Goal: Task Accomplishment & Management: Manage account settings

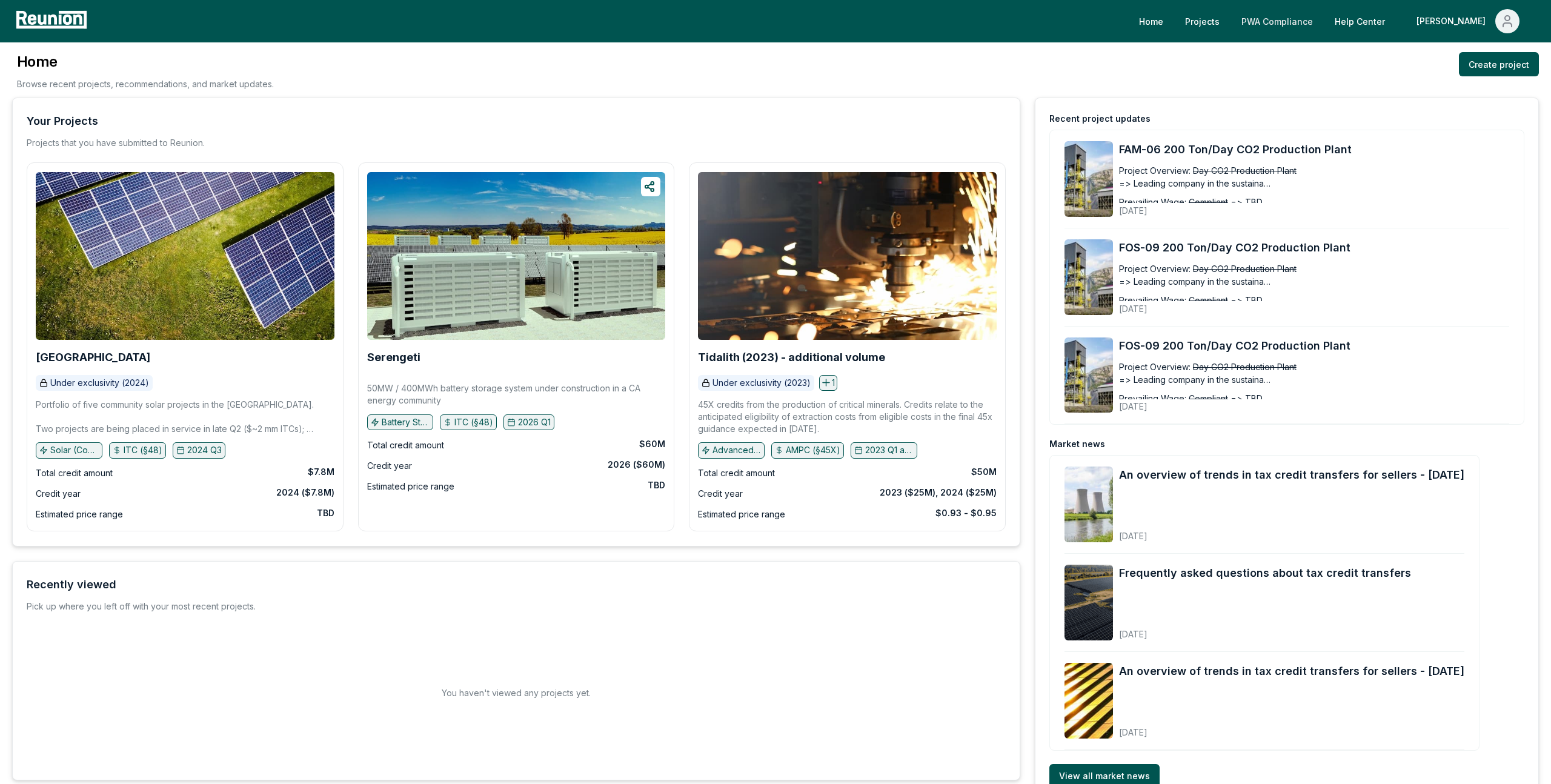
click at [1311, 19] on link "PWA Compliance" at bounding box center [1278, 21] width 91 height 24
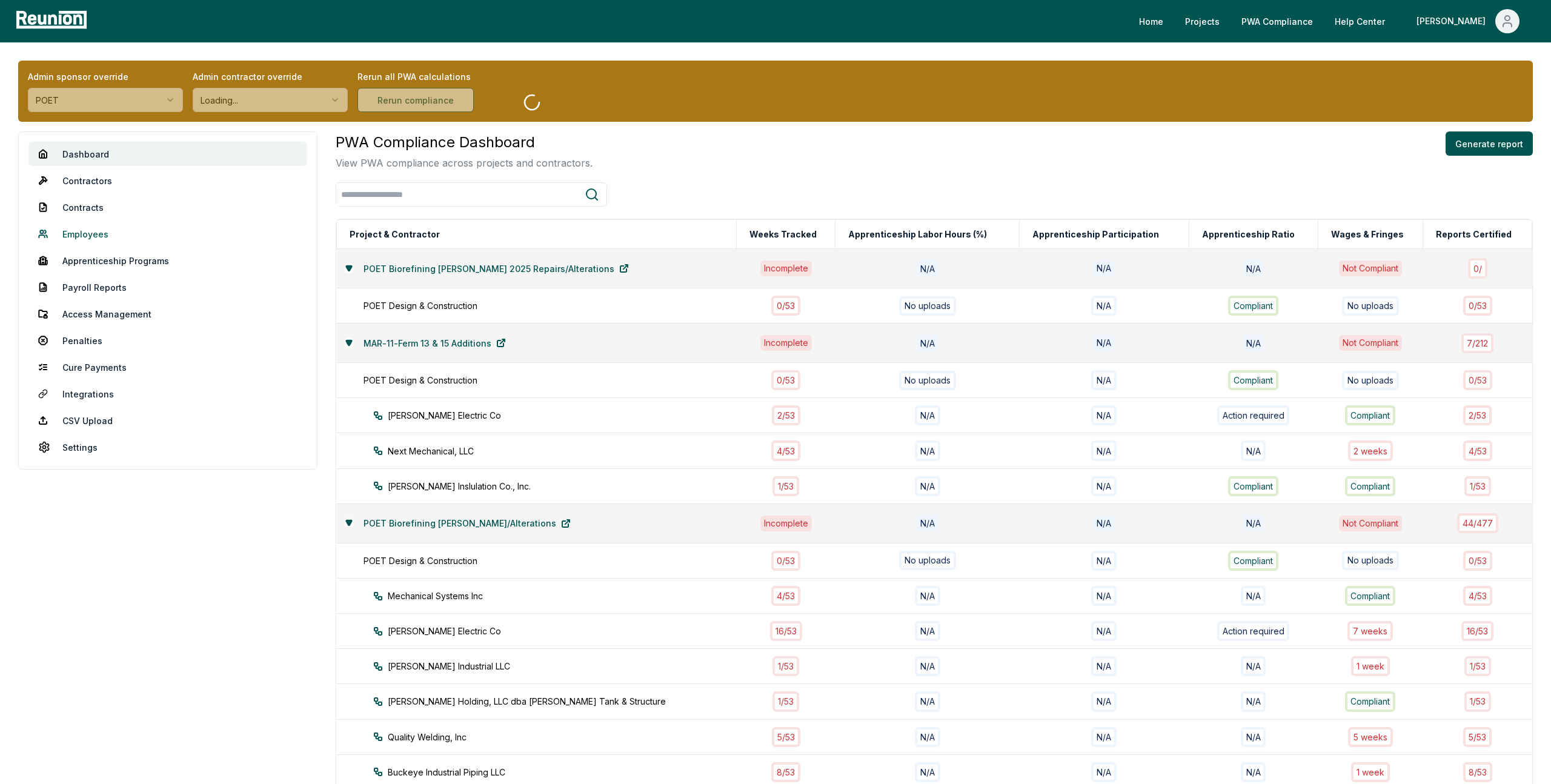
click at [77, 235] on link "Employees" at bounding box center [168, 234] width 279 height 24
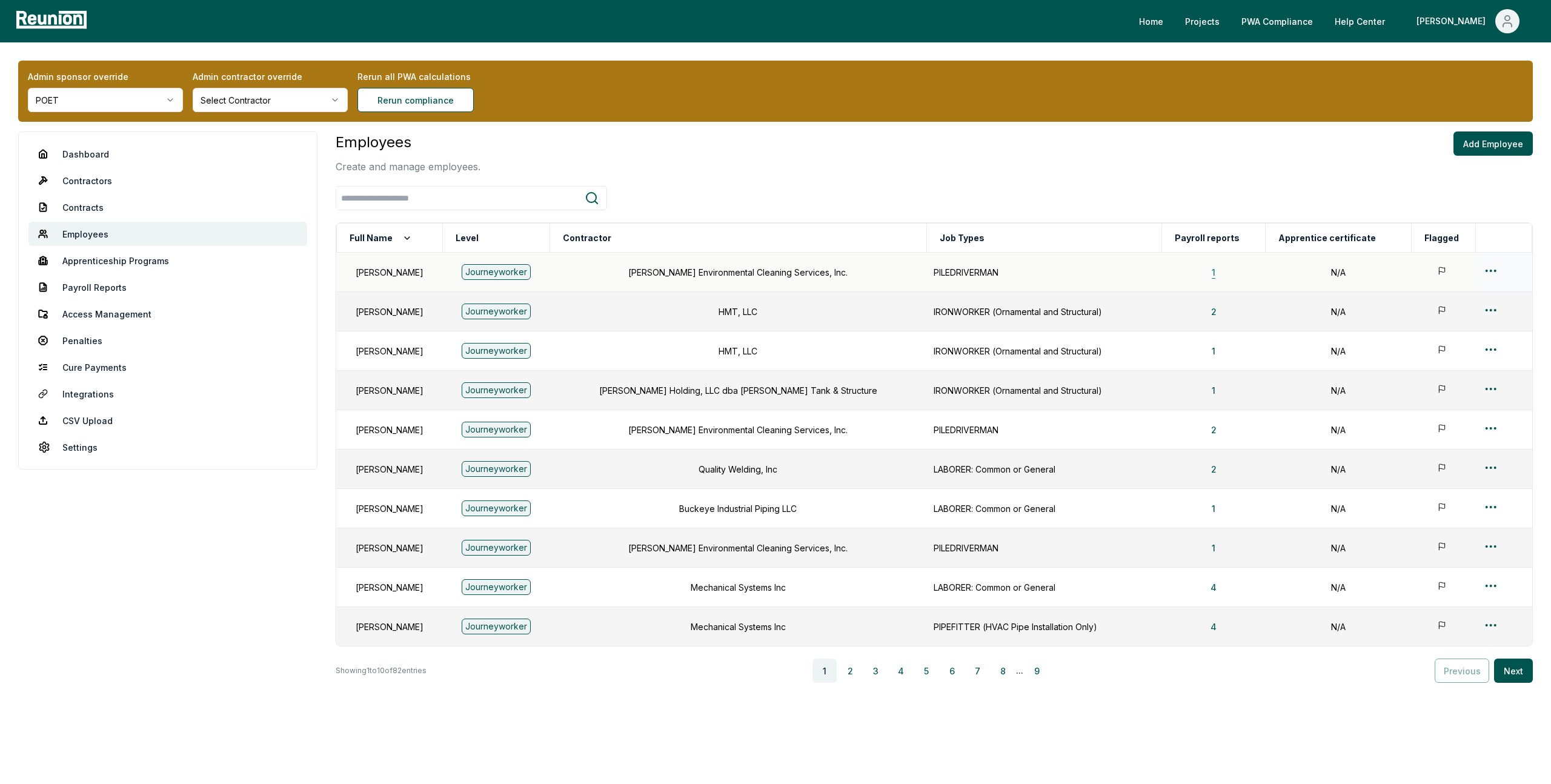
click at [1225, 272] on button "1" at bounding box center [1214, 272] width 23 height 24
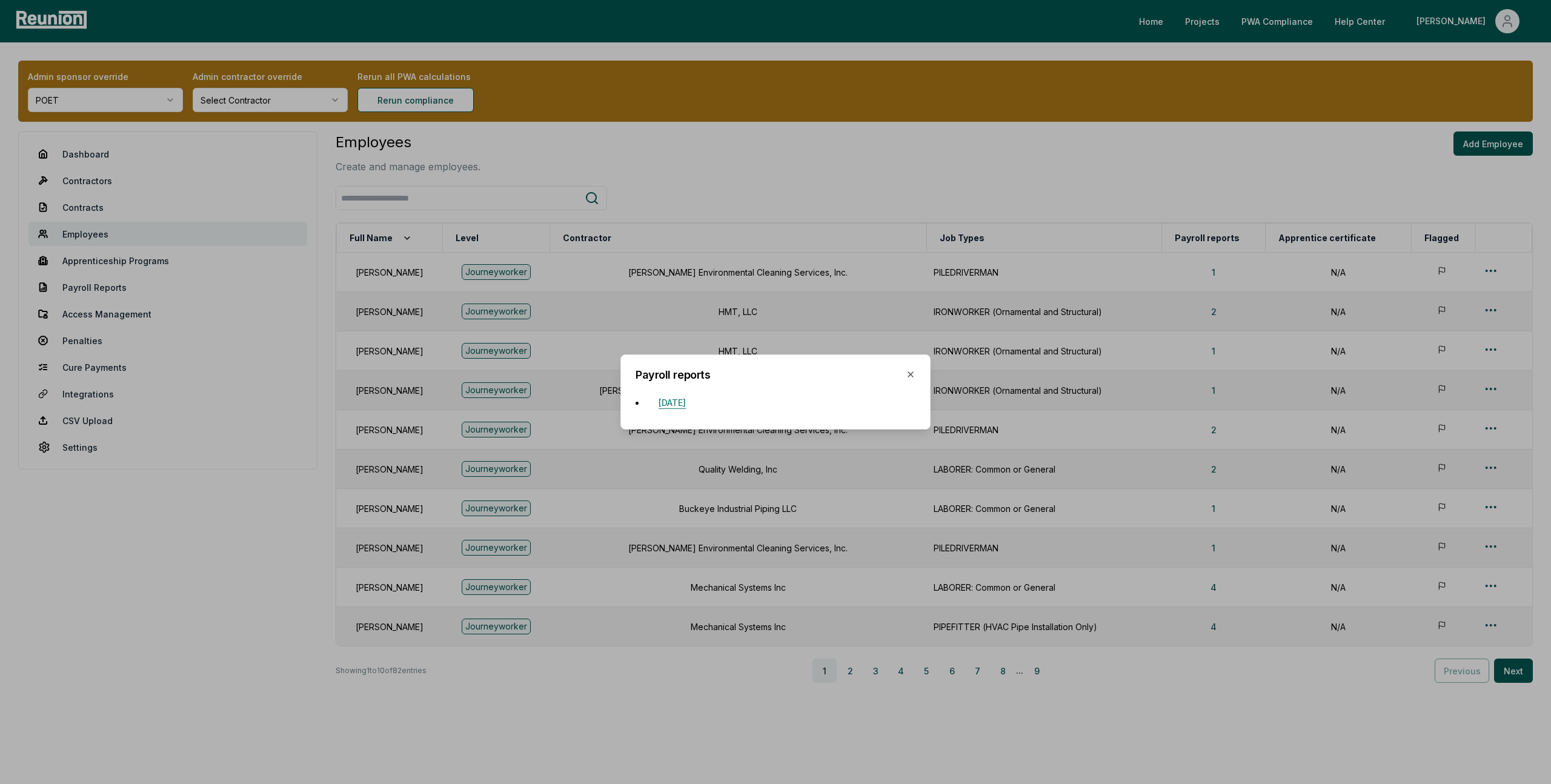
click at [695, 404] on button "[DATE]" at bounding box center [672, 402] width 46 height 24
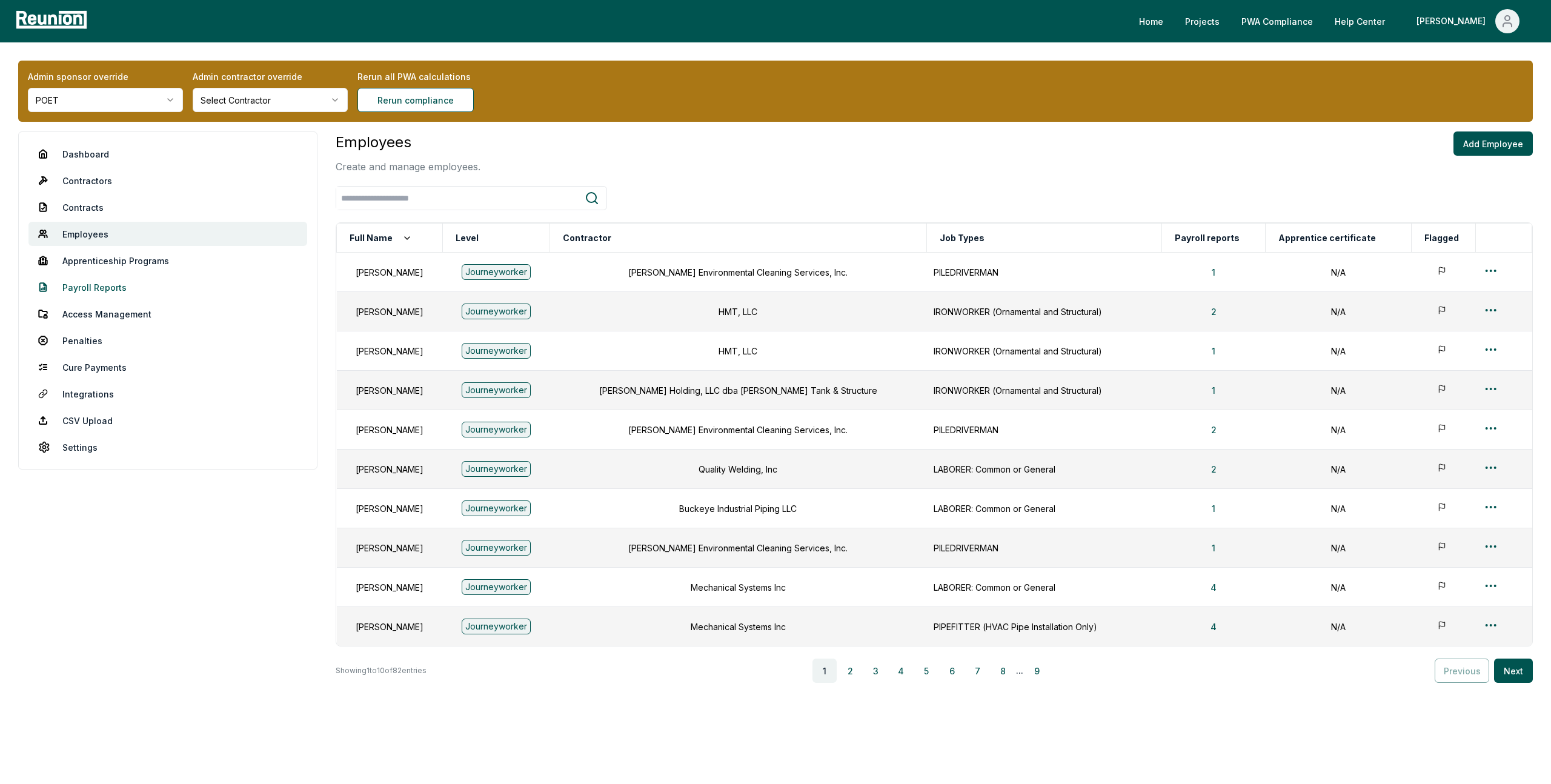
click at [98, 285] on link "Payroll Reports" at bounding box center [168, 287] width 279 height 24
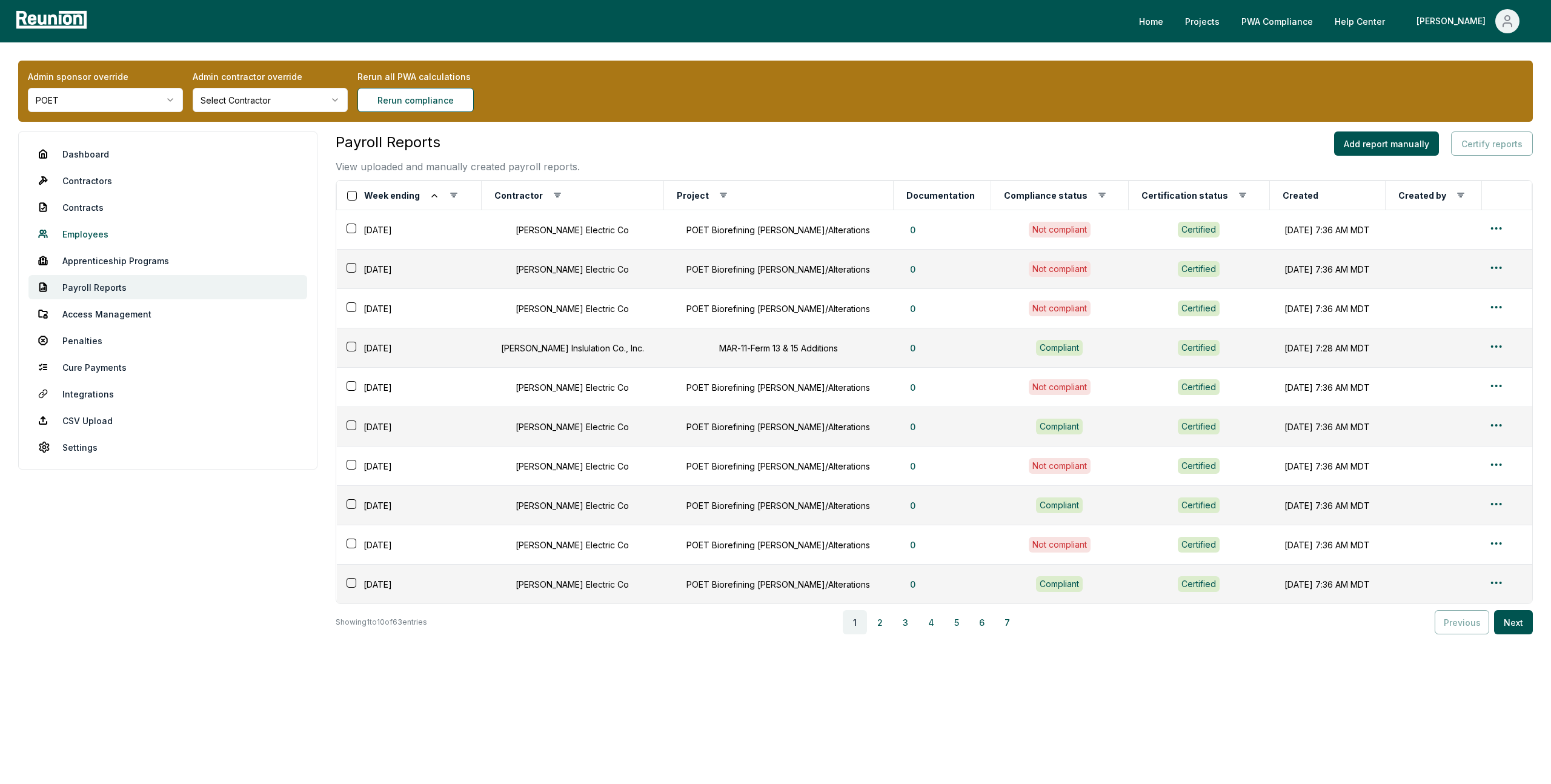
click at [80, 228] on link "Employees" at bounding box center [168, 234] width 279 height 24
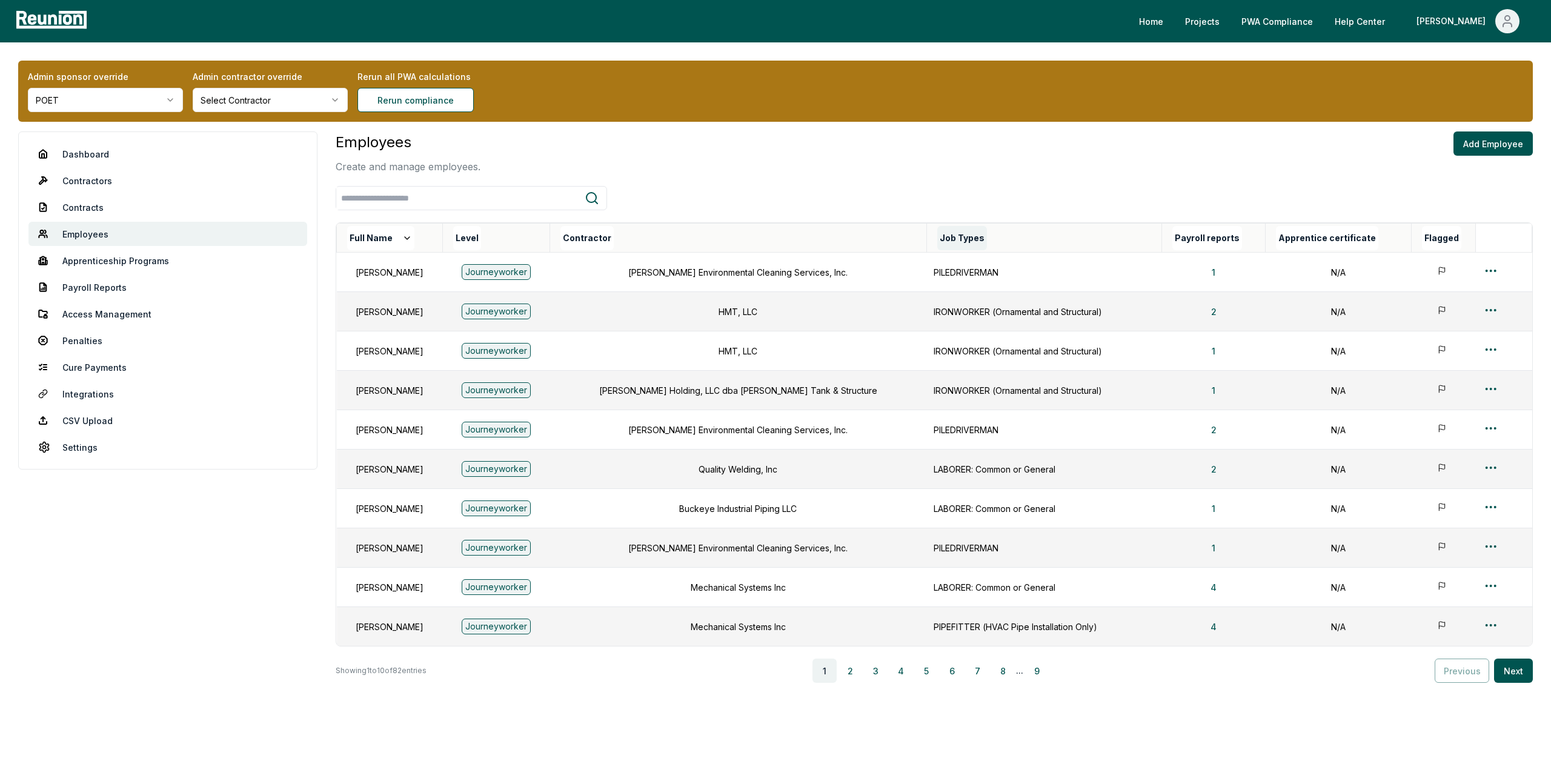
click at [975, 230] on button "Job Types" at bounding box center [962, 238] width 50 height 24
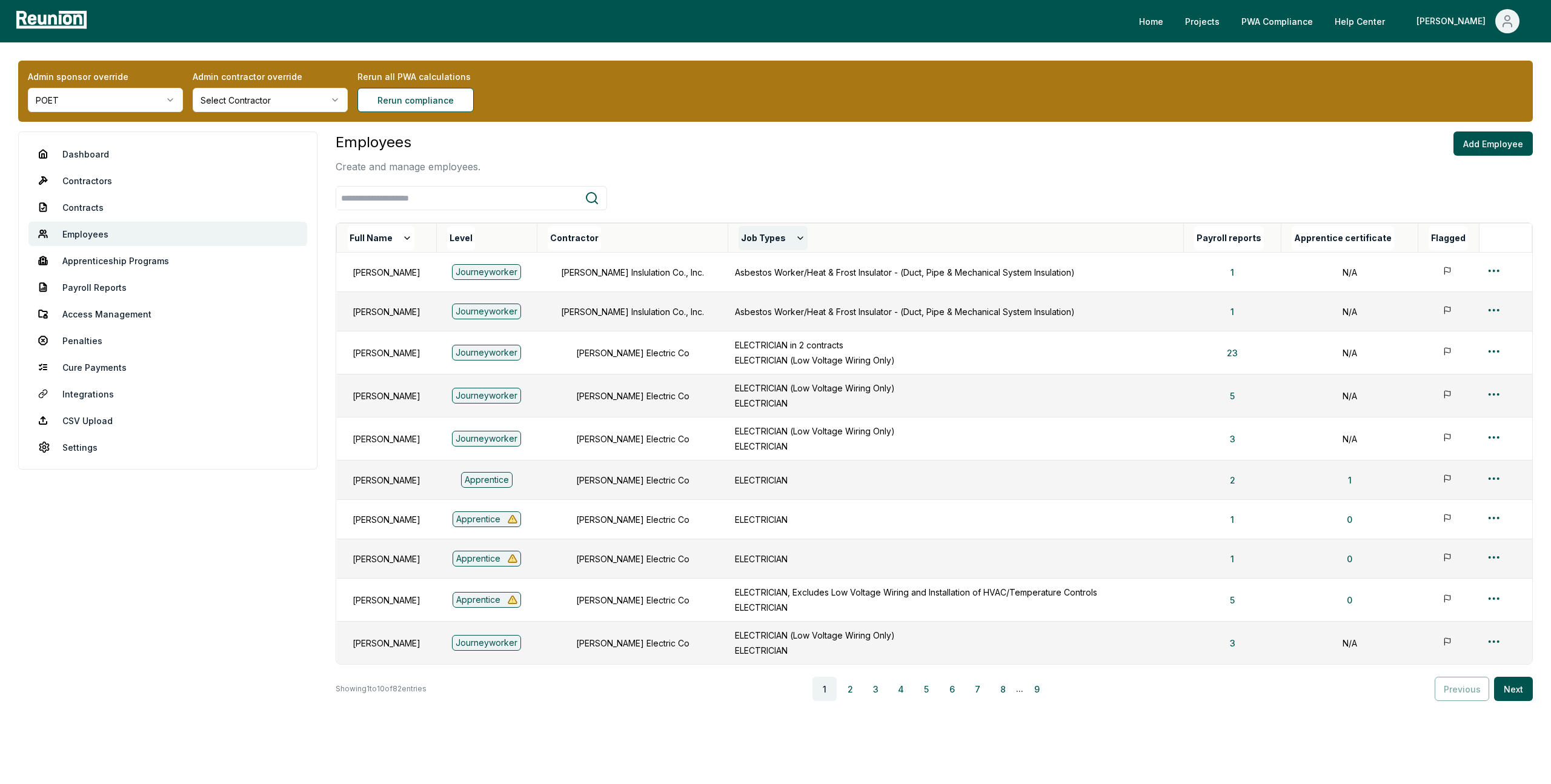
click at [769, 234] on button "Job Types" at bounding box center [773, 238] width 70 height 24
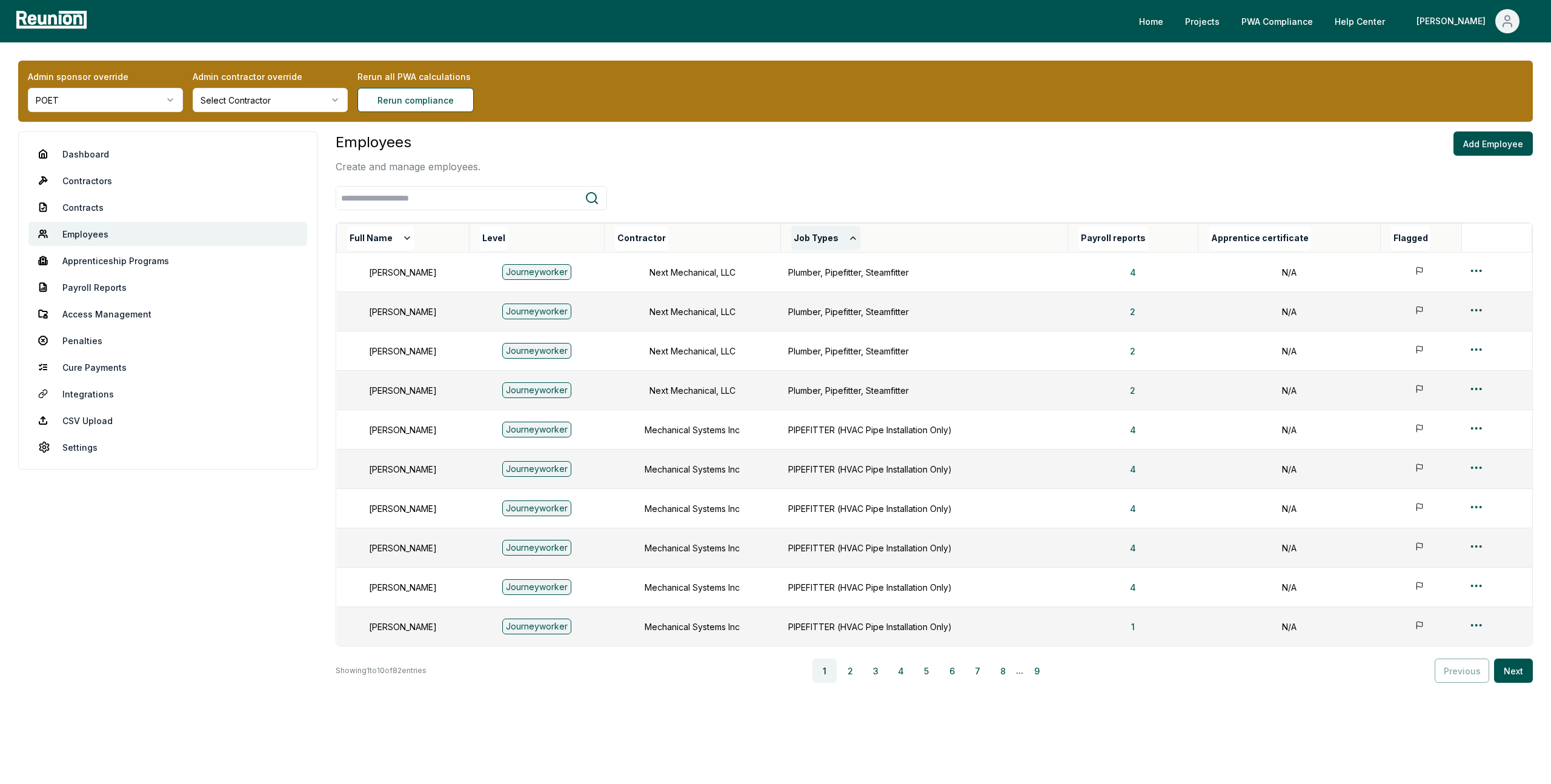
click at [855, 237] on button "Job Types" at bounding box center [825, 238] width 70 height 24
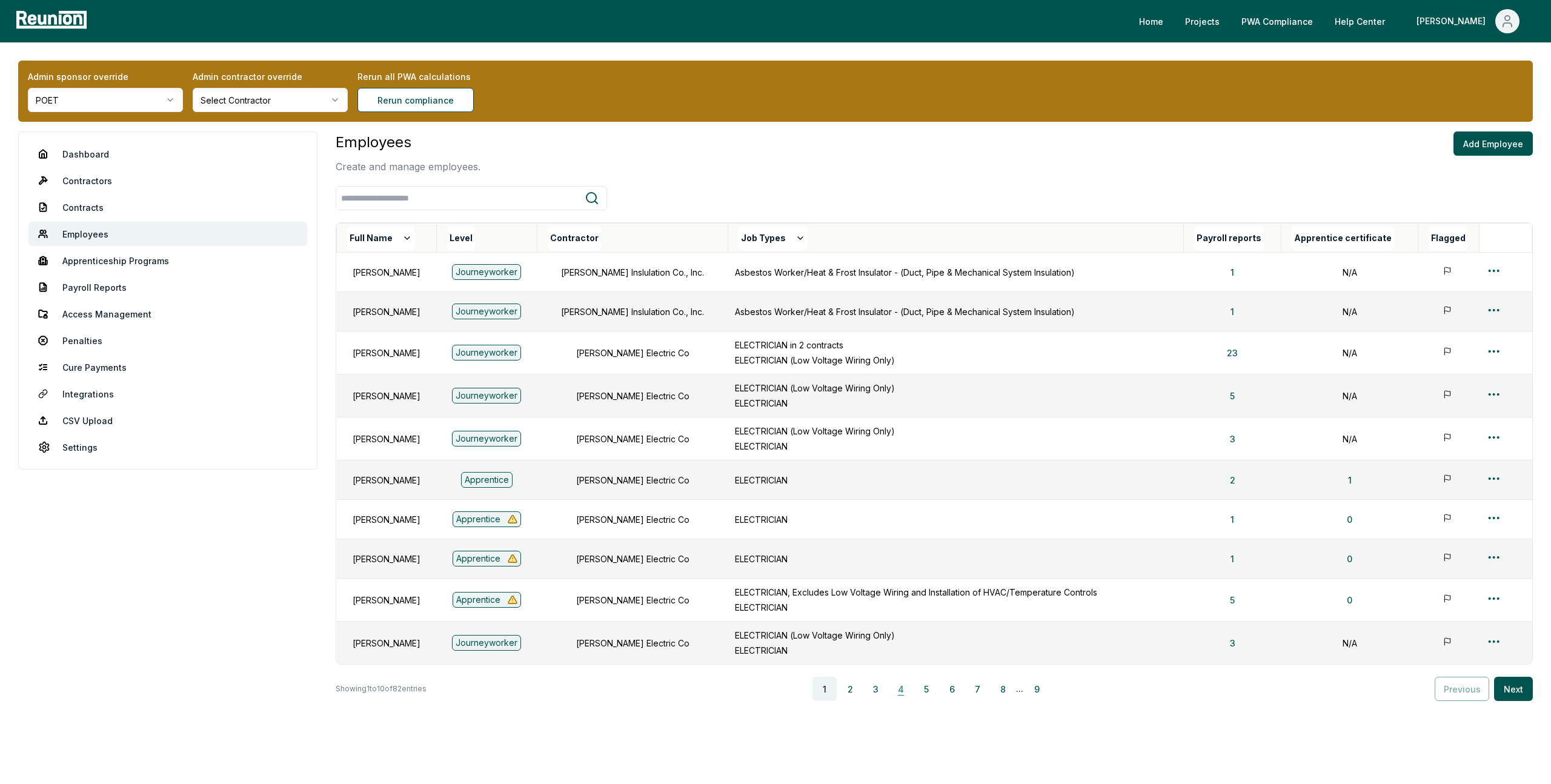
click at [907, 684] on button "4" at bounding box center [901, 689] width 24 height 24
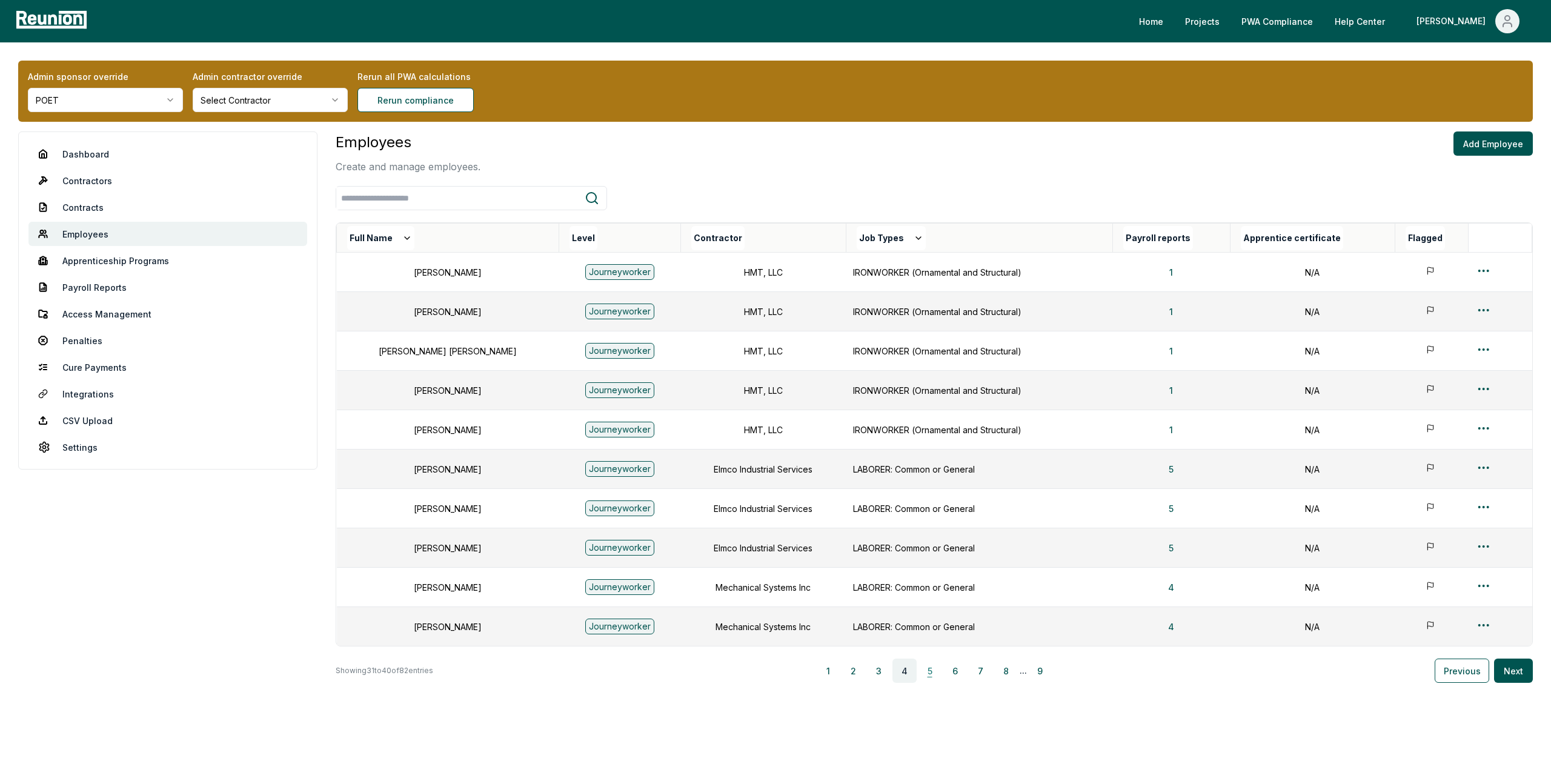
click at [938, 670] on button "5" at bounding box center [930, 670] width 24 height 24
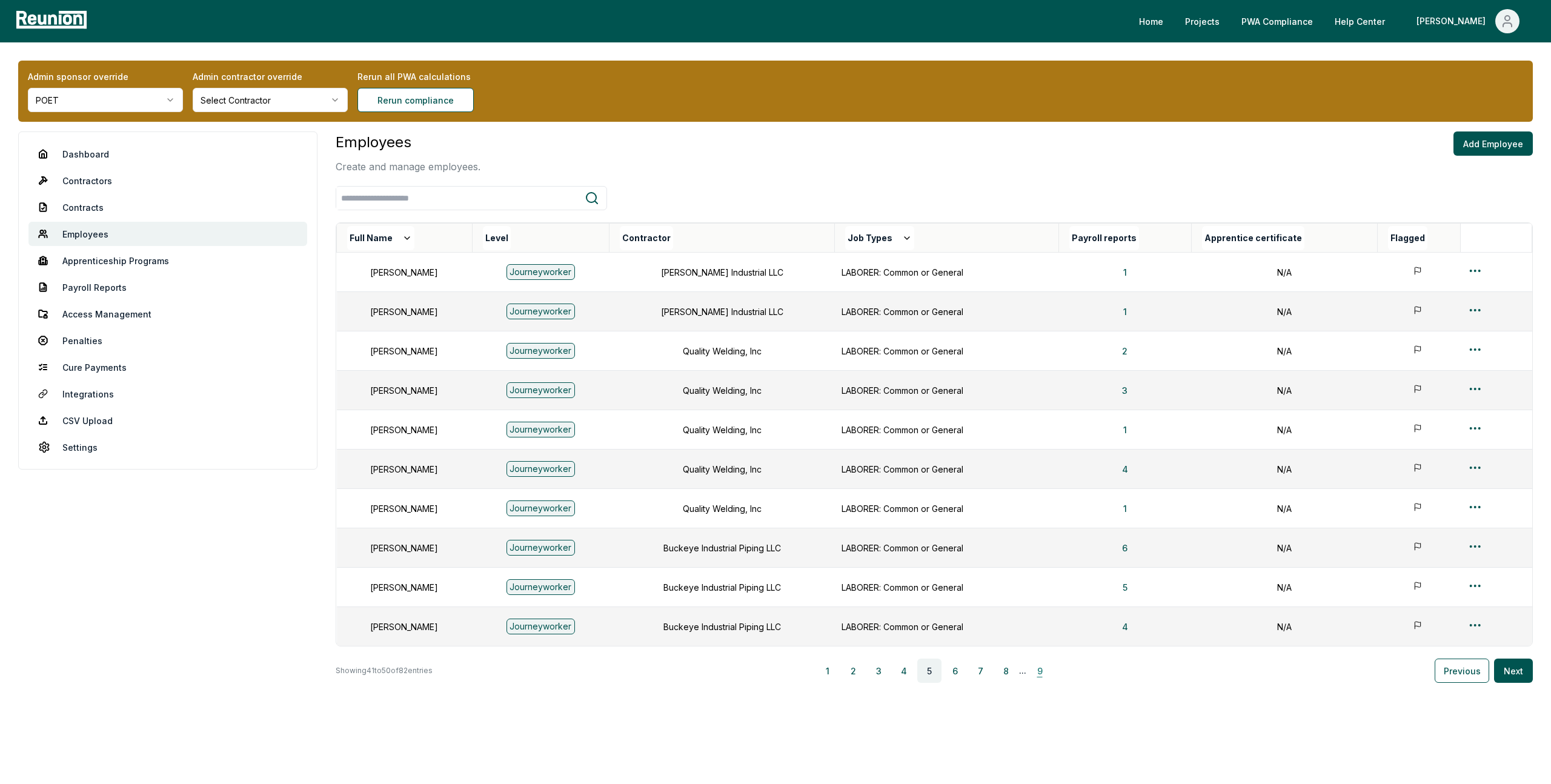
click at [1041, 670] on button "9" at bounding box center [1039, 670] width 24 height 24
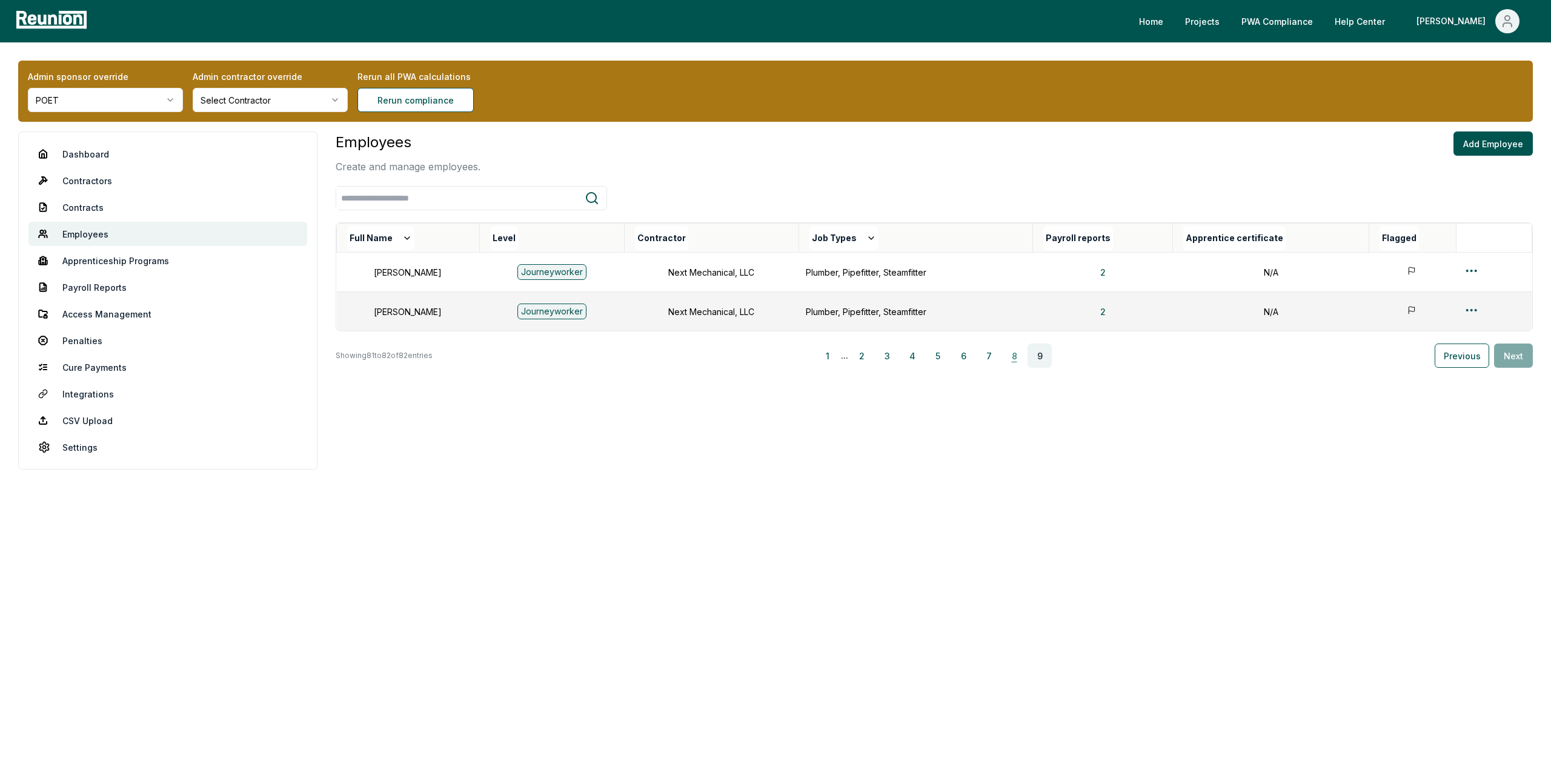
click at [1021, 352] on button "8" at bounding box center [1014, 356] width 24 height 24
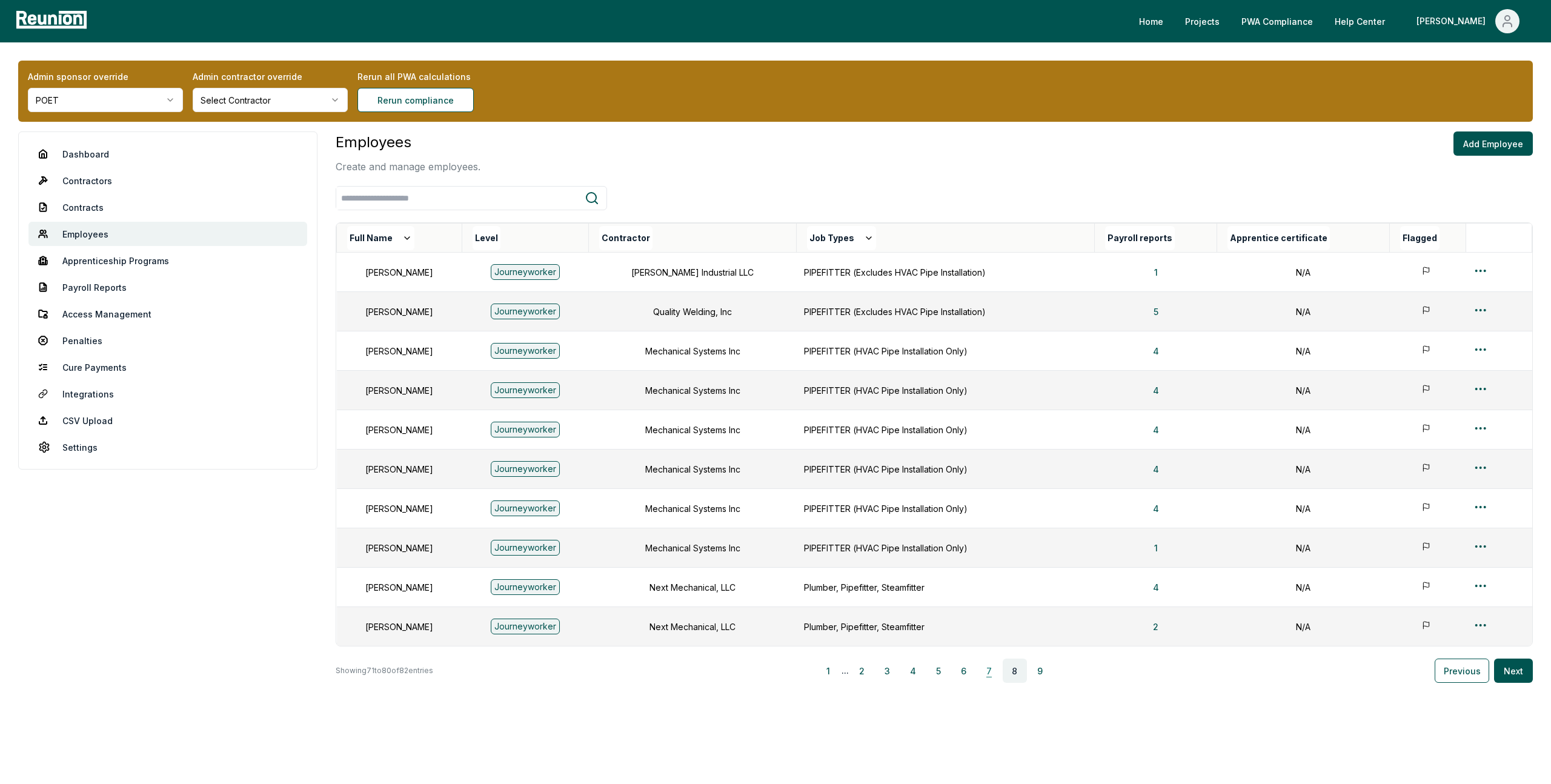
click at [991, 671] on button "7" at bounding box center [989, 670] width 24 height 24
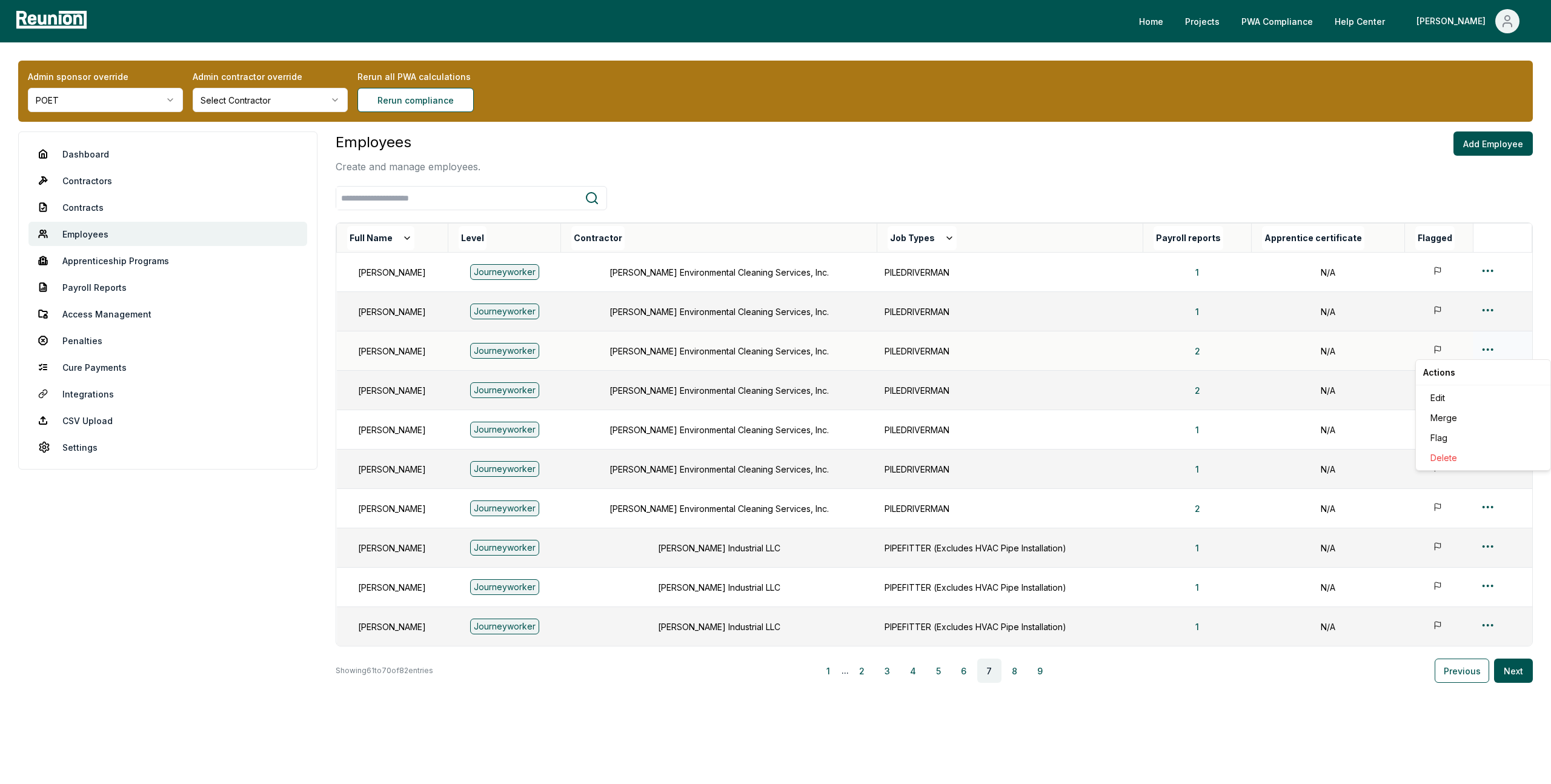
click at [1489, 348] on html "Please visit us on your desktop We're working on making our marketplace mobile-…" at bounding box center [775, 398] width 1551 height 798
click at [1446, 401] on div "Edit" at bounding box center [1483, 398] width 115 height 20
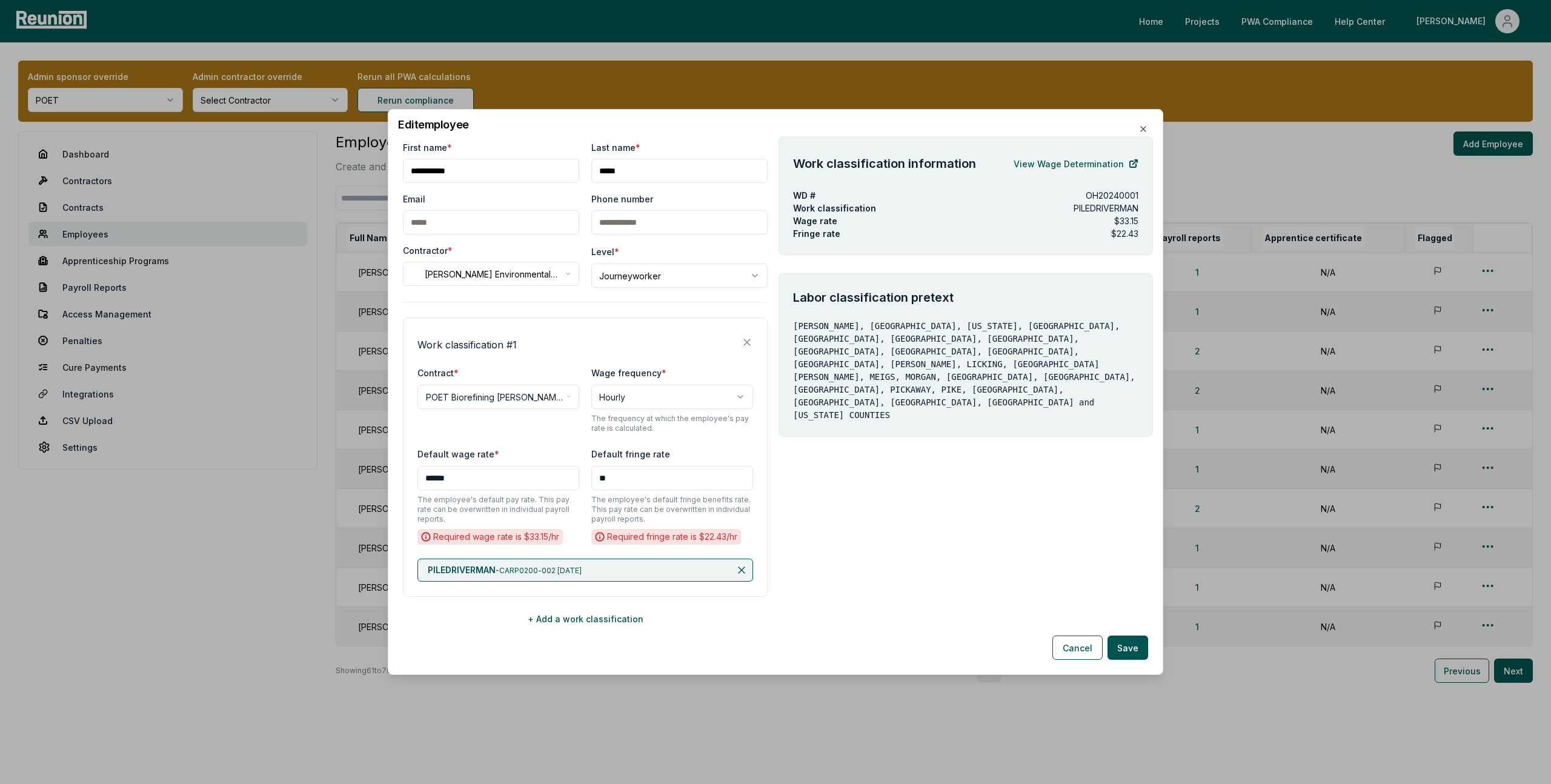
drag, startPoint x: 593, startPoint y: 573, endPoint x: 504, endPoint y: 574, distance: 89.0
click at [504, 574] on div "PILEDRIVERMAN - CARP0200-002 05/01/2024" at bounding box center [585, 570] width 336 height 23
copy span "CARP0200-002 [DATE]"
click at [1085, 166] on link "View Wage Determination" at bounding box center [1075, 163] width 125 height 24
click at [1146, 126] on icon "button" at bounding box center [1143, 129] width 9 height 9
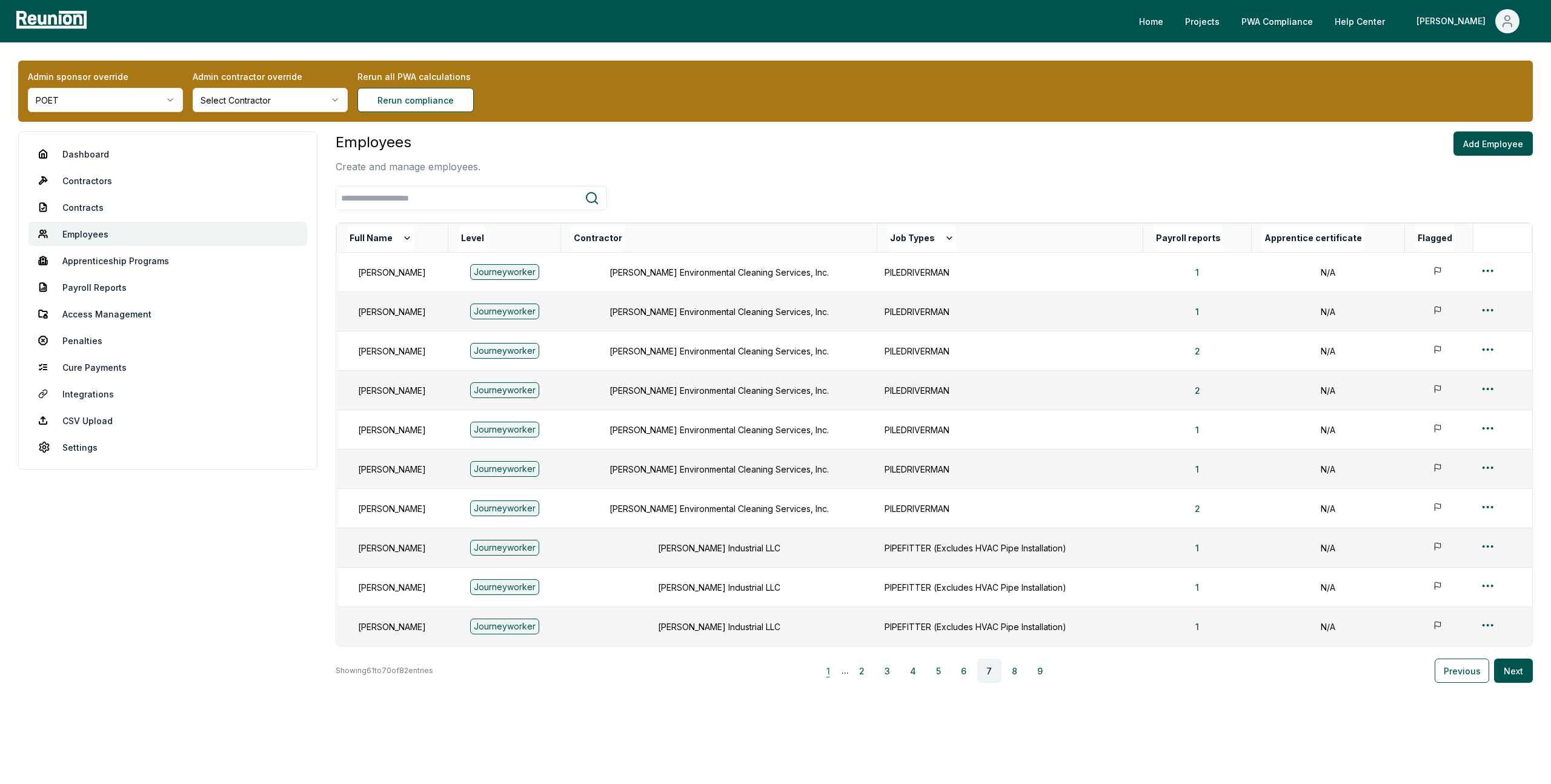
click at [824, 664] on button "1" at bounding box center [828, 670] width 24 height 24
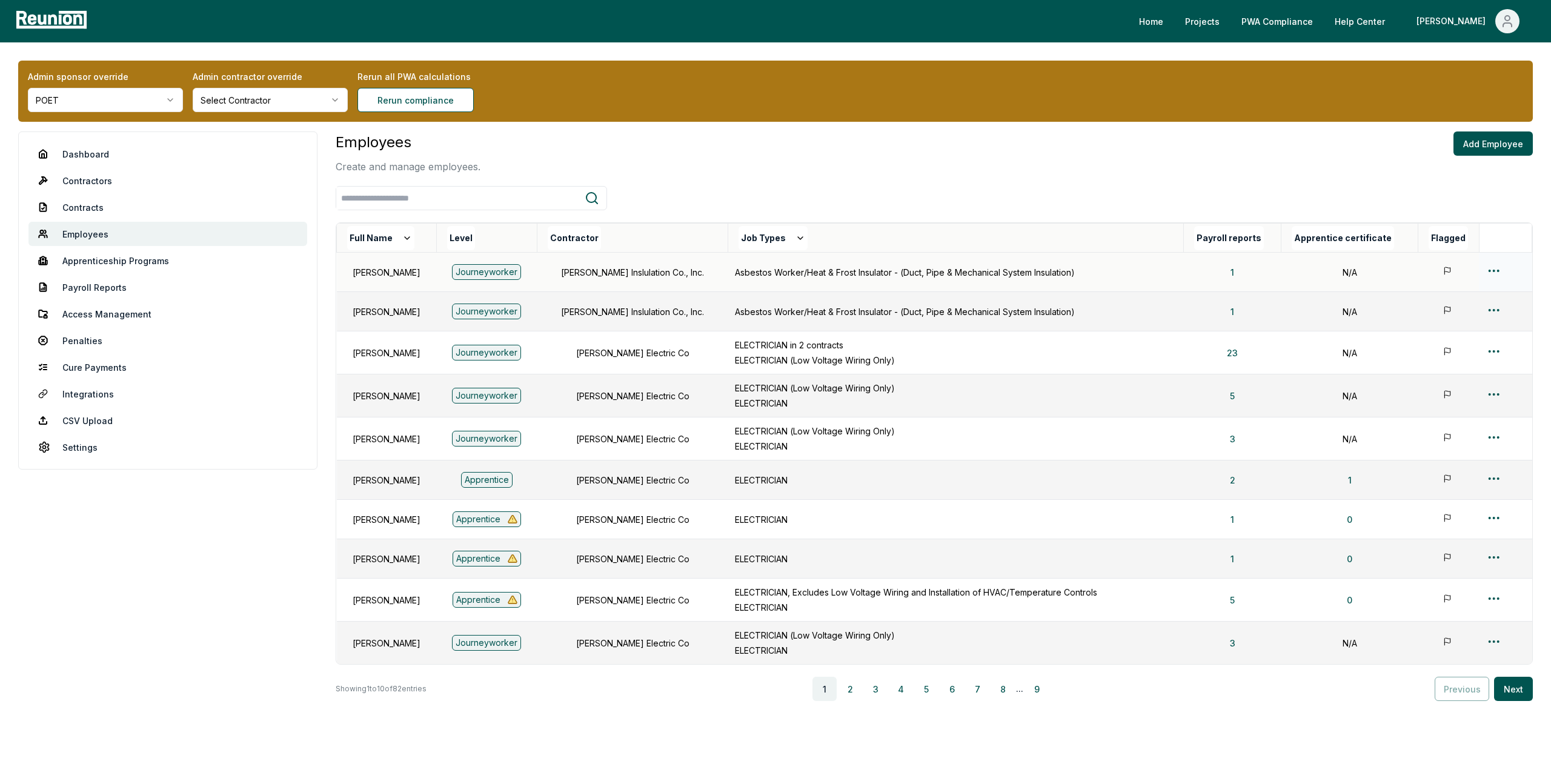
click at [1493, 264] on html "Please visit us on your desktop We're working on making our marketplace mobile-…" at bounding box center [775, 408] width 1551 height 816
click at [1442, 316] on div "Edit" at bounding box center [1483, 319] width 115 height 20
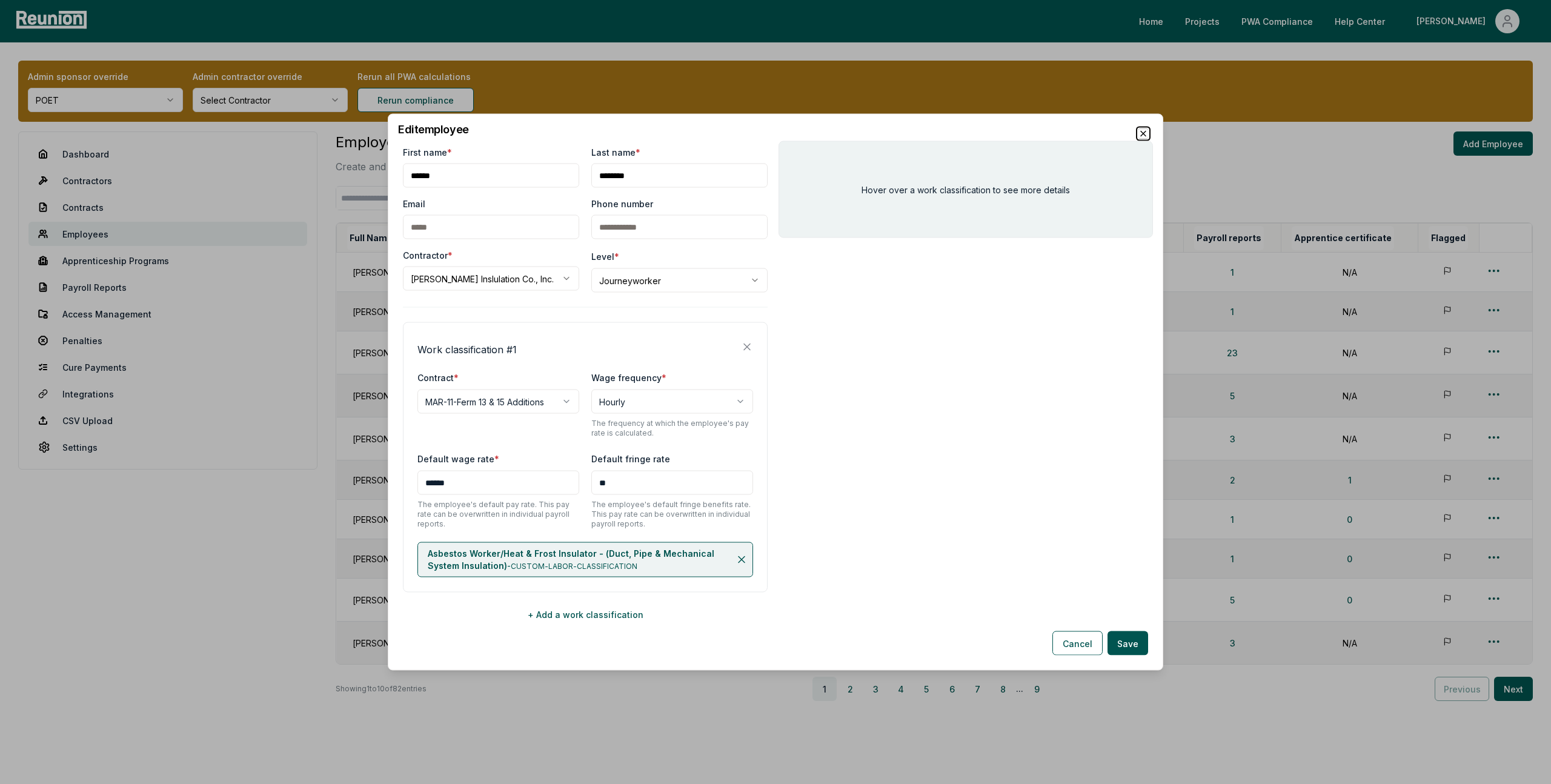
click at [1144, 131] on icon "button" at bounding box center [1143, 133] width 9 height 9
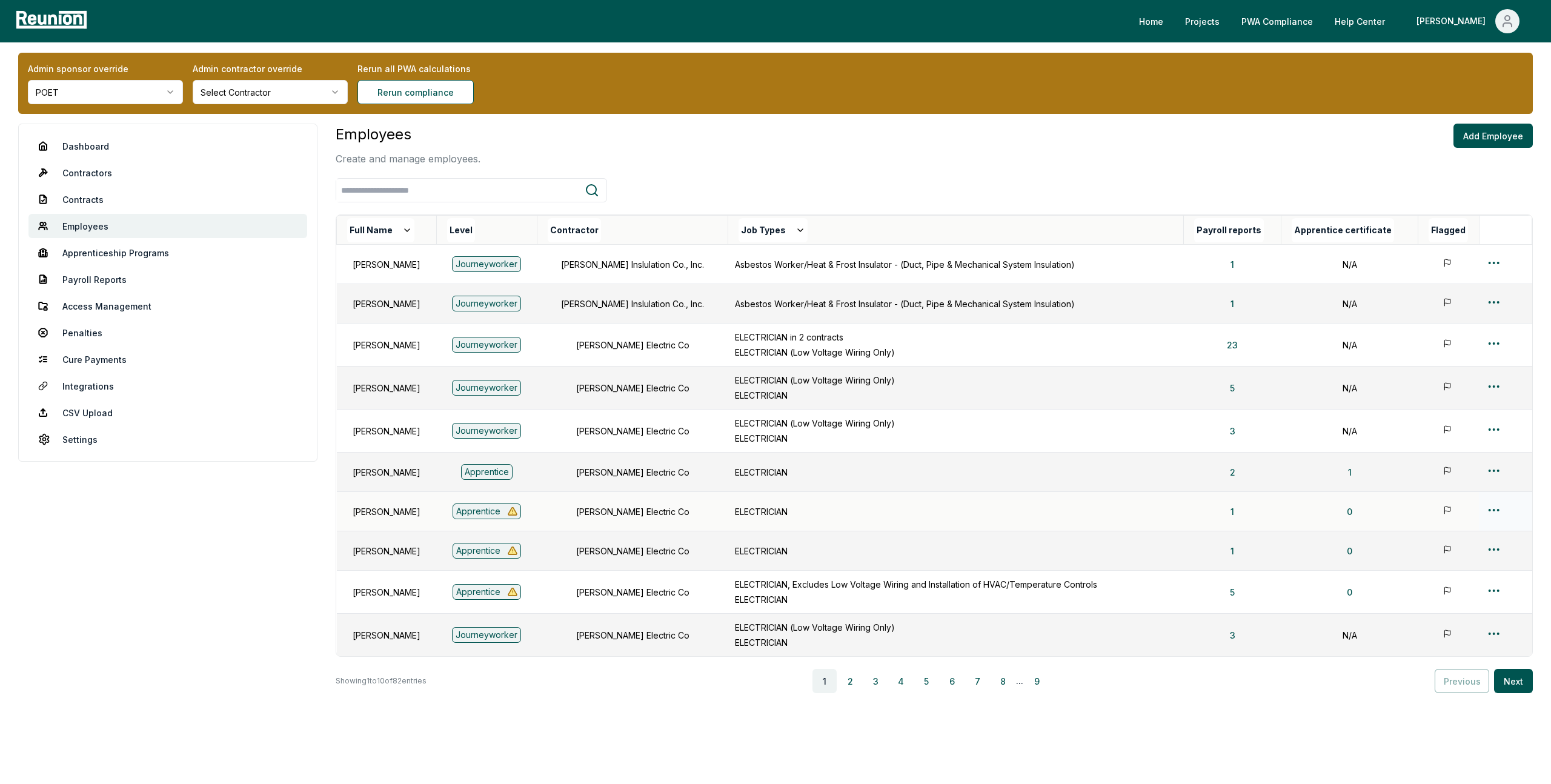
scroll to position [9, 0]
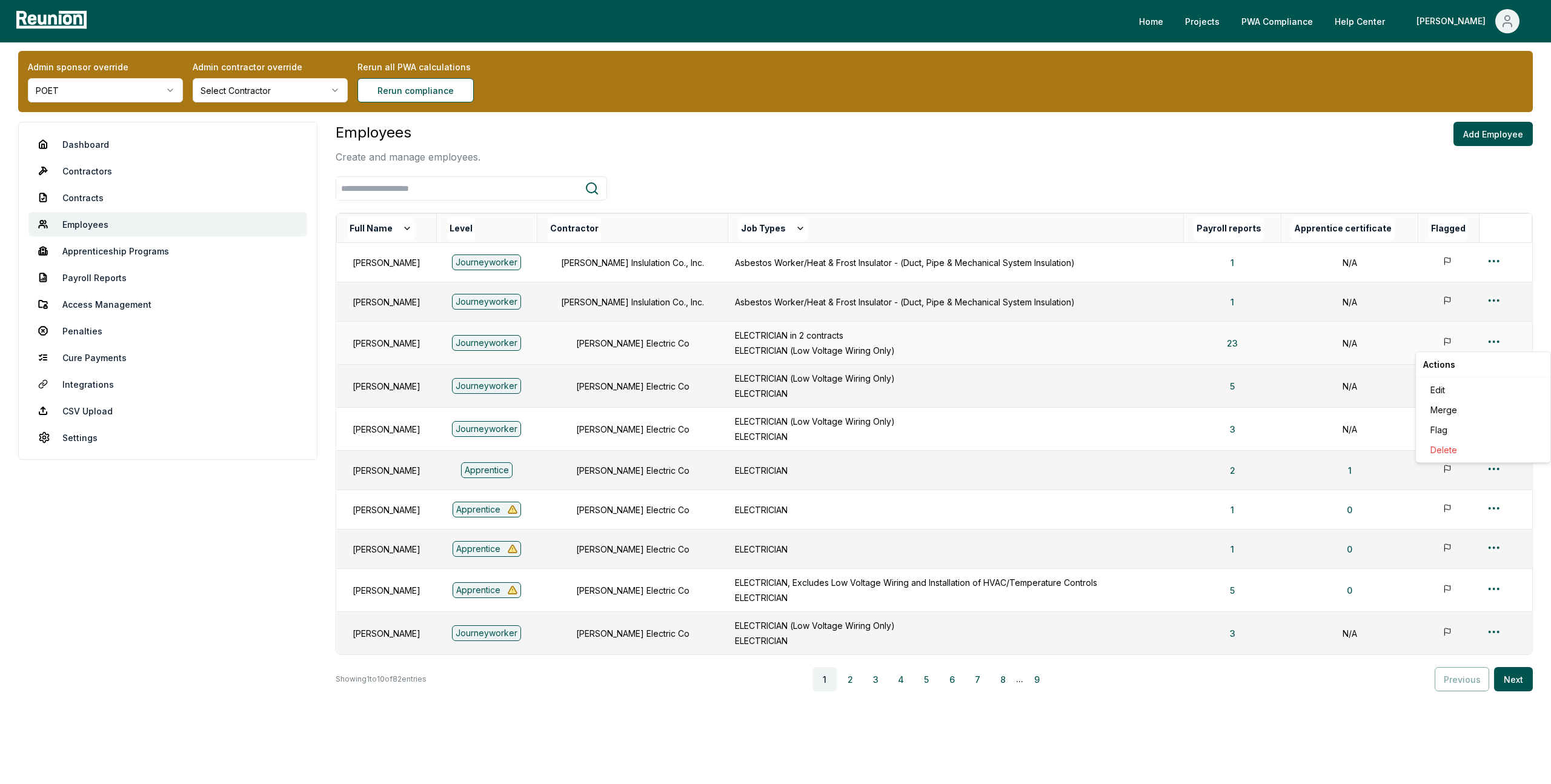
click at [1491, 342] on html "Please visit us on your desktop We're working on making our marketplace mobile-…" at bounding box center [775, 398] width 1551 height 816
click at [854, 675] on button "2" at bounding box center [850, 679] width 24 height 24
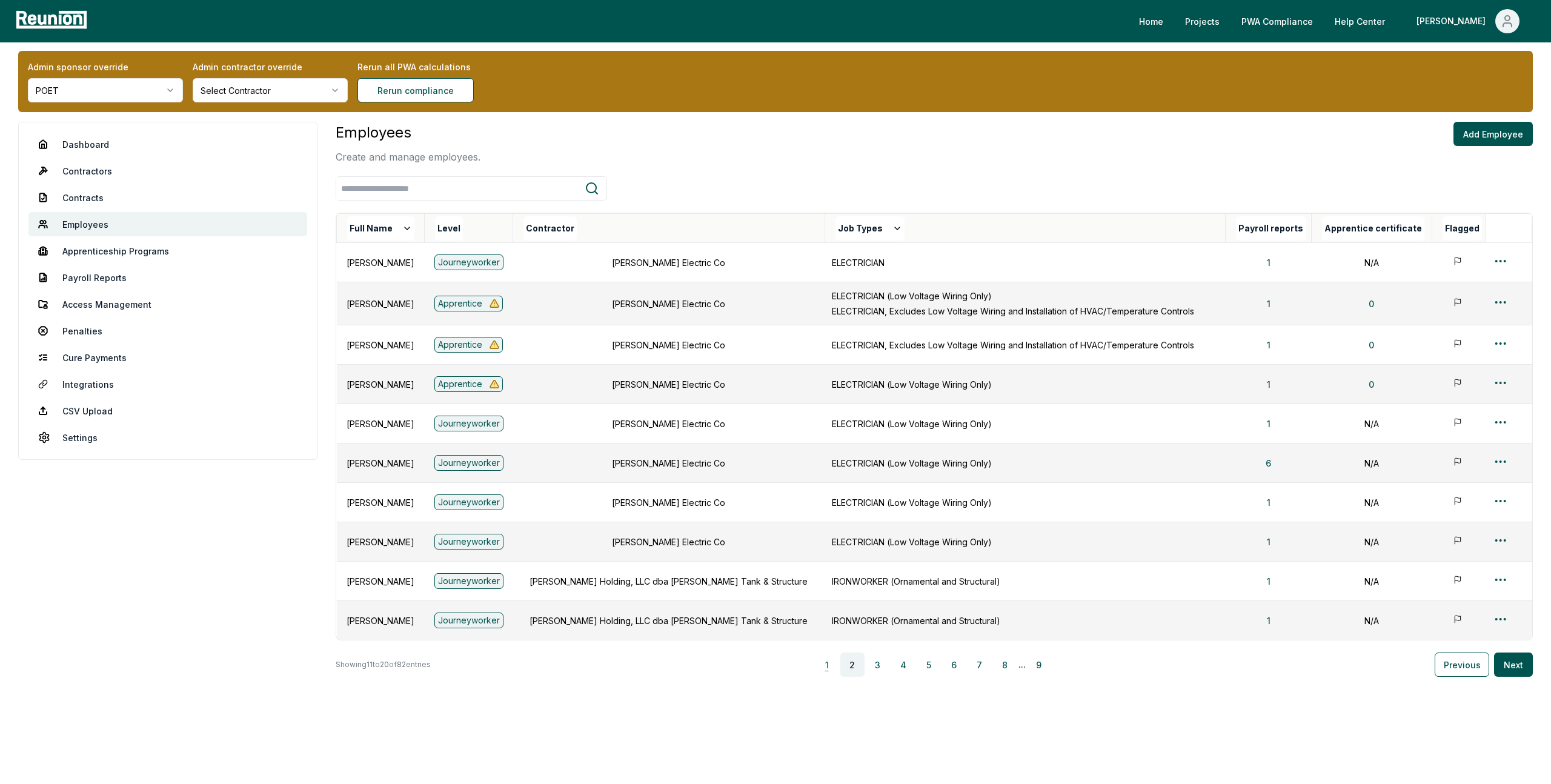
click at [833, 668] on button "1" at bounding box center [827, 664] width 24 height 24
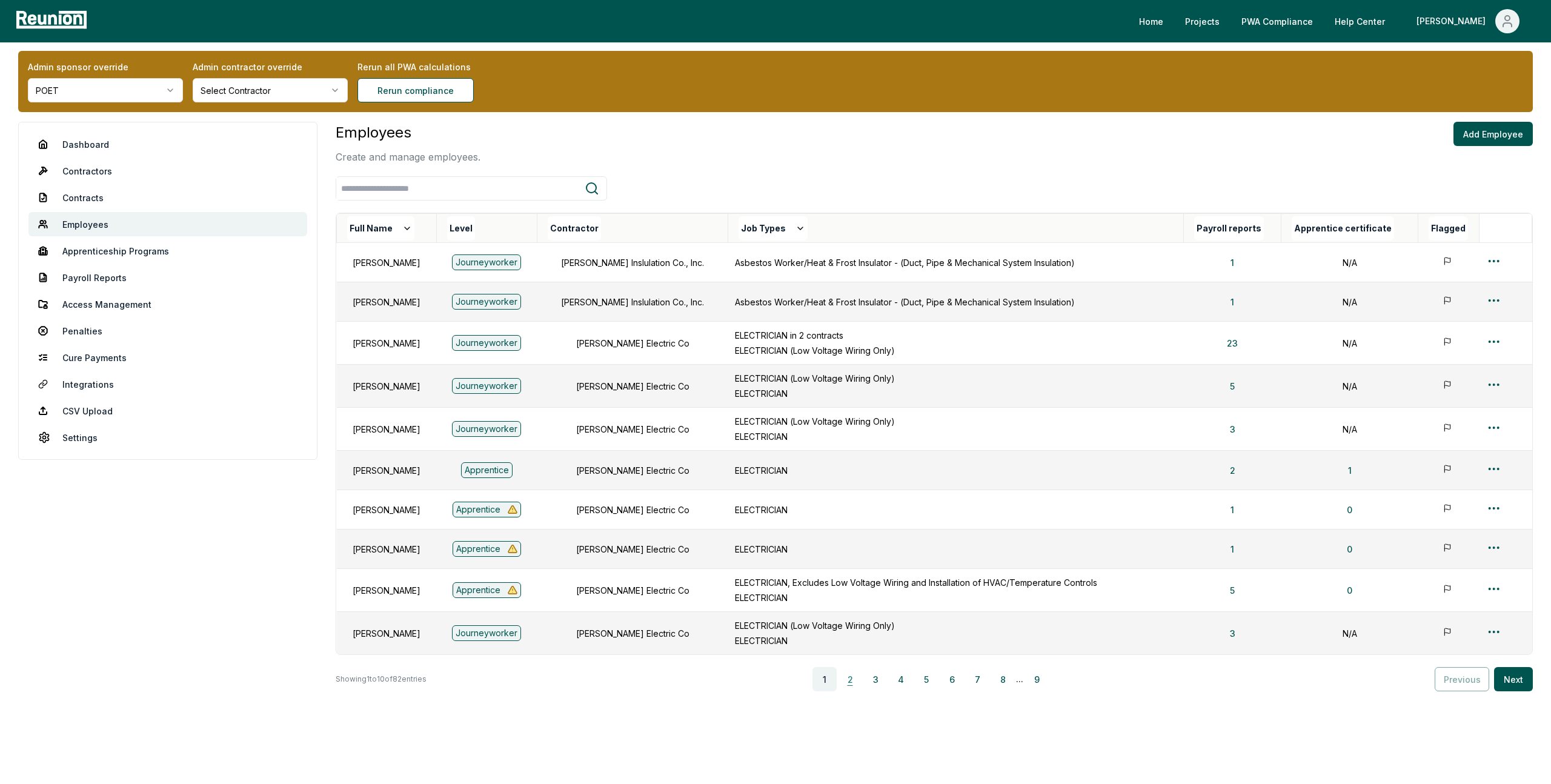
click at [857, 681] on button "2" at bounding box center [850, 679] width 24 height 24
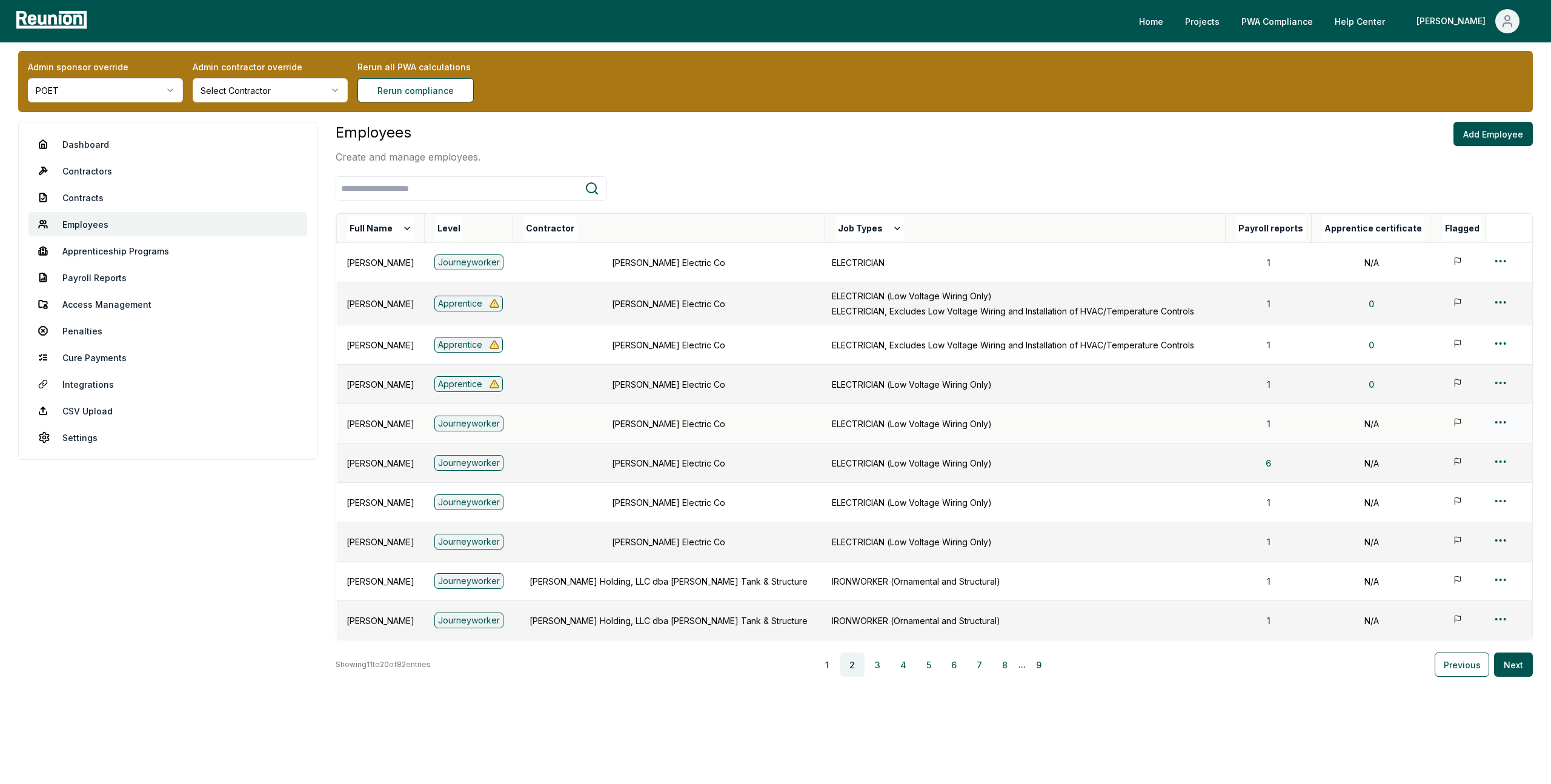
click at [1503, 419] on html "Please visit us on your desktop We're working on making our marketplace mobile-…" at bounding box center [775, 391] width 1551 height 802
click at [1442, 474] on div "Edit" at bounding box center [1483, 471] width 115 height 20
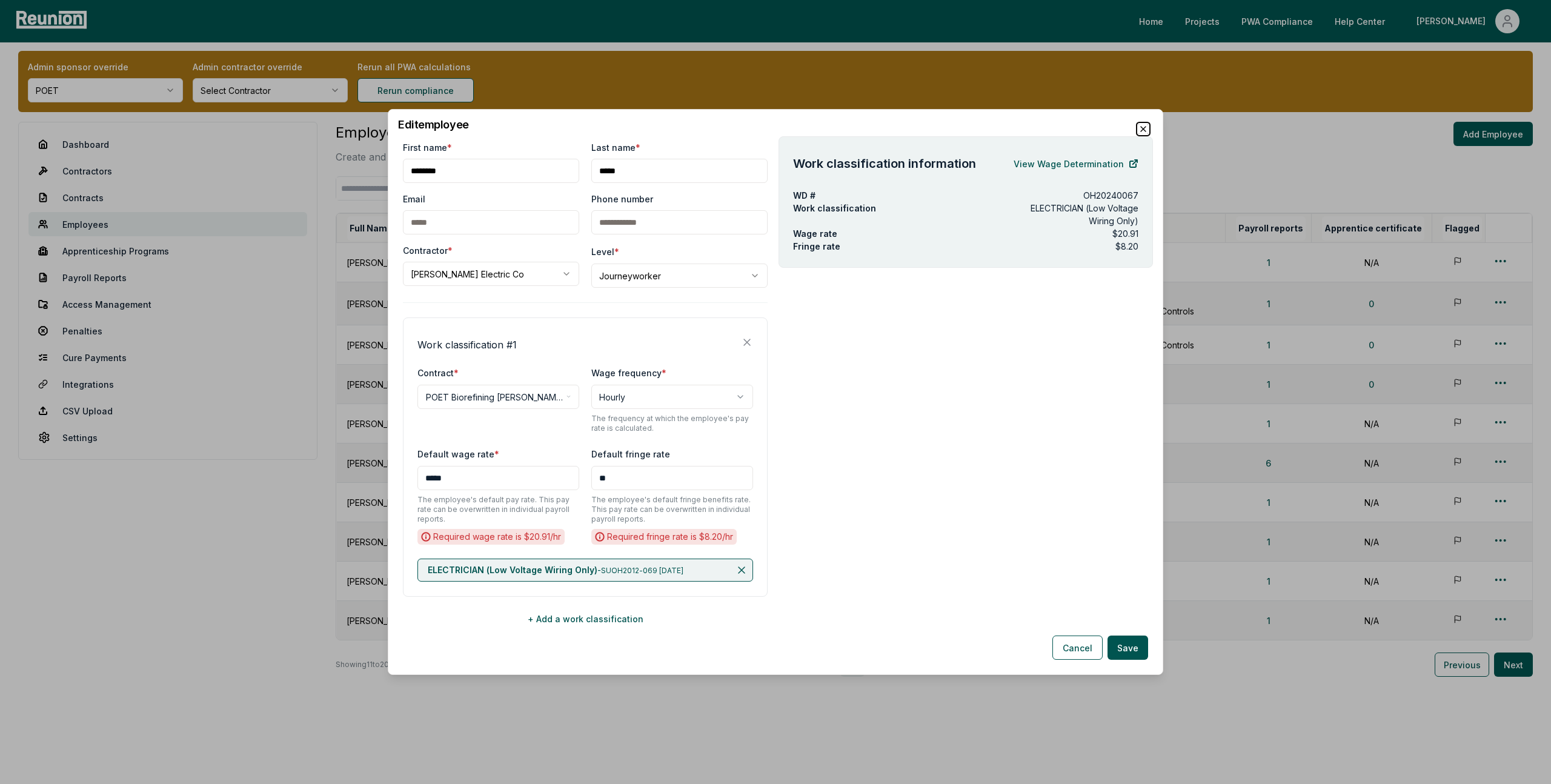
click at [1148, 130] on icon "button" at bounding box center [1143, 129] width 9 height 9
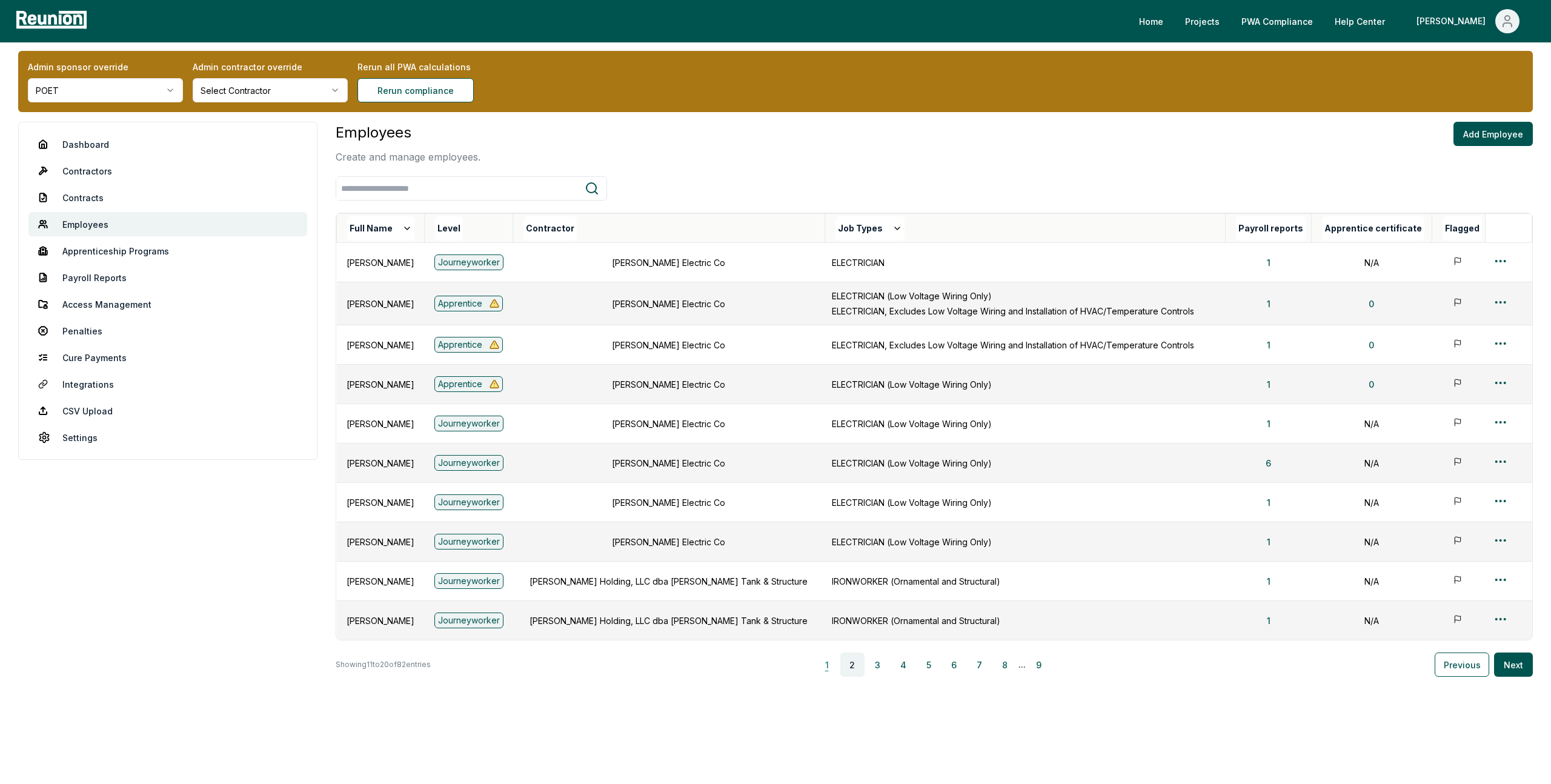
click at [832, 668] on button "1" at bounding box center [827, 664] width 24 height 24
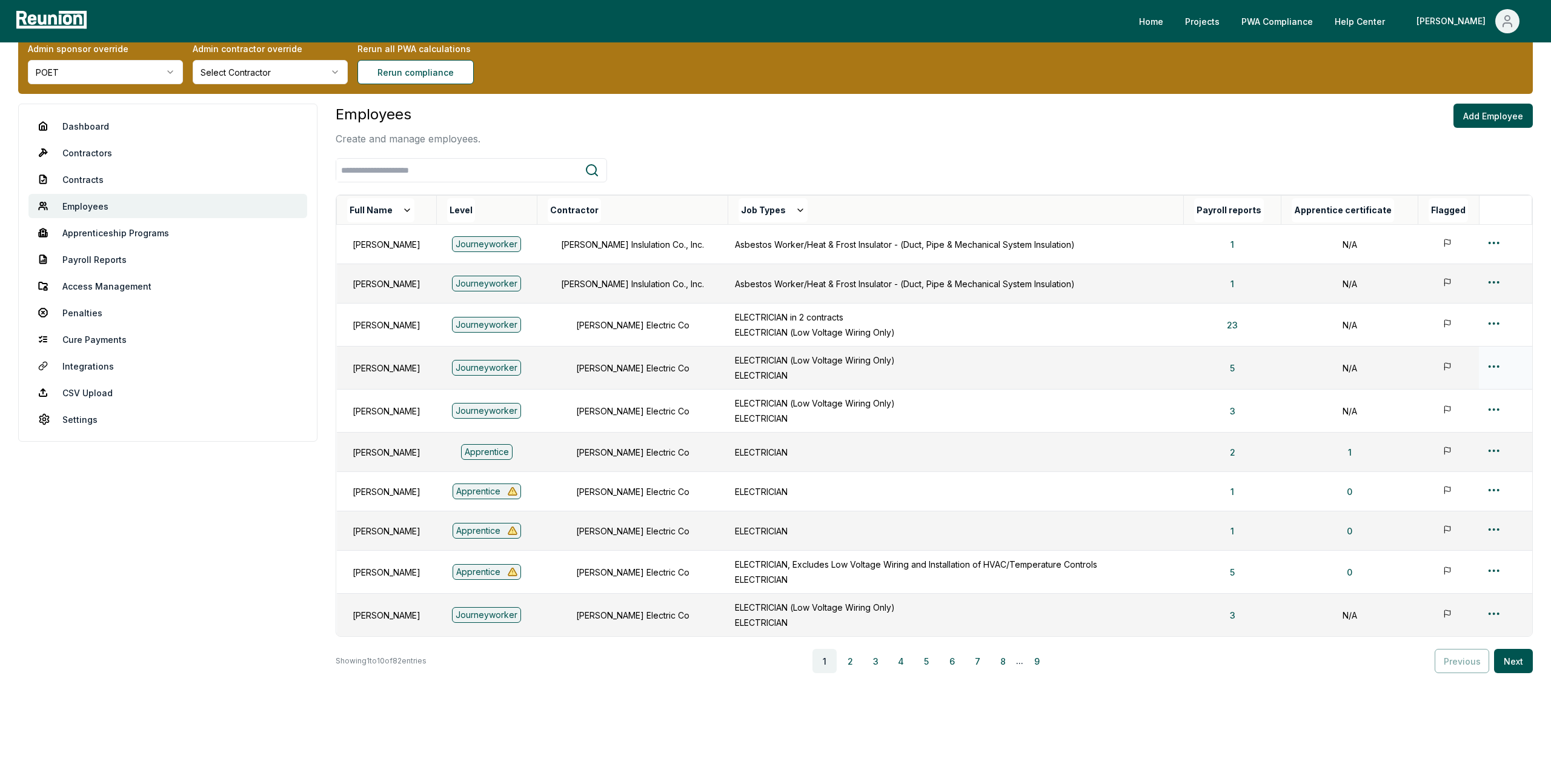
scroll to position [31, 0]
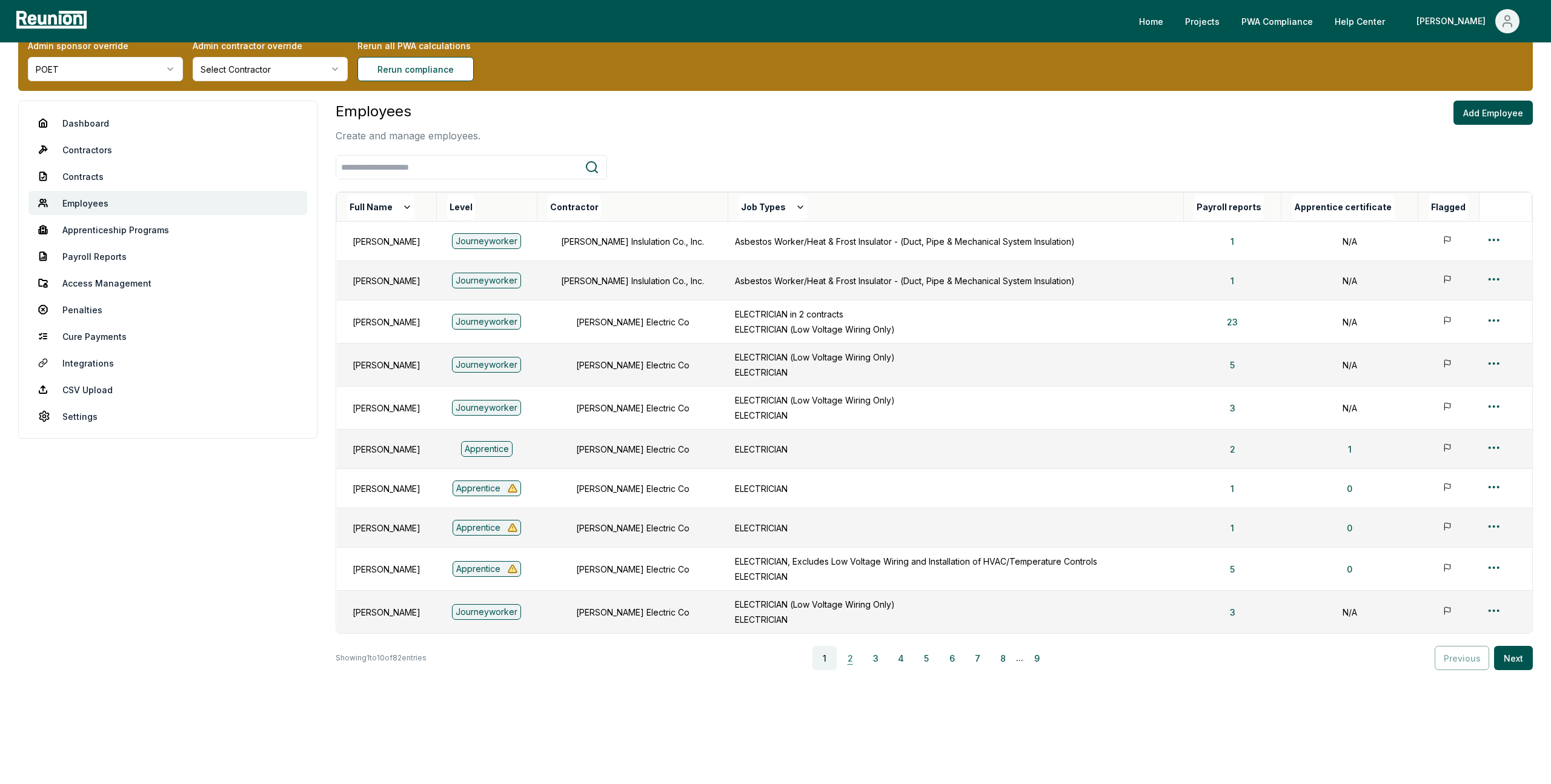
click at [851, 658] on button "2" at bounding box center [850, 658] width 24 height 24
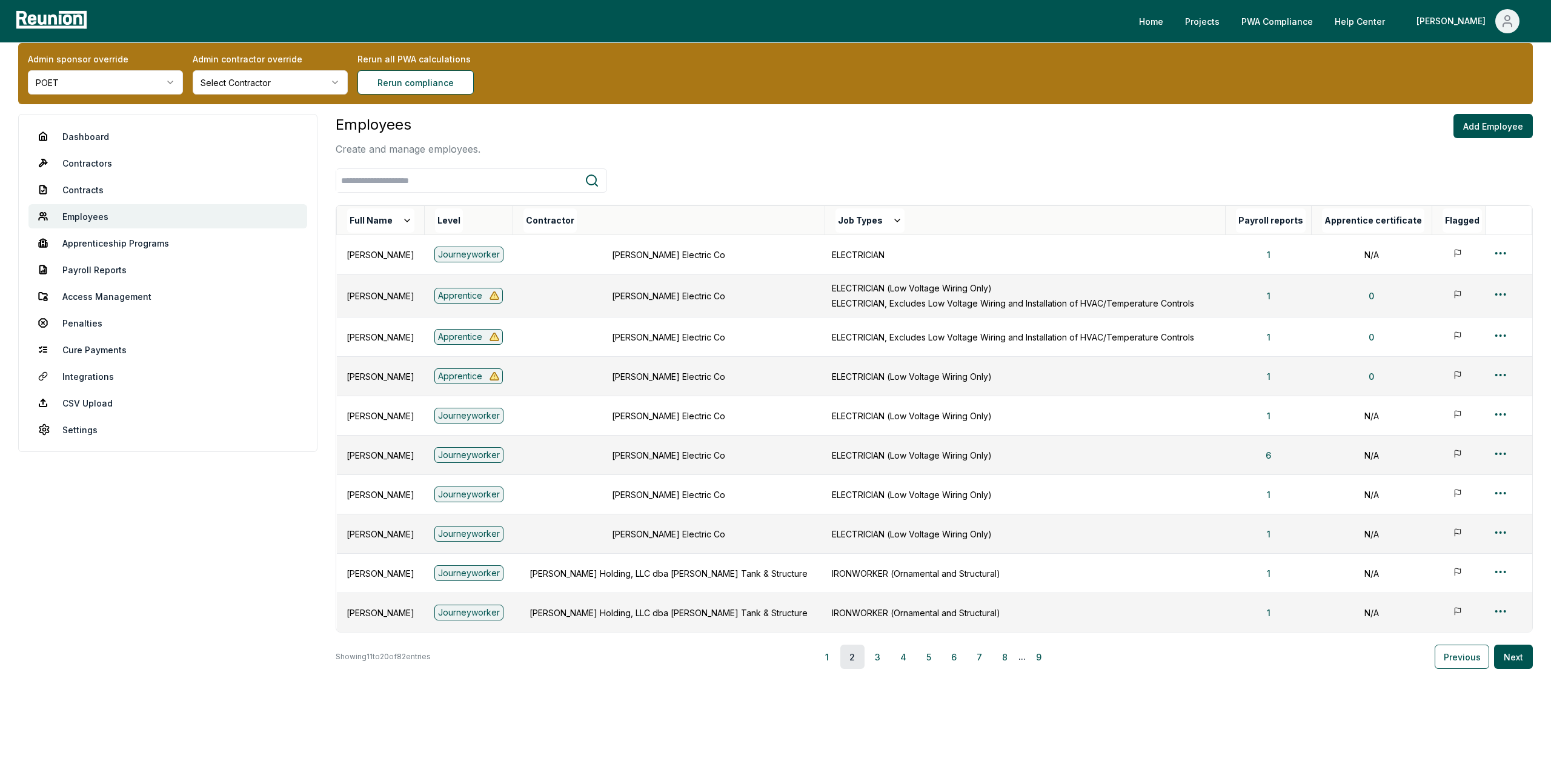
scroll to position [18, 0]
click at [831, 662] on button "1" at bounding box center [827, 656] width 24 height 24
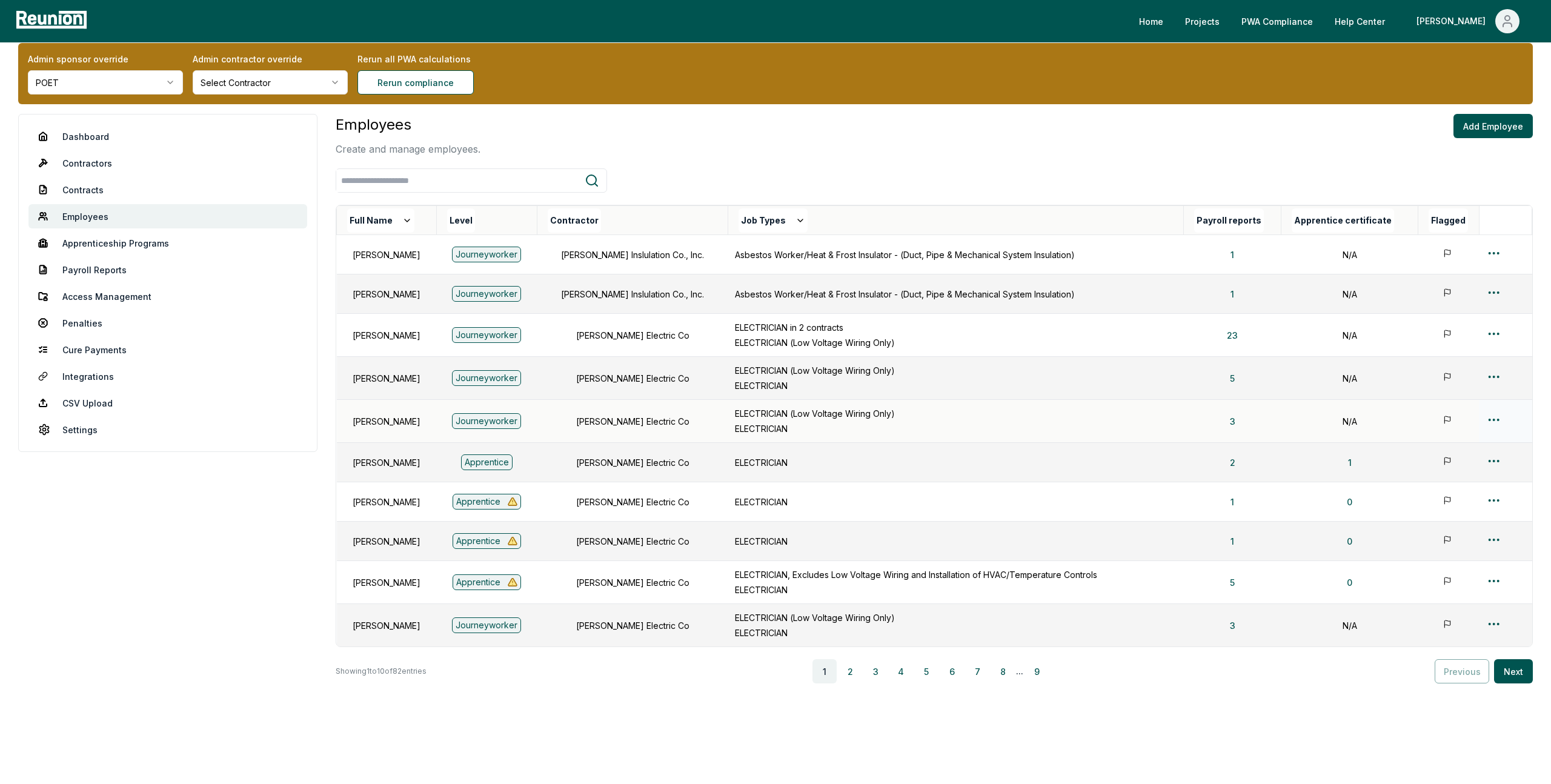
click at [1490, 415] on html "Please visit us on your desktop We're working on making our marketplace mobile-…" at bounding box center [775, 390] width 1551 height 816
click at [1444, 469] on div "Edit" at bounding box center [1483, 468] width 115 height 20
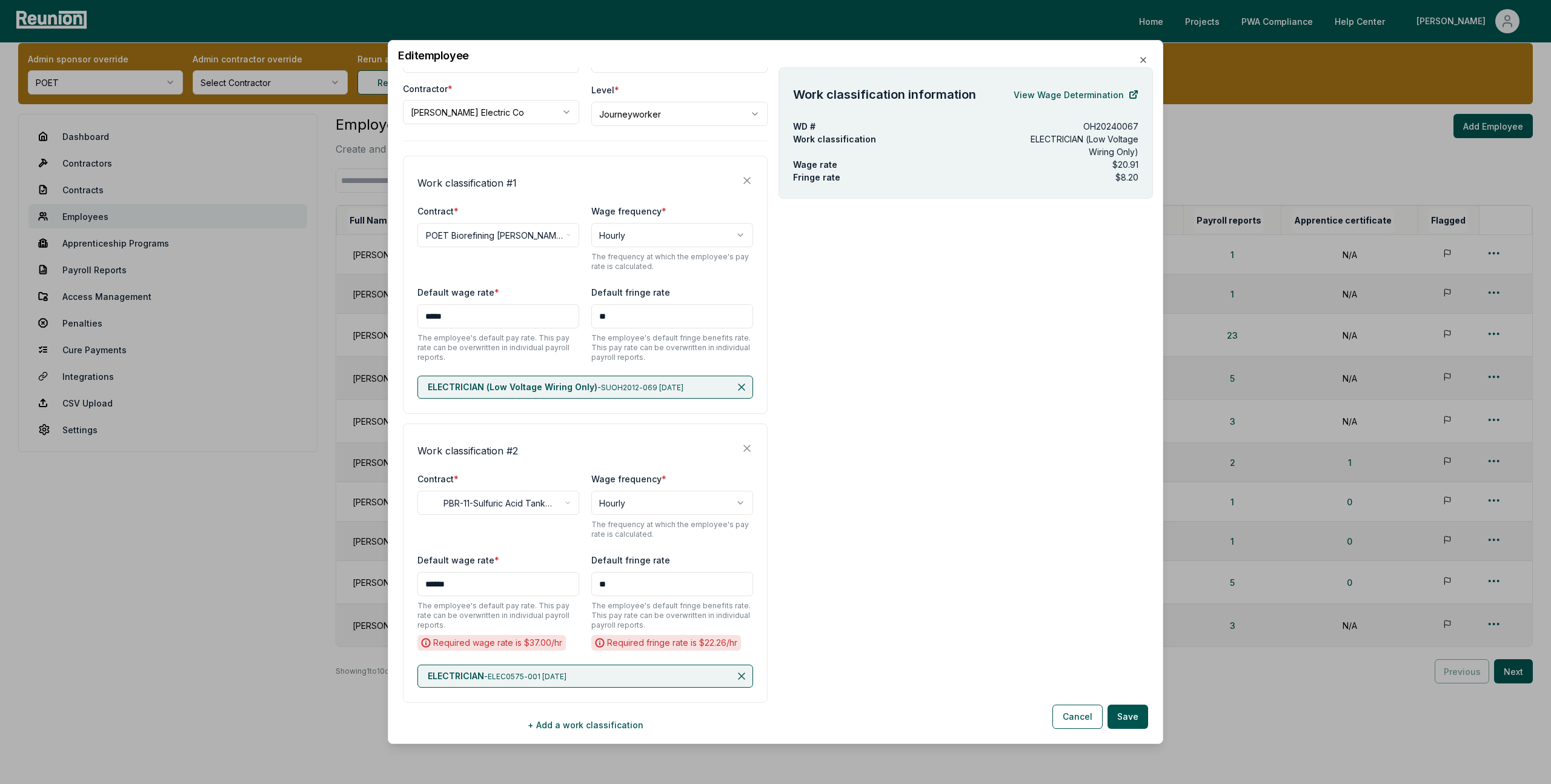
scroll to position [98, 0]
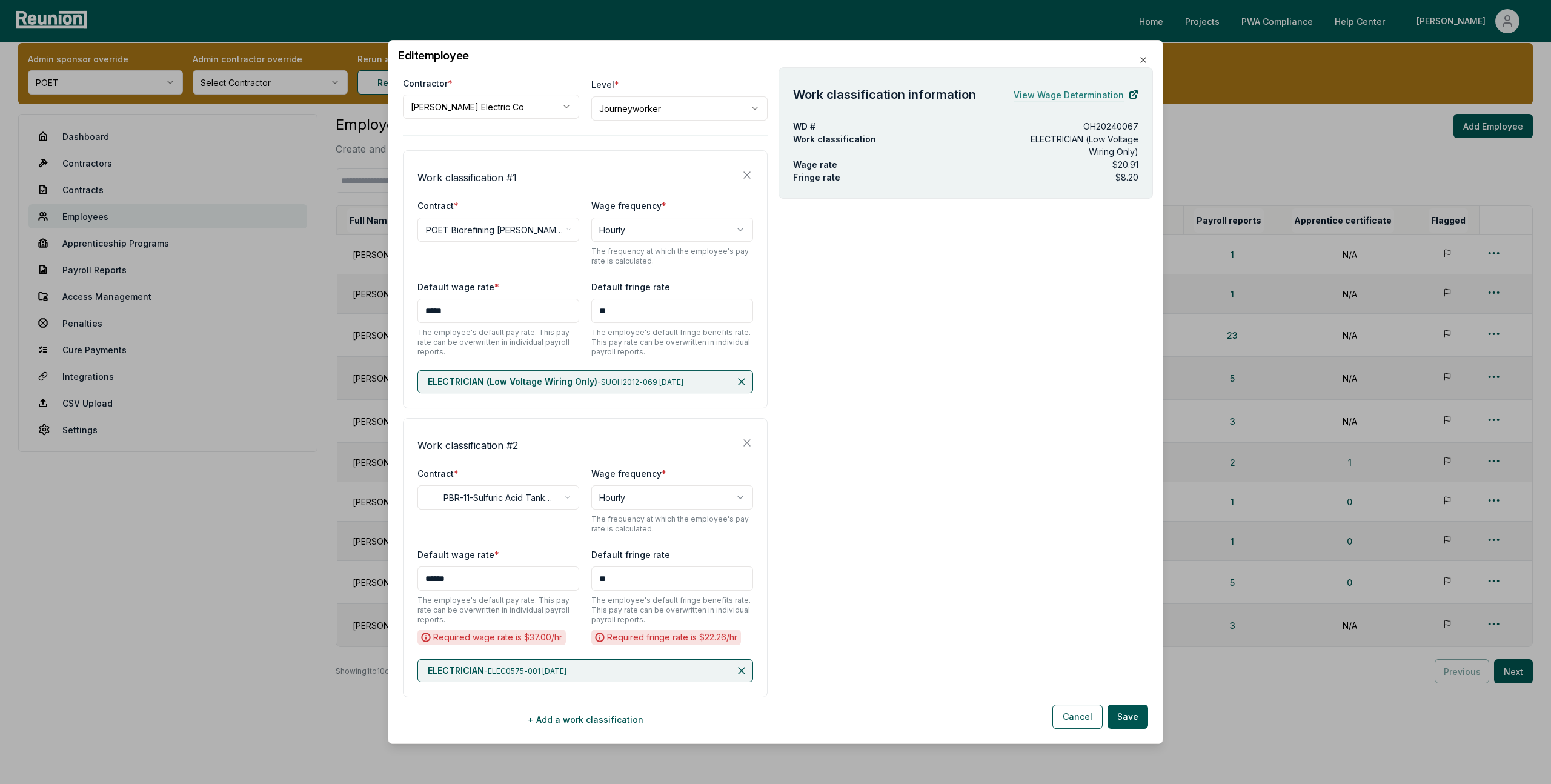
click at [1059, 91] on link "View Wage Determination" at bounding box center [1075, 95] width 125 height 24
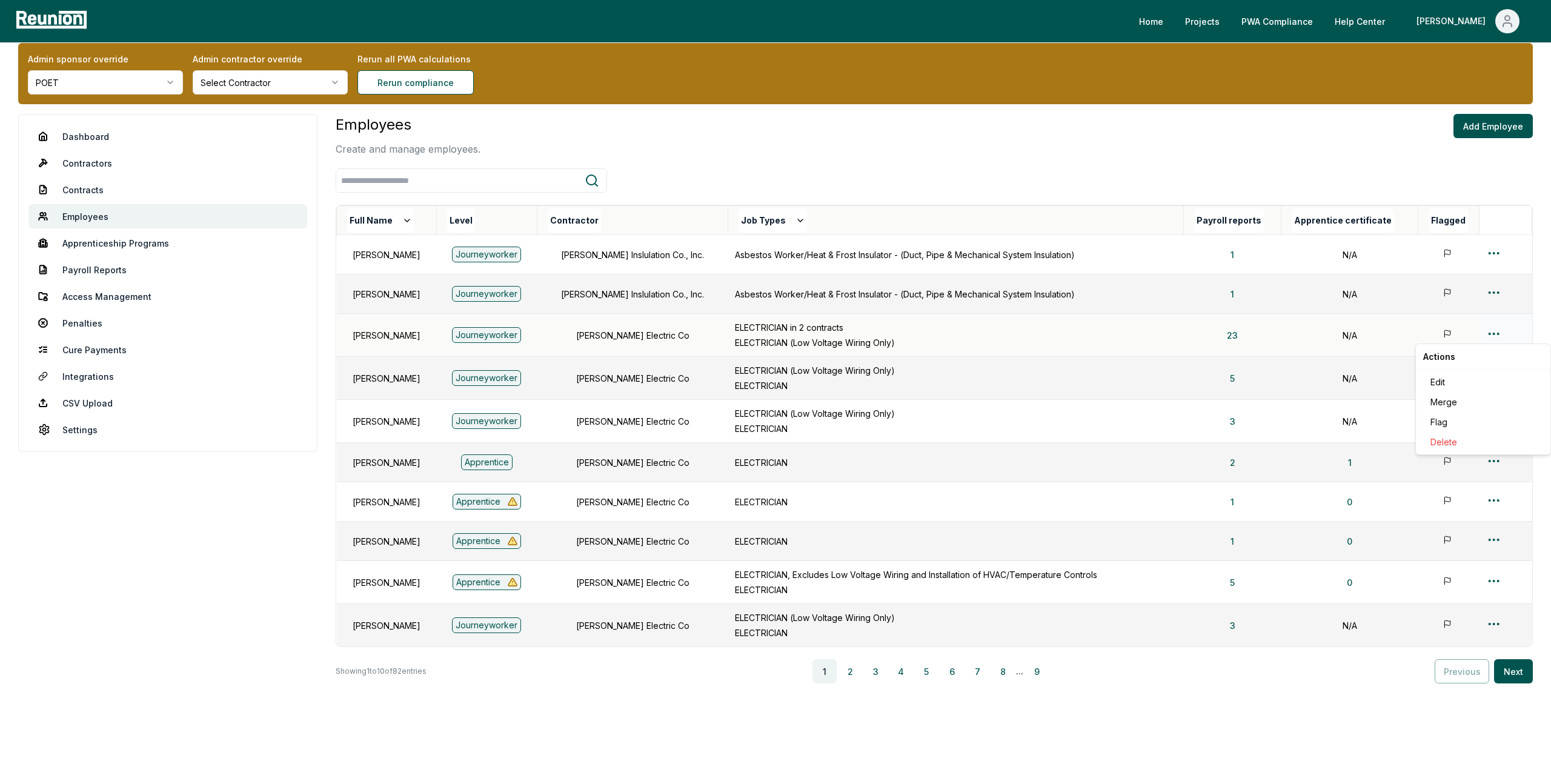
click at [1494, 335] on html "Please visit us on your desktop We're working on making our marketplace mobile-…" at bounding box center [775, 390] width 1551 height 816
click at [1438, 381] on div "Edit" at bounding box center [1483, 382] width 115 height 20
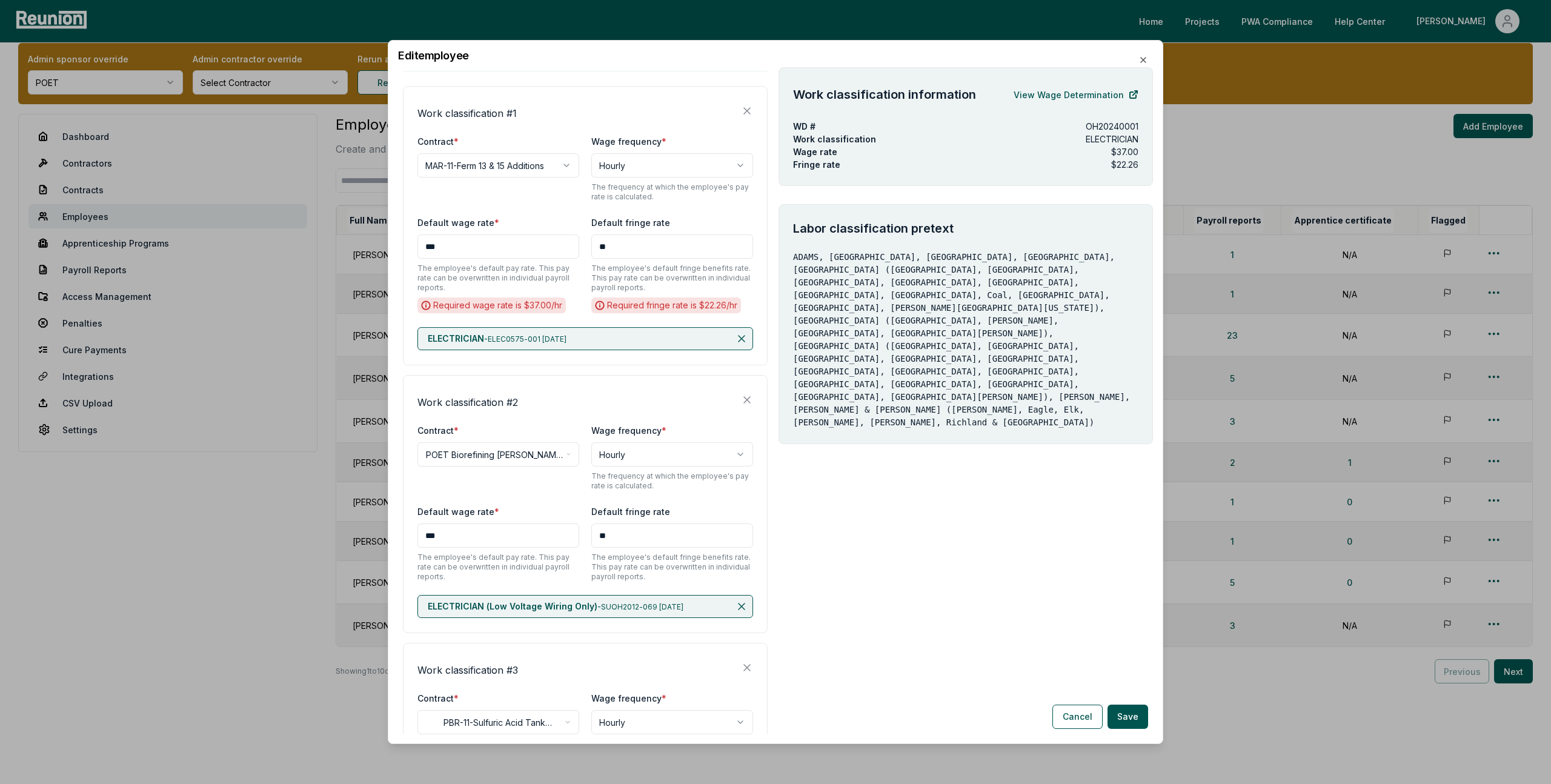
scroll to position [419, 0]
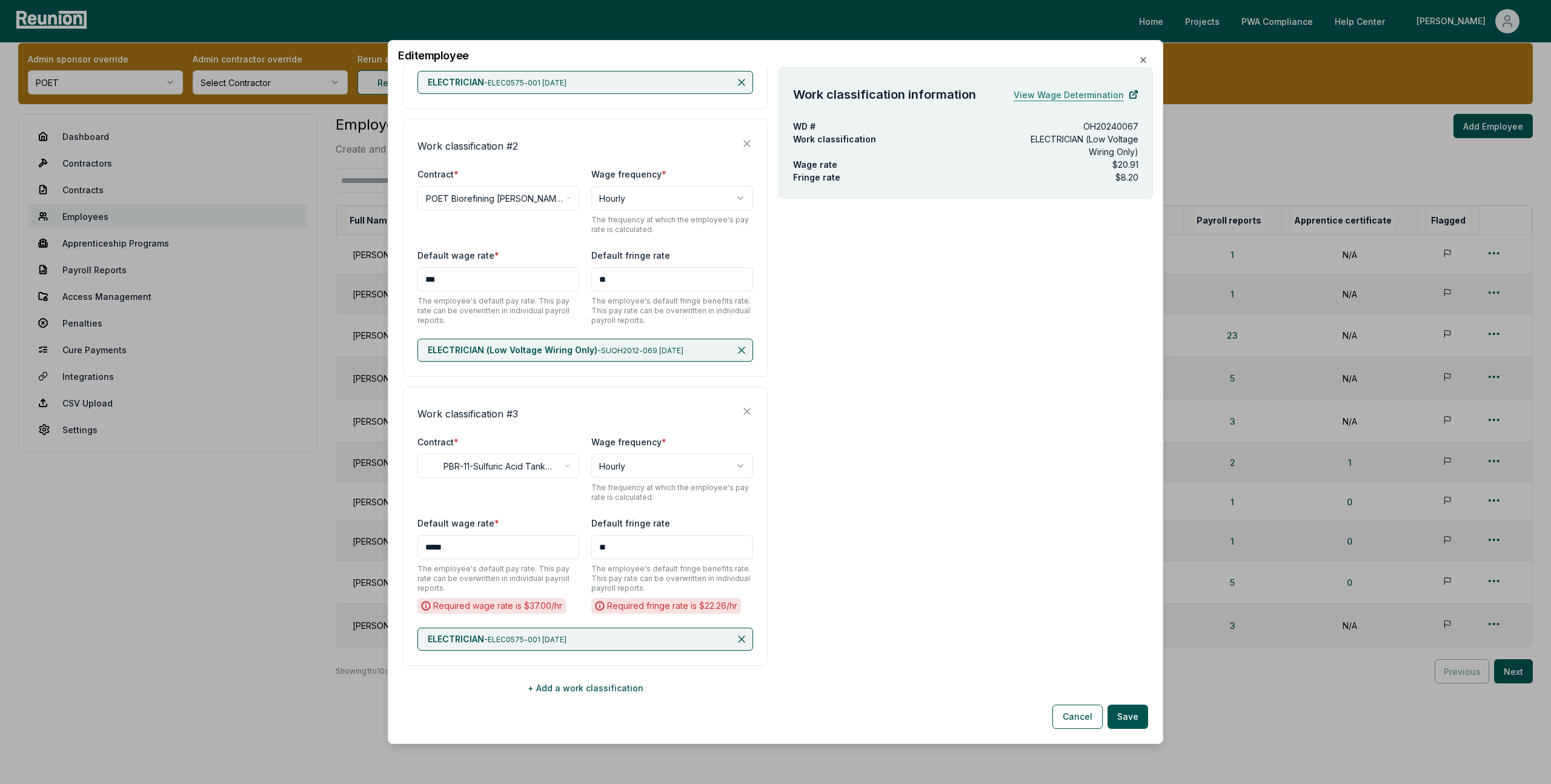
click at [1074, 89] on link "View Wage Determination" at bounding box center [1075, 95] width 125 height 24
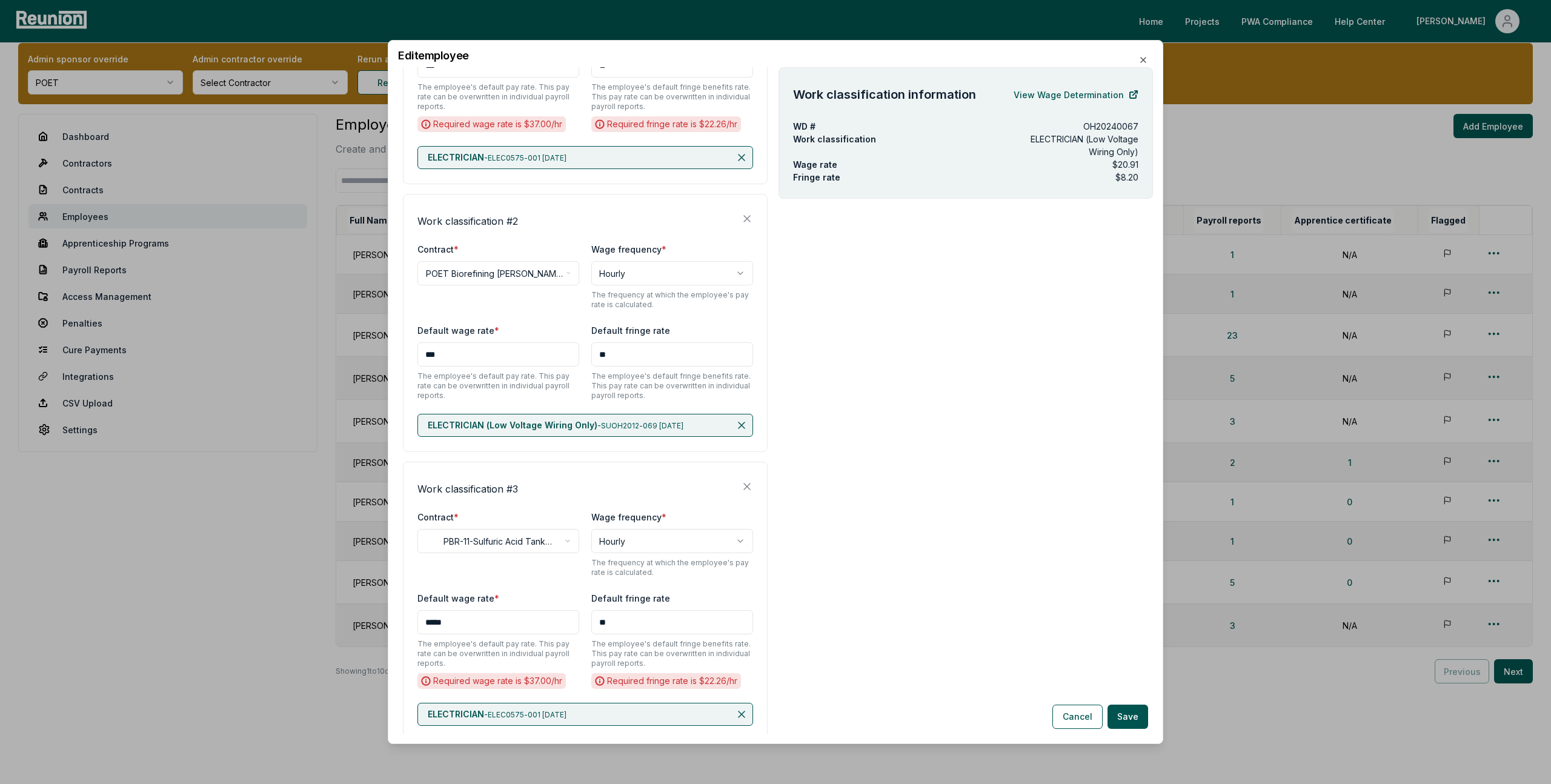
scroll to position [324, 0]
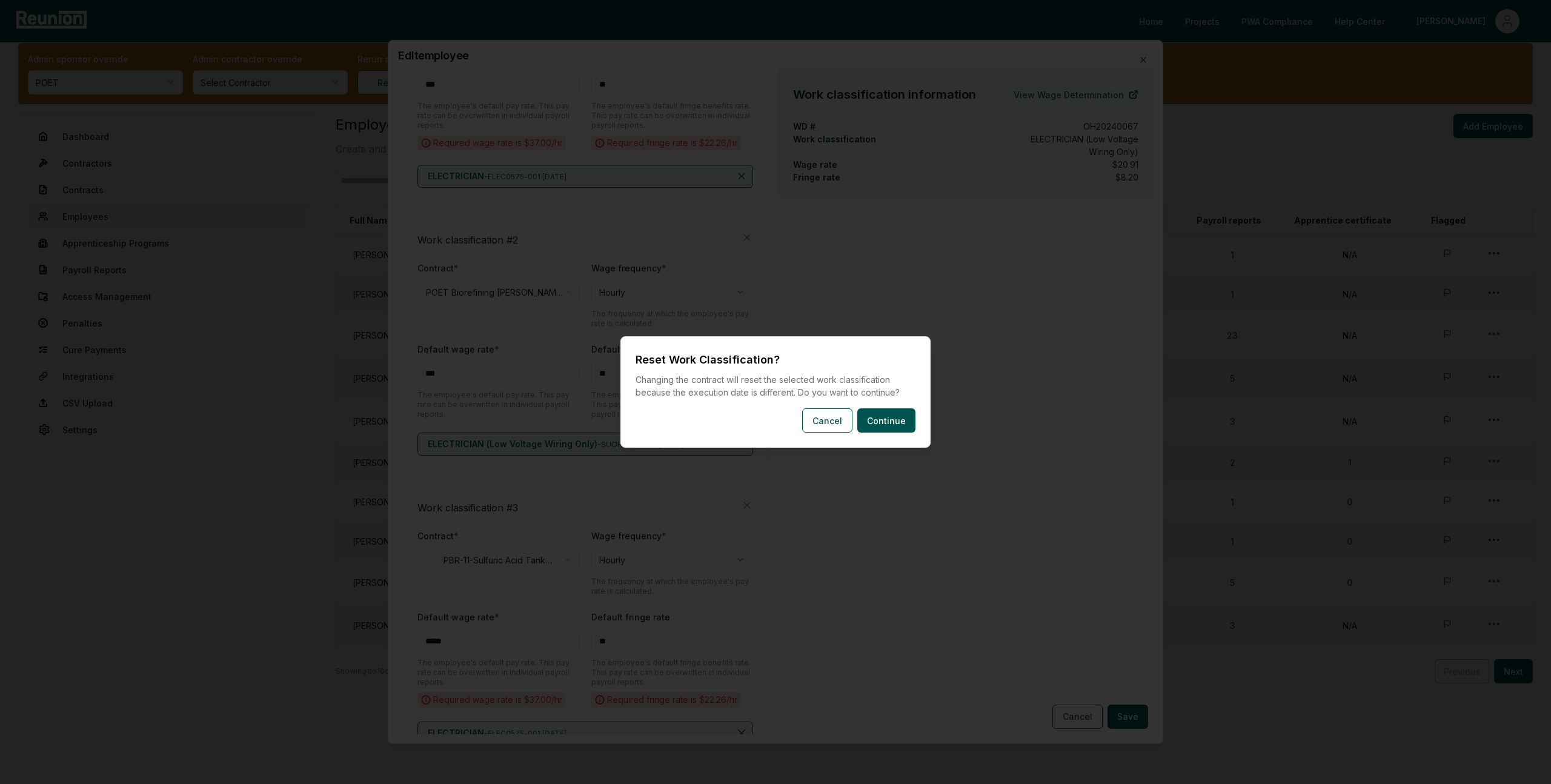
click at [506, 287] on body "Please visit us on your desktop We're working on making our marketplace mobile-…" at bounding box center [775, 390] width 1551 height 816
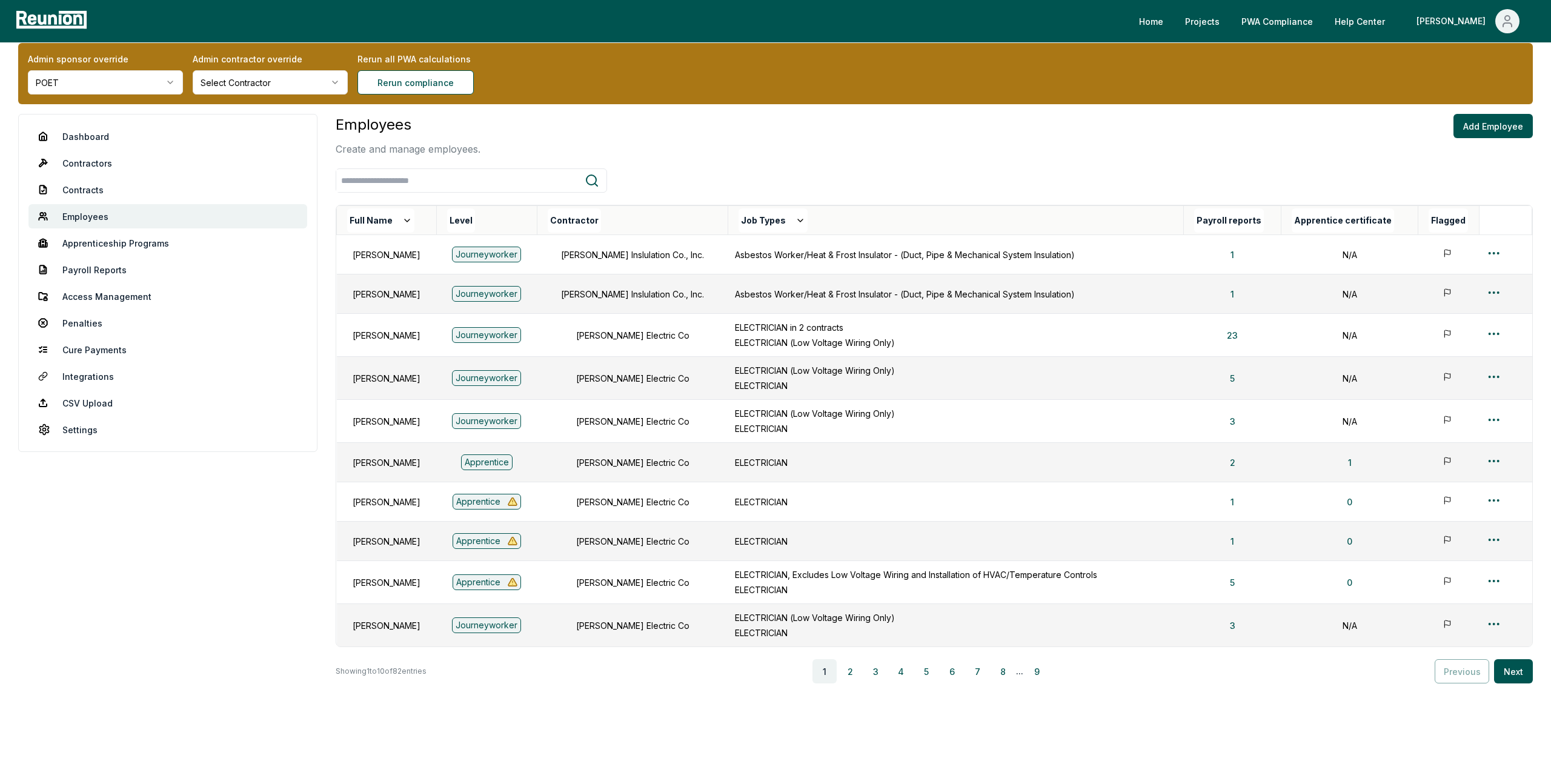
click at [83, 192] on html "Please visit us on your desktop We're working on making our marketplace mobile-…" at bounding box center [775, 390] width 1551 height 816
click at [87, 188] on html "Please visit us on your desktop We're working on making our marketplace mobile-…" at bounding box center [775, 390] width 1551 height 816
click at [92, 190] on html "Please visit us on your desktop We're working on making our marketplace mobile-…" at bounding box center [775, 390] width 1551 height 816
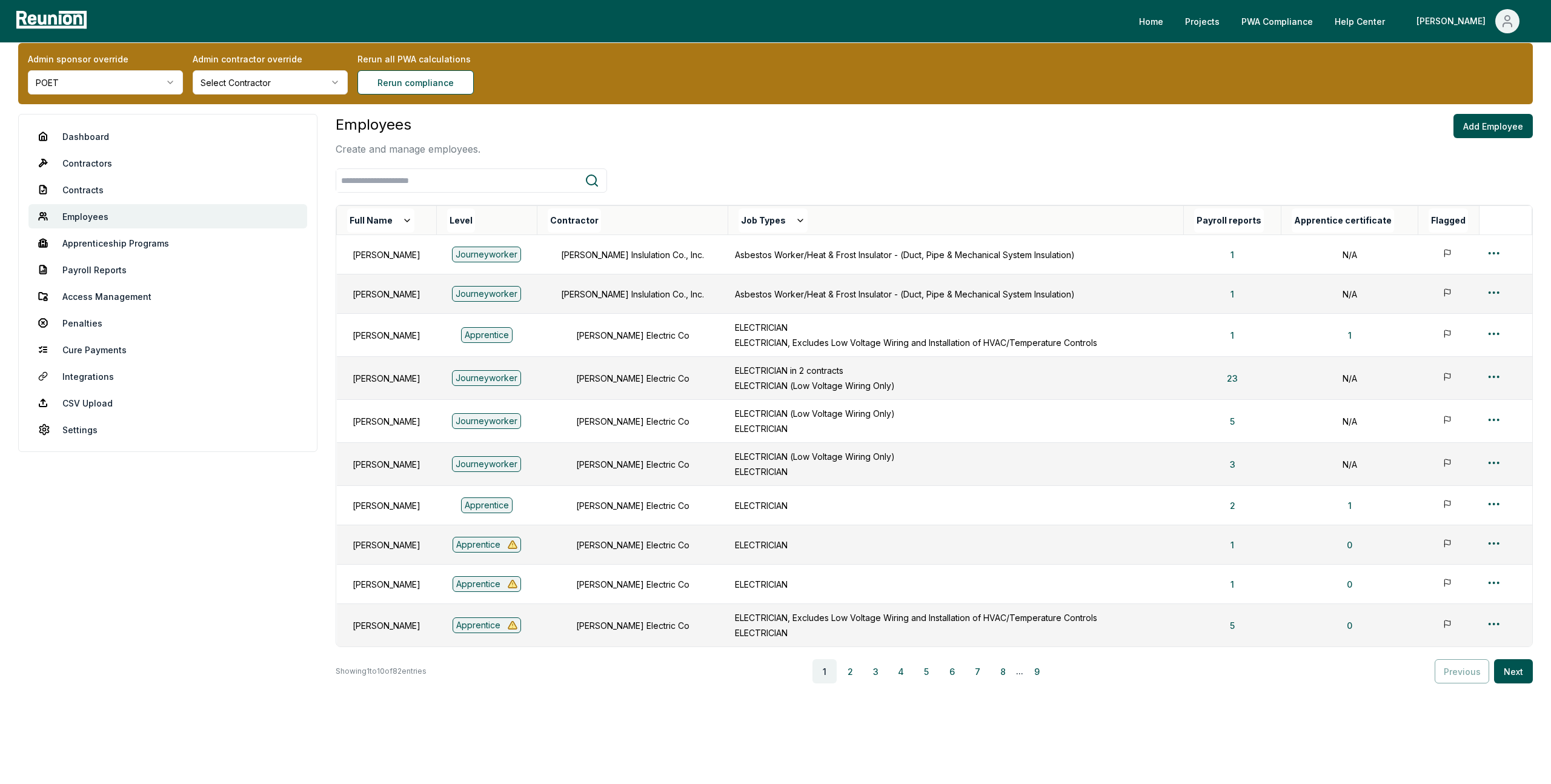
click at [76, 191] on html "Please visit us on your desktop We're working on making our marketplace mobile-…" at bounding box center [775, 390] width 1551 height 816
click at [82, 191] on html "Please visit us on your desktop We're working on making our marketplace mobile-…" at bounding box center [775, 390] width 1551 height 816
click at [1494, 550] on html "Please visit us on your desktop We're working on making our marketplace mobile-…" at bounding box center [775, 390] width 1551 height 816
click at [1494, 537] on html "Please visit us on your desktop We're working on making our marketplace mobile-…" at bounding box center [775, 390] width 1551 height 816
click at [1494, 462] on html "Please visit us on your desktop We're working on making our marketplace mobile-…" at bounding box center [775, 390] width 1551 height 816
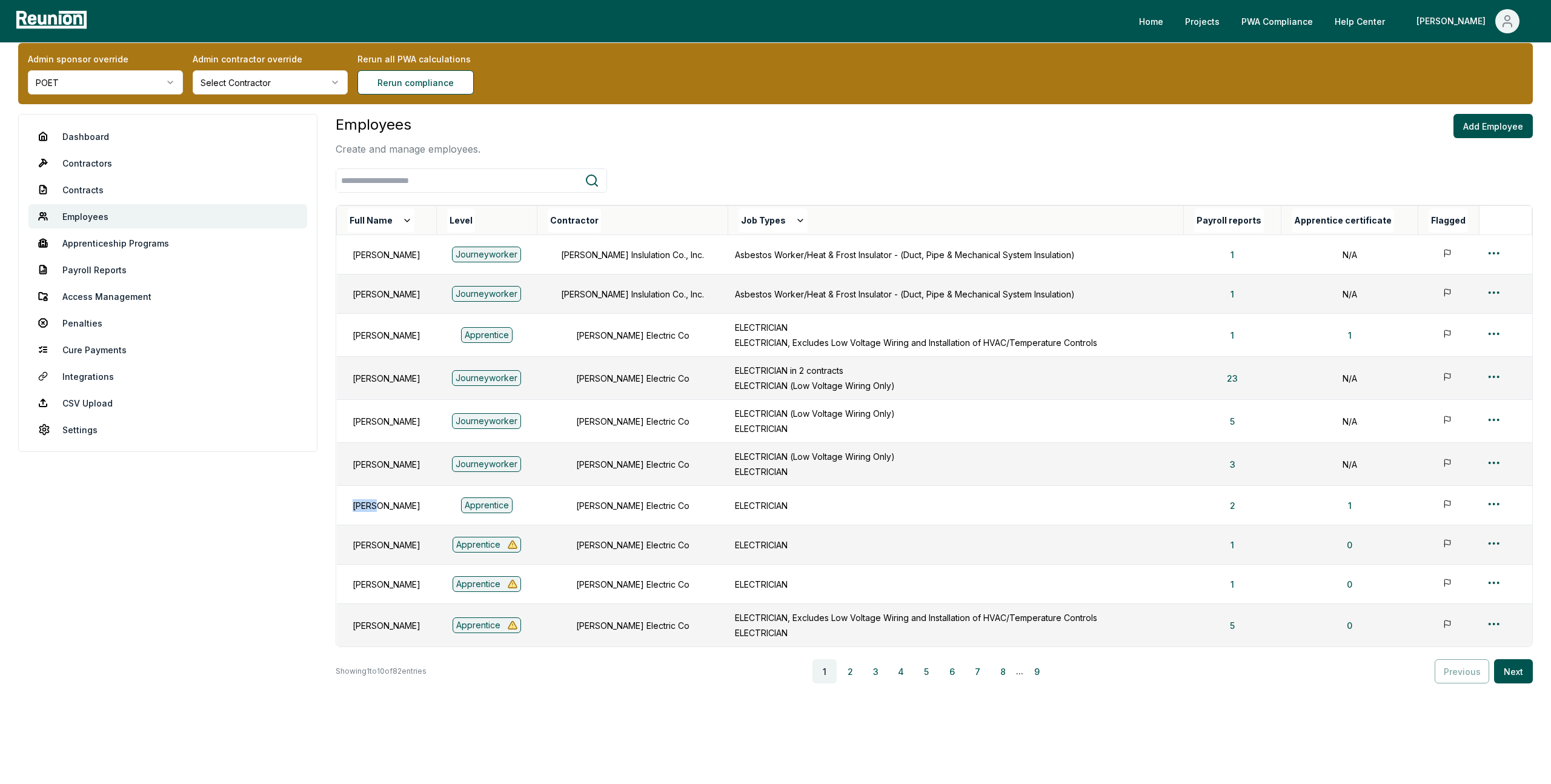
click at [1494, 462] on html "Please visit us on your desktop We're working on making our marketplace mobile-…" at bounding box center [775, 390] width 1551 height 816
click at [1503, 455] on html "Please visit us on your desktop We're working on making our marketplace mobile-…" at bounding box center [775, 390] width 1551 height 816
click at [1493, 466] on html "Please visit us on your desktop We're working on making our marketplace mobile-…" at bounding box center [775, 390] width 1551 height 816
drag, startPoint x: 234, startPoint y: 602, endPoint x: 508, endPoint y: 275, distance: 426.6
click at [234, 602] on html "Please visit us on your desktop We're working on making our marketplace mobile-…" at bounding box center [775, 390] width 1551 height 816
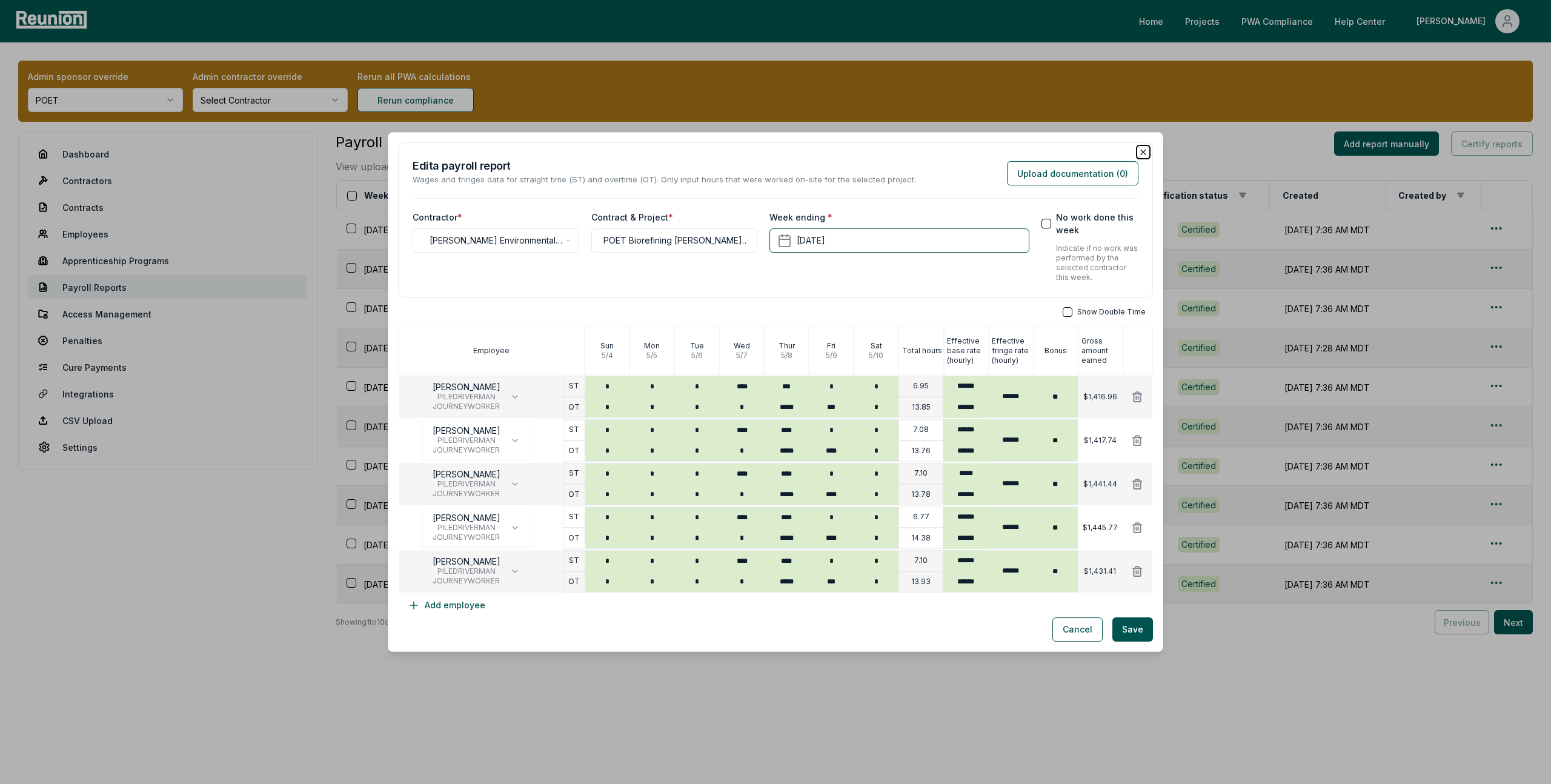
click at [1142, 148] on icon "button" at bounding box center [1143, 152] width 9 height 9
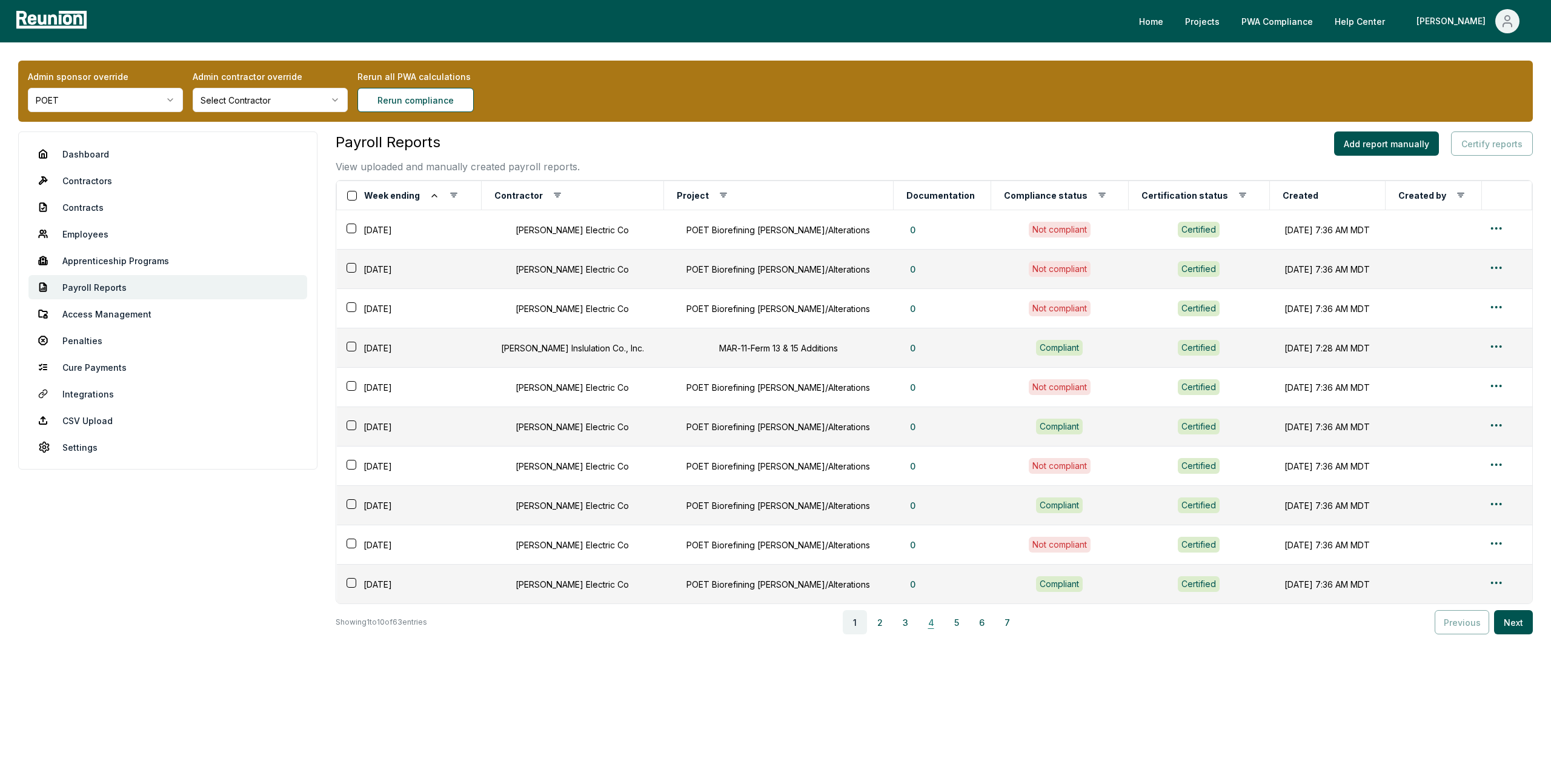
click at [933, 620] on button "4" at bounding box center [931, 622] width 24 height 24
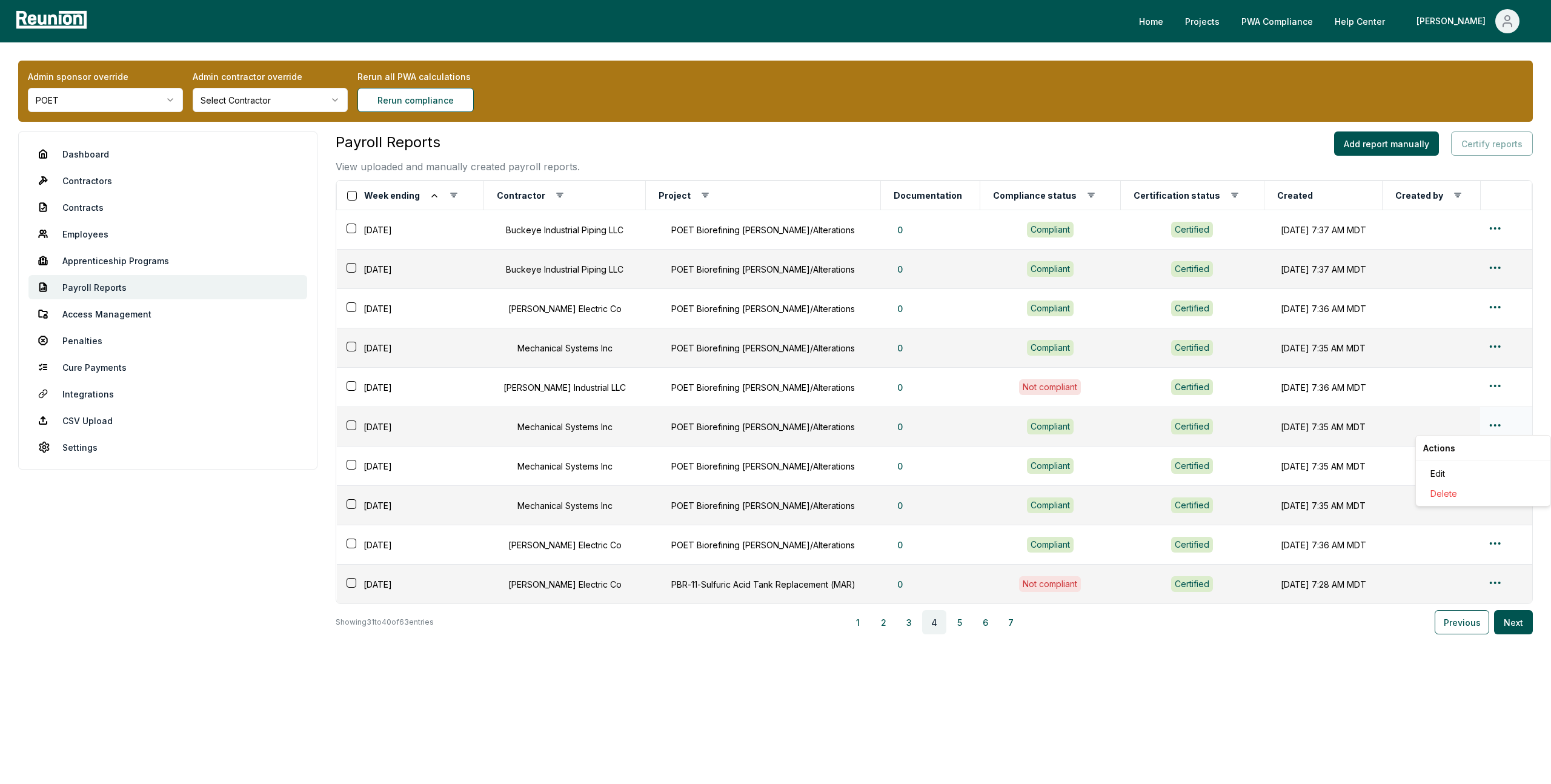
click at [1496, 428] on html "Please visit us on your desktop We're working on making our marketplace mobile-…" at bounding box center [775, 392] width 1551 height 784
click at [1447, 471] on div "Edit" at bounding box center [1483, 474] width 115 height 20
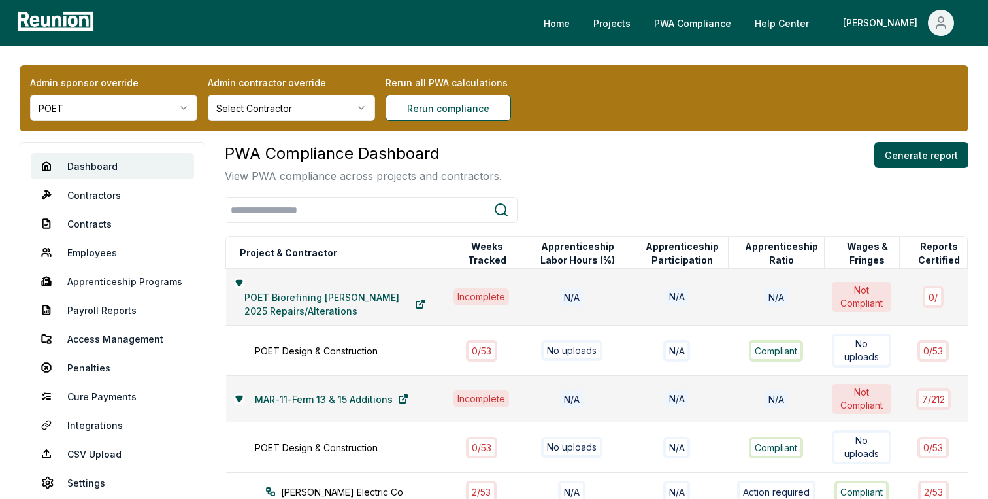
scroll to position [768, 0]
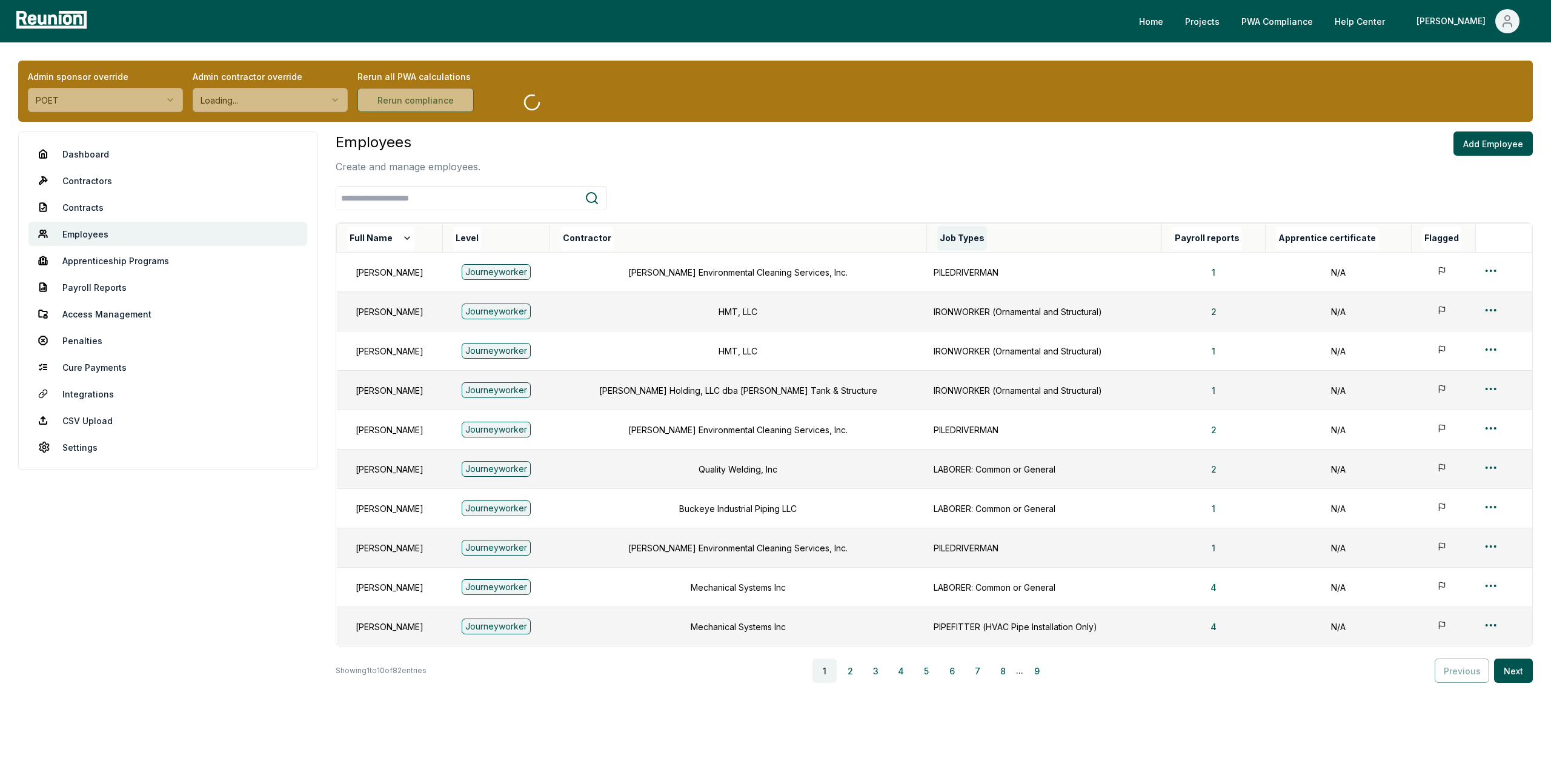
click at [960, 238] on button "Job Types" at bounding box center [962, 238] width 50 height 24
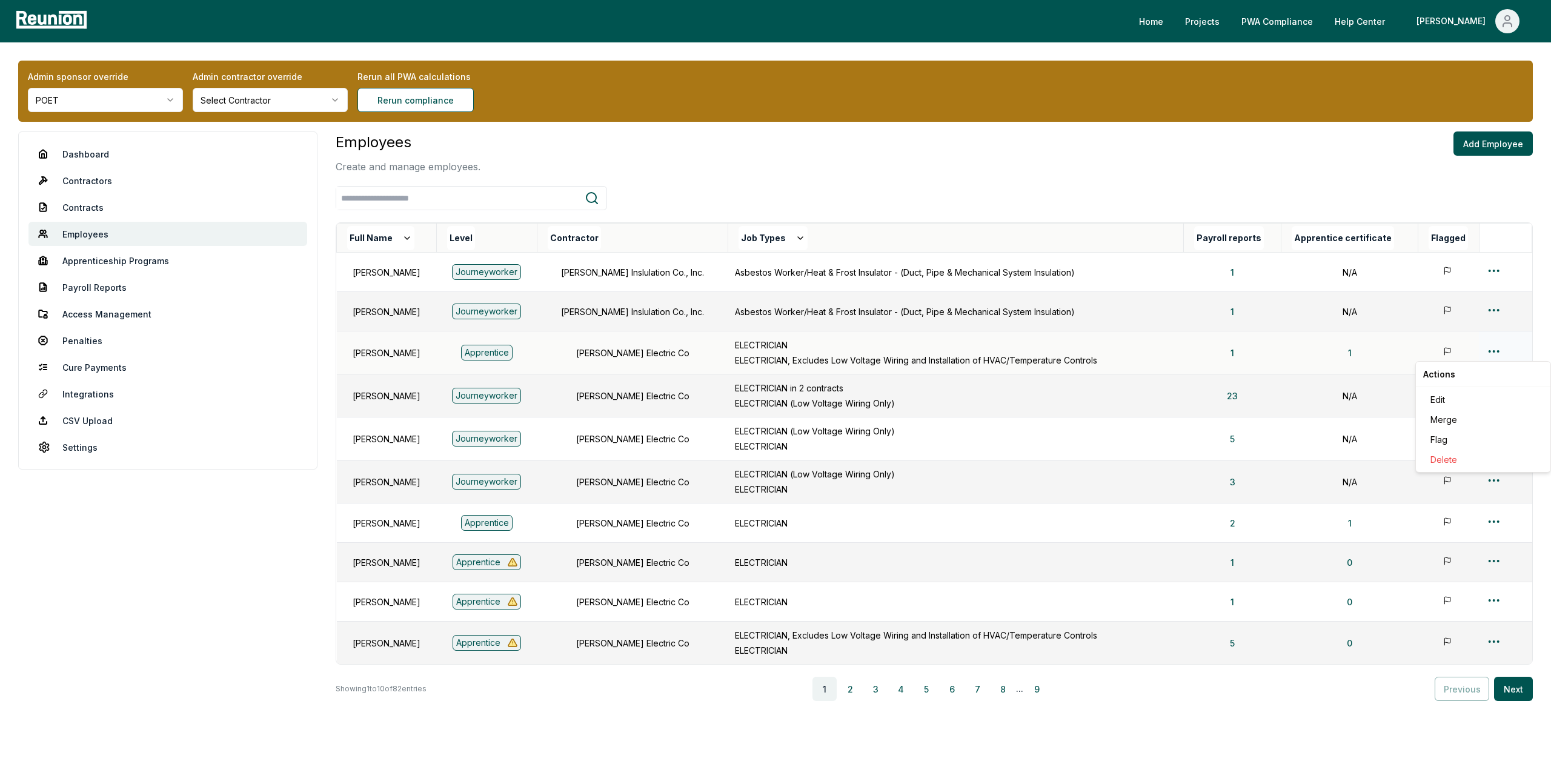
click at [1494, 350] on html "Please visit us on your desktop We're working on making our marketplace mobile-…" at bounding box center [775, 408] width 1551 height 816
click at [1153, 408] on html "Please visit us on your desktop We're working on making our marketplace mobile-…" at bounding box center [775, 408] width 1551 height 816
click at [1496, 395] on html "Please visit us on your desktop We're working on making our marketplace mobile-…" at bounding box center [775, 408] width 1551 height 816
click at [1443, 441] on div "Edit" at bounding box center [1483, 443] width 115 height 20
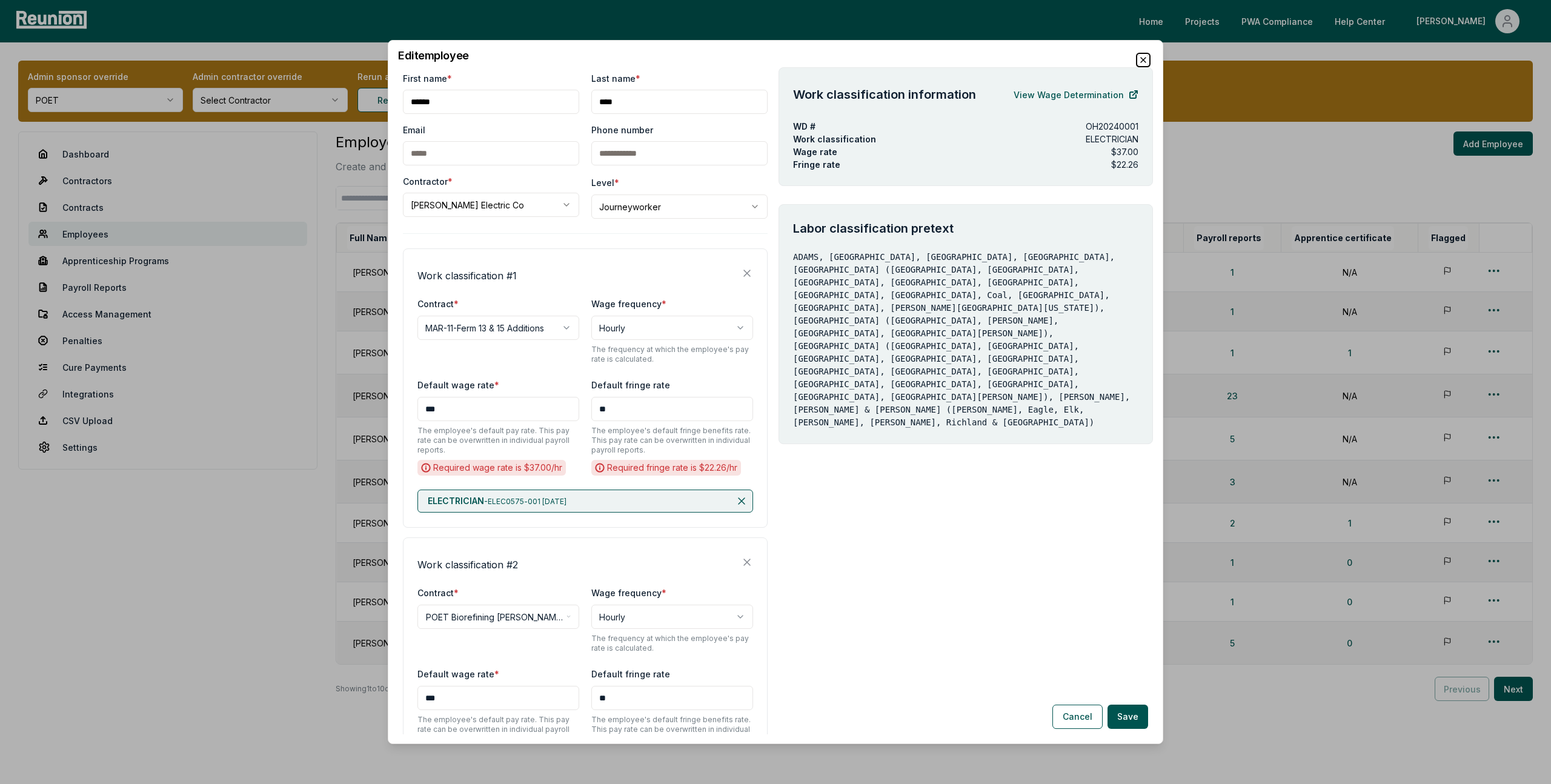
click at [1143, 57] on icon "button" at bounding box center [1143, 59] width 9 height 9
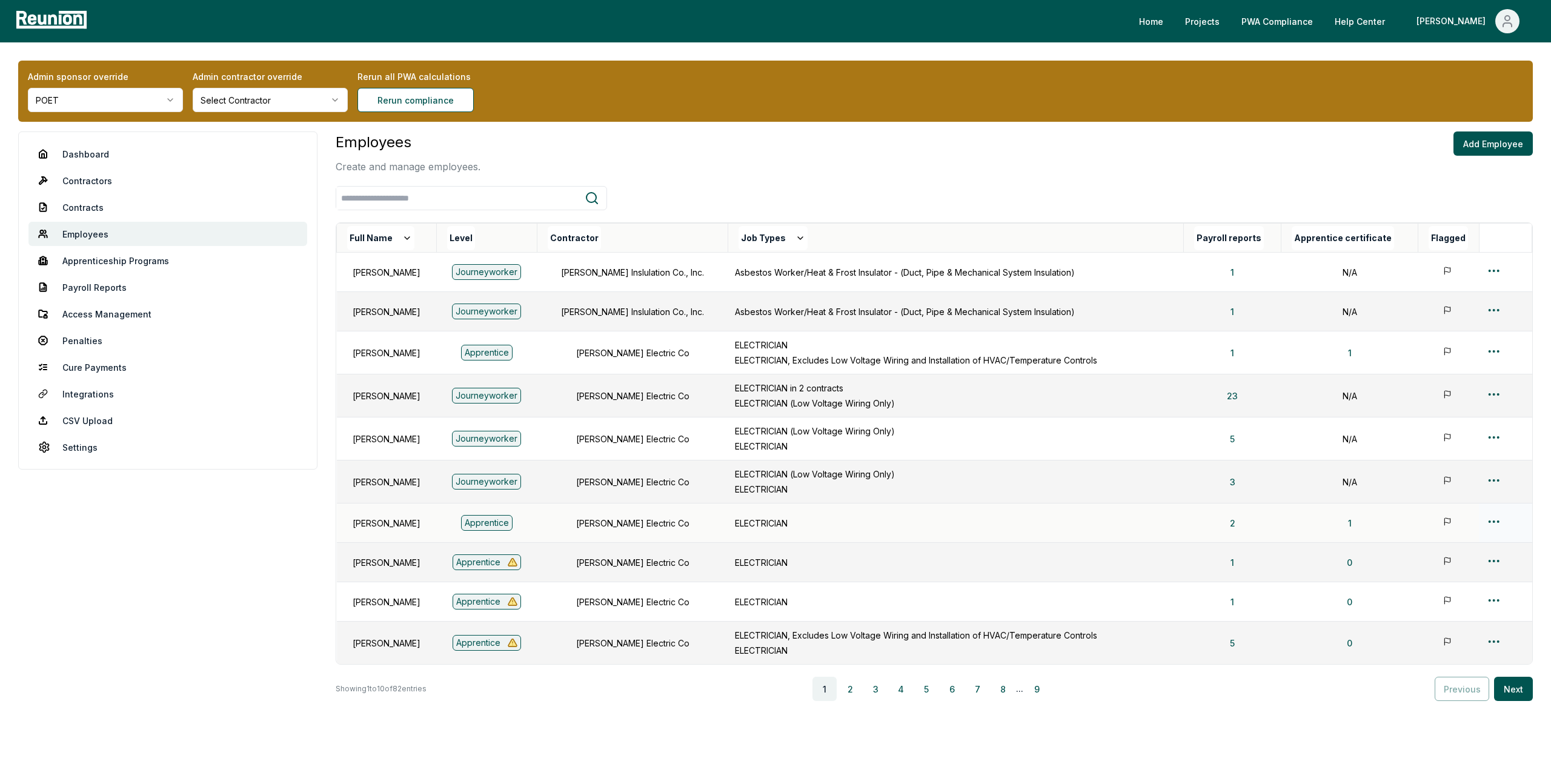
click at [1499, 522] on html "Please visit us on your desktop We're working on making our marketplace mobile-…" at bounding box center [775, 408] width 1551 height 816
click at [1442, 575] on div "Edit" at bounding box center [1483, 570] width 115 height 20
click at [1495, 562] on html "Please visit us on your desktop We're working on making our marketplace mobile-…" at bounding box center [775, 408] width 1551 height 816
click at [1491, 393] on html "Please visit us on your desktop We're working on making our marketplace mobile-…" at bounding box center [775, 408] width 1551 height 816
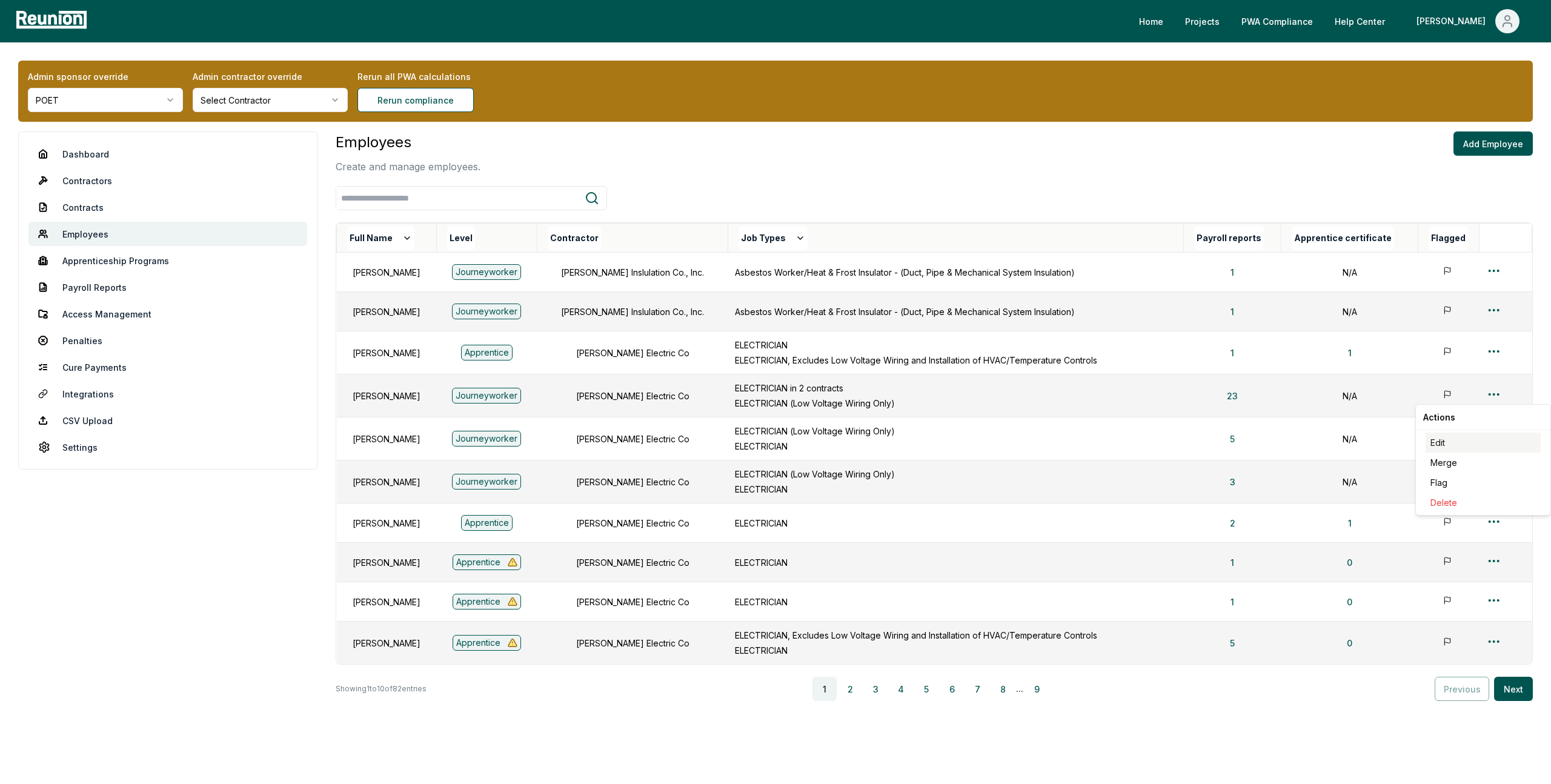
click at [1443, 443] on div "Edit" at bounding box center [1483, 443] width 115 height 20
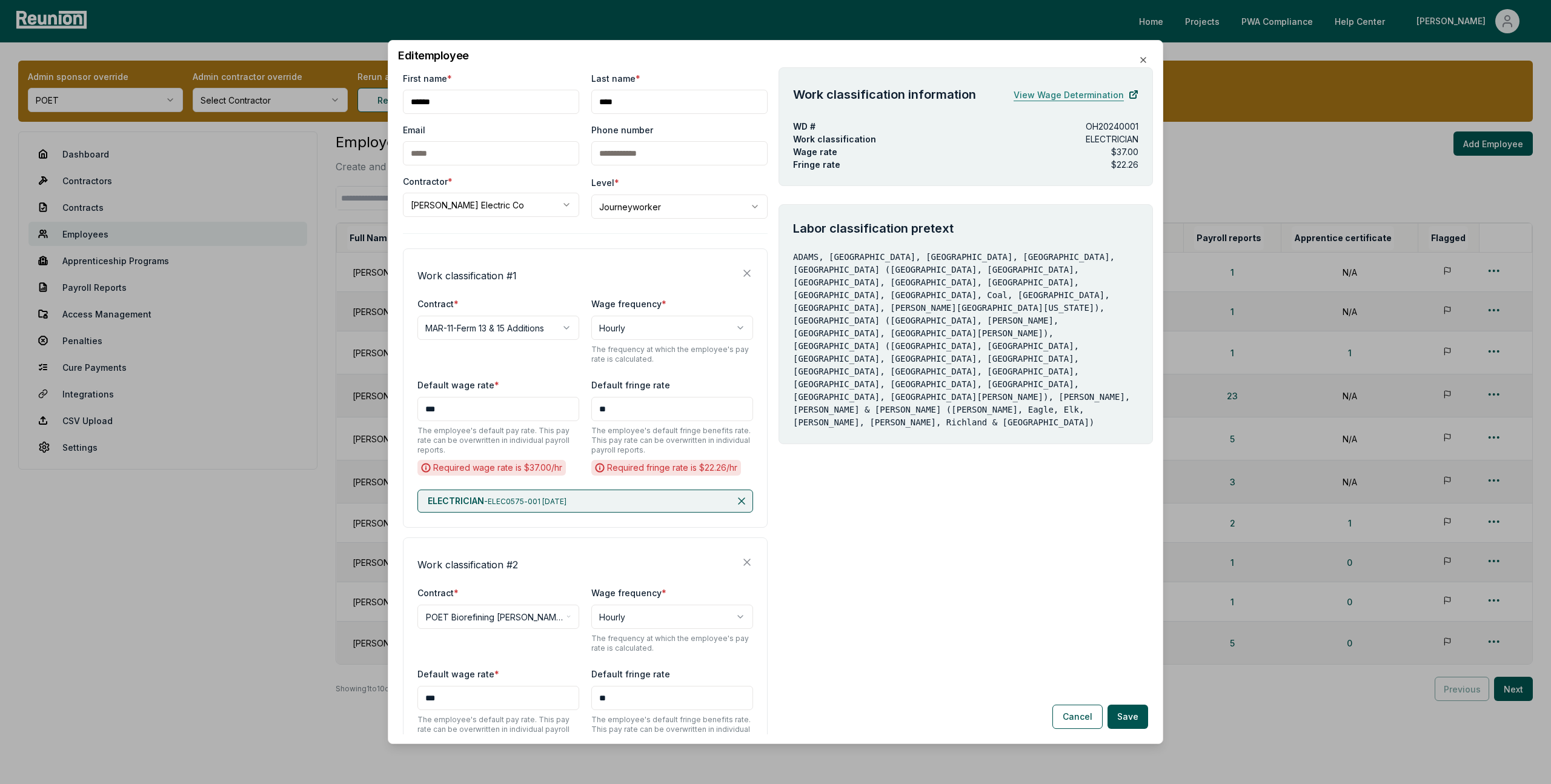
click at [1083, 95] on link "View Wage Determination" at bounding box center [1075, 95] width 125 height 24
click at [743, 498] on icon at bounding box center [741, 500] width 12 height 12
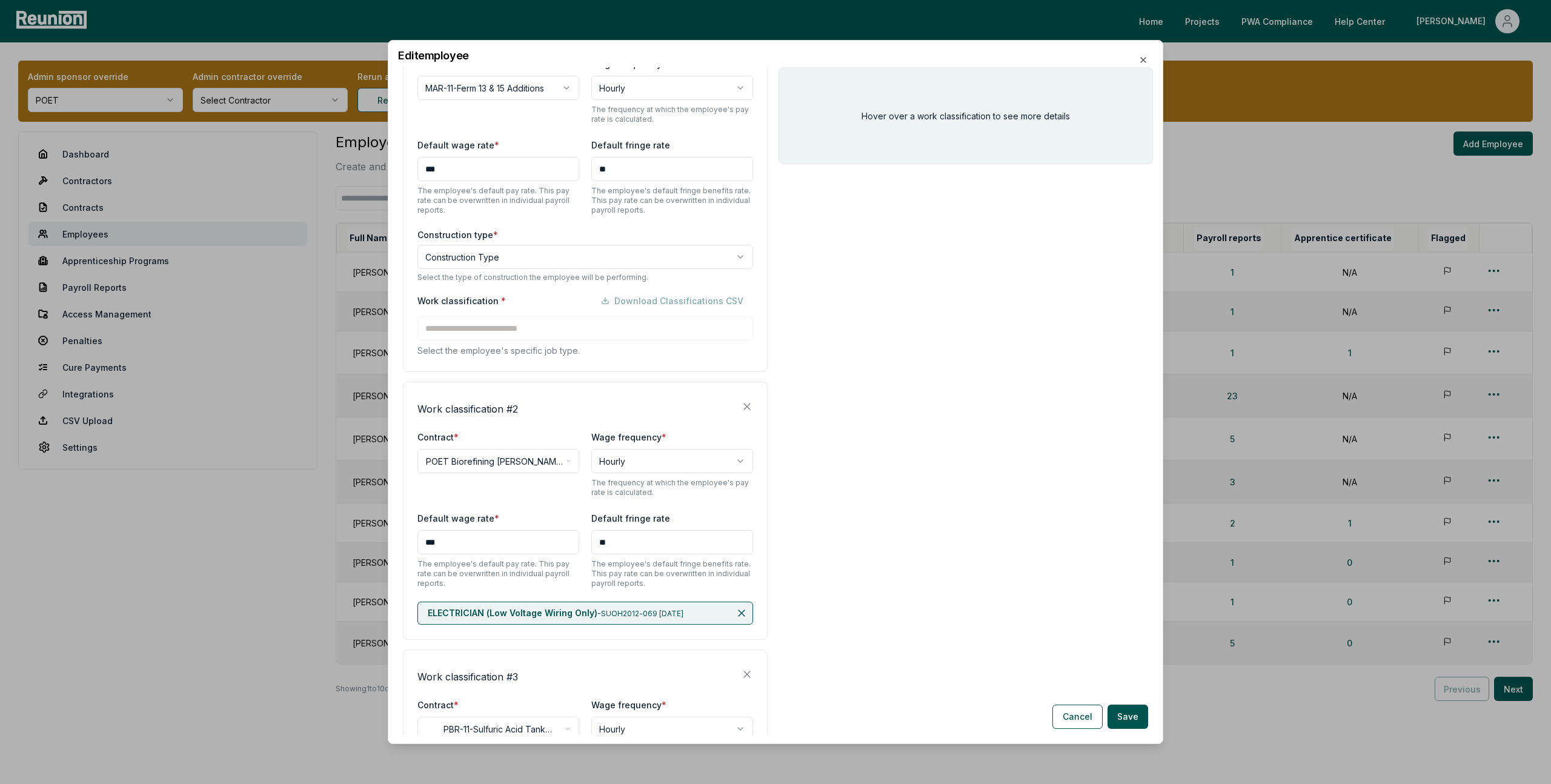
scroll to position [165, 0]
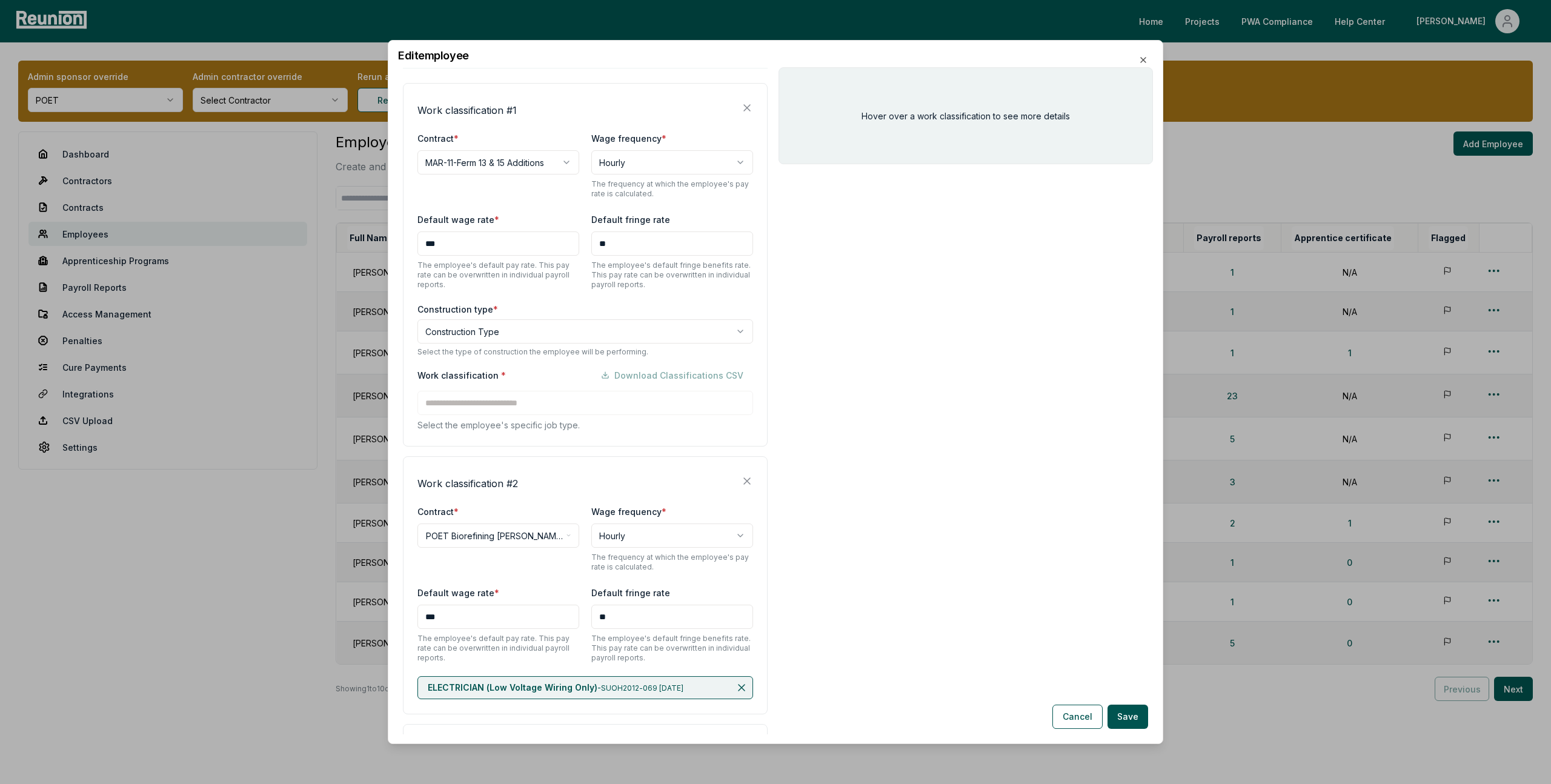
click at [497, 328] on body "Please visit us on your desktop We're working on making our marketplace mobile-…" at bounding box center [775, 408] width 1551 height 816
select select "*****"
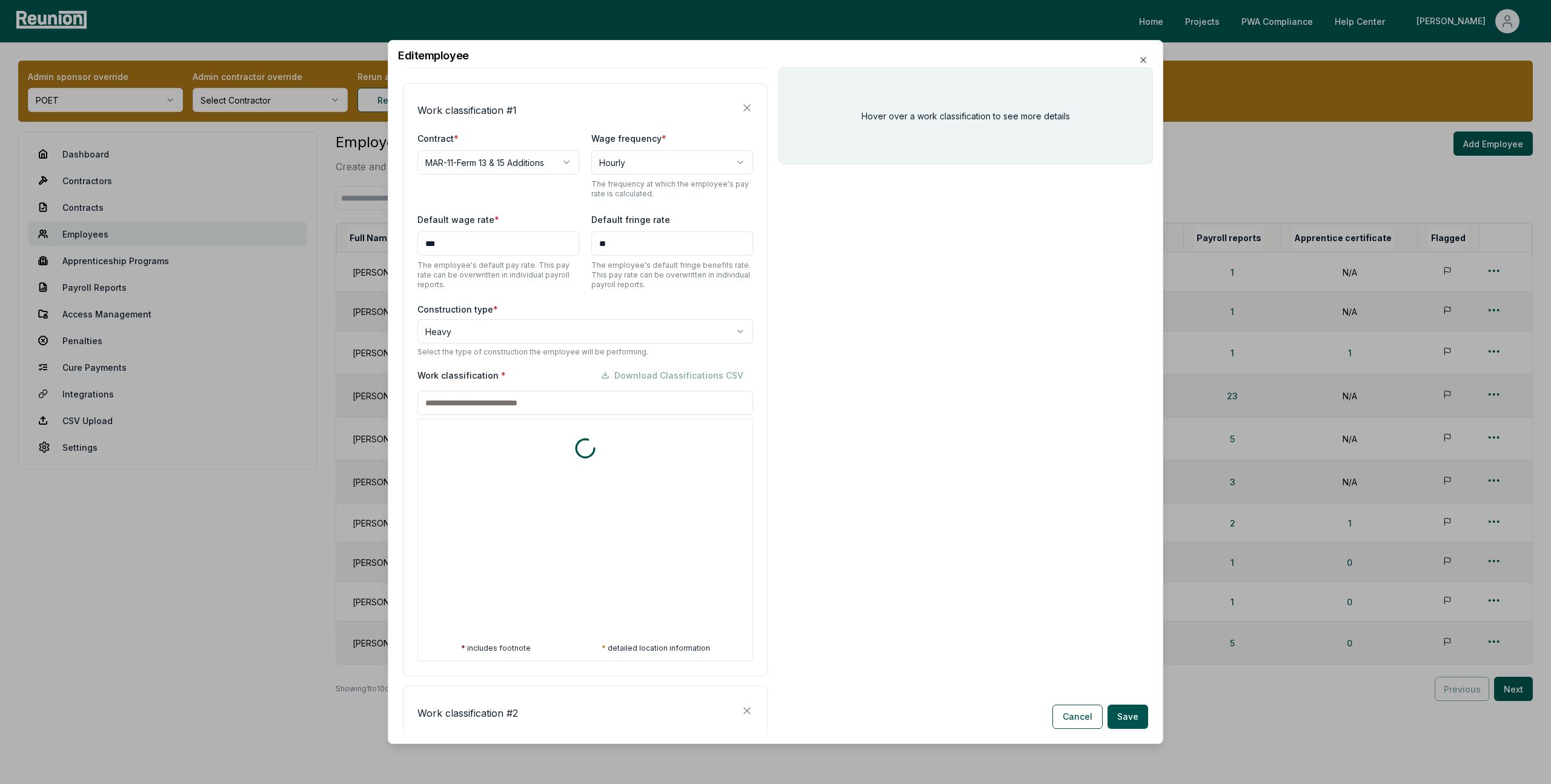
click at [487, 401] on div "Work classification * Download Classifications CSV * includes footnote * detail…" at bounding box center [585, 512] width 336 height 298
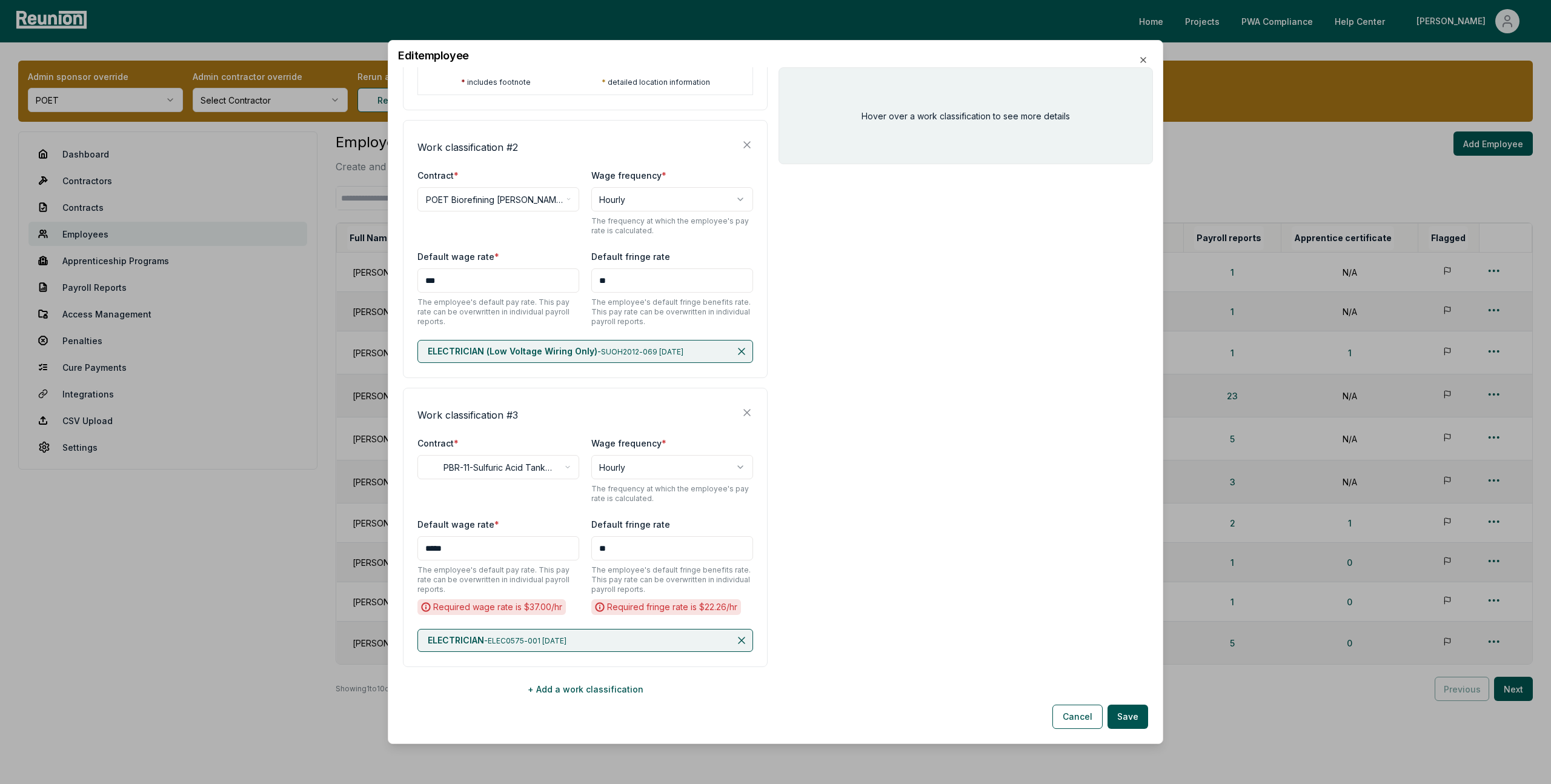
scroll to position [732, 0]
click at [843, 353] on div at bounding box center [417, 468] width 1551 height 784
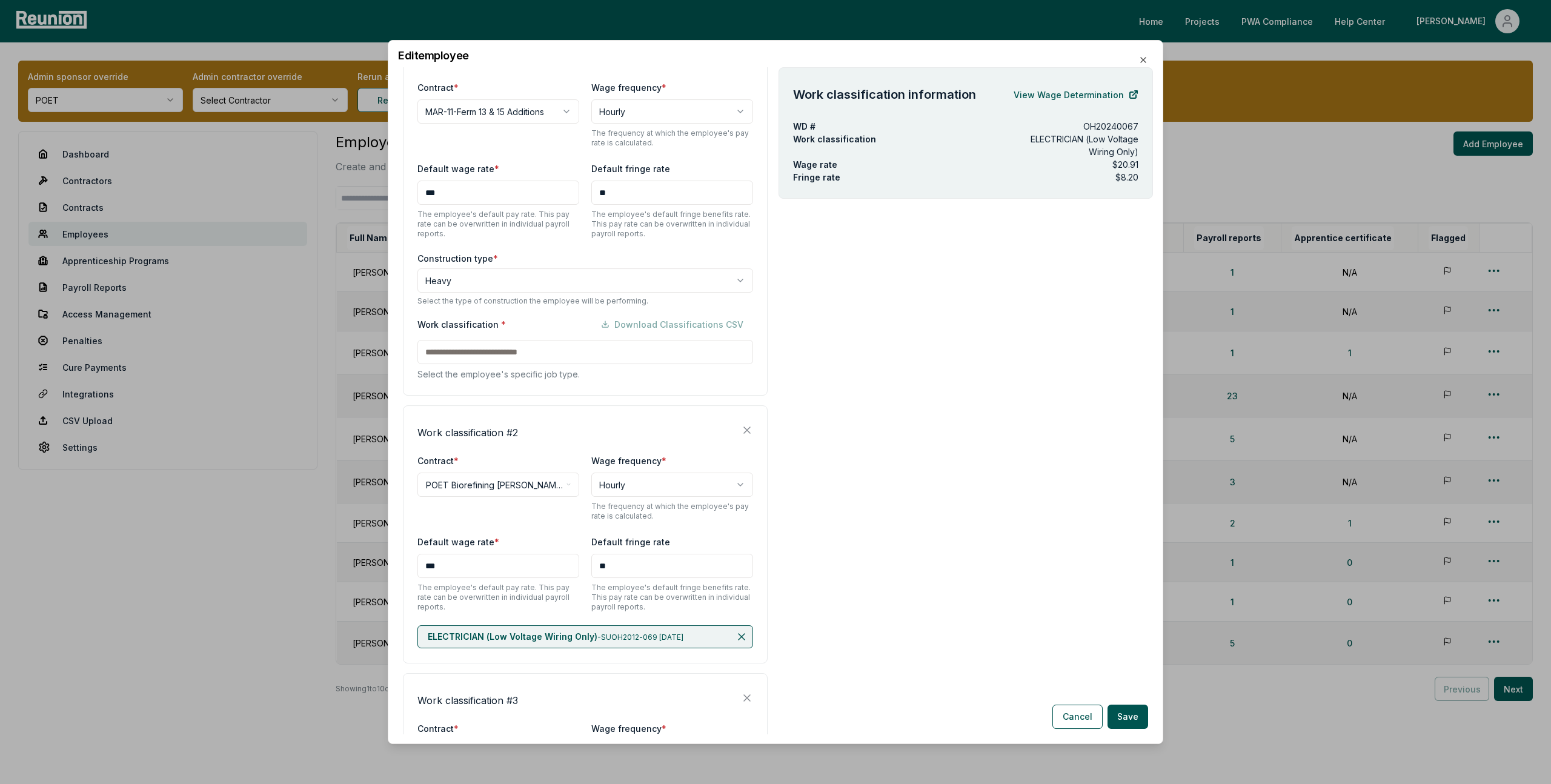
scroll to position [0, 0]
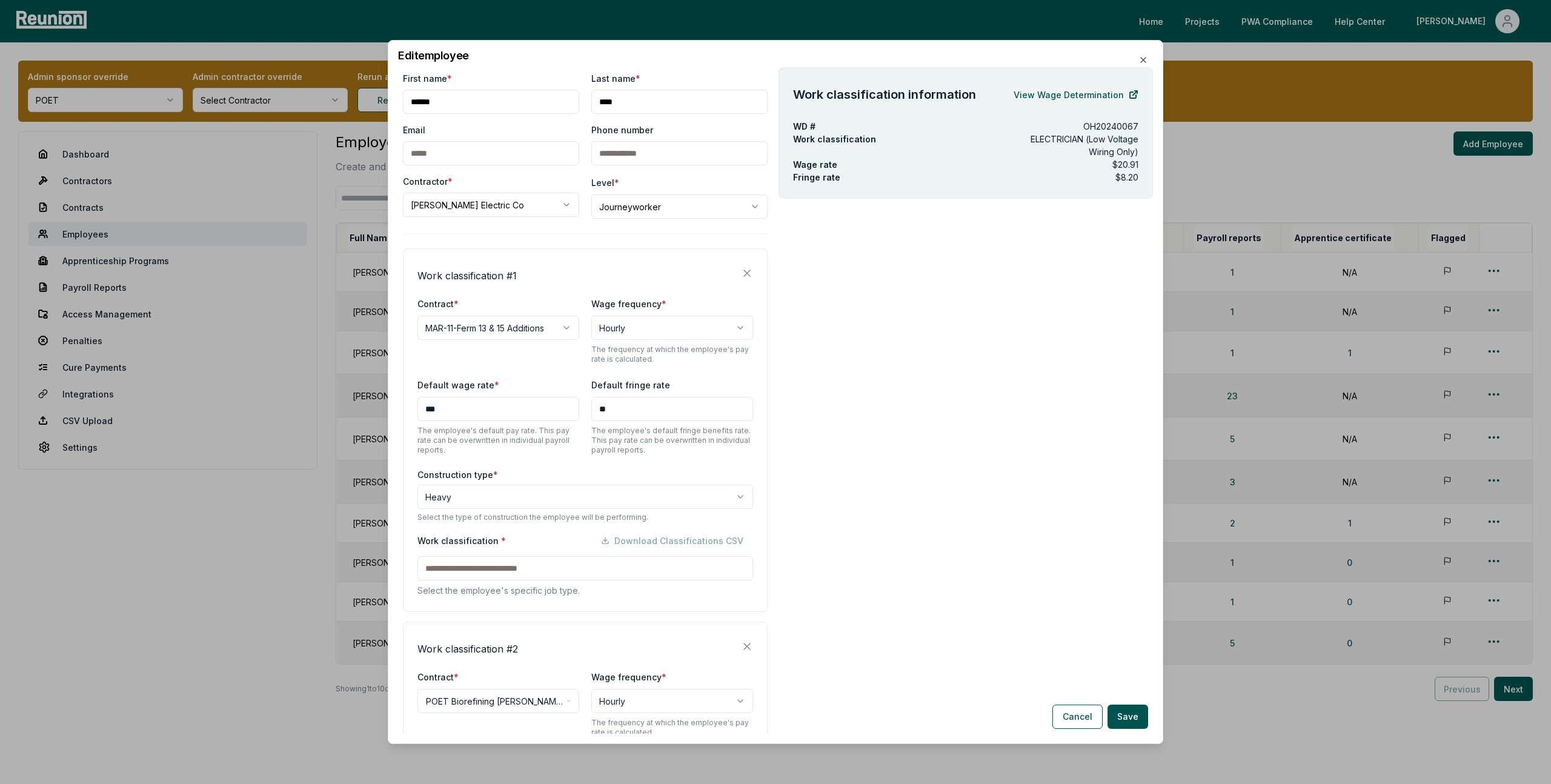
click at [517, 562] on div "Work classification * Download Classifications CSV Select the employee's specif…" at bounding box center [585, 563] width 336 height 69
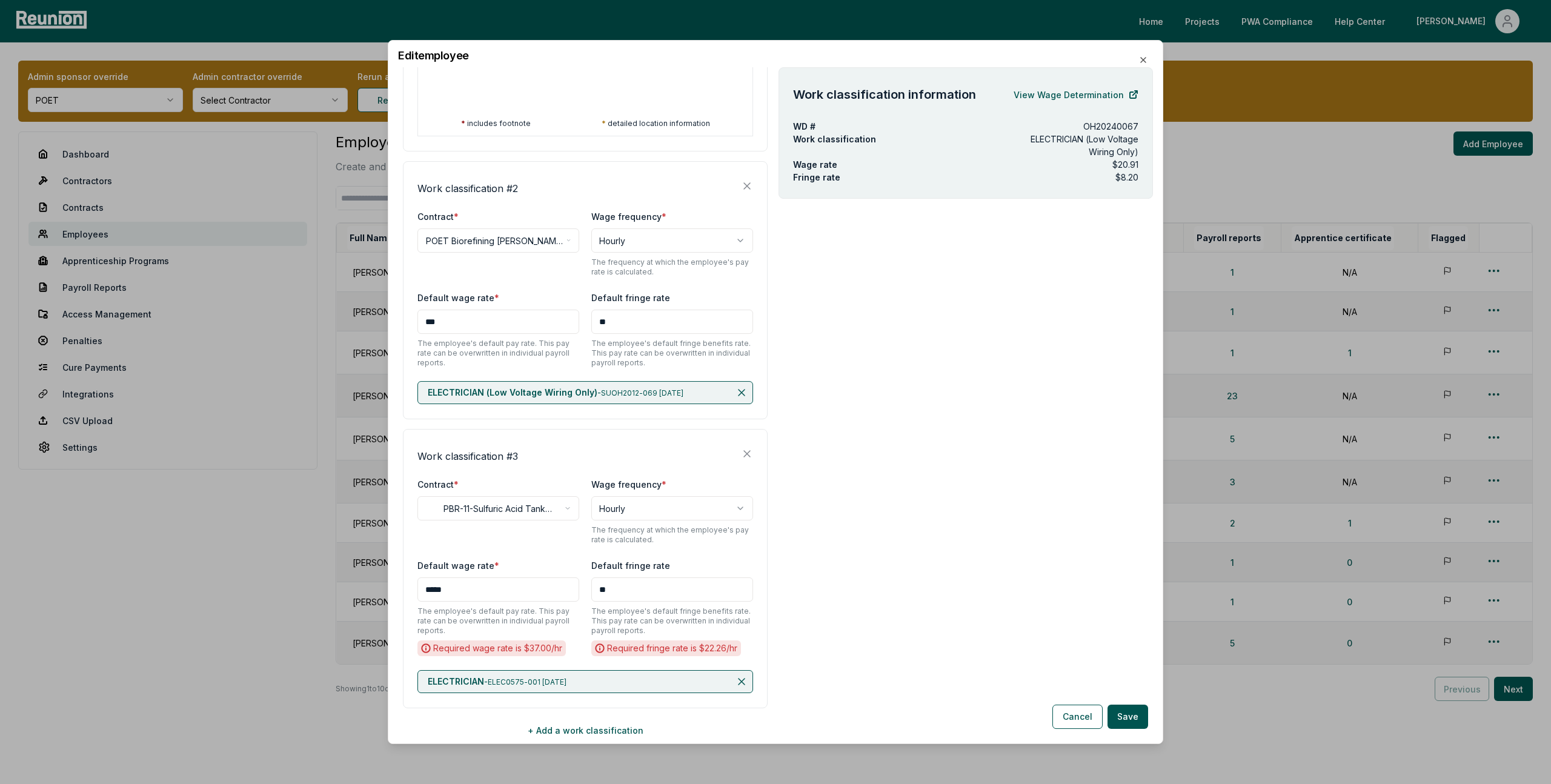
scroll to position [732, 0]
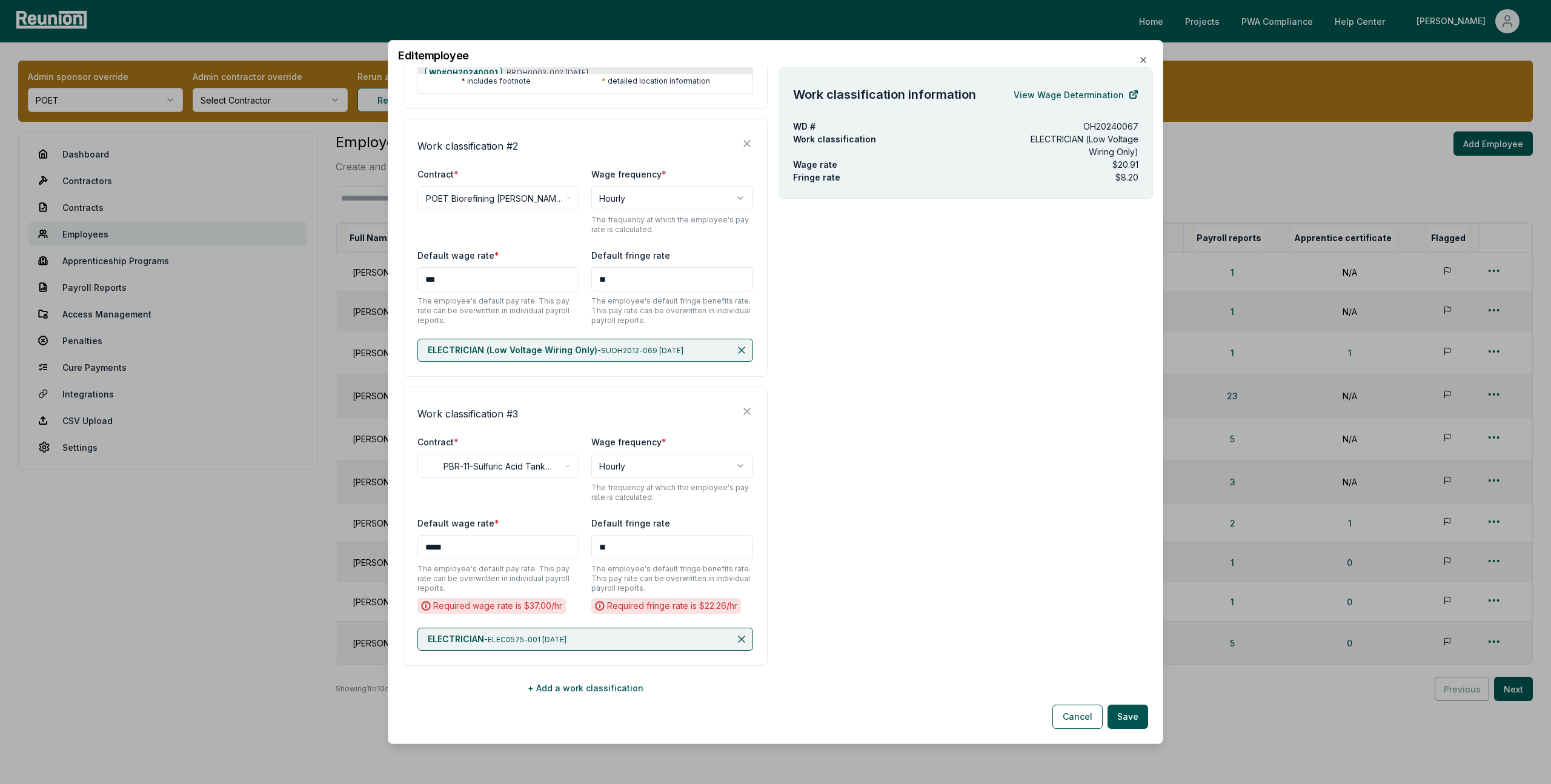
click at [770, 62] on div "**********" at bounding box center [775, 391] width 776 height 703
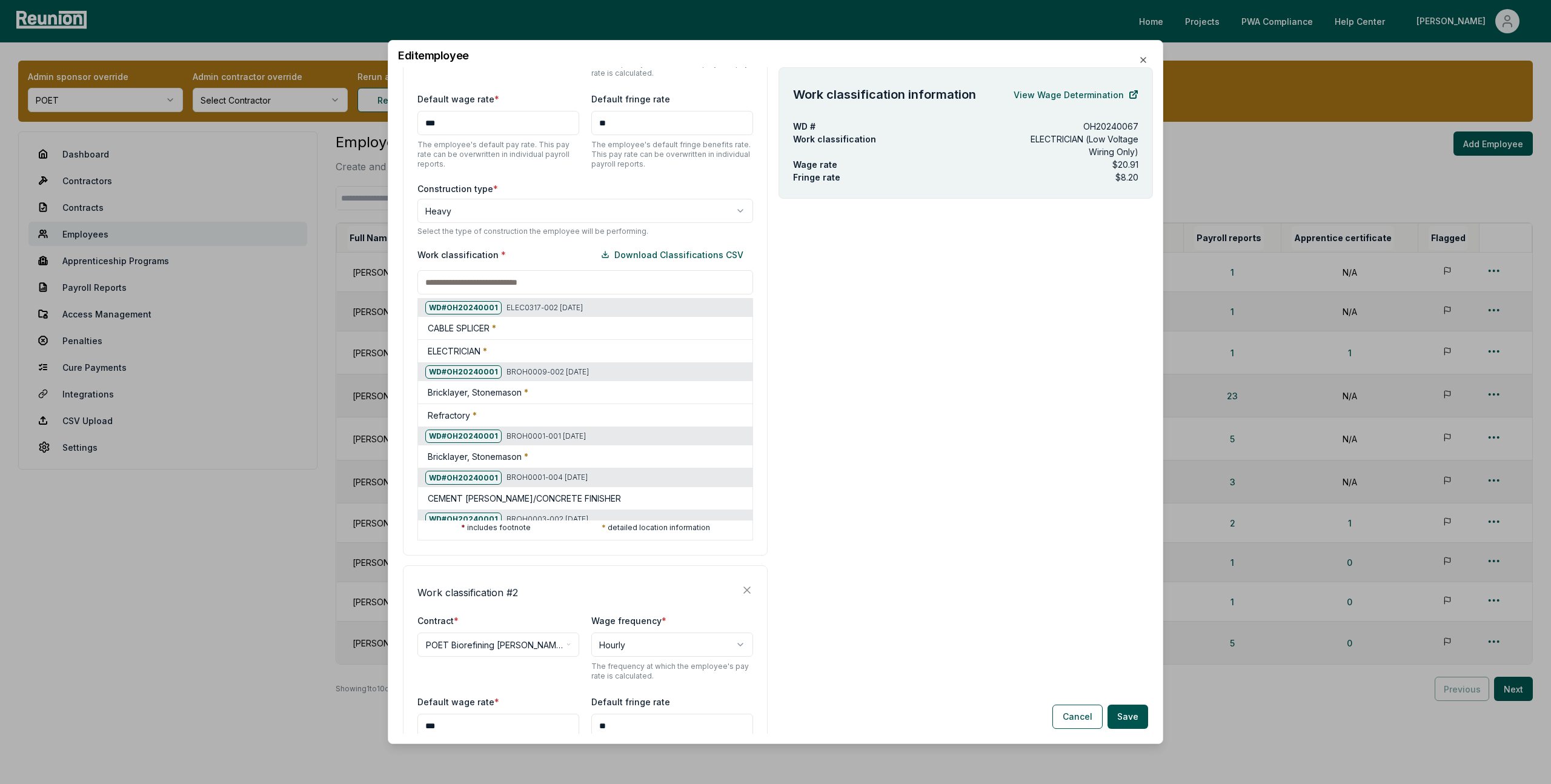
scroll to position [0, 0]
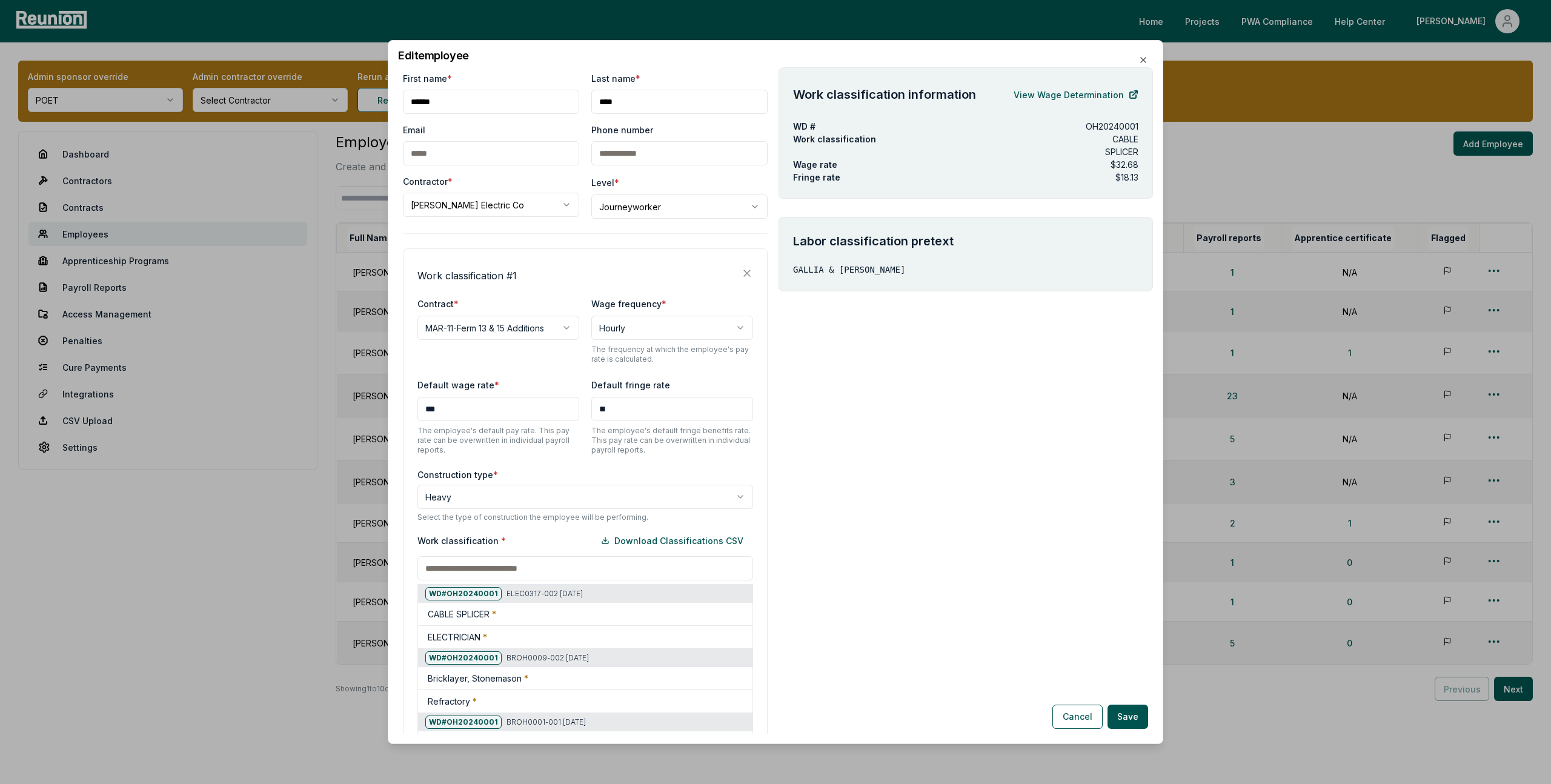
click at [528, 571] on input at bounding box center [585, 568] width 336 height 24
paste input "********"
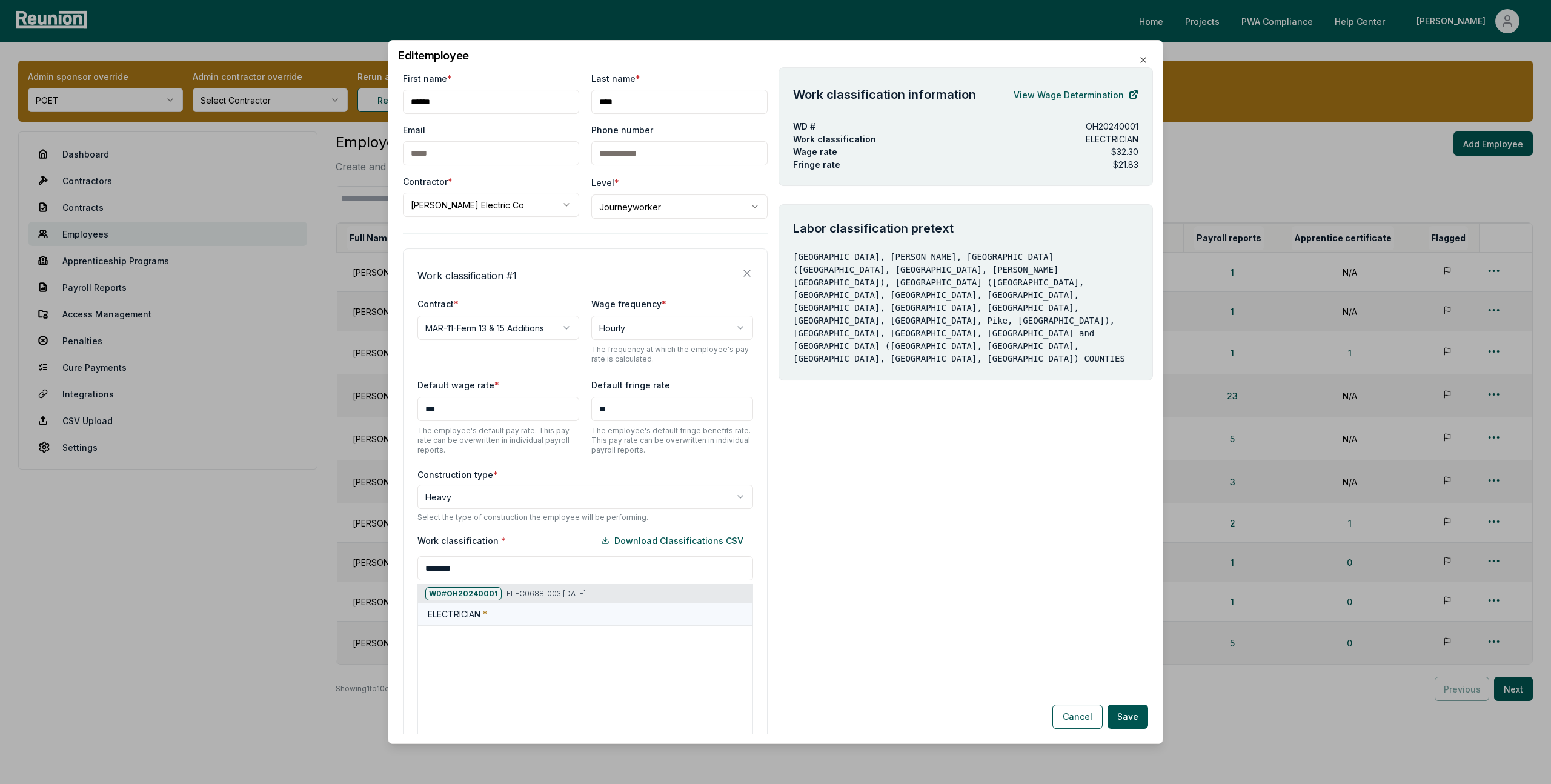
type input "********"
click at [526, 617] on div "ELECTRICIAN *" at bounding box center [587, 613] width 320 height 13
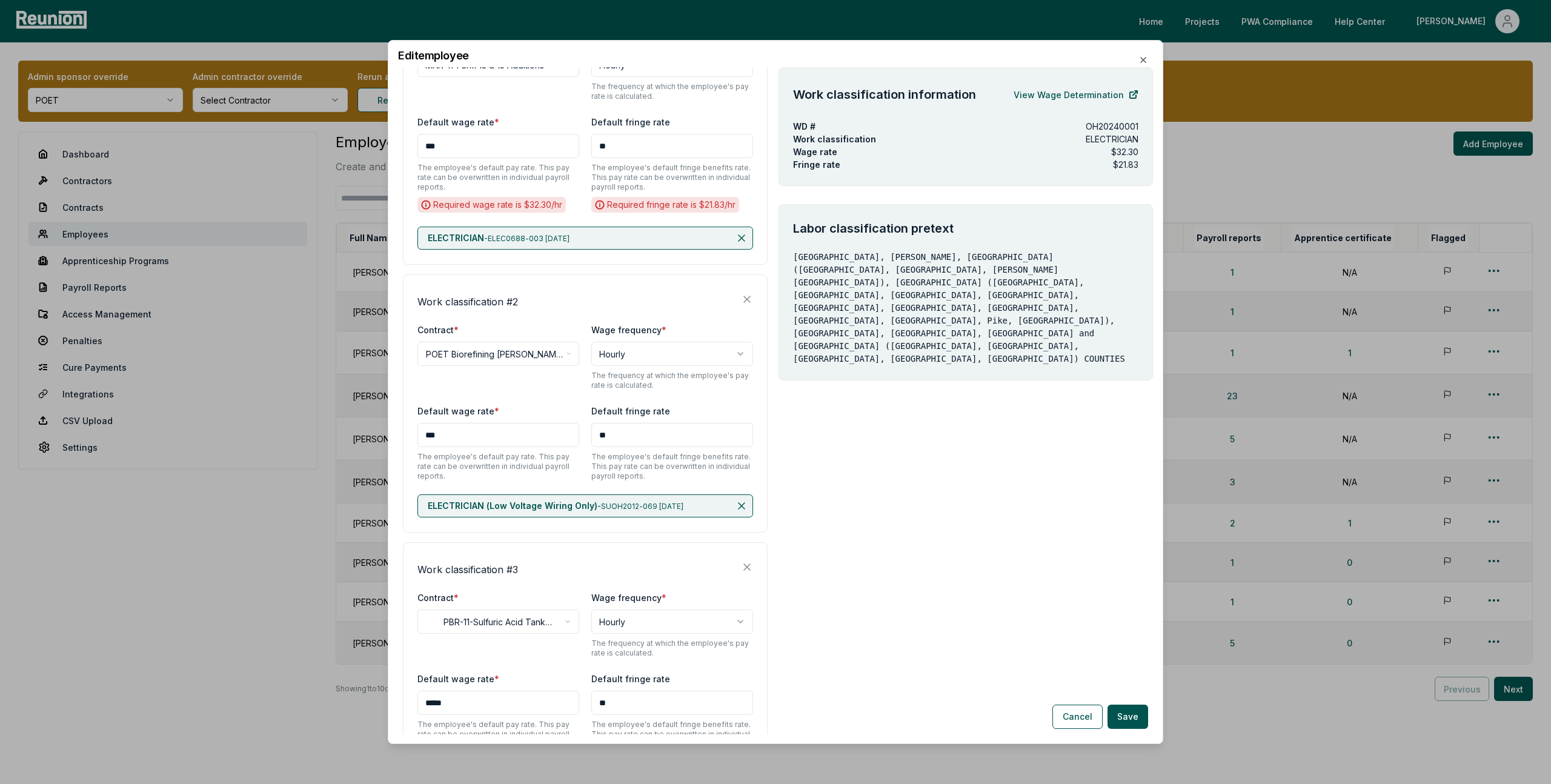
scroll to position [419, 0]
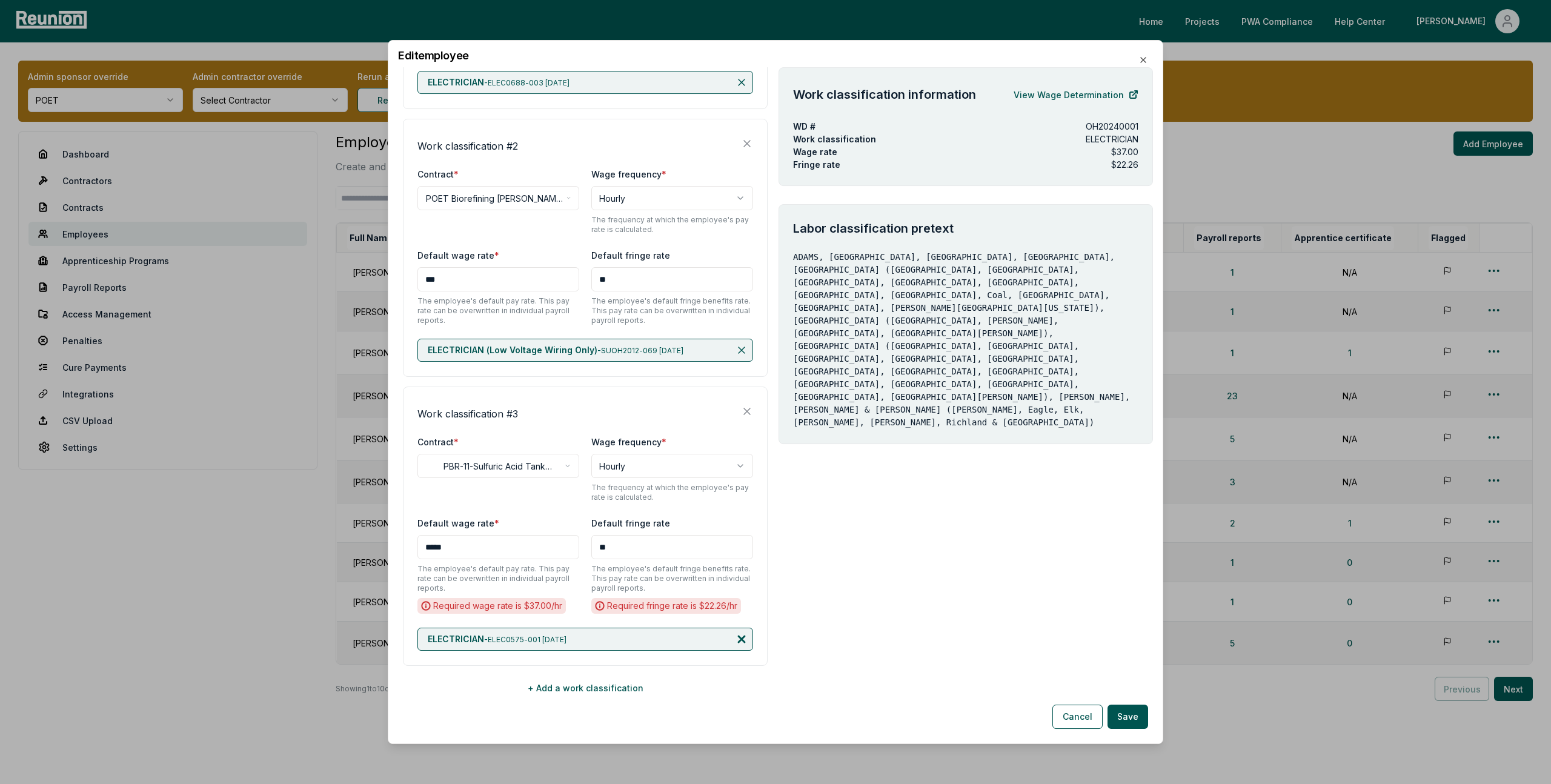
click at [744, 638] on icon at bounding box center [742, 639] width 6 height 6
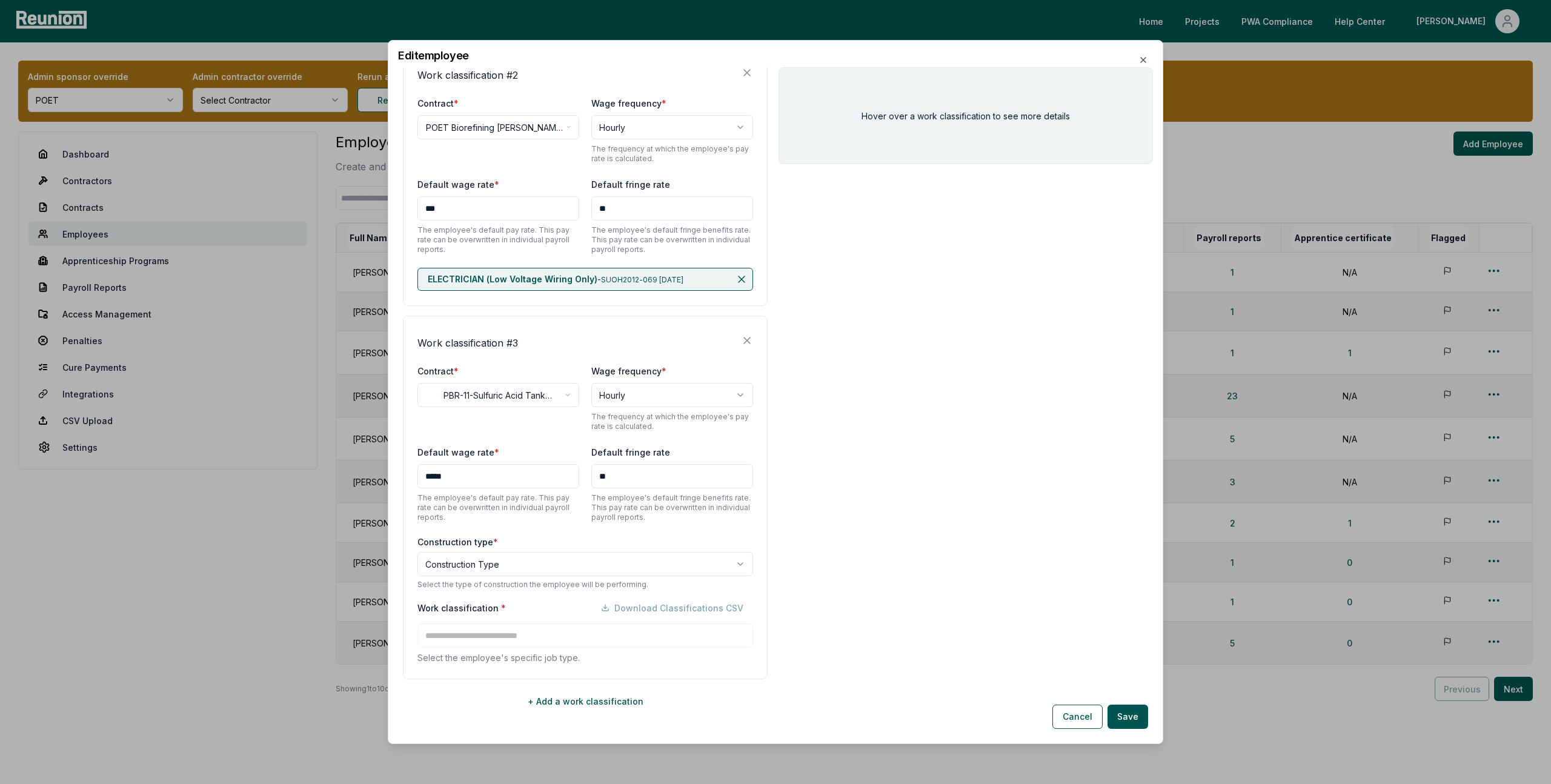
scroll to position [502, 0]
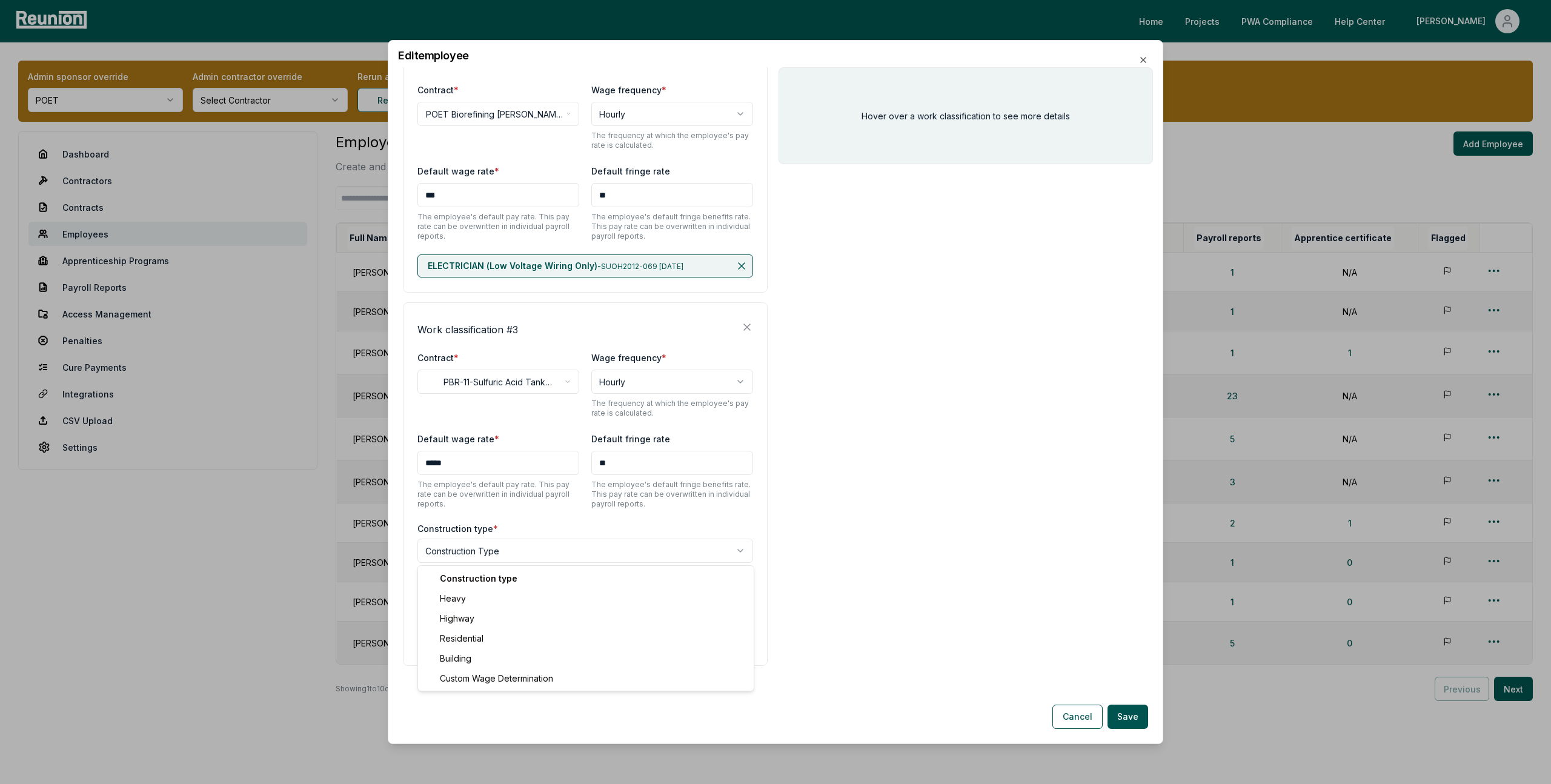
click at [614, 552] on body "Please visit us on your desktop We're working on making our marketplace mobile-…" at bounding box center [775, 408] width 1551 height 816
select select "*****"
click at [520, 620] on div "Work classification * Download Classifications CSV Select the employee's specif…" at bounding box center [585, 616] width 336 height 69
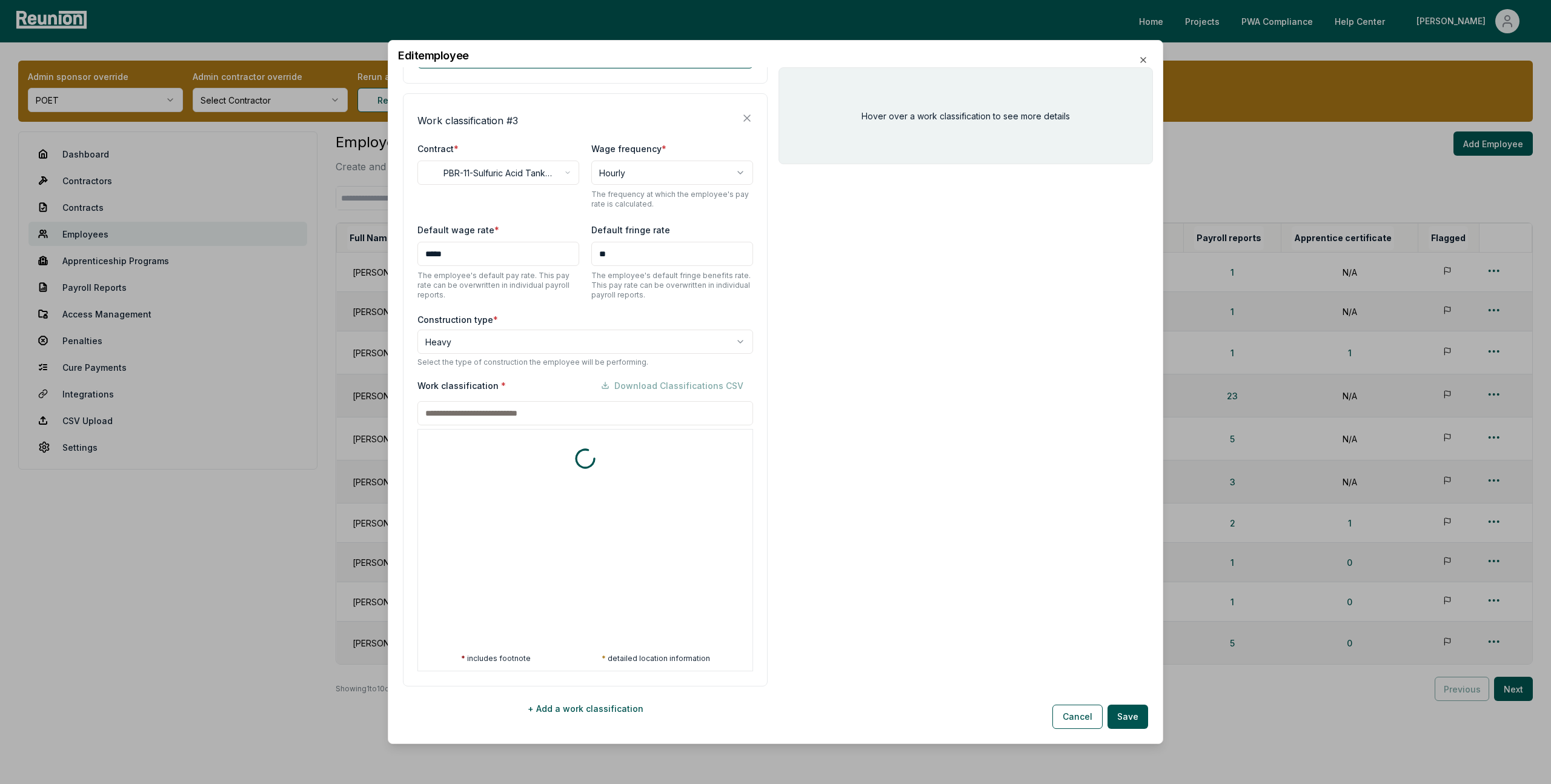
scroll to position [732, 0]
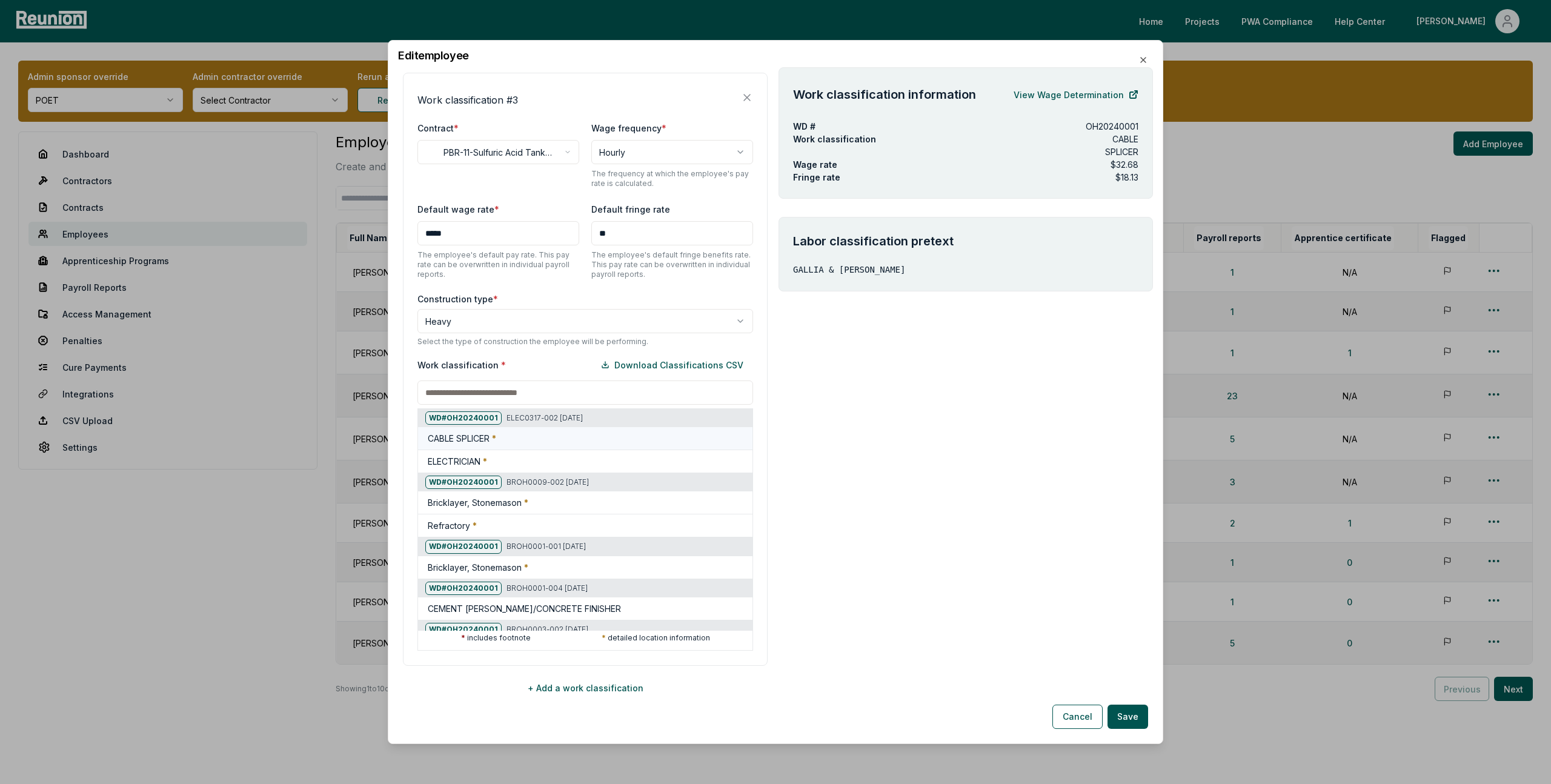
paste input "********"
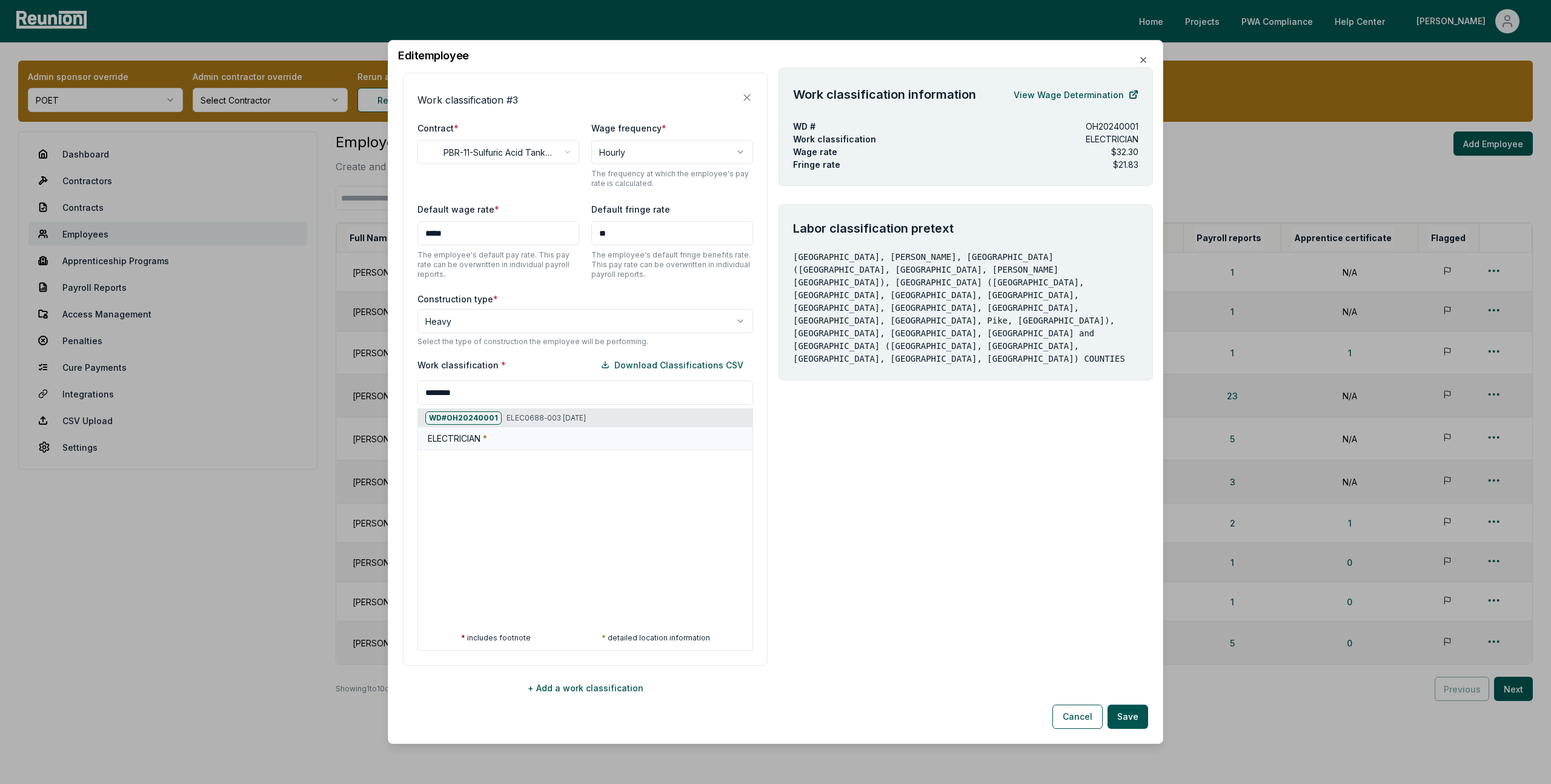
type input "********"
click at [521, 438] on div "ELECTRICIAN *" at bounding box center [587, 438] width 320 height 13
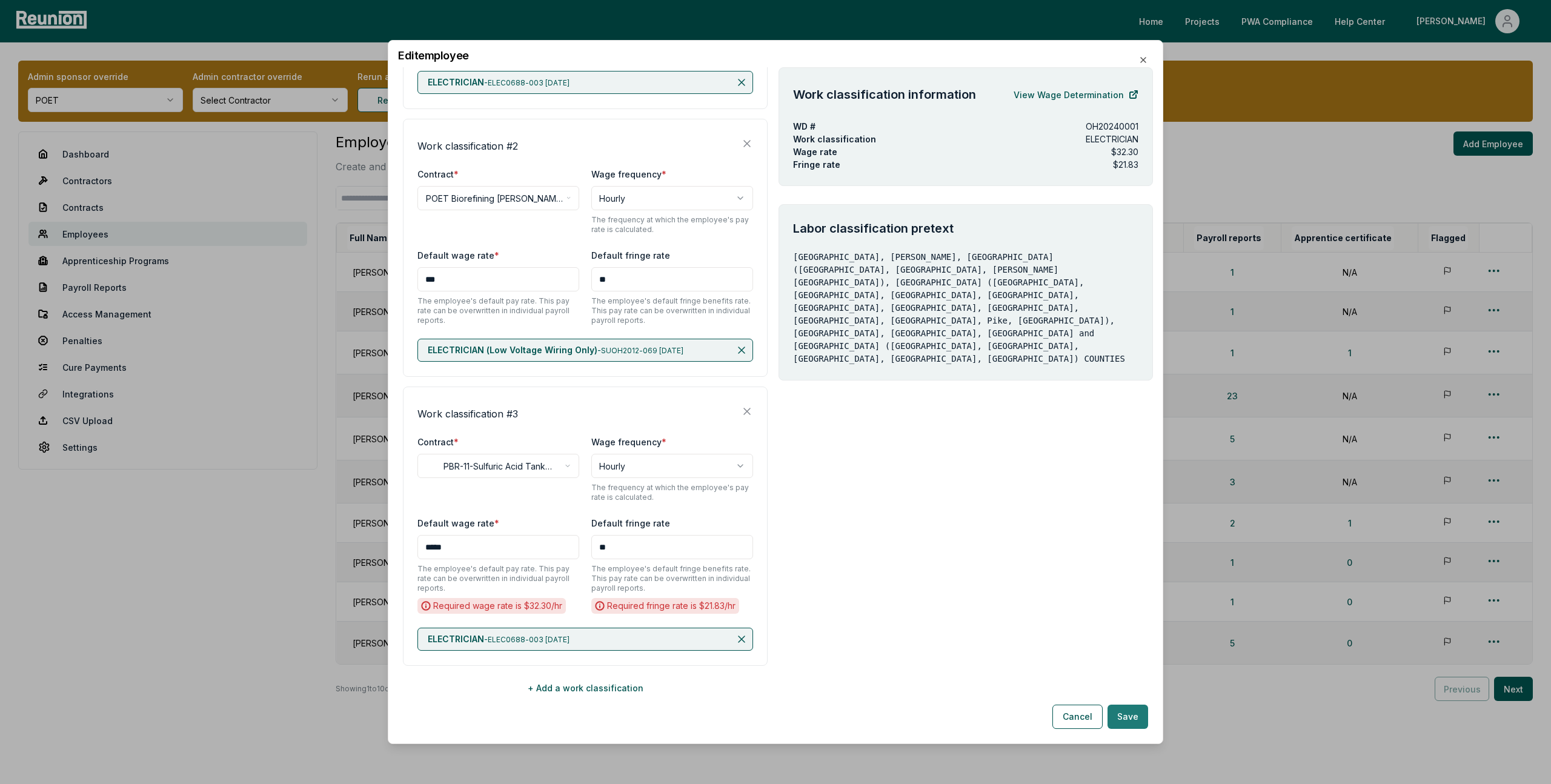
click at [1129, 715] on button "Save" at bounding box center [1128, 716] width 41 height 24
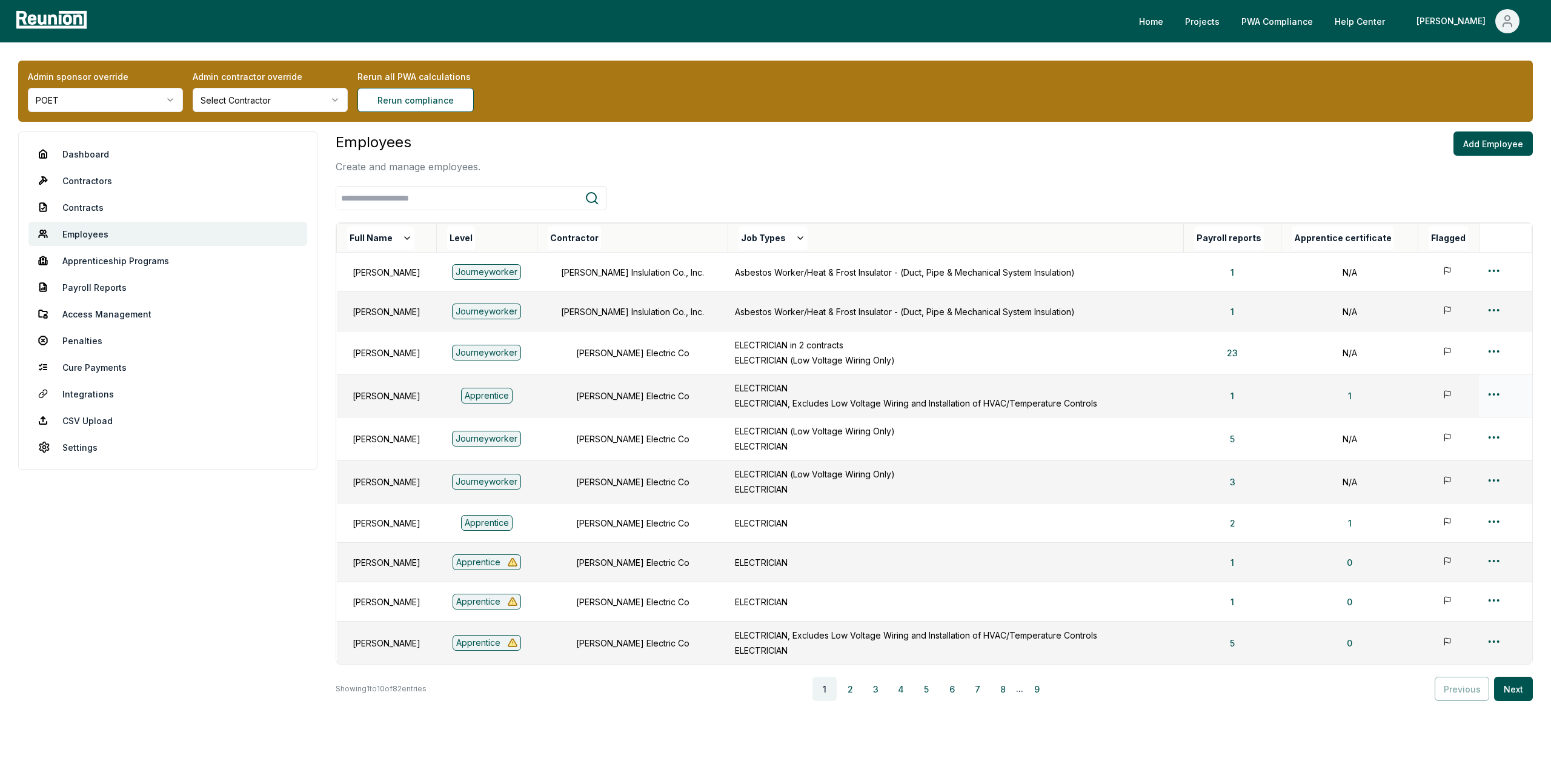
click at [1496, 392] on html "Please visit us on your desktop We're working on making our marketplace mobile-…" at bounding box center [775, 408] width 1551 height 816
click at [1441, 447] on div "Edit" at bounding box center [1483, 443] width 115 height 20
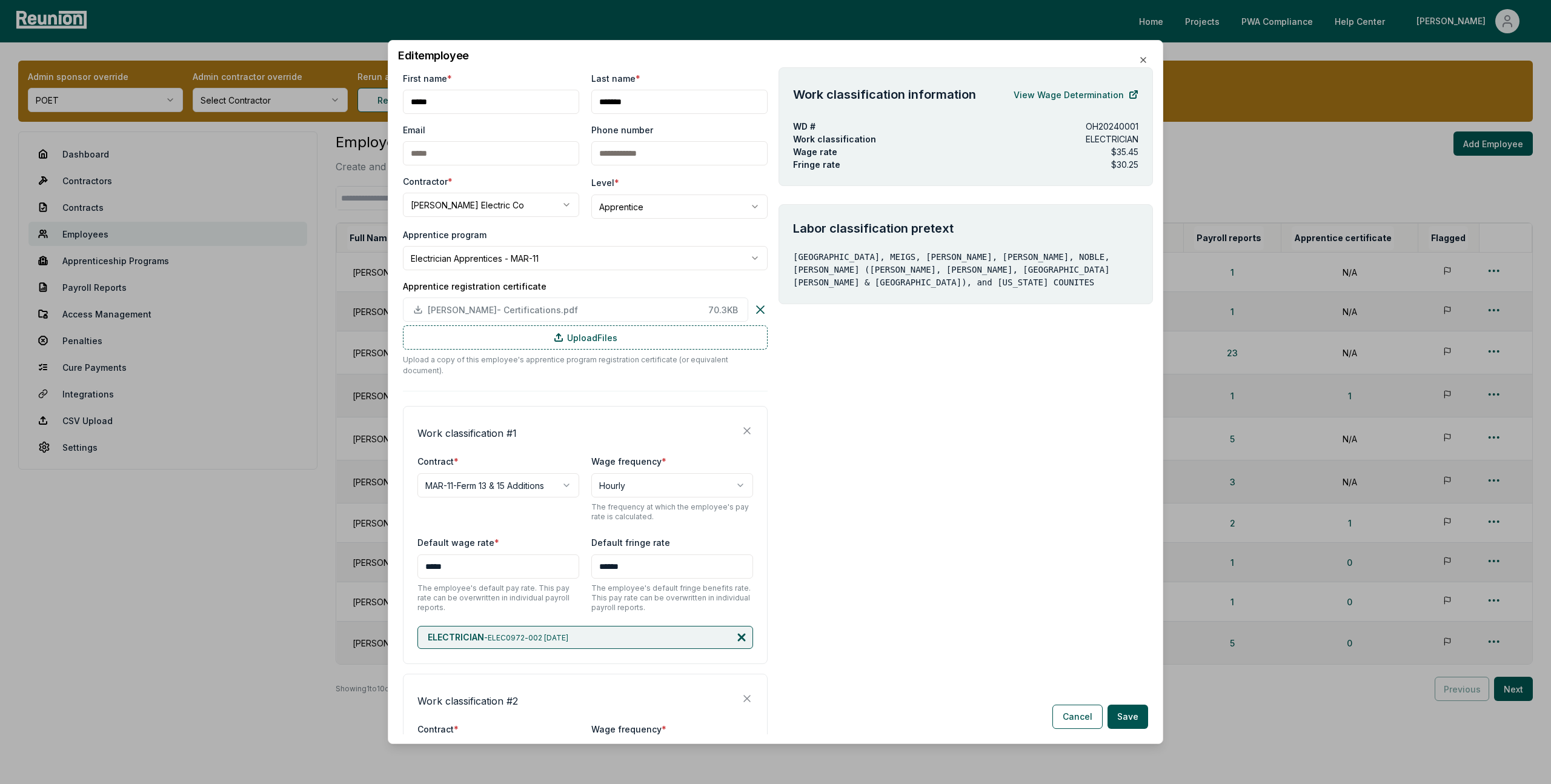
scroll to position [325, 0]
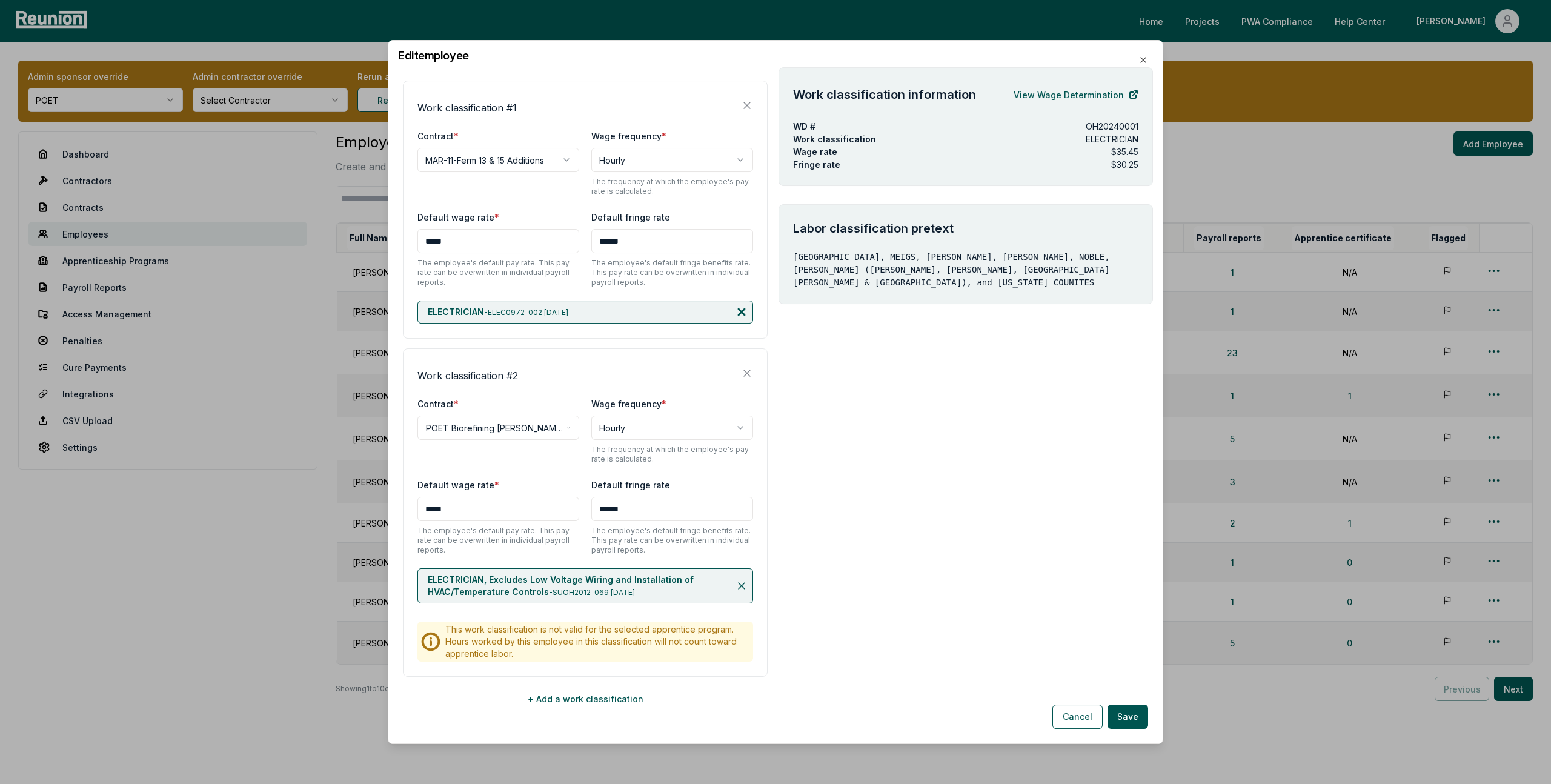
click at [739, 306] on icon at bounding box center [741, 311] width 12 height 12
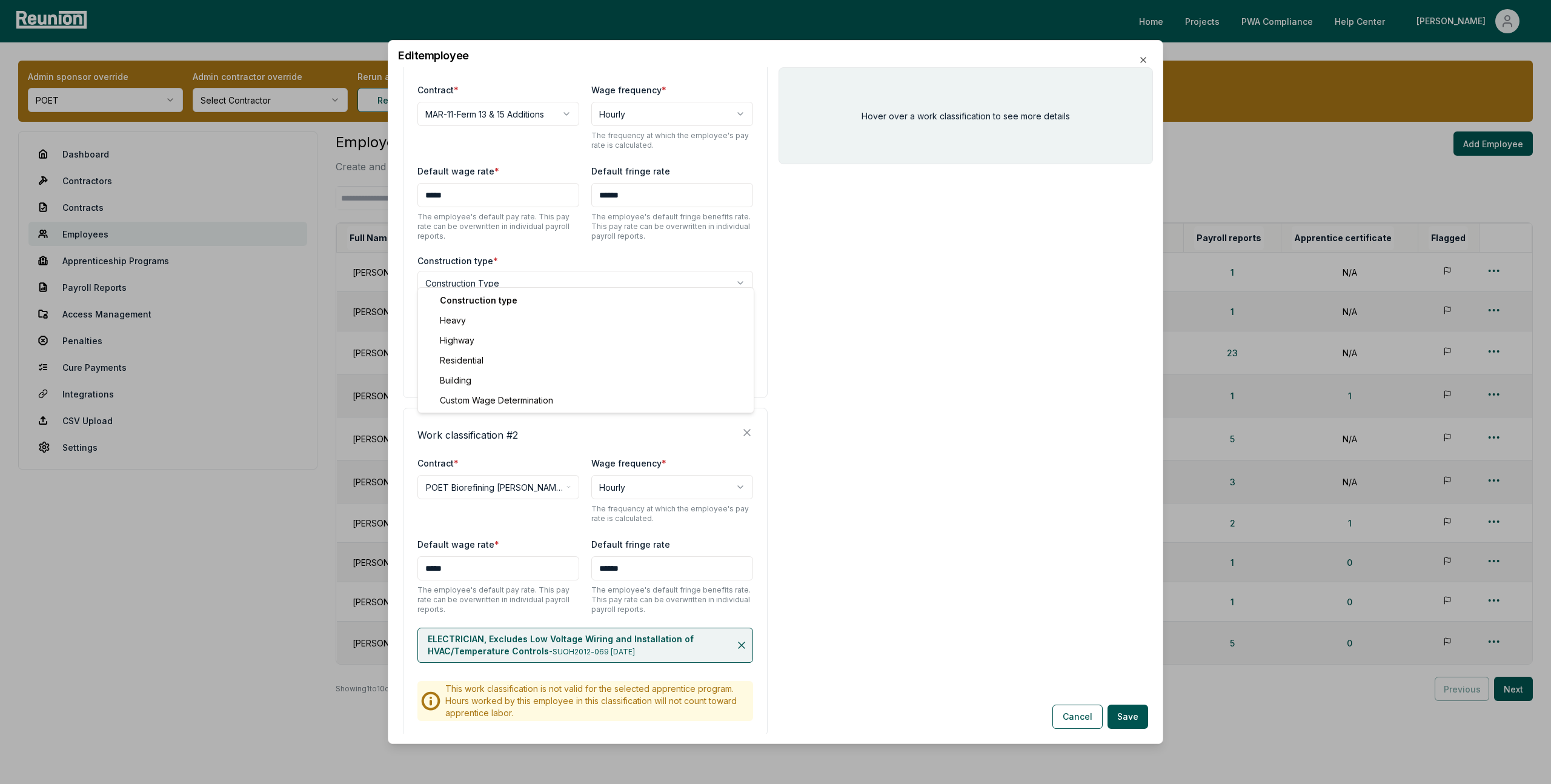
scroll to position [371, 0]
click at [486, 273] on body "Please visit us on your desktop We're working on making our marketplace mobile-…" at bounding box center [775, 408] width 1551 height 816
select select "*****"
click at [469, 343] on input at bounding box center [585, 355] width 336 height 24
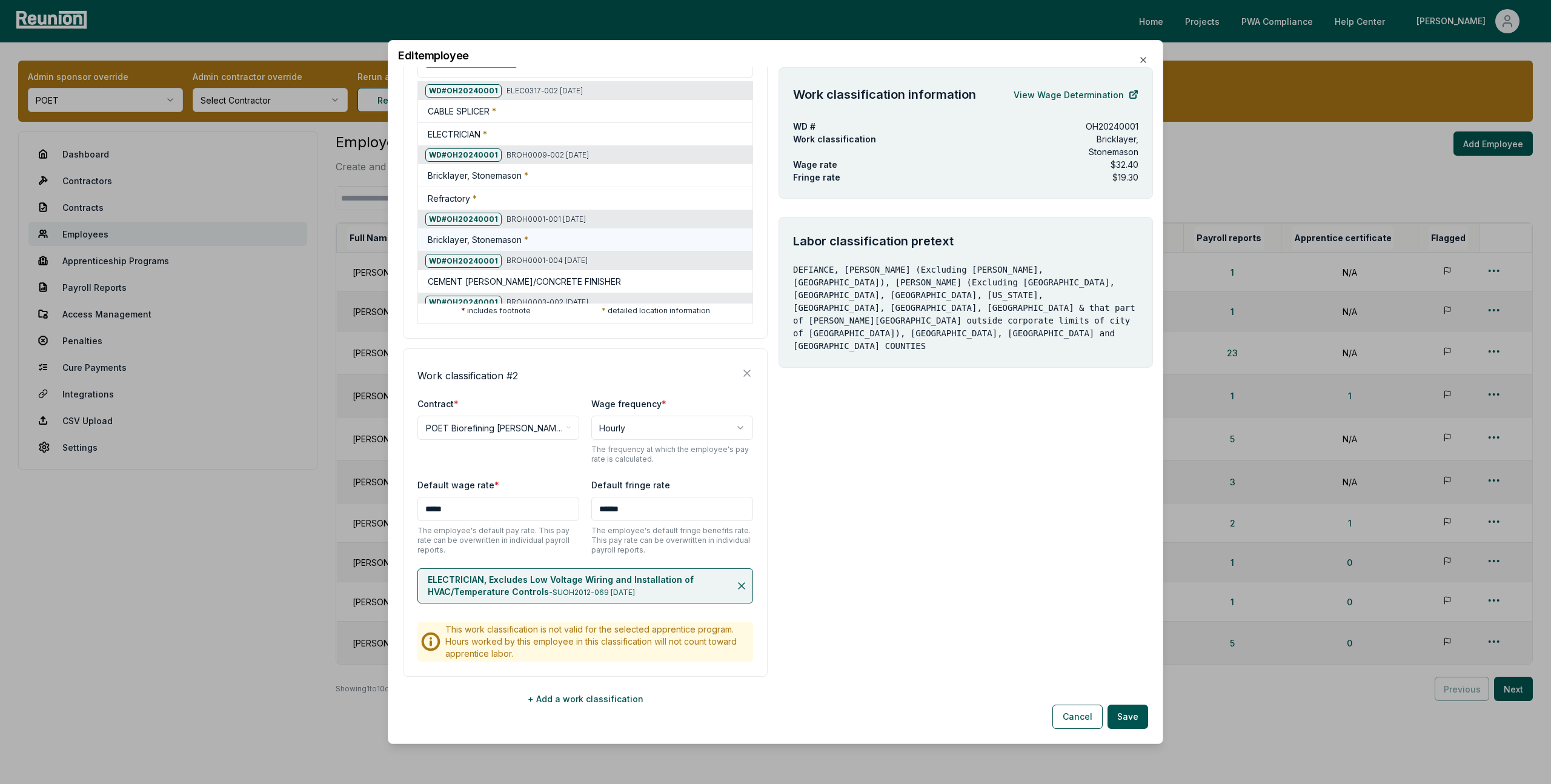
paste input "********"
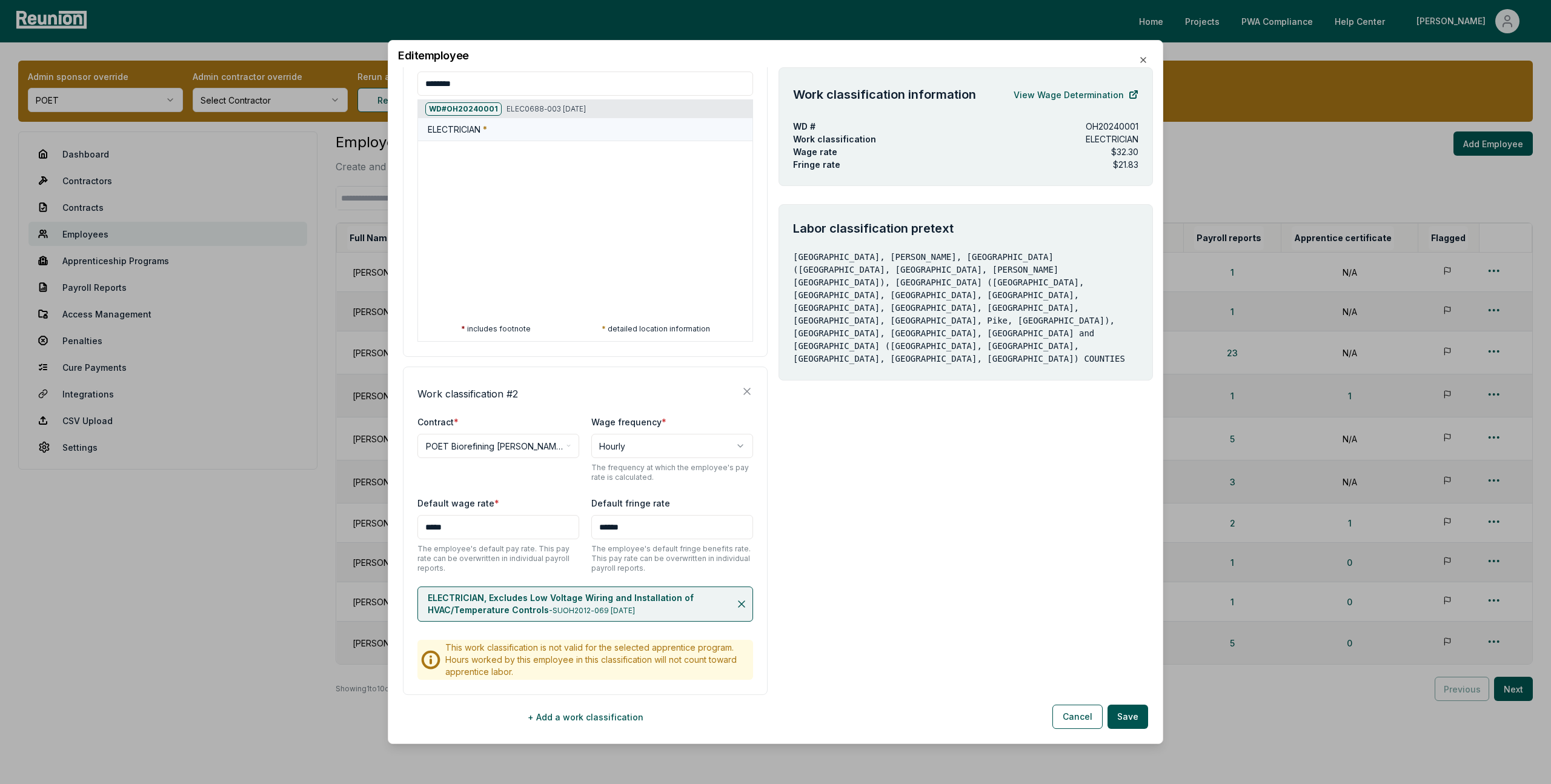
type input "********"
click at [540, 123] on div "ELECTRICIAN *" at bounding box center [587, 130] width 320 height 13
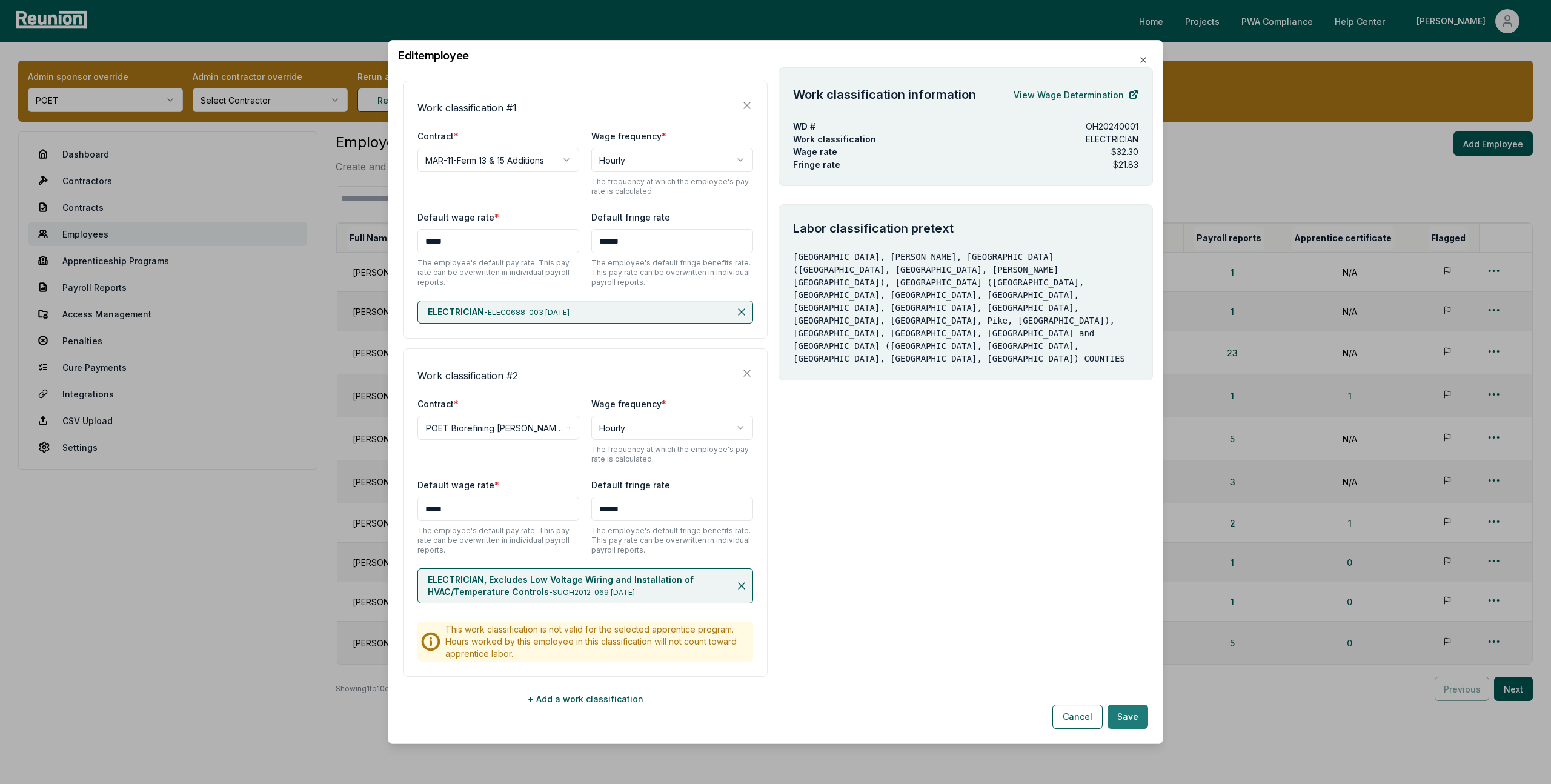
click at [1136, 719] on button "Save" at bounding box center [1128, 716] width 41 height 24
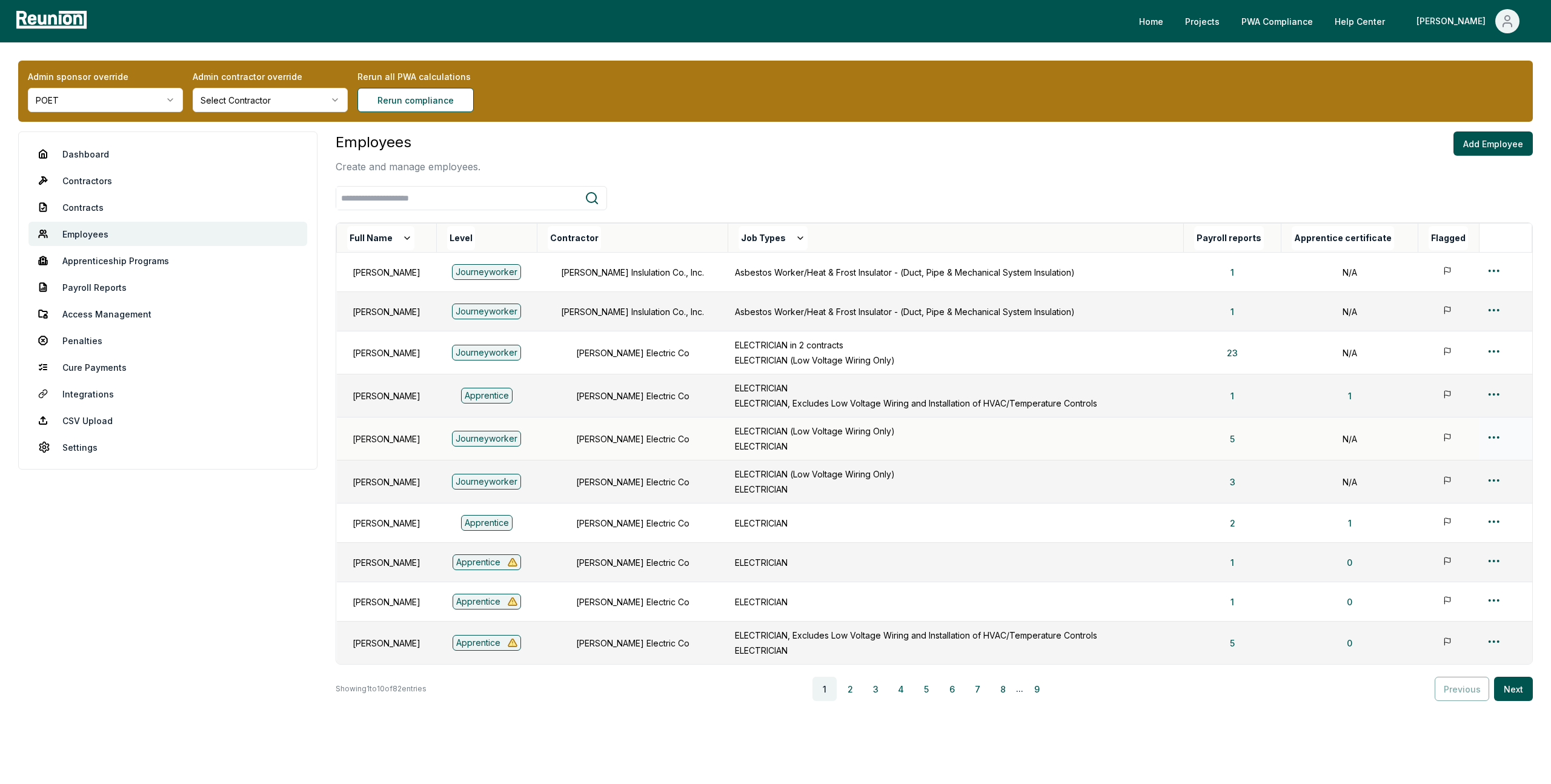
click at [1496, 437] on html "Please visit us on your desktop We're working on making our marketplace mobile-…" at bounding box center [775, 408] width 1551 height 816
click at [1452, 483] on div "Edit" at bounding box center [1483, 486] width 115 height 20
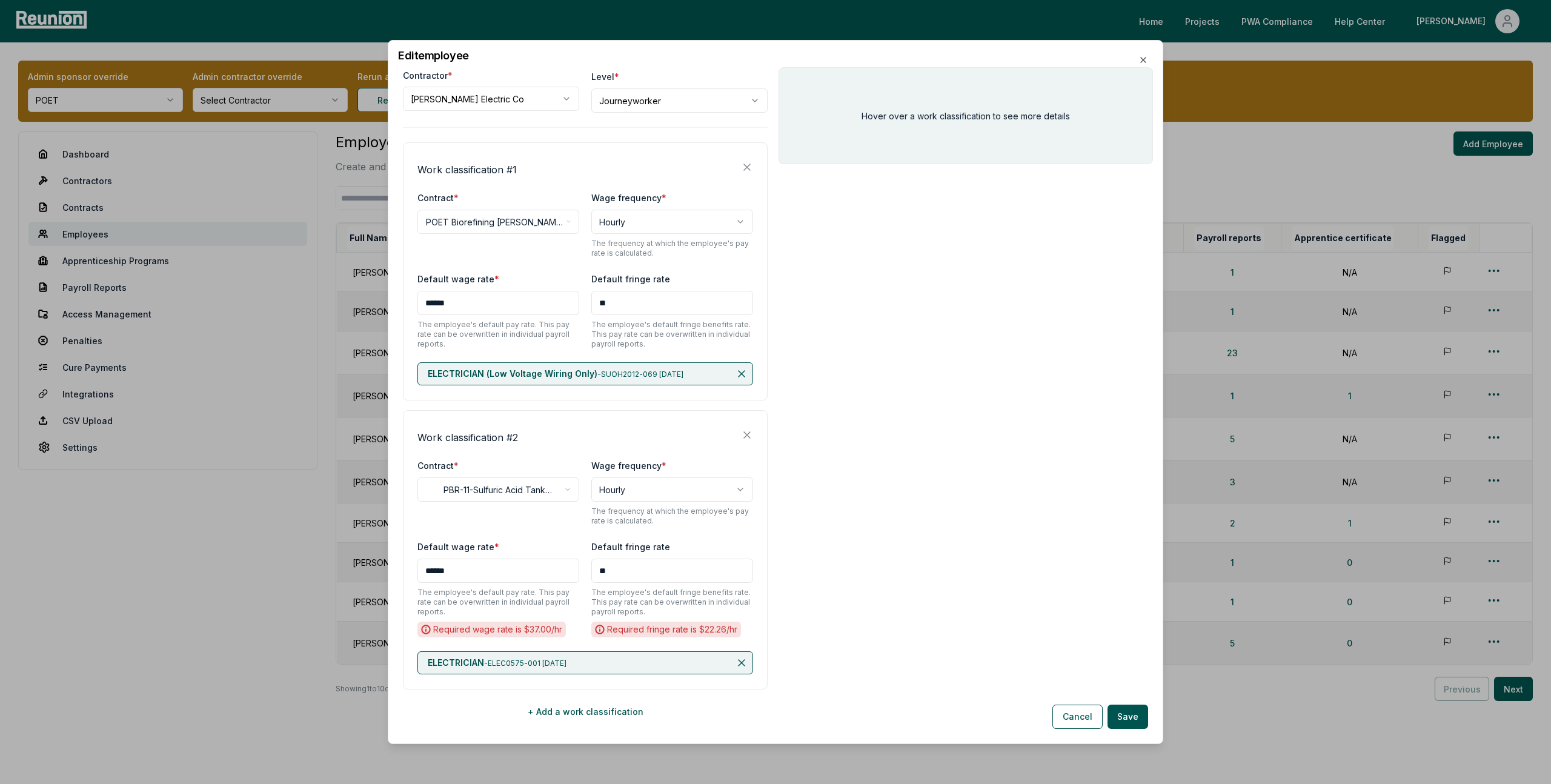
scroll to position [130, 0]
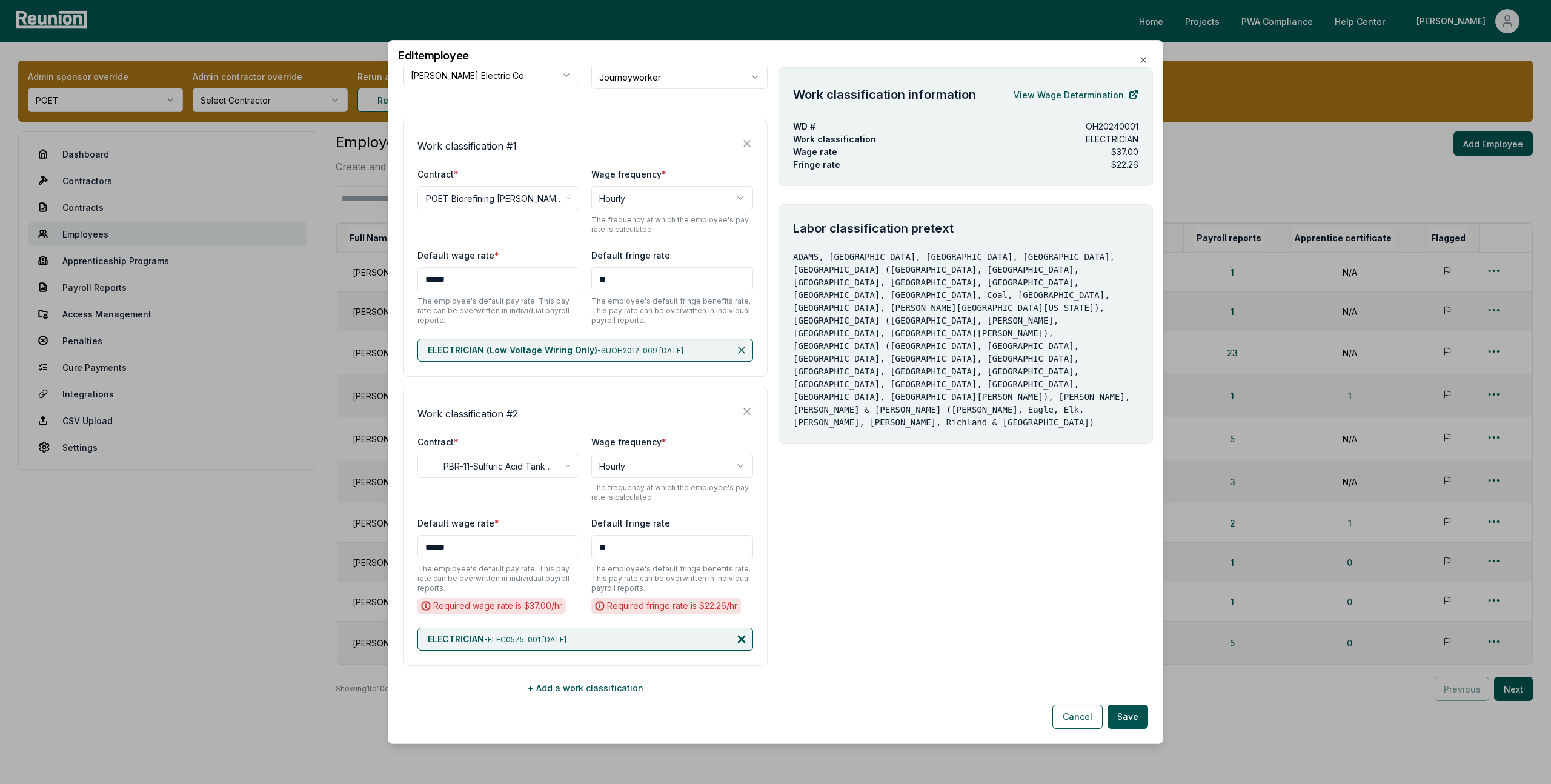
click at [743, 638] on icon at bounding box center [742, 639] width 6 height 6
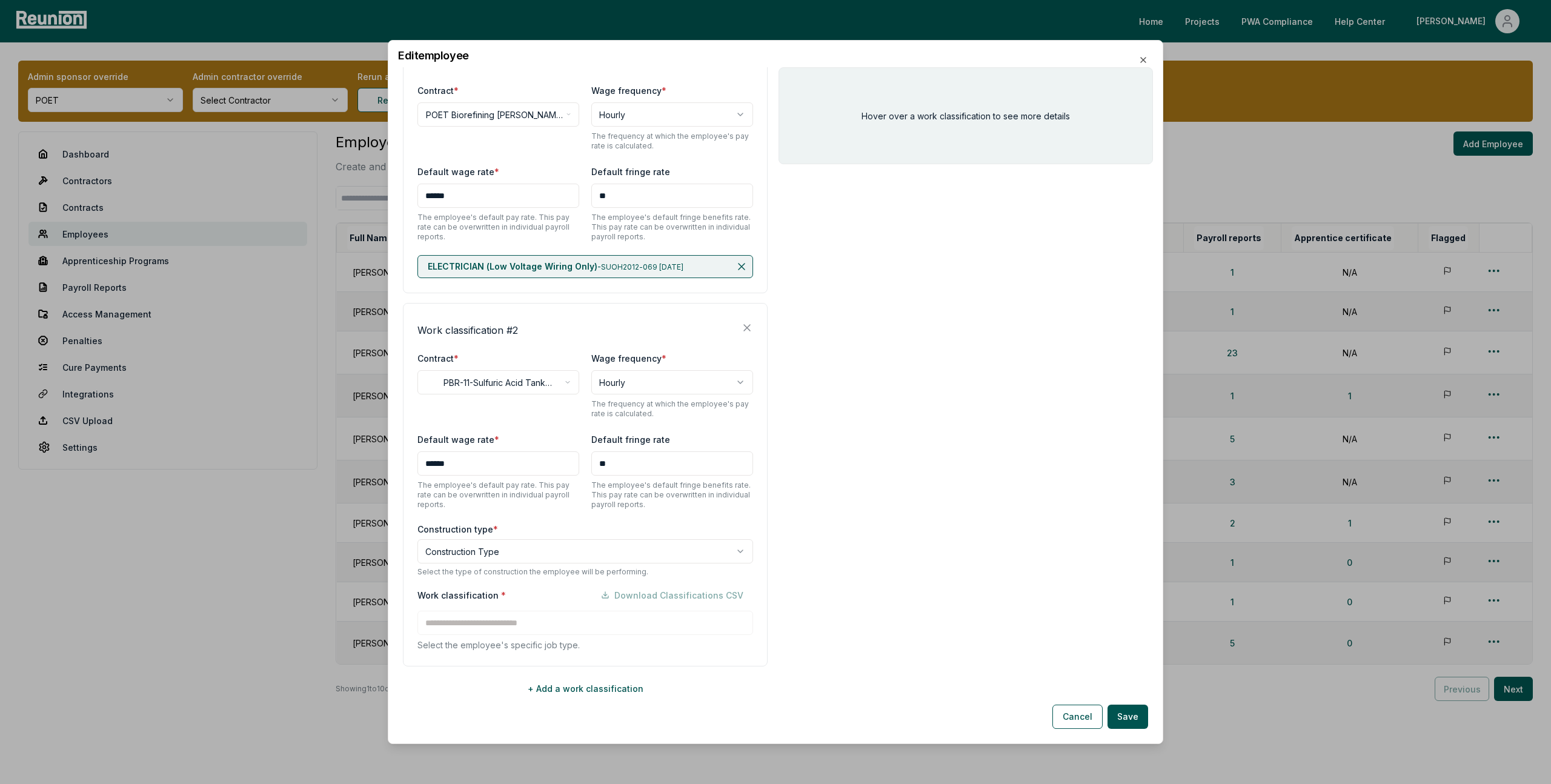
scroll to position [214, 0]
click at [526, 554] on body "Please visit us on your desktop We're working on making our marketplace mobile-…" at bounding box center [775, 408] width 1551 height 816
select select "*****"
click at [482, 623] on input at bounding box center [585, 622] width 336 height 24
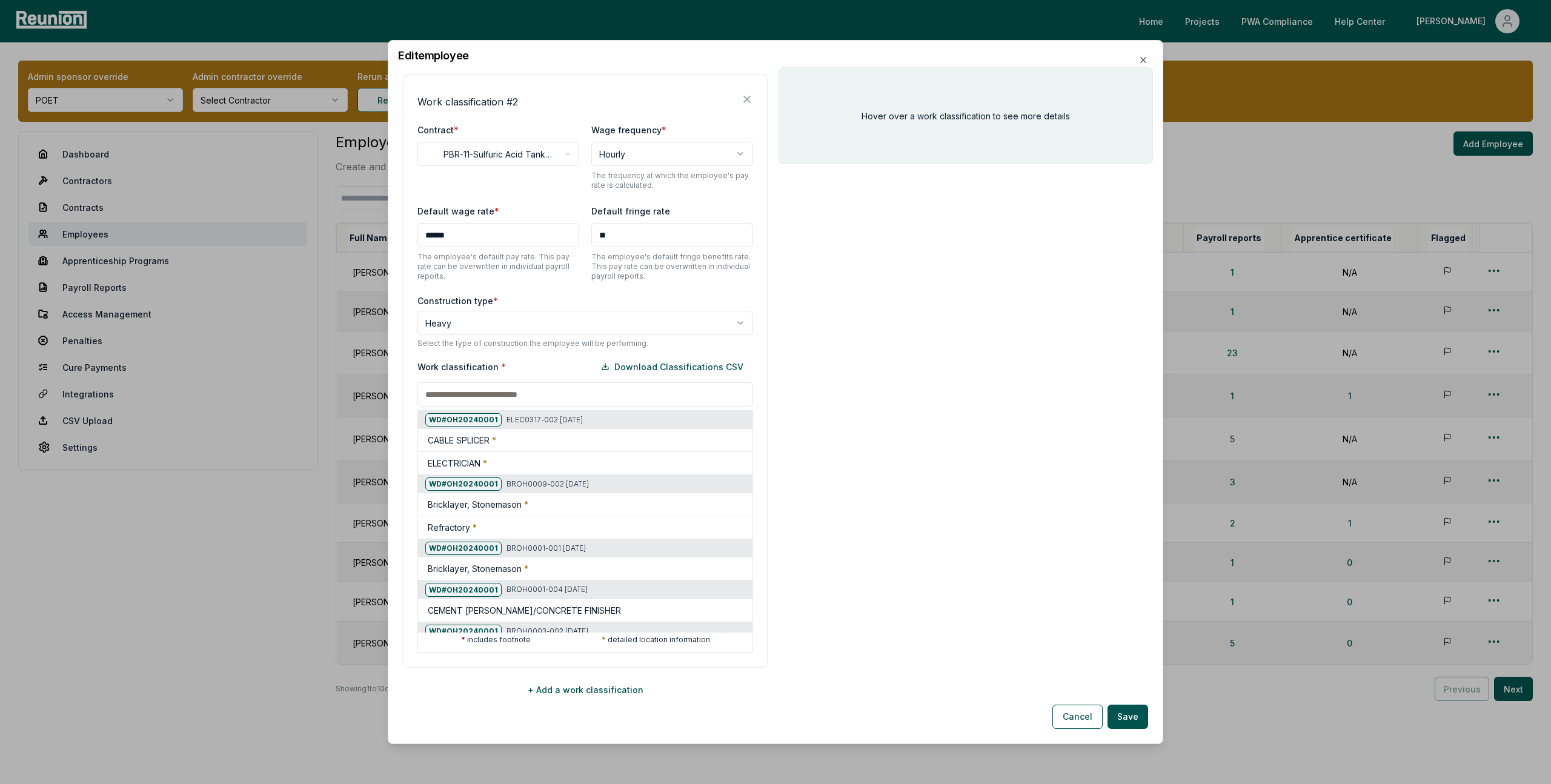
scroll to position [443, 0]
paste input "********"
type input "********"
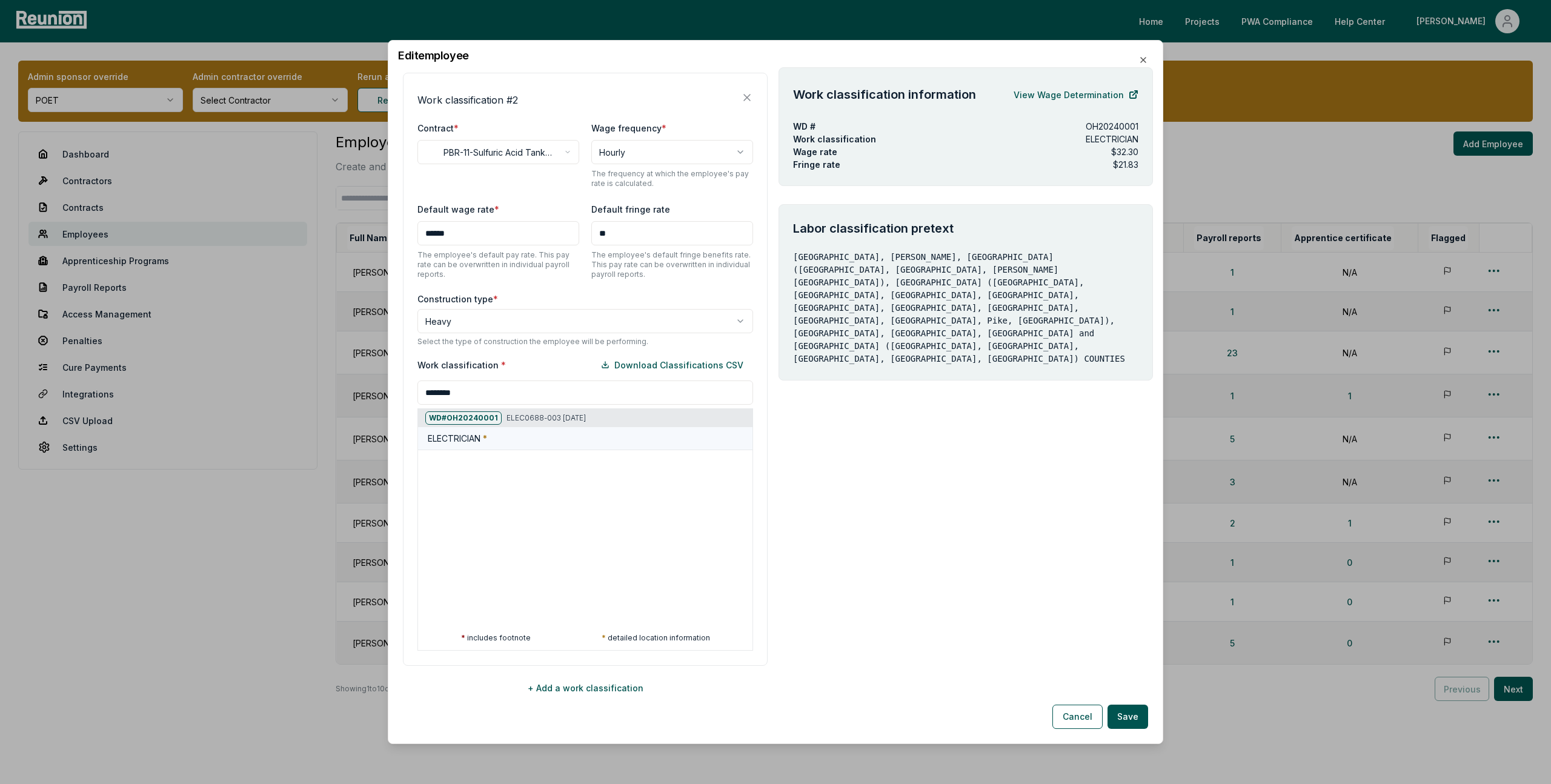
click at [516, 439] on div "ELECTRICIAN *" at bounding box center [587, 438] width 320 height 13
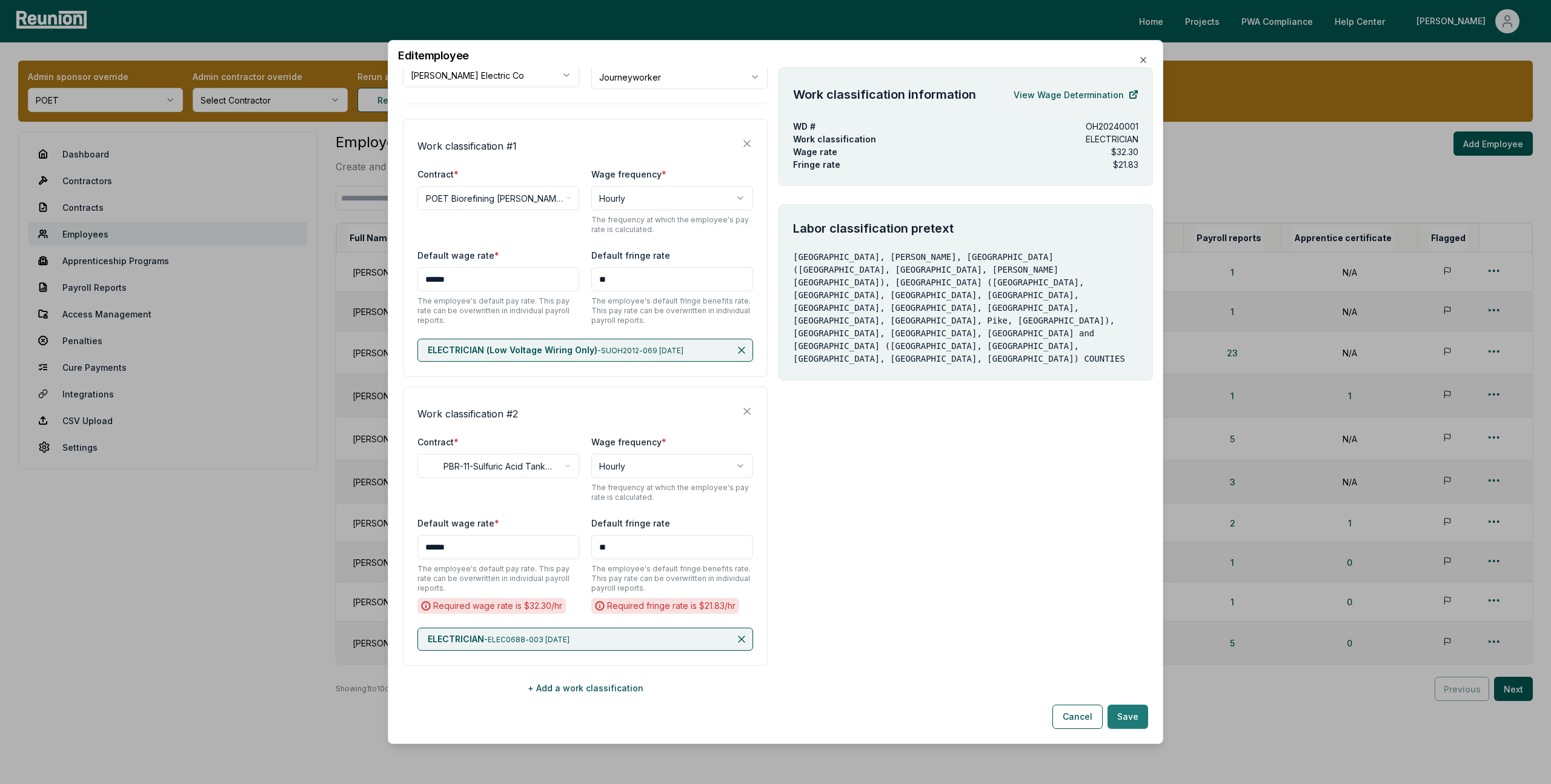
click at [1138, 719] on button "Save" at bounding box center [1128, 716] width 41 height 24
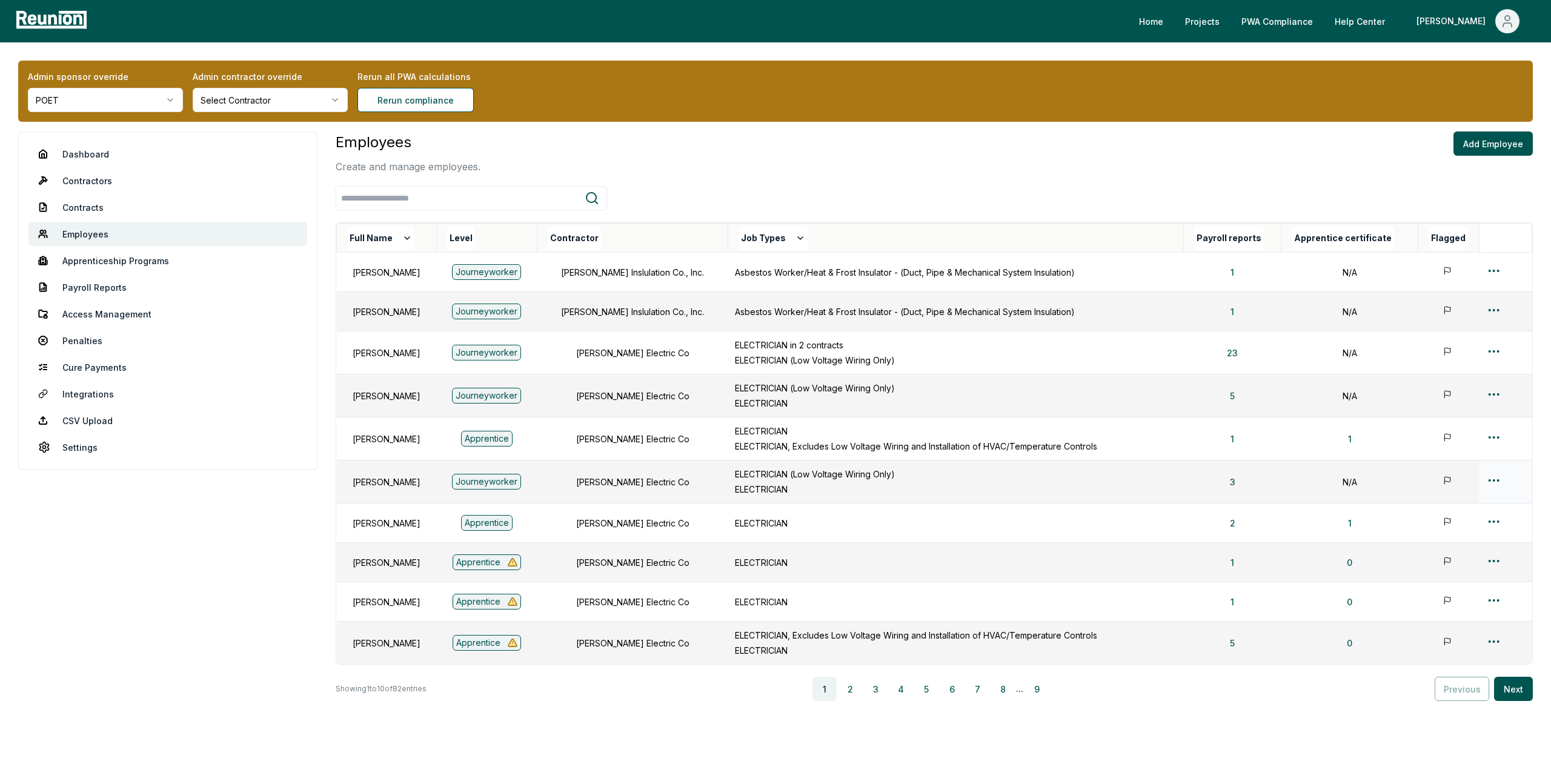
click at [1494, 484] on html "Please visit us on your desktop We're working on making our marketplace mobile-…" at bounding box center [775, 408] width 1551 height 816
click at [1445, 530] on div "Edit" at bounding box center [1483, 528] width 115 height 20
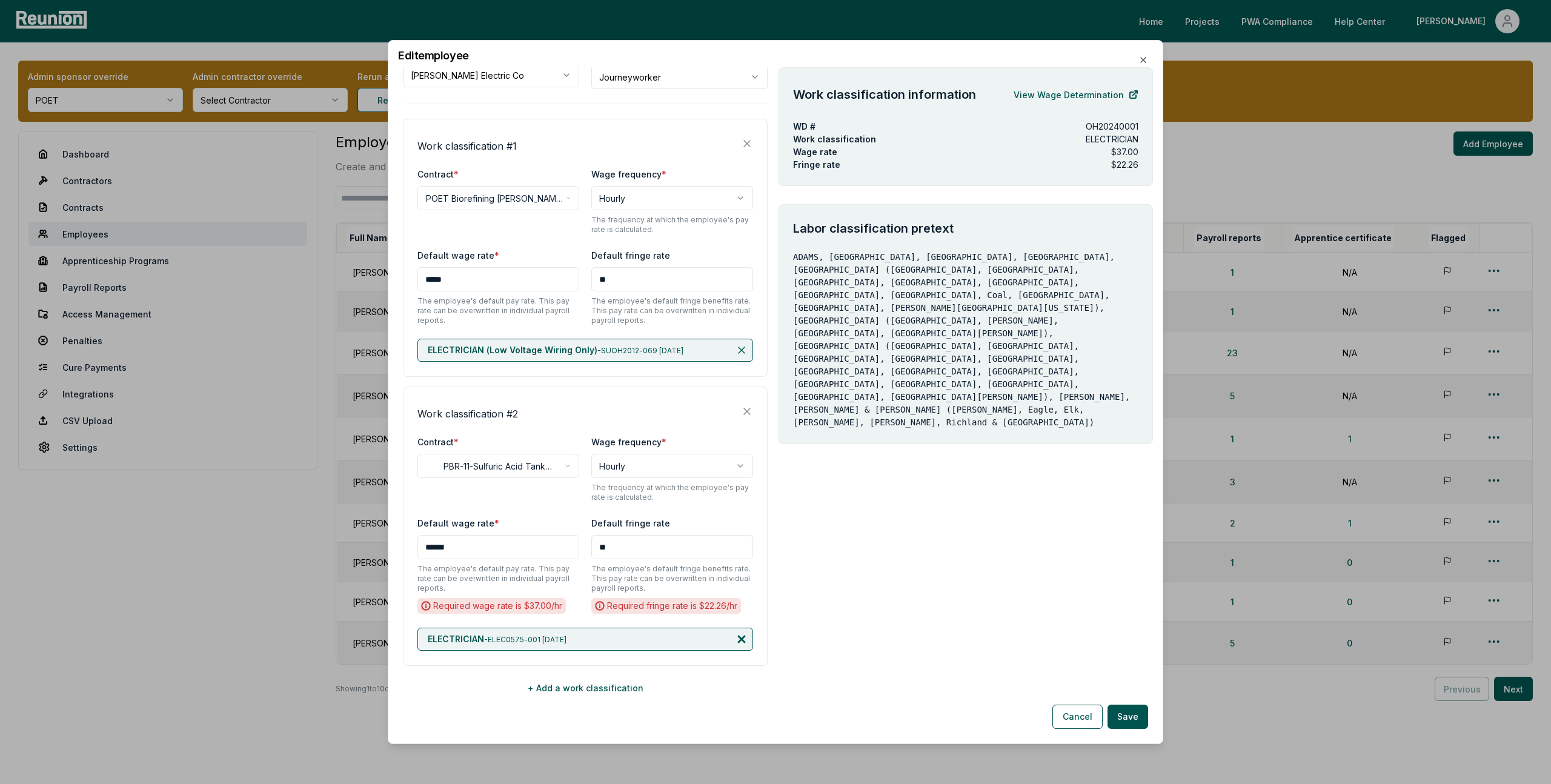
click at [739, 635] on icon at bounding box center [741, 639] width 12 height 12
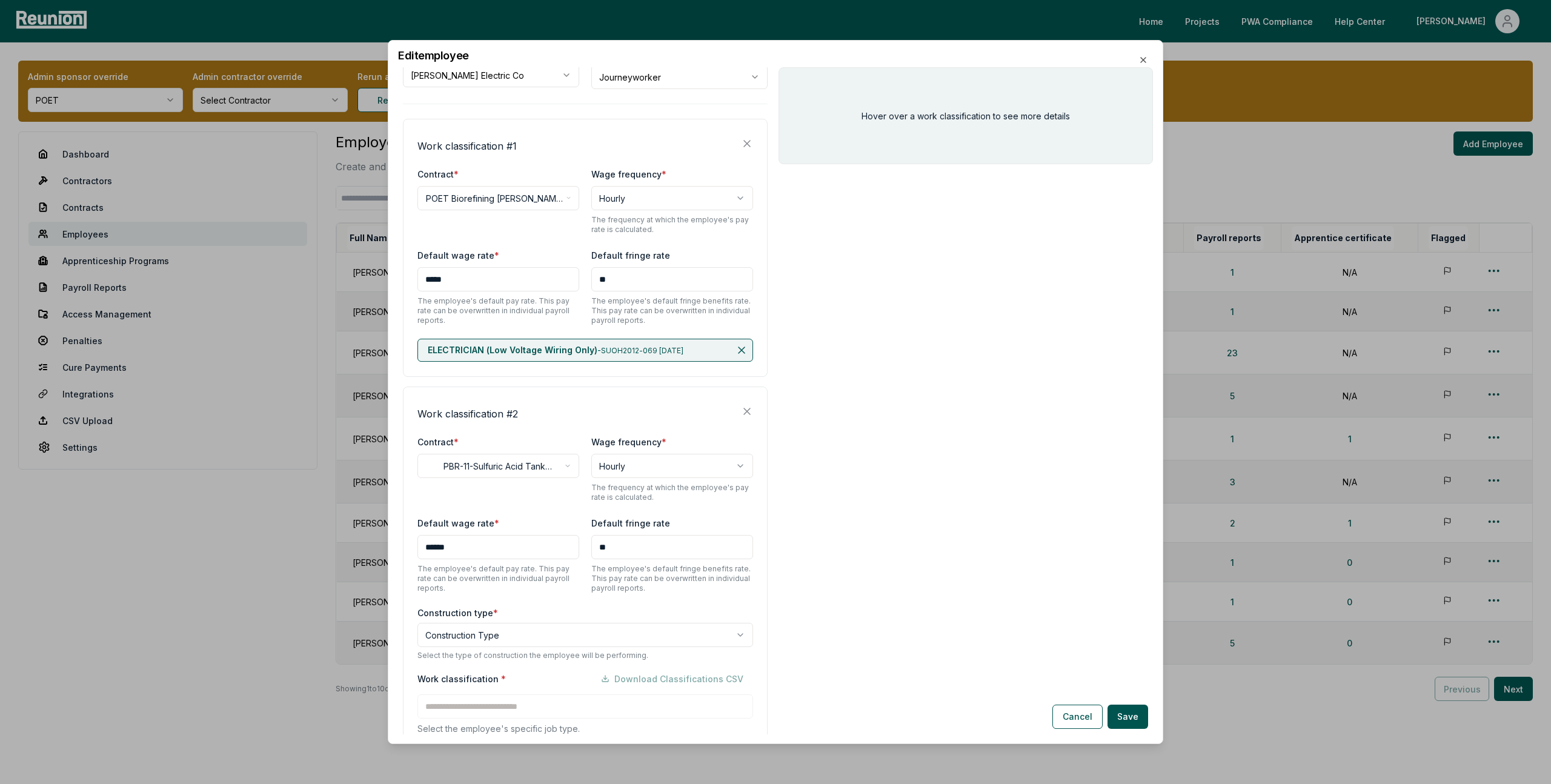
scroll to position [214, 0]
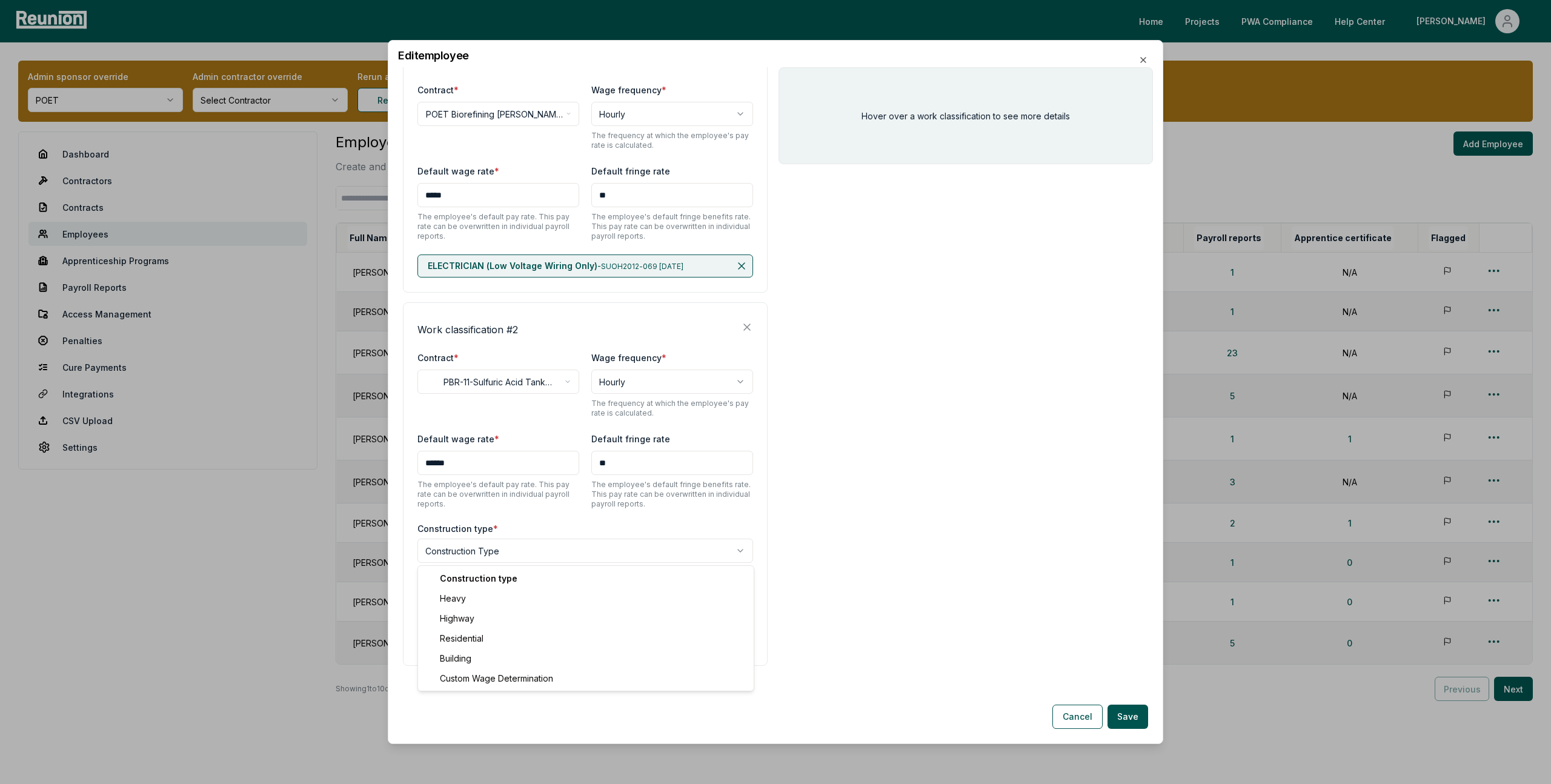
click at [598, 546] on body "Please visit us on your desktop We're working on making our marketplace mobile-…" at bounding box center [775, 408] width 1551 height 816
select select "*****"
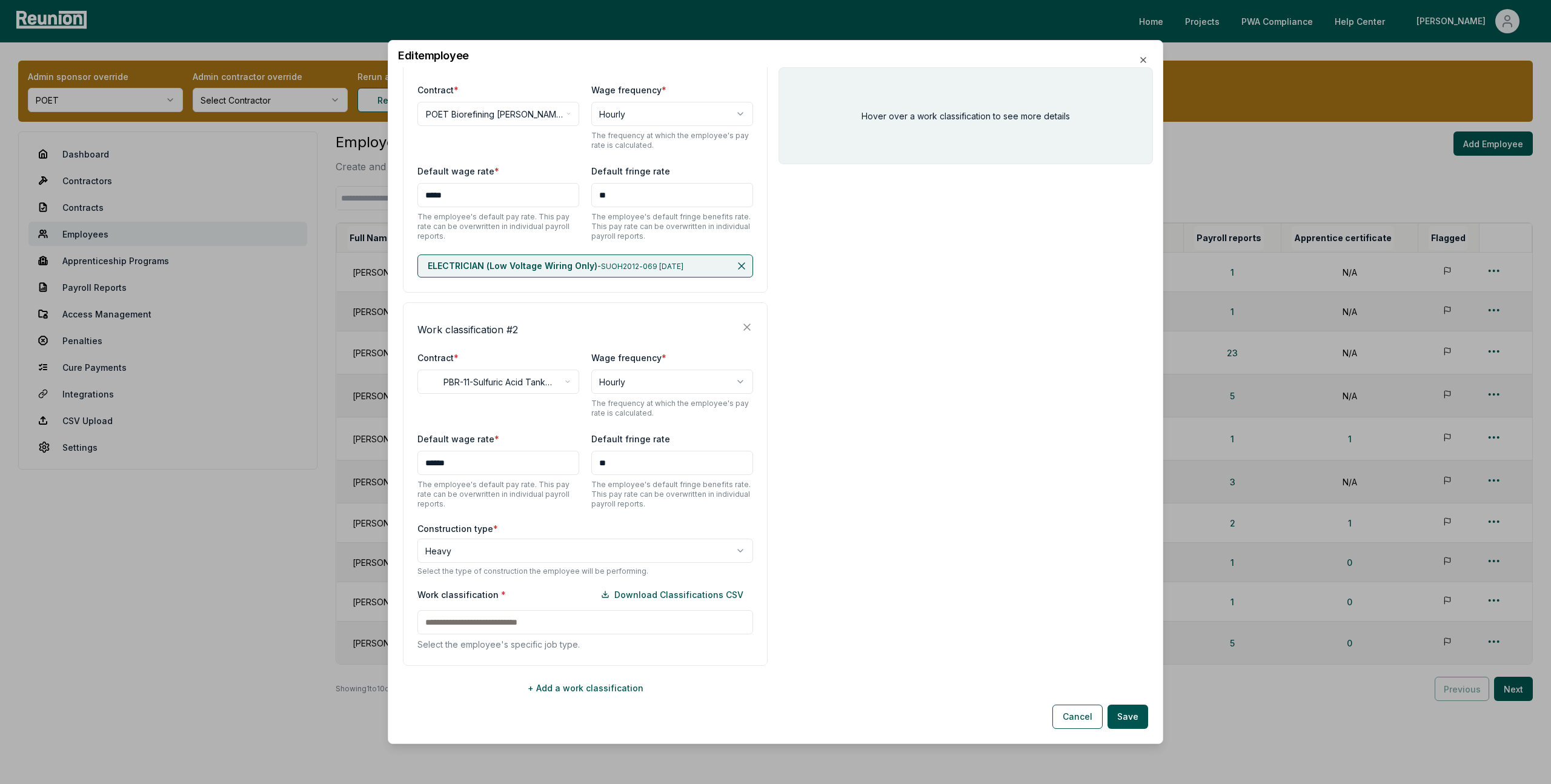
click at [544, 616] on input at bounding box center [585, 622] width 336 height 24
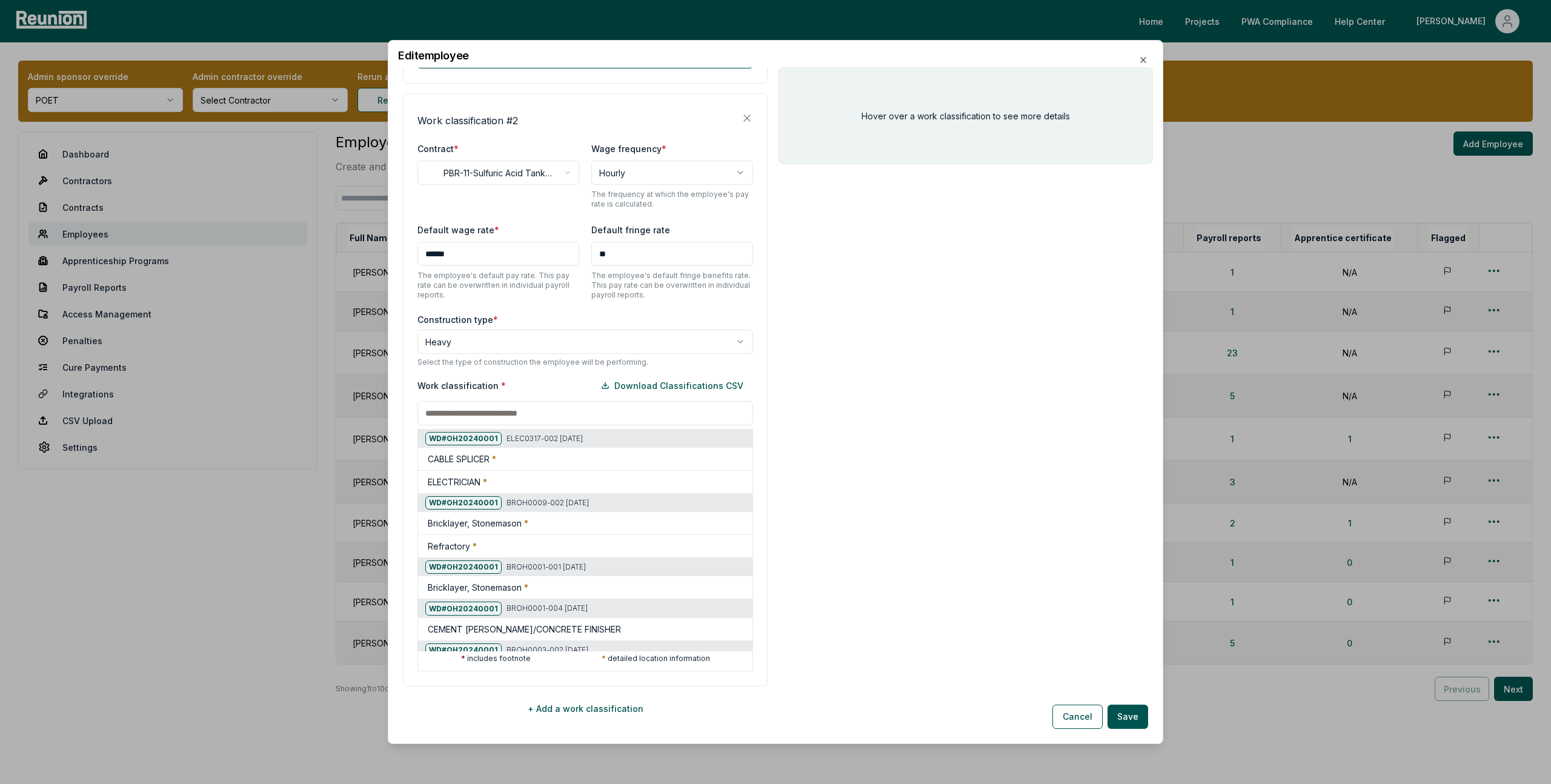
scroll to position [443, 0]
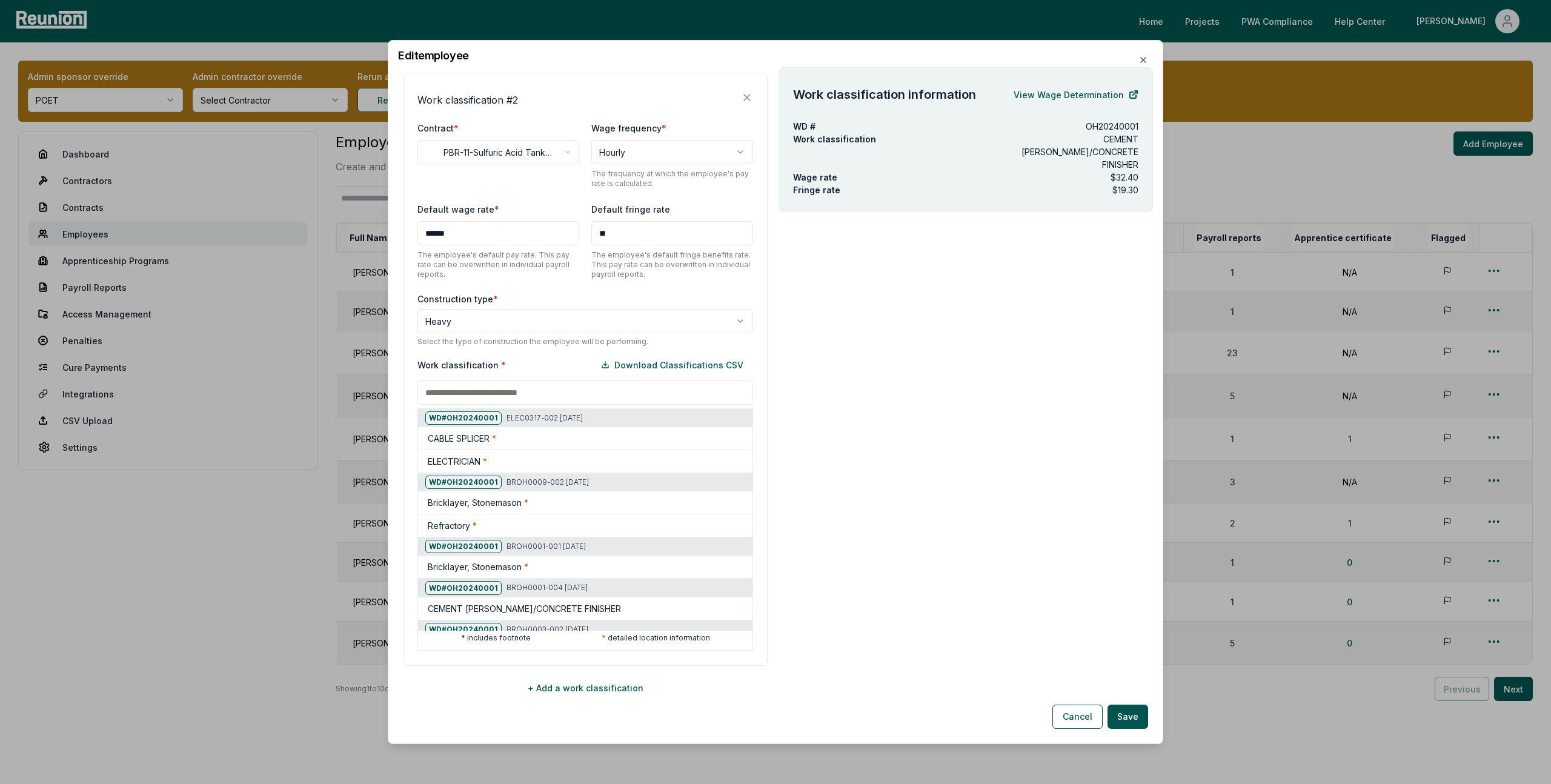
paste input "********"
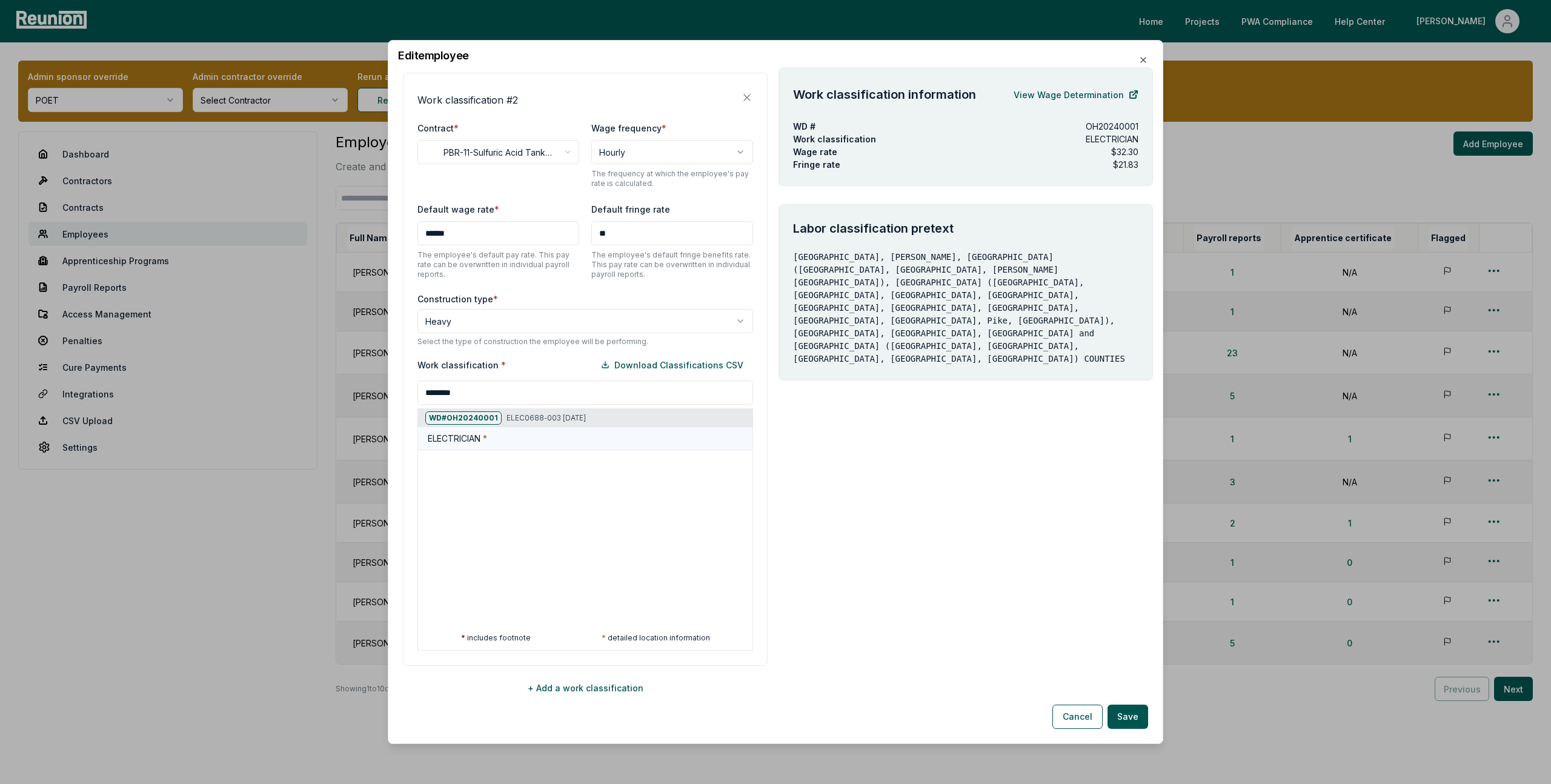
type input "********"
click at [489, 441] on div "ELECTRICIAN *" at bounding box center [587, 438] width 320 height 13
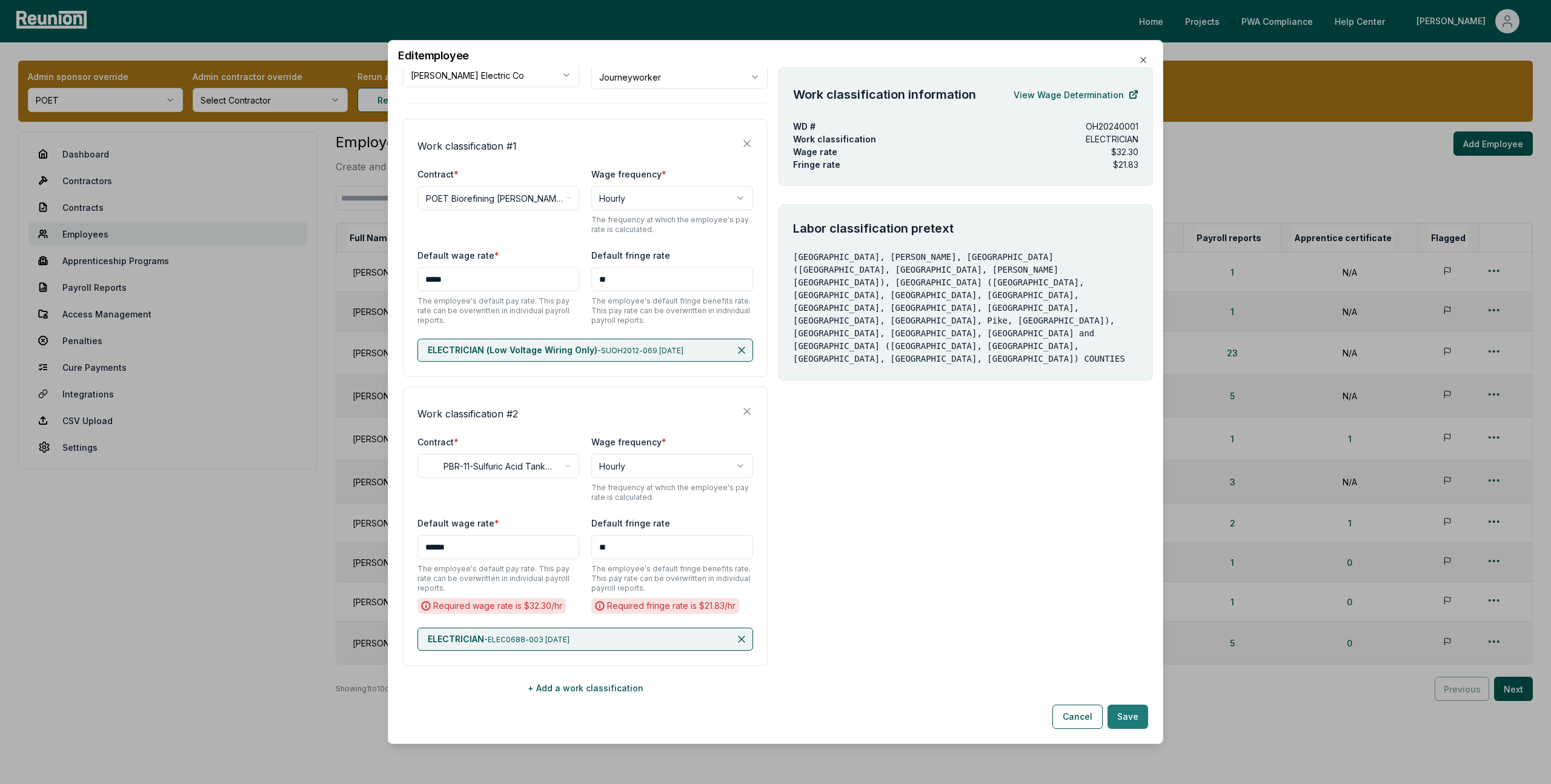
click at [1130, 714] on button "Save" at bounding box center [1128, 716] width 41 height 24
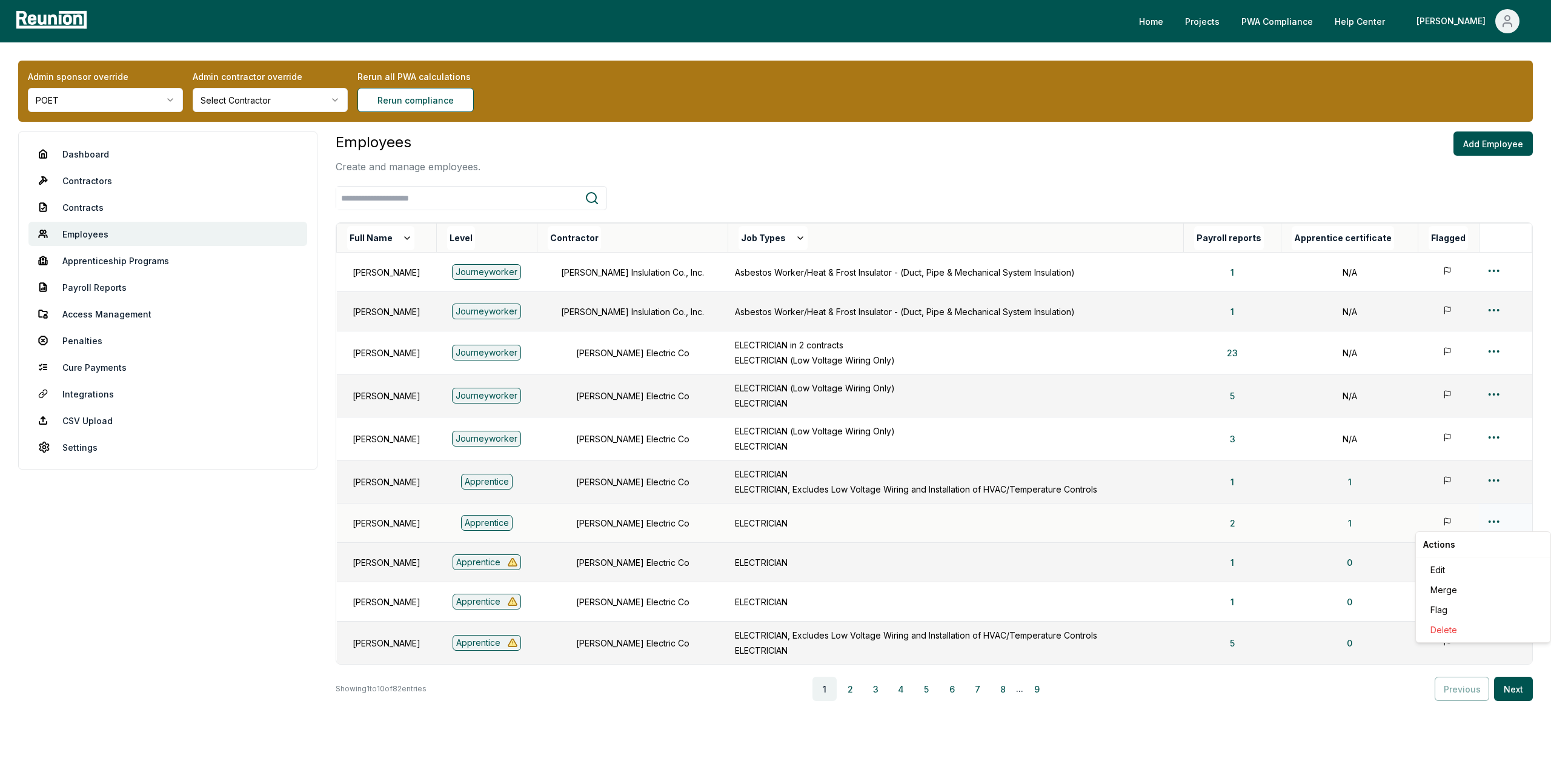
click at [1494, 522] on html "Please visit us on your desktop We're working on making our marketplace mobile-…" at bounding box center [775, 408] width 1551 height 816
click at [1447, 570] on div "Edit" at bounding box center [1483, 570] width 115 height 20
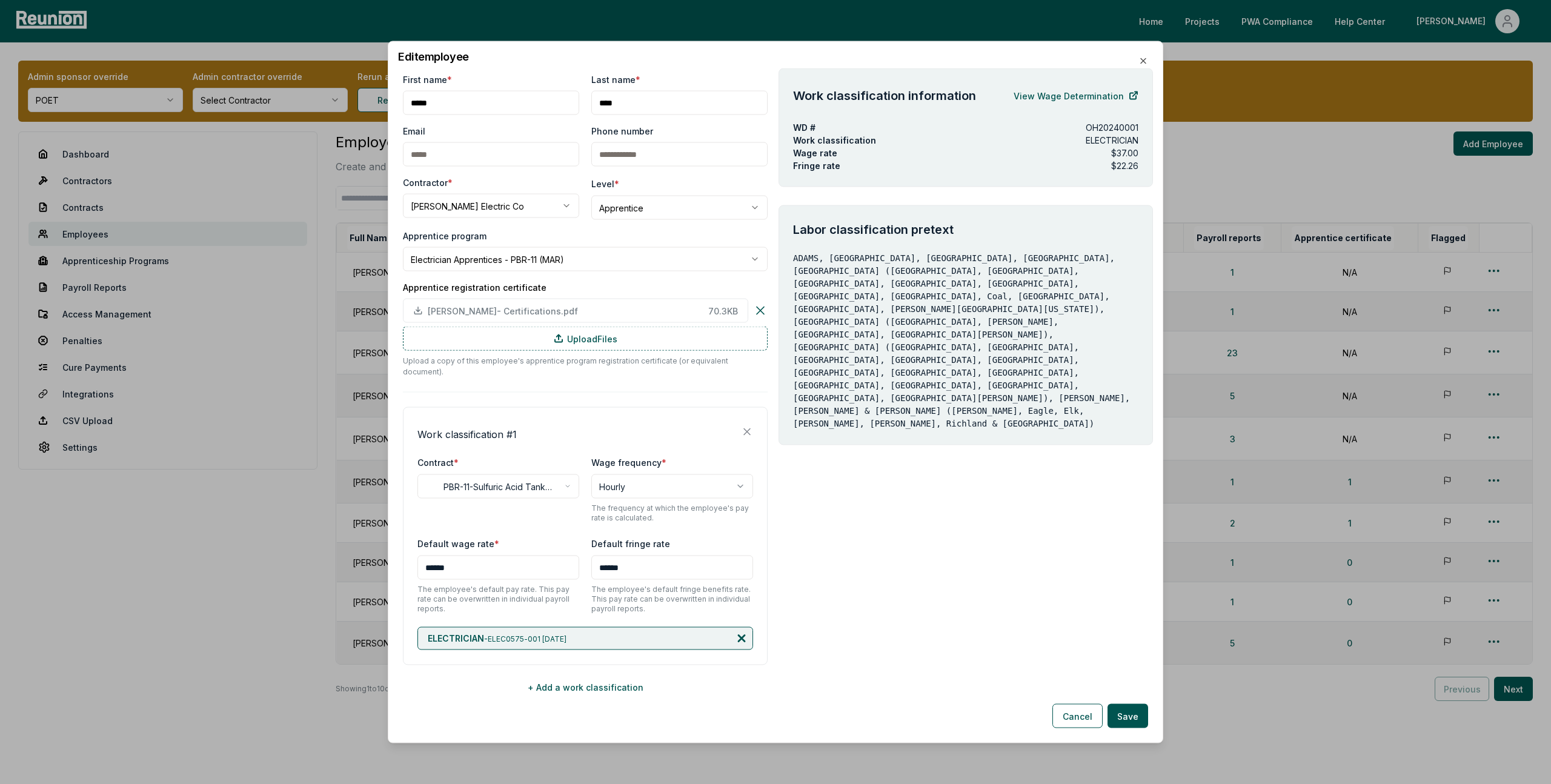
click at [741, 636] on icon at bounding box center [742, 639] width 6 height 6
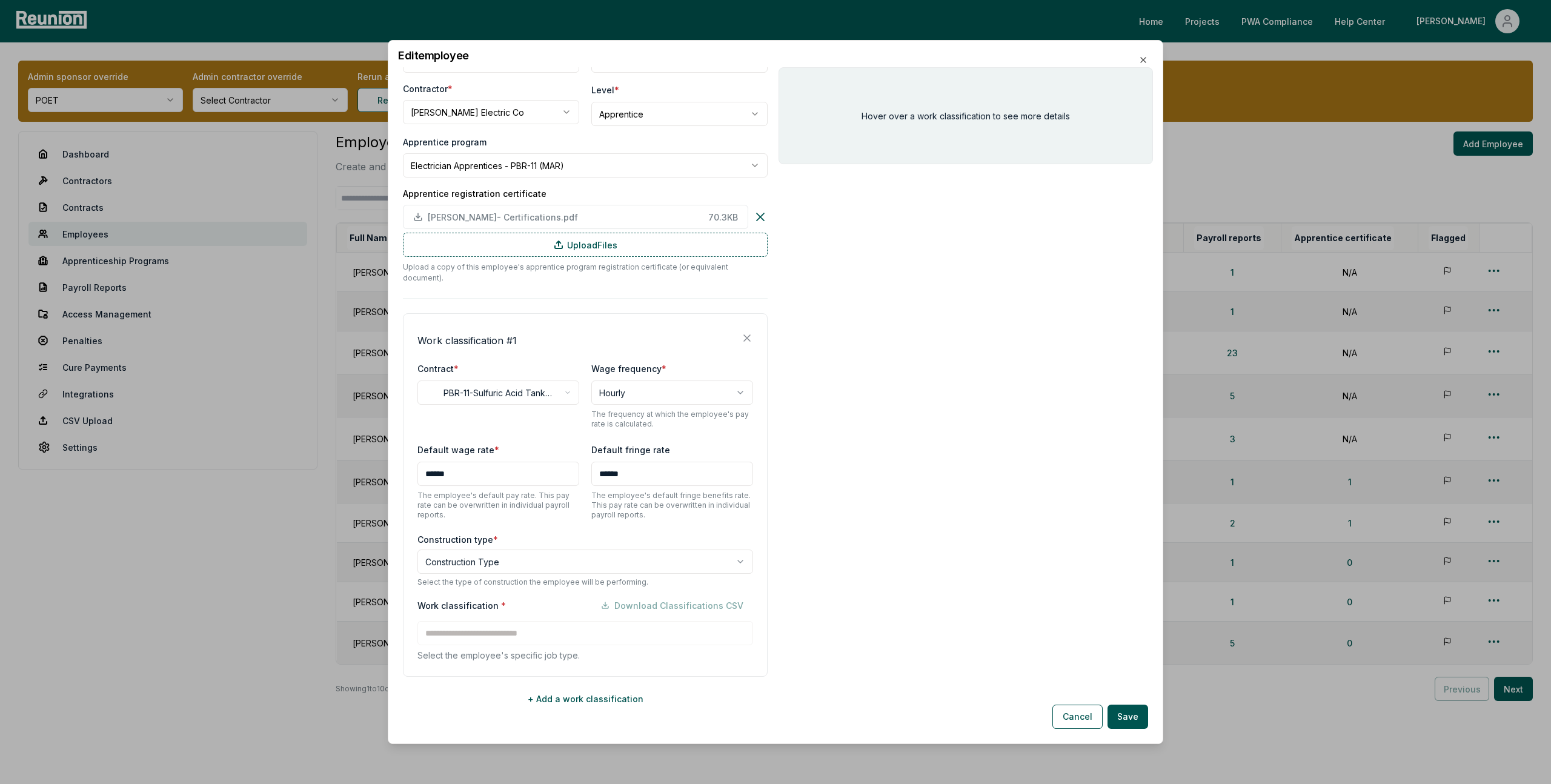
click at [506, 556] on body "Please visit us on your desktop We're working on making our marketplace mobile-…" at bounding box center [775, 408] width 1551 height 816
select select "*****"
click at [514, 628] on input at bounding box center [585, 633] width 336 height 24
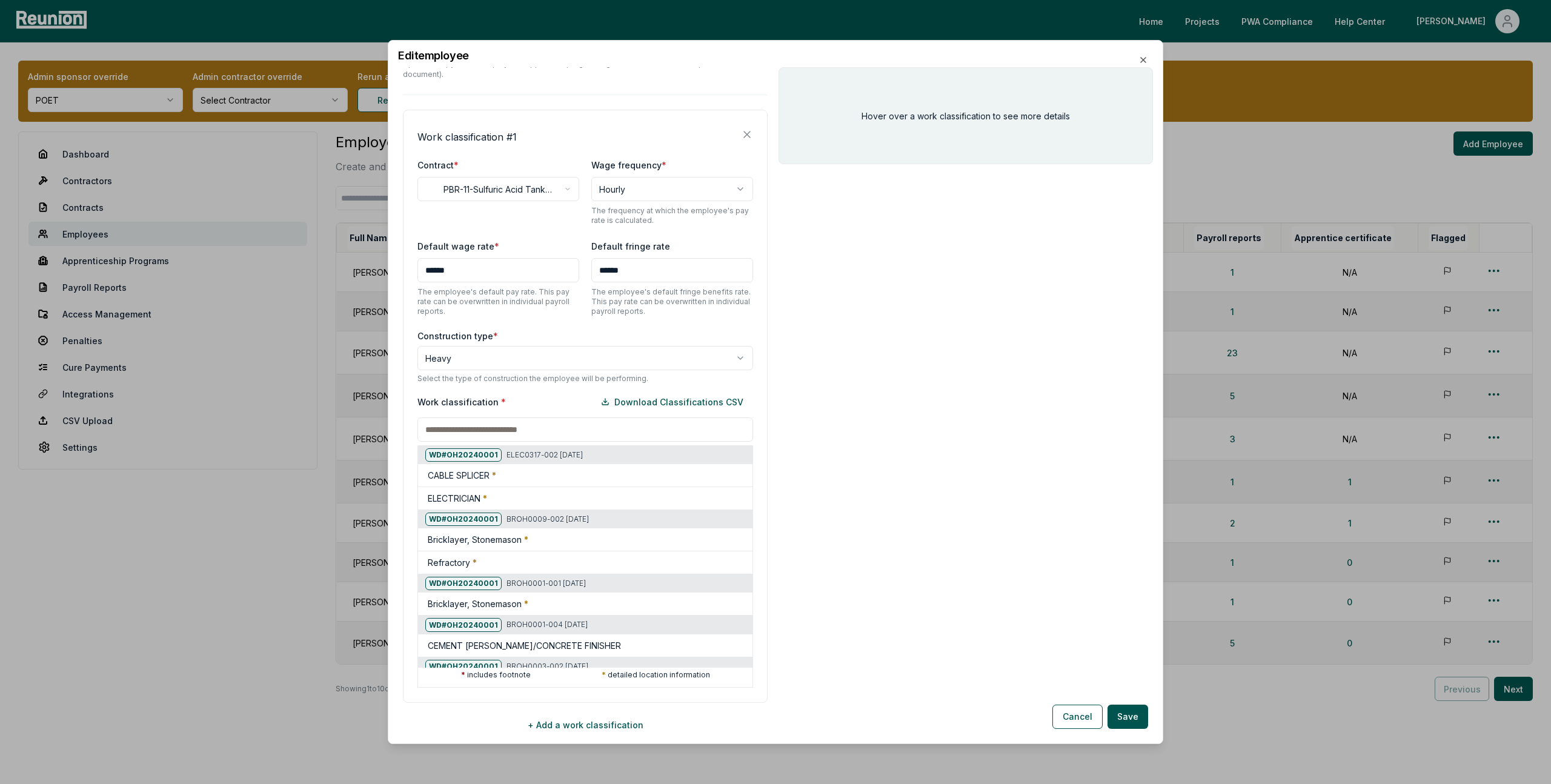
scroll to position [322, 0]
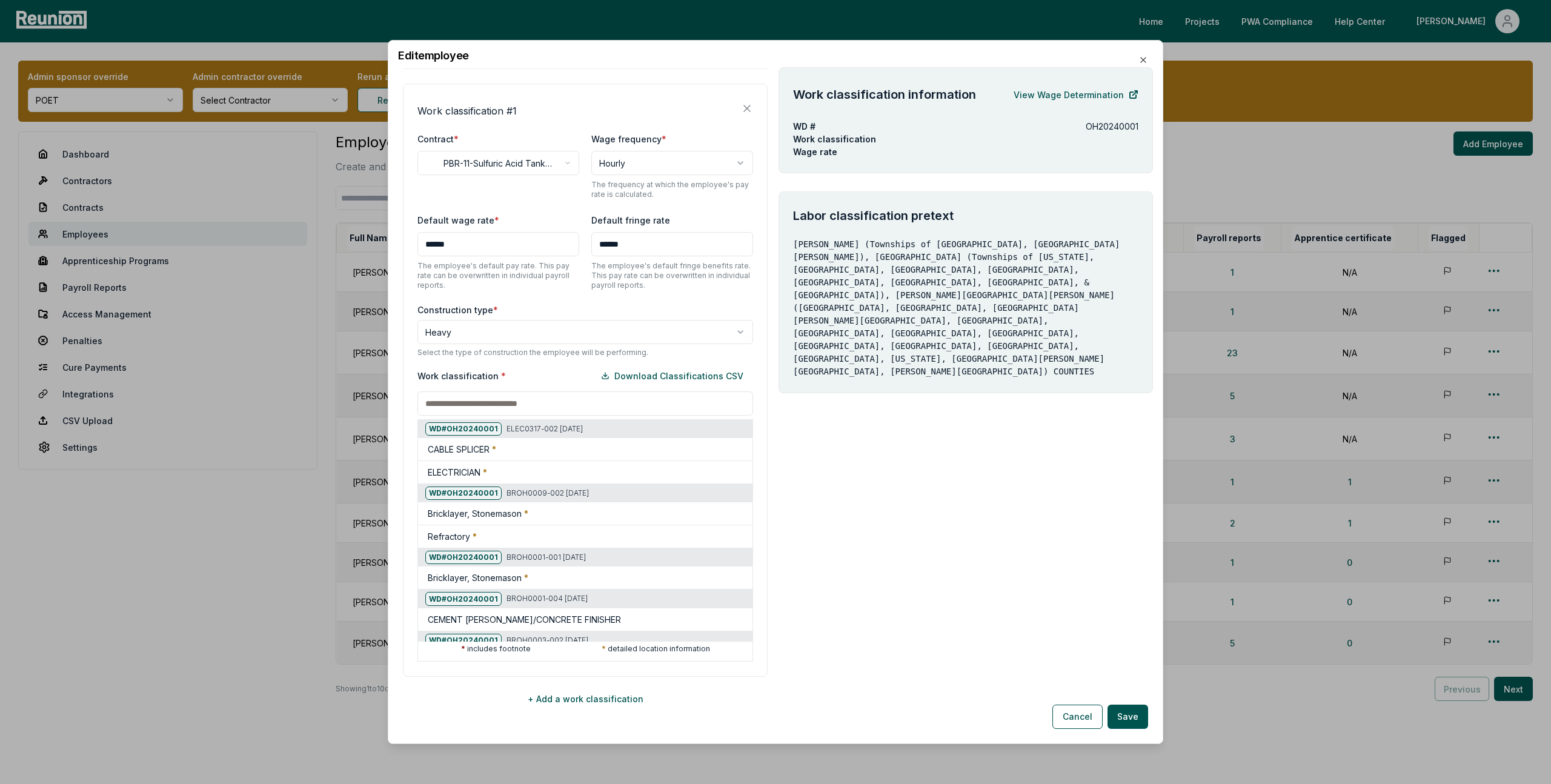
paste input "********"
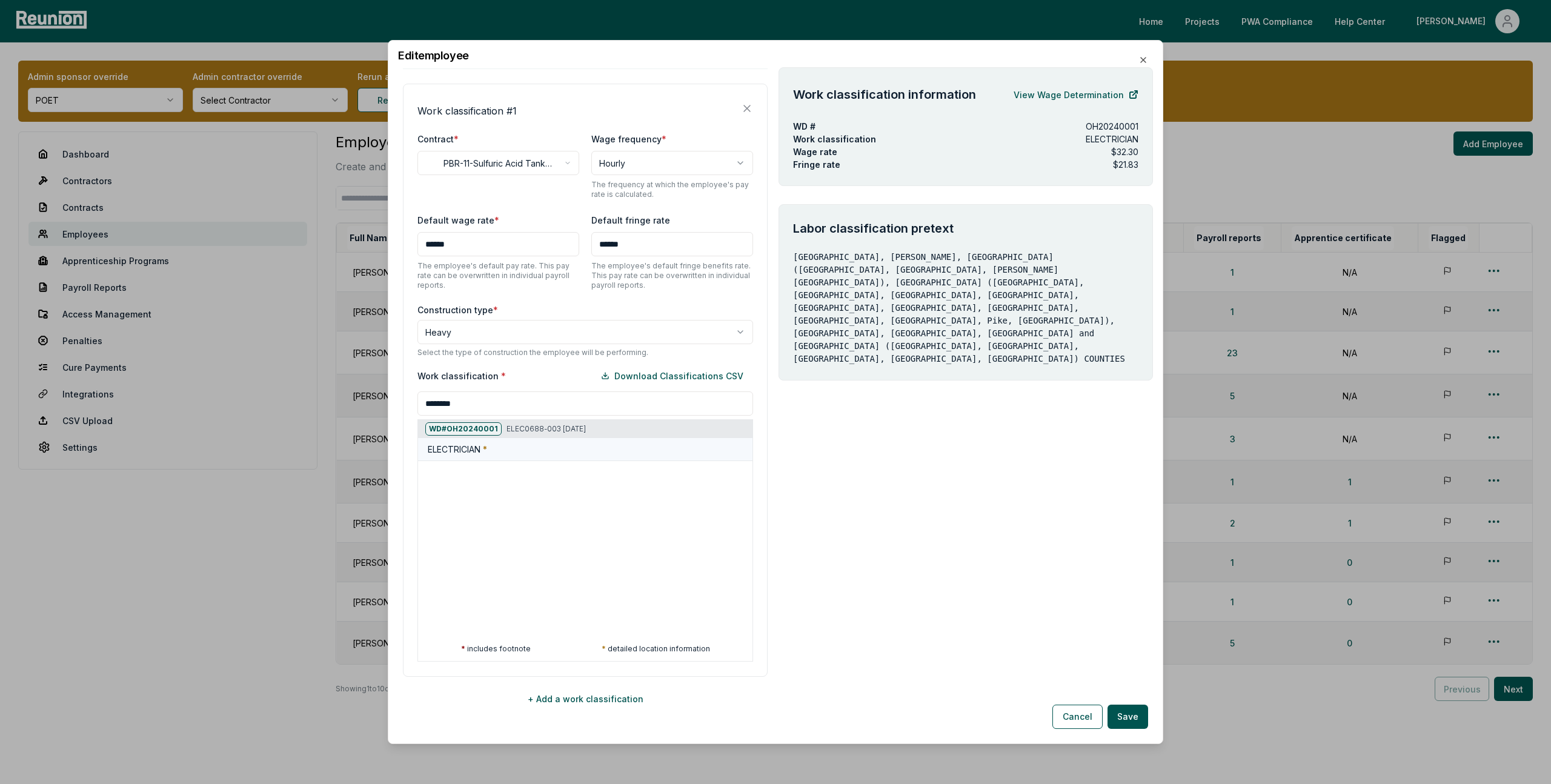
type input "********"
click at [524, 443] on div "ELECTRICIAN *" at bounding box center [587, 449] width 320 height 13
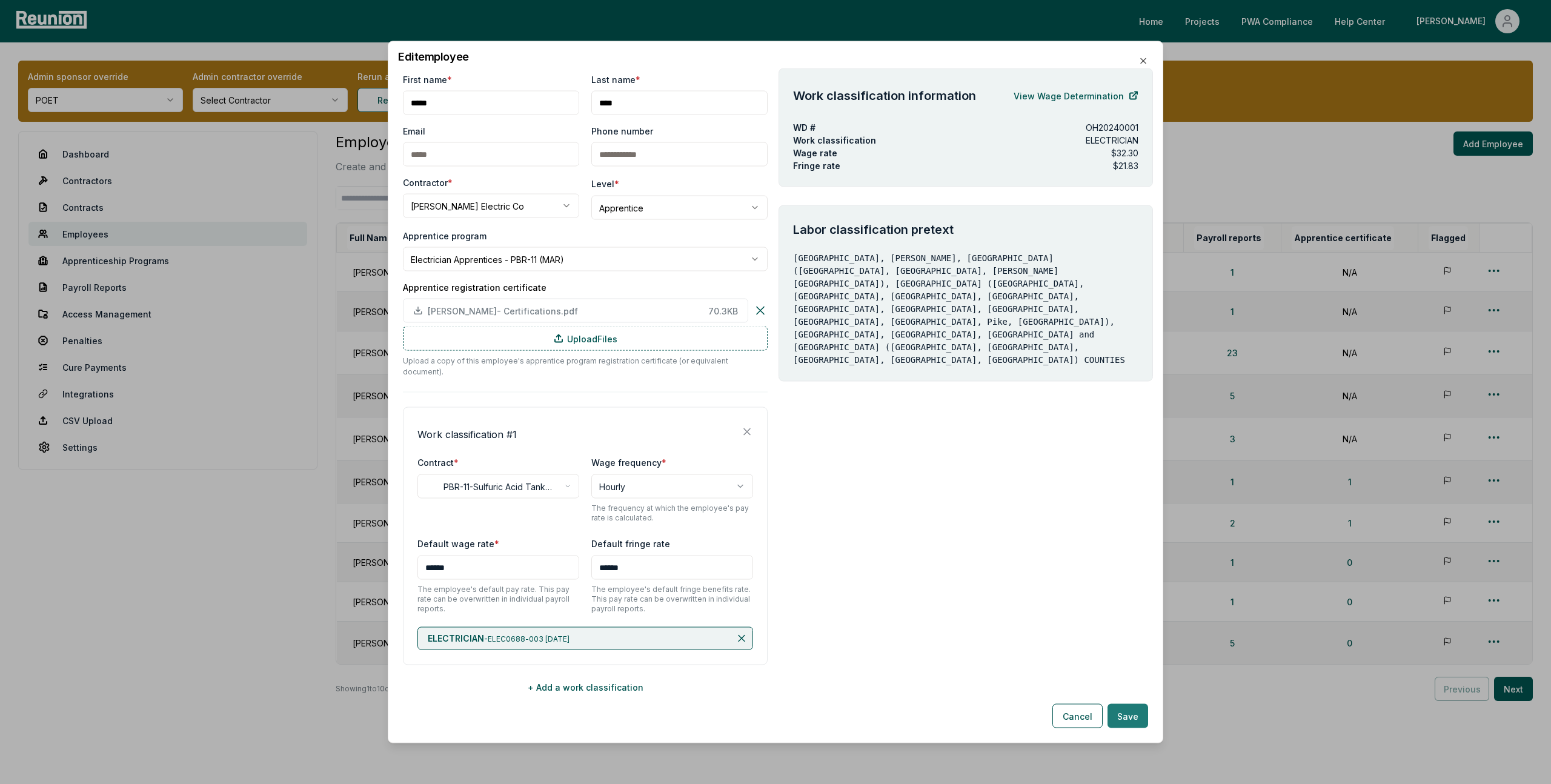
click at [1125, 711] on button "Save" at bounding box center [1128, 715] width 41 height 24
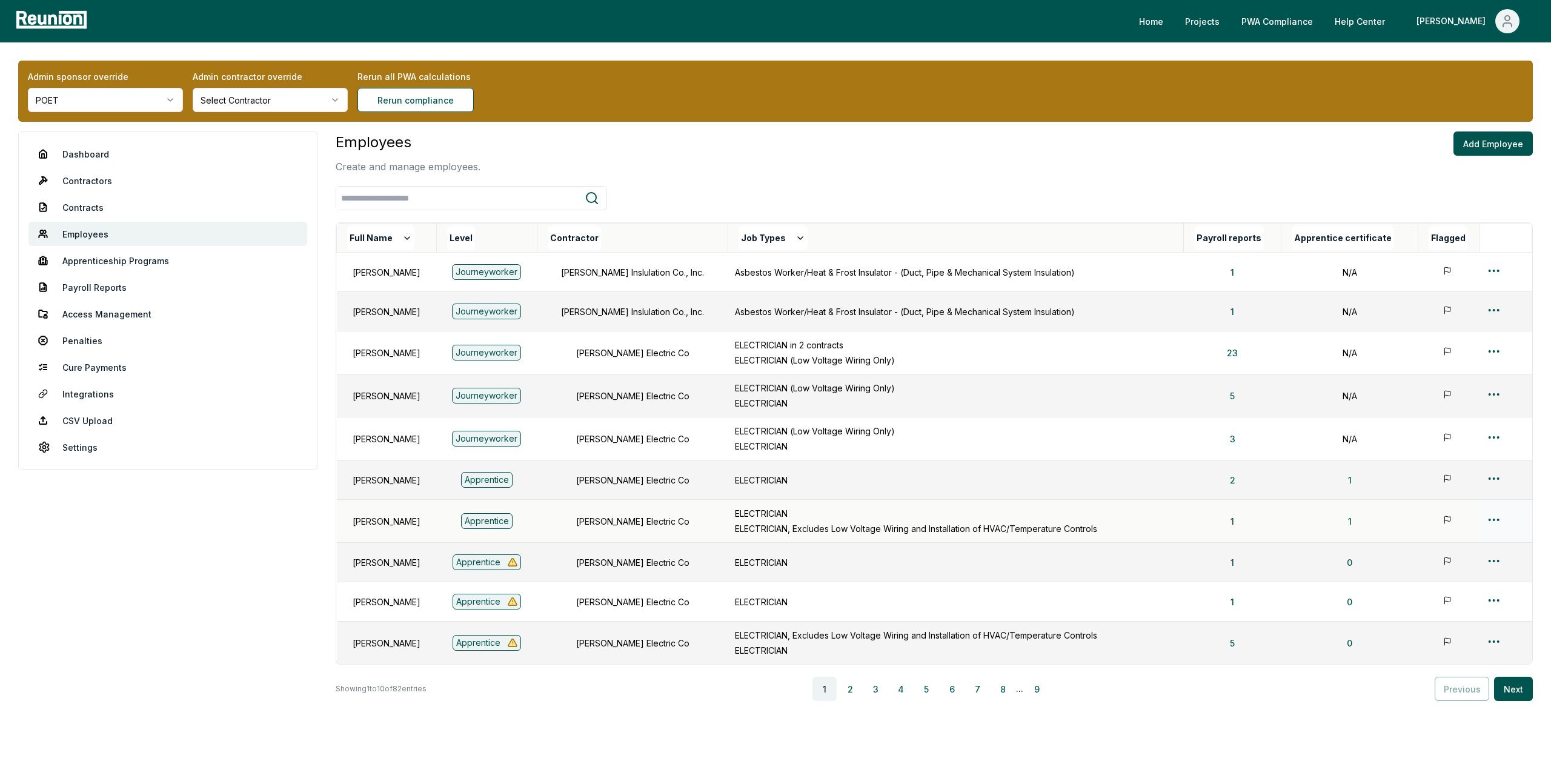
click at [1497, 515] on html "Please visit us on your desktop We're working on making our marketplace mobile-…" at bounding box center [775, 408] width 1551 height 816
click at [1443, 564] on div "Edit" at bounding box center [1483, 568] width 115 height 20
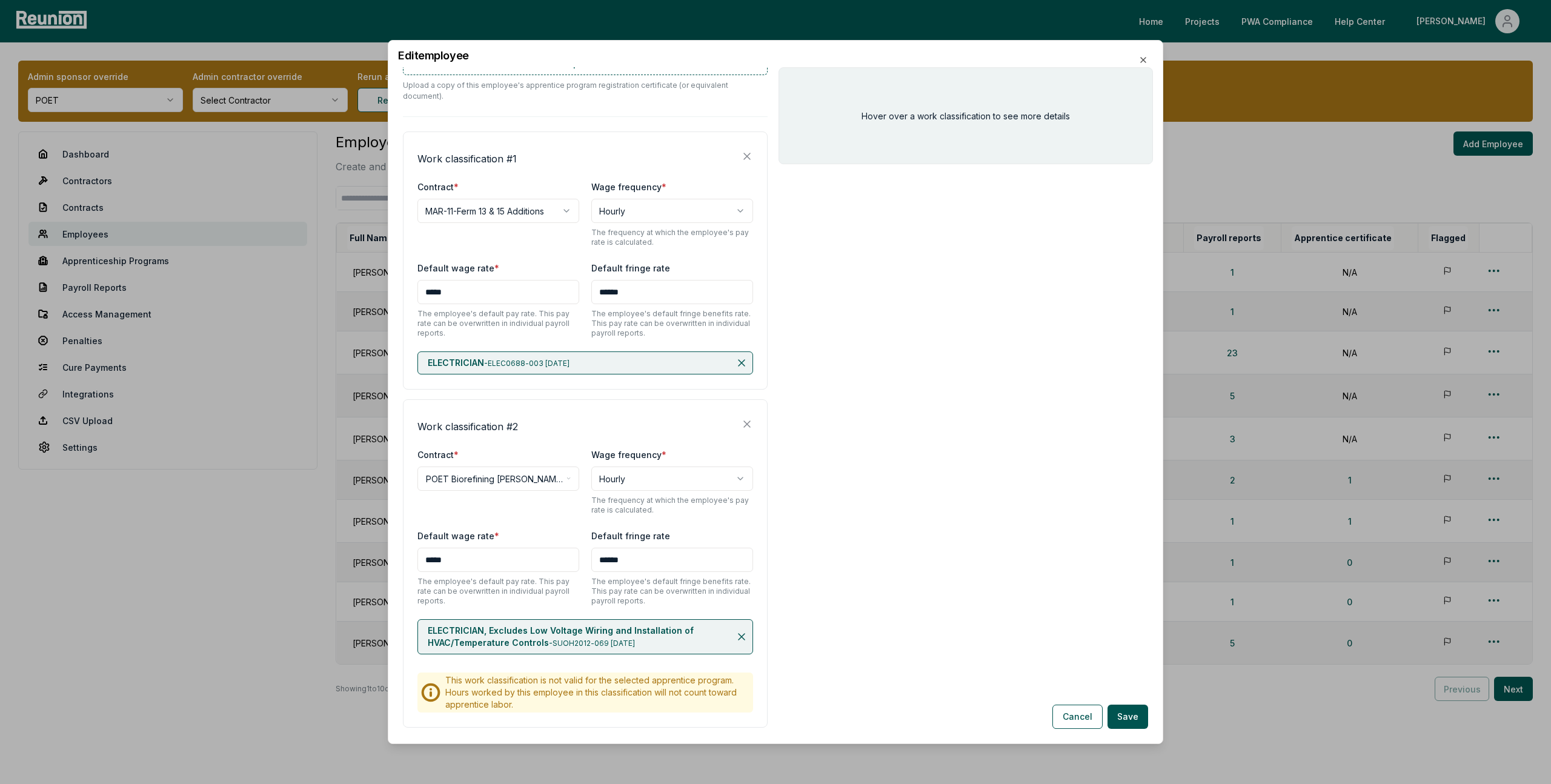
scroll to position [303, 0]
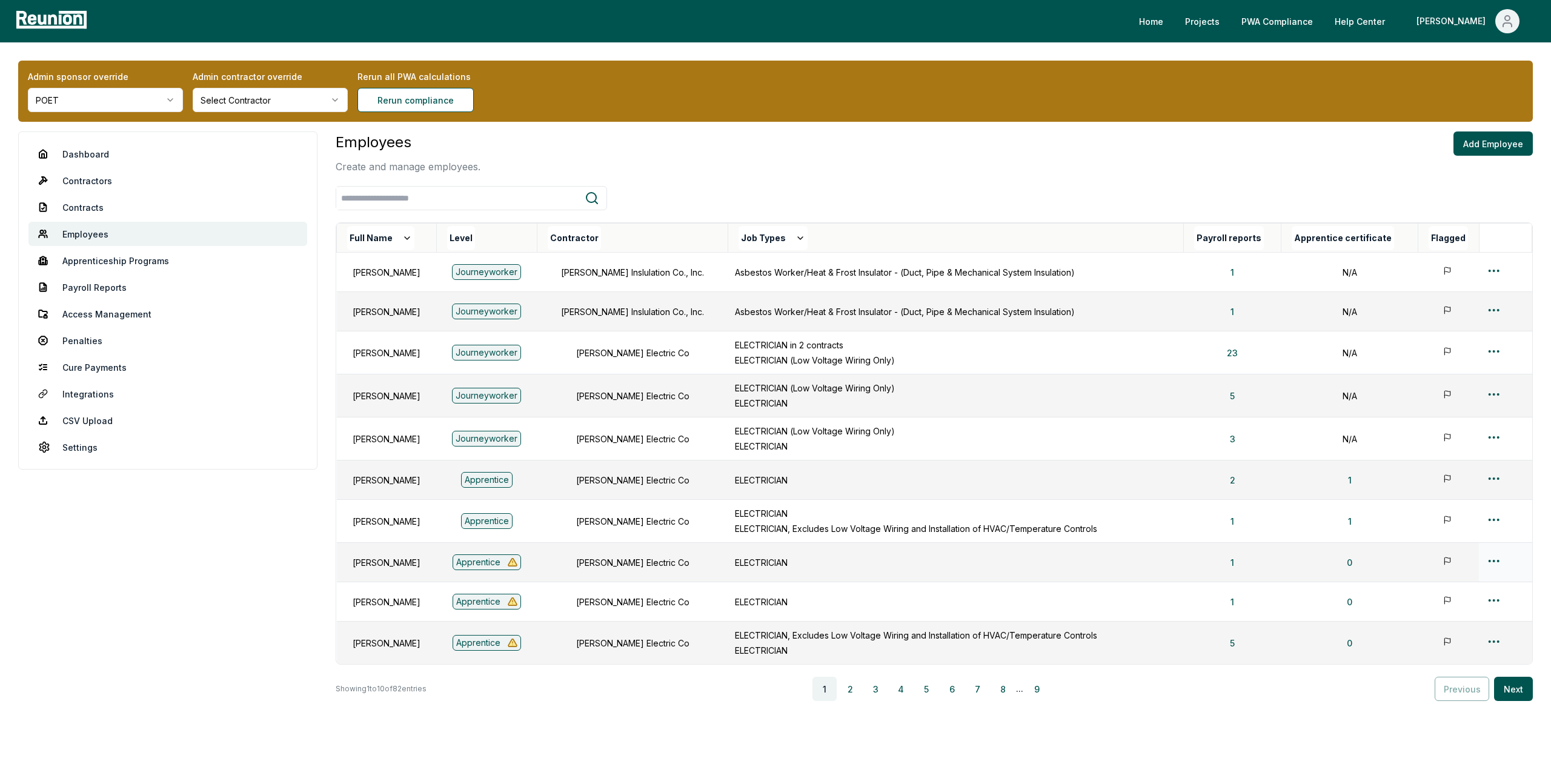
click at [1494, 561] on html "Please visit us on your desktop We're working on making our marketplace mobile-…" at bounding box center [775, 408] width 1551 height 816
click at [1436, 611] on div "Edit" at bounding box center [1483, 609] width 115 height 20
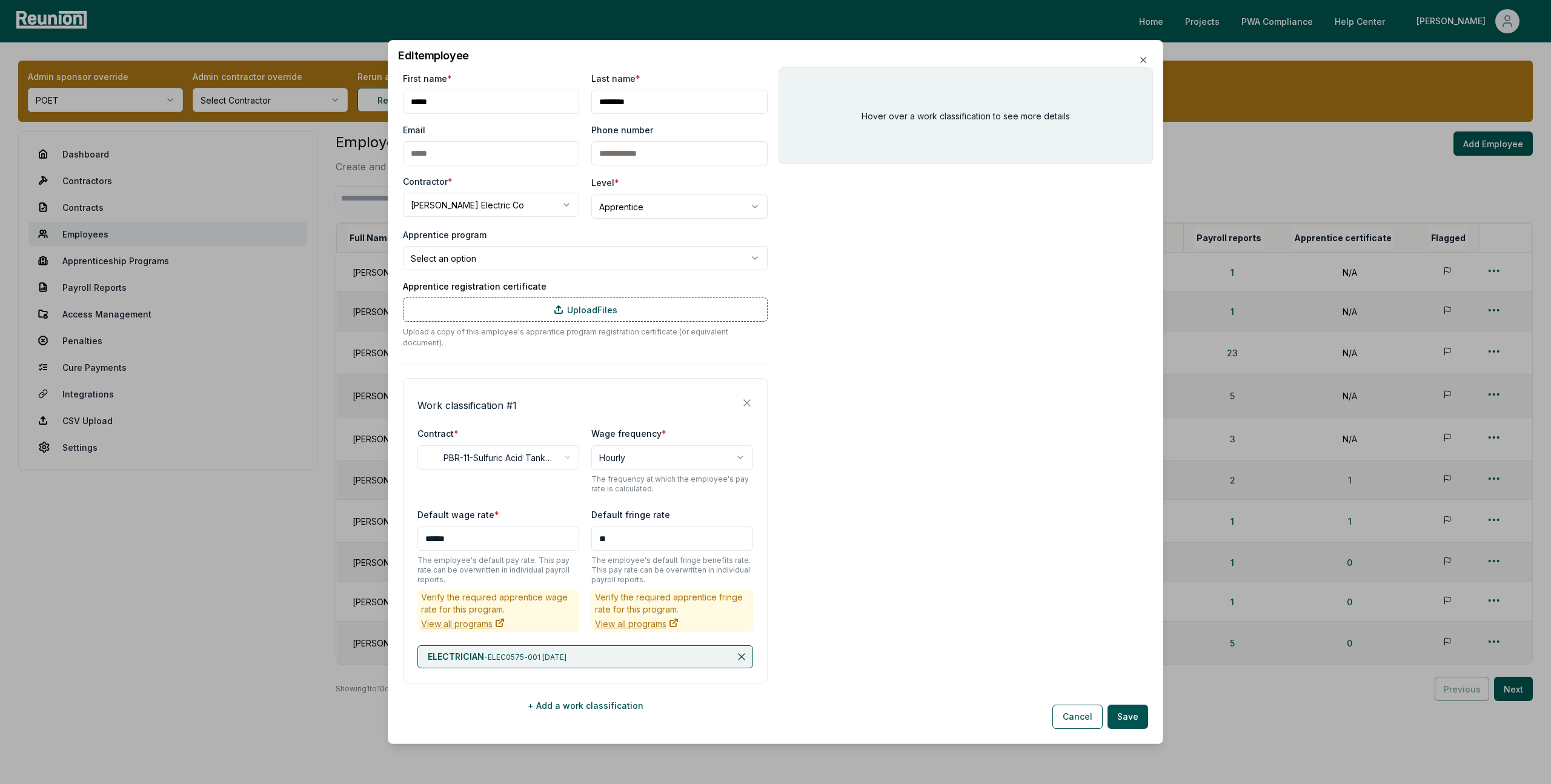
scroll to position [6, 0]
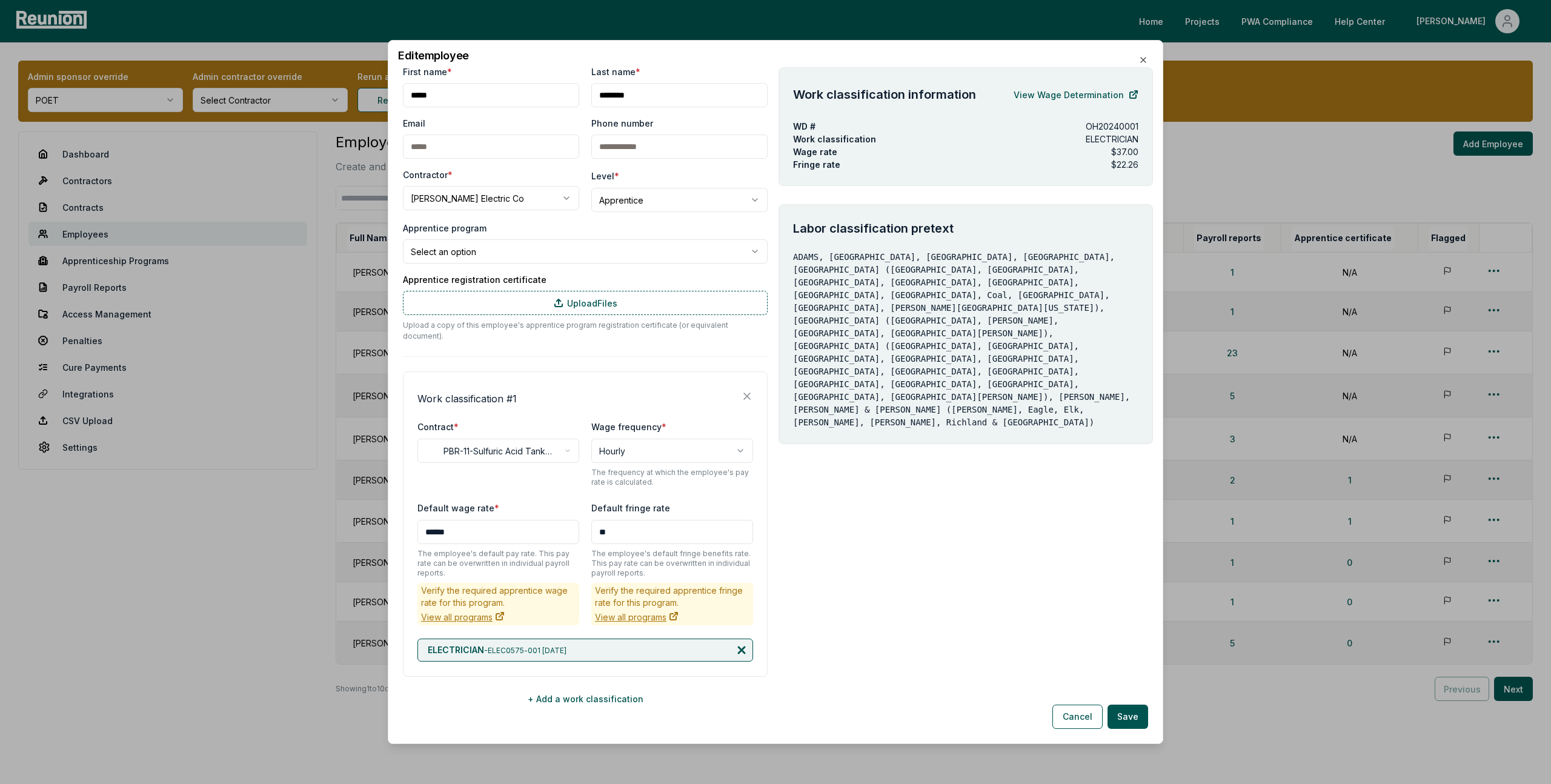
click at [741, 644] on icon at bounding box center [741, 650] width 12 height 12
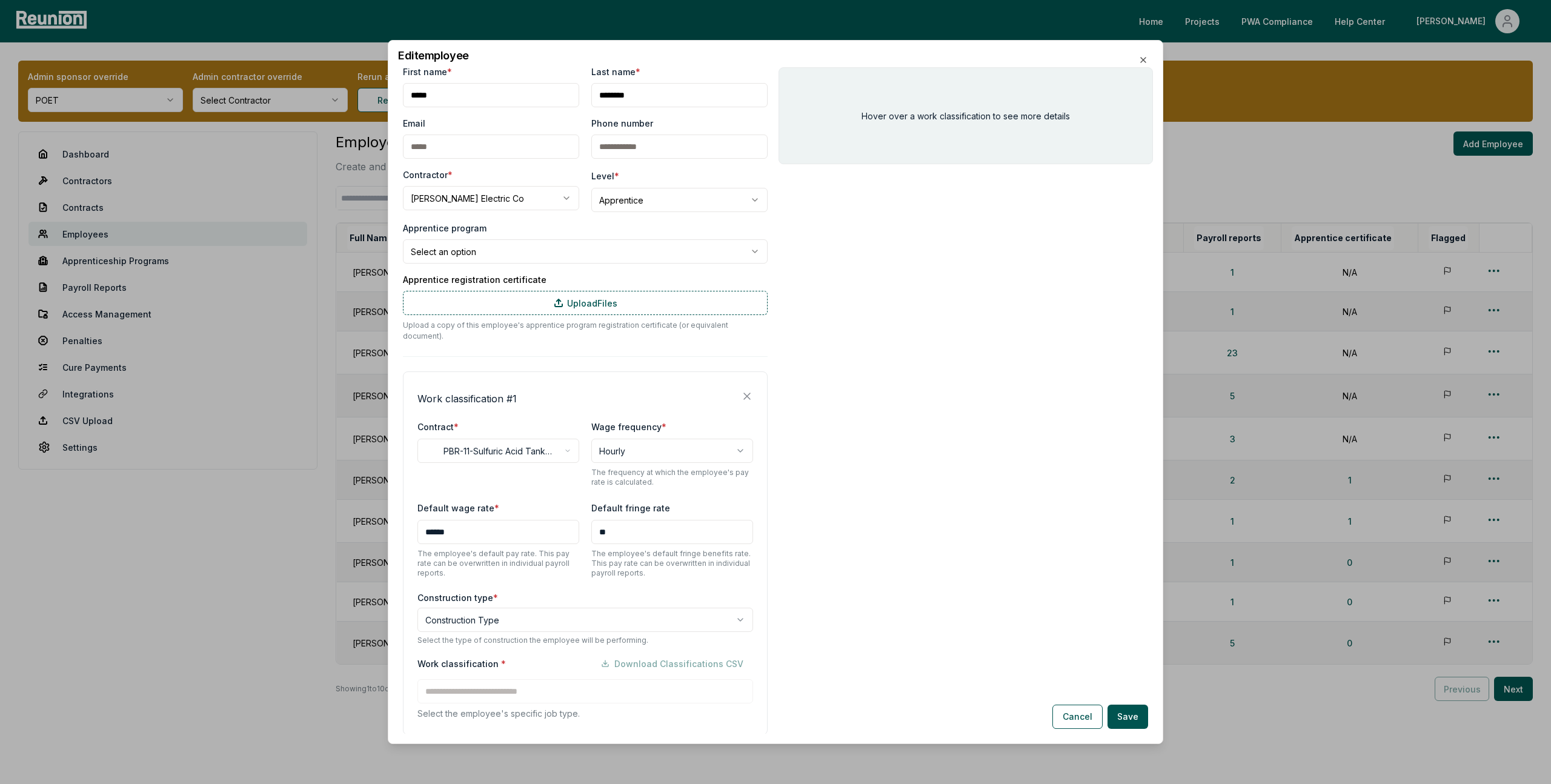
scroll to position [65, 0]
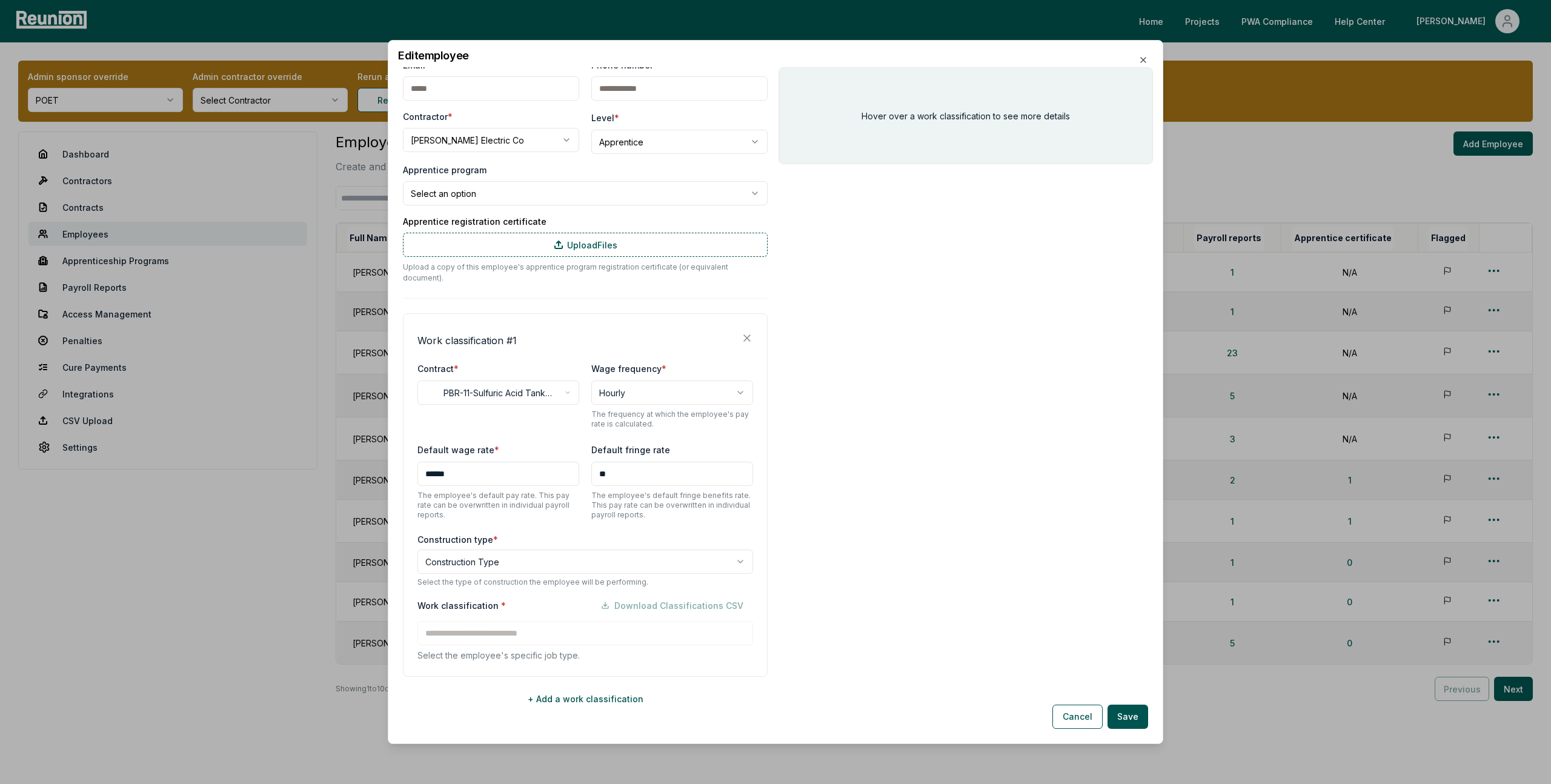
click at [532, 561] on body "Please visit us on your desktop We're working on making our marketplace mobile-…" at bounding box center [775, 408] width 1551 height 816
select select "*****"
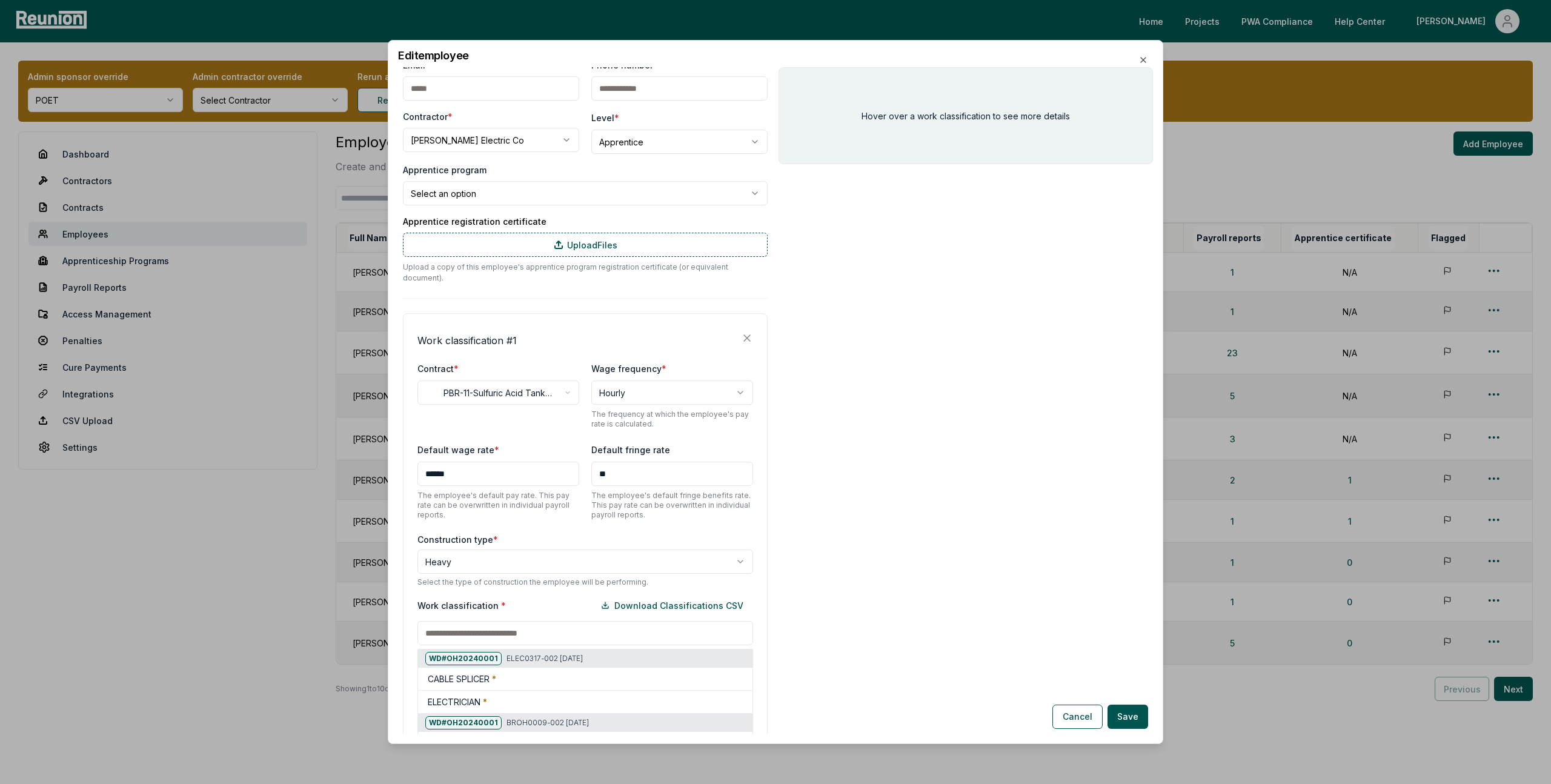
click at [510, 623] on input at bounding box center [585, 633] width 336 height 24
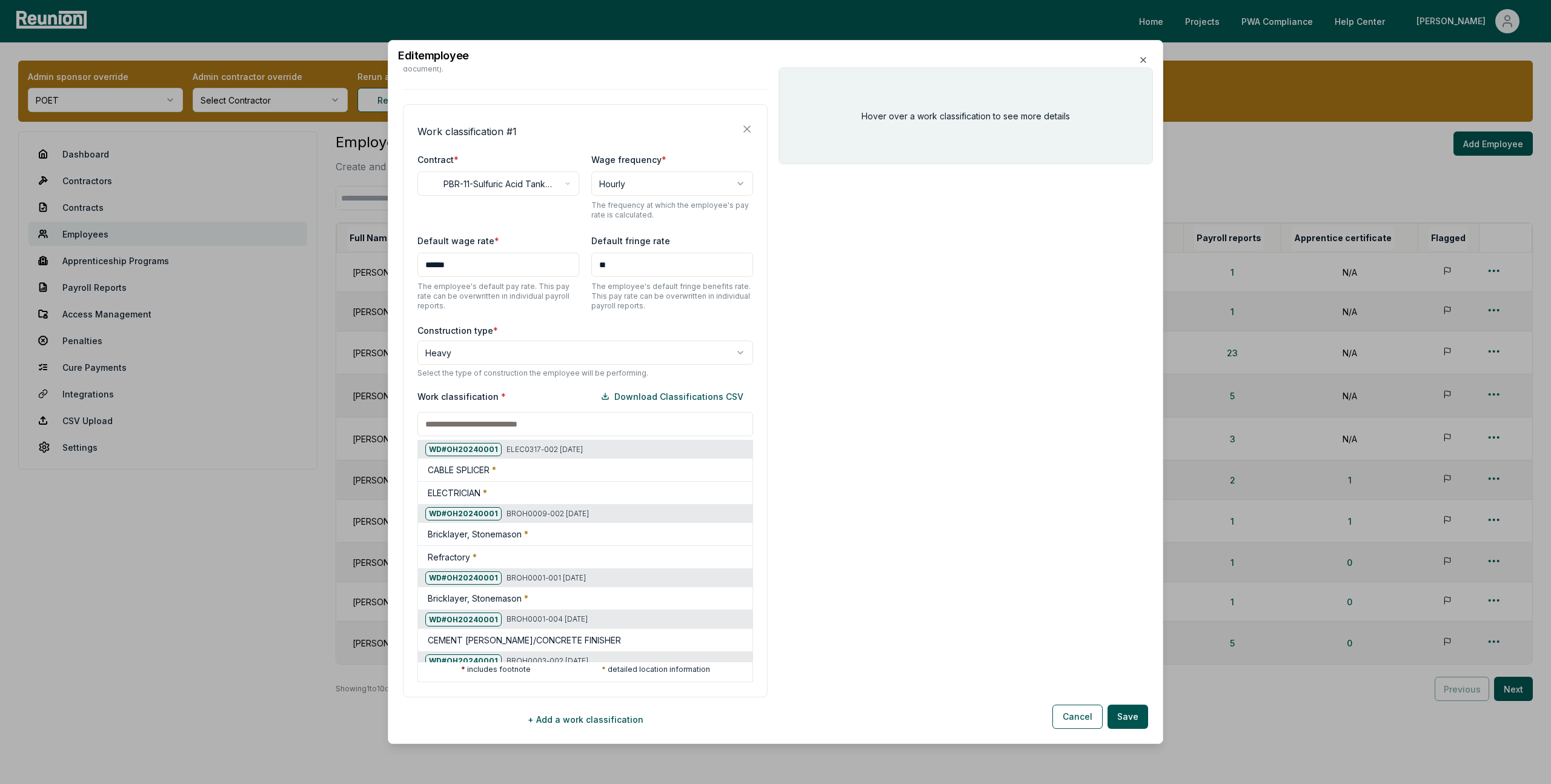
scroll to position [295, 0]
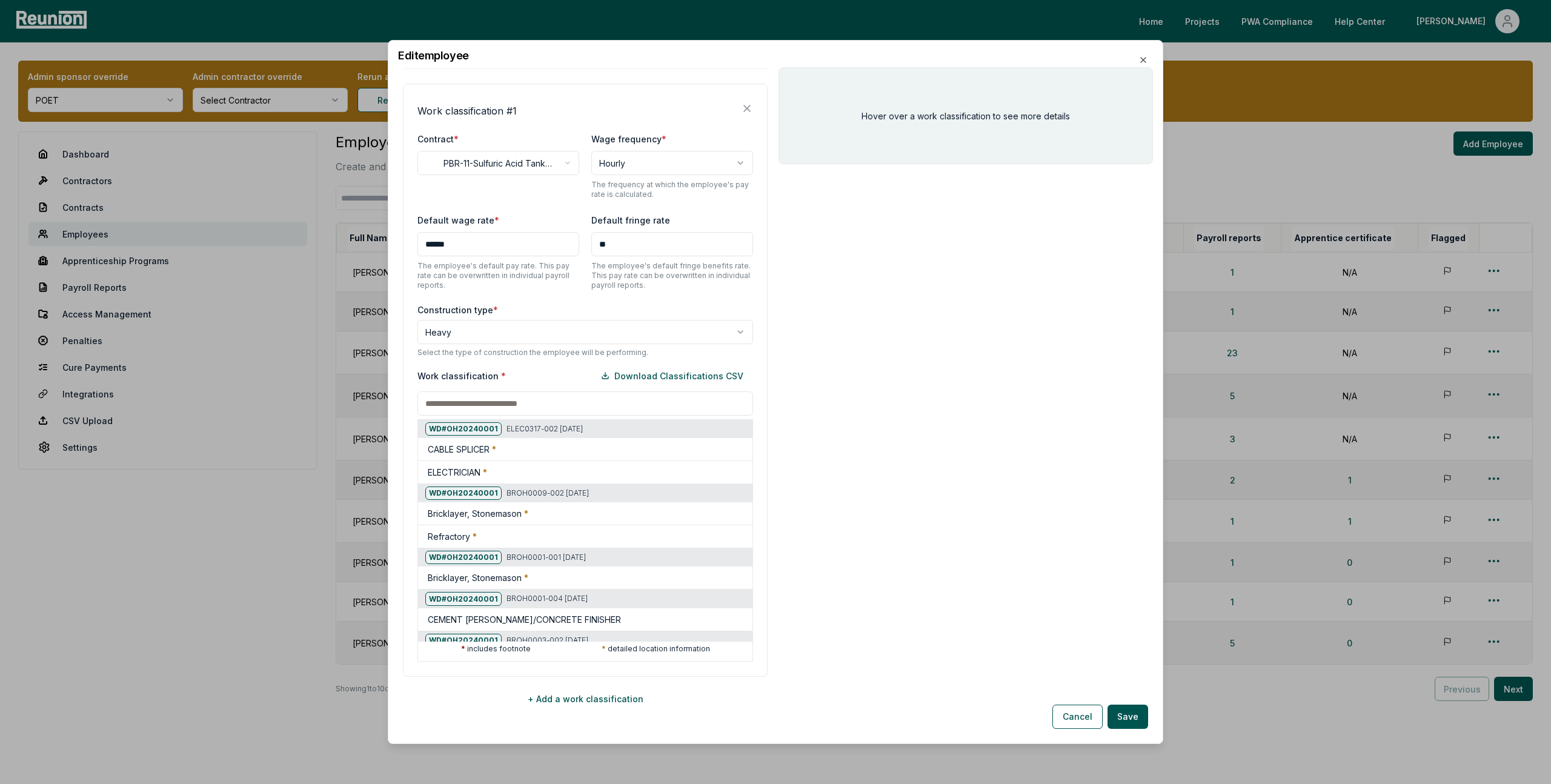
paste input "********"
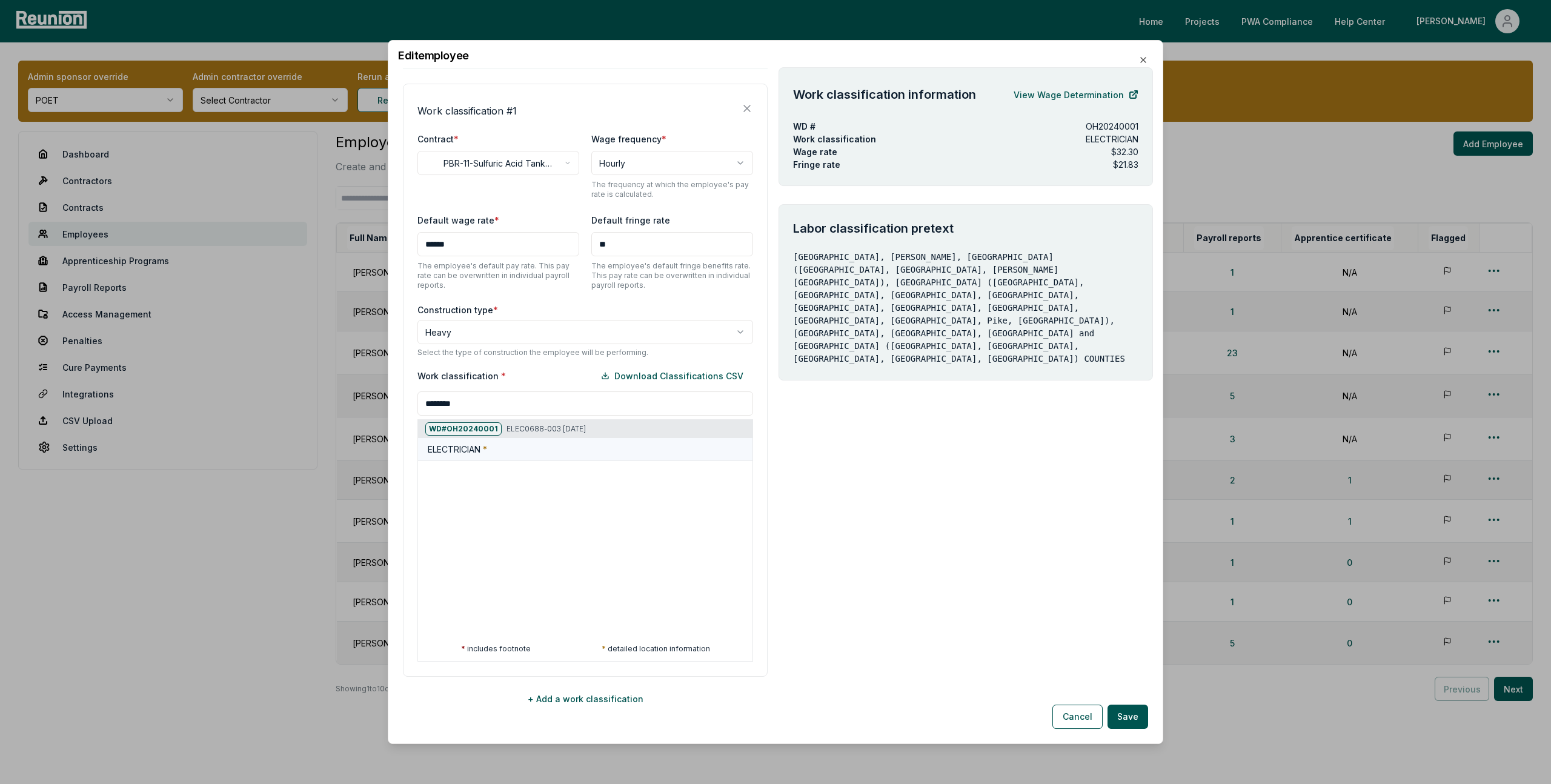
type input "********"
click at [510, 444] on div "ELECTRICIAN *" at bounding box center [587, 449] width 320 height 13
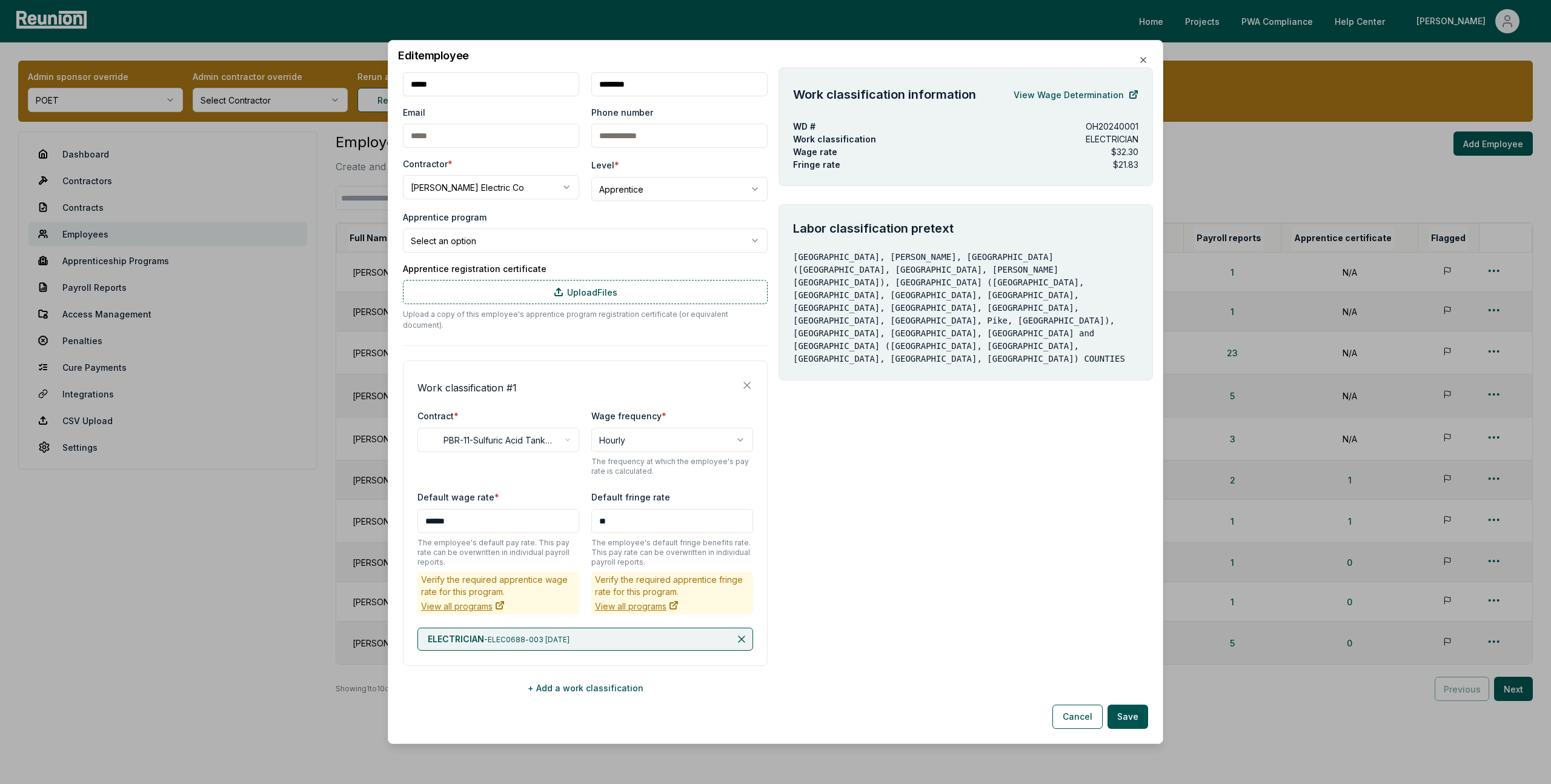
scroll to position [6, 0]
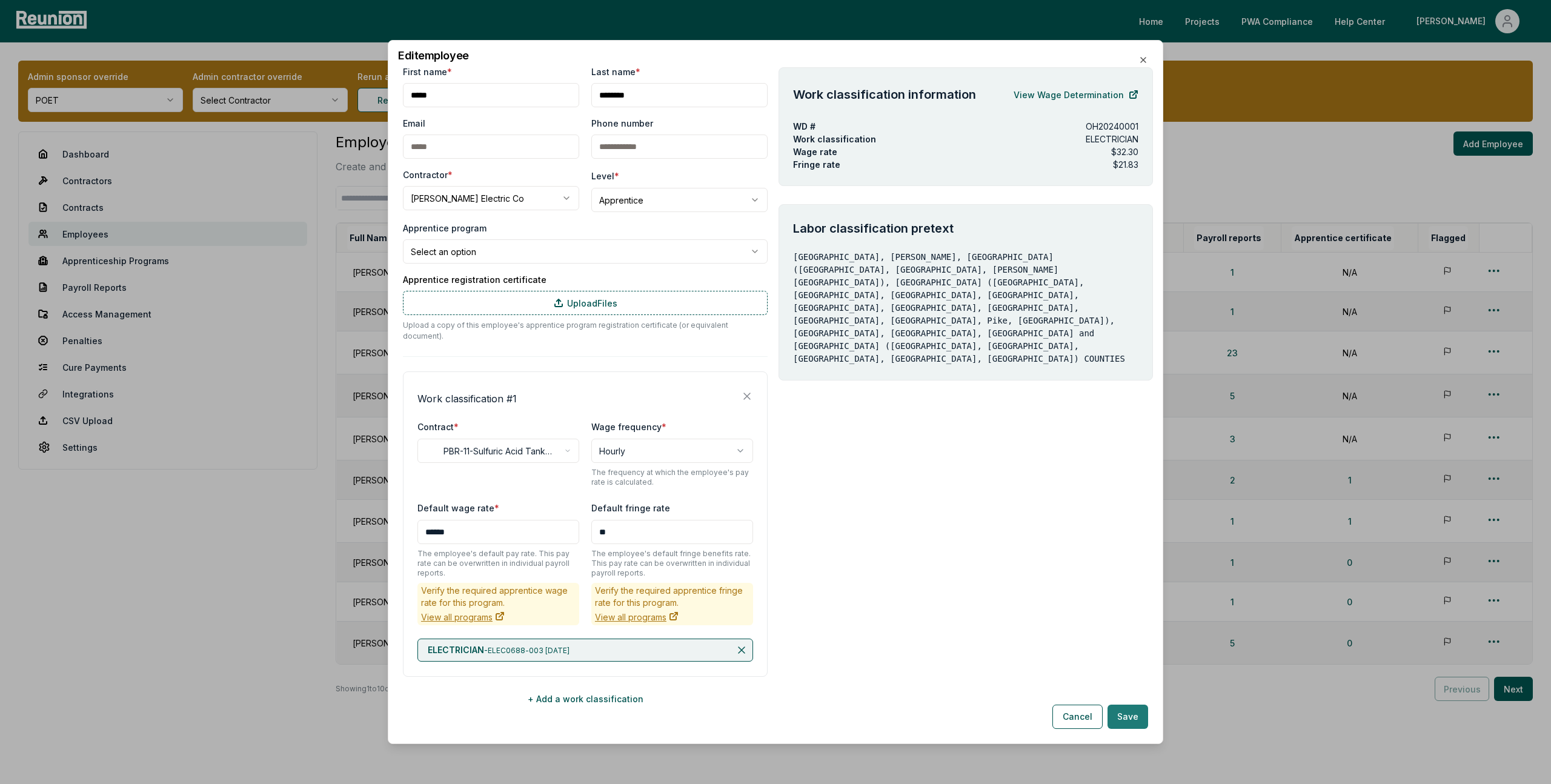
click at [1129, 714] on button "Save" at bounding box center [1128, 716] width 41 height 24
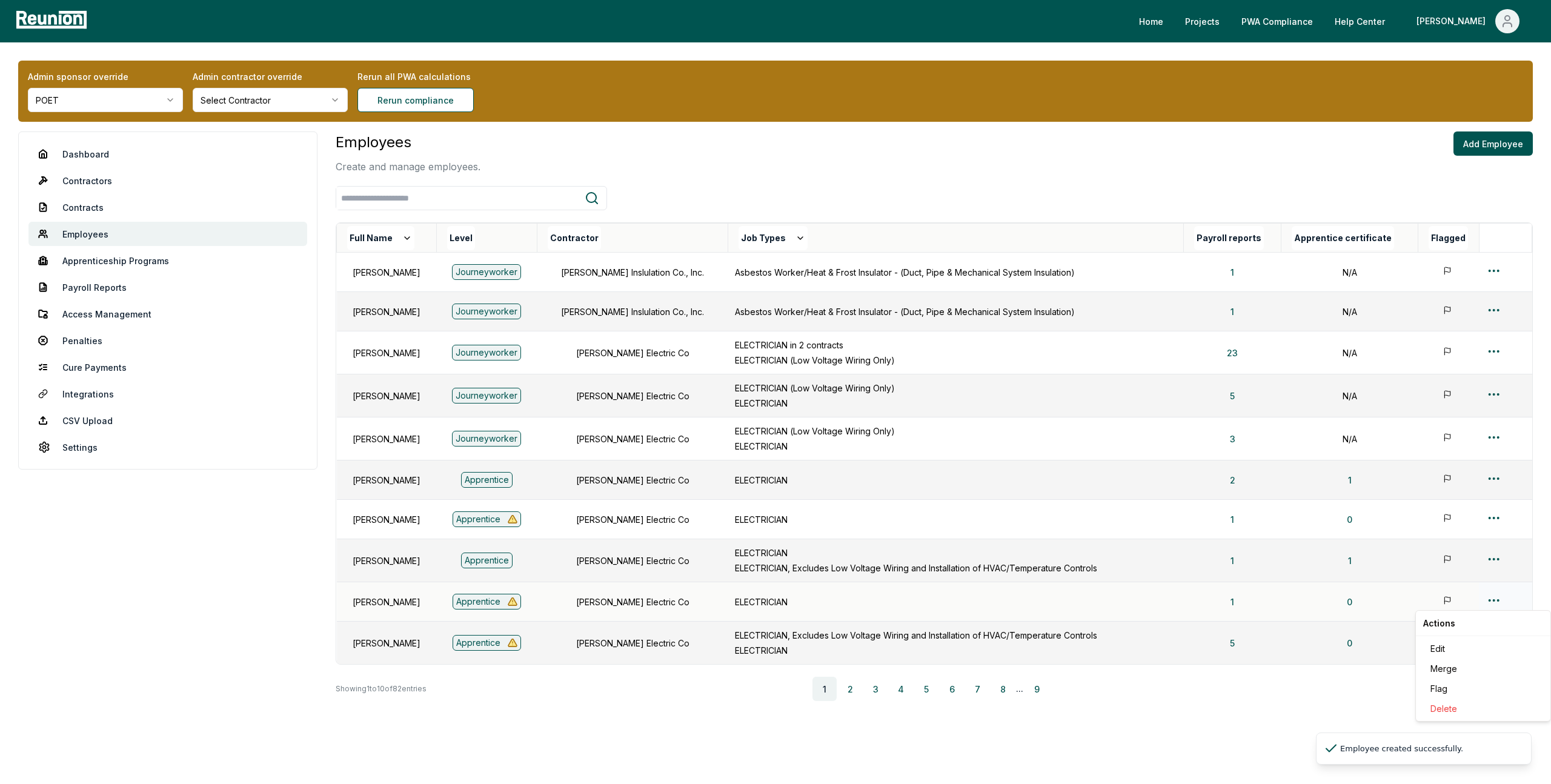
click at [1495, 597] on html "Please visit us on your desktop We're working on making our marketplace mobile-…" at bounding box center [775, 408] width 1551 height 816
click at [1442, 651] on div "Edit" at bounding box center [1483, 649] width 115 height 20
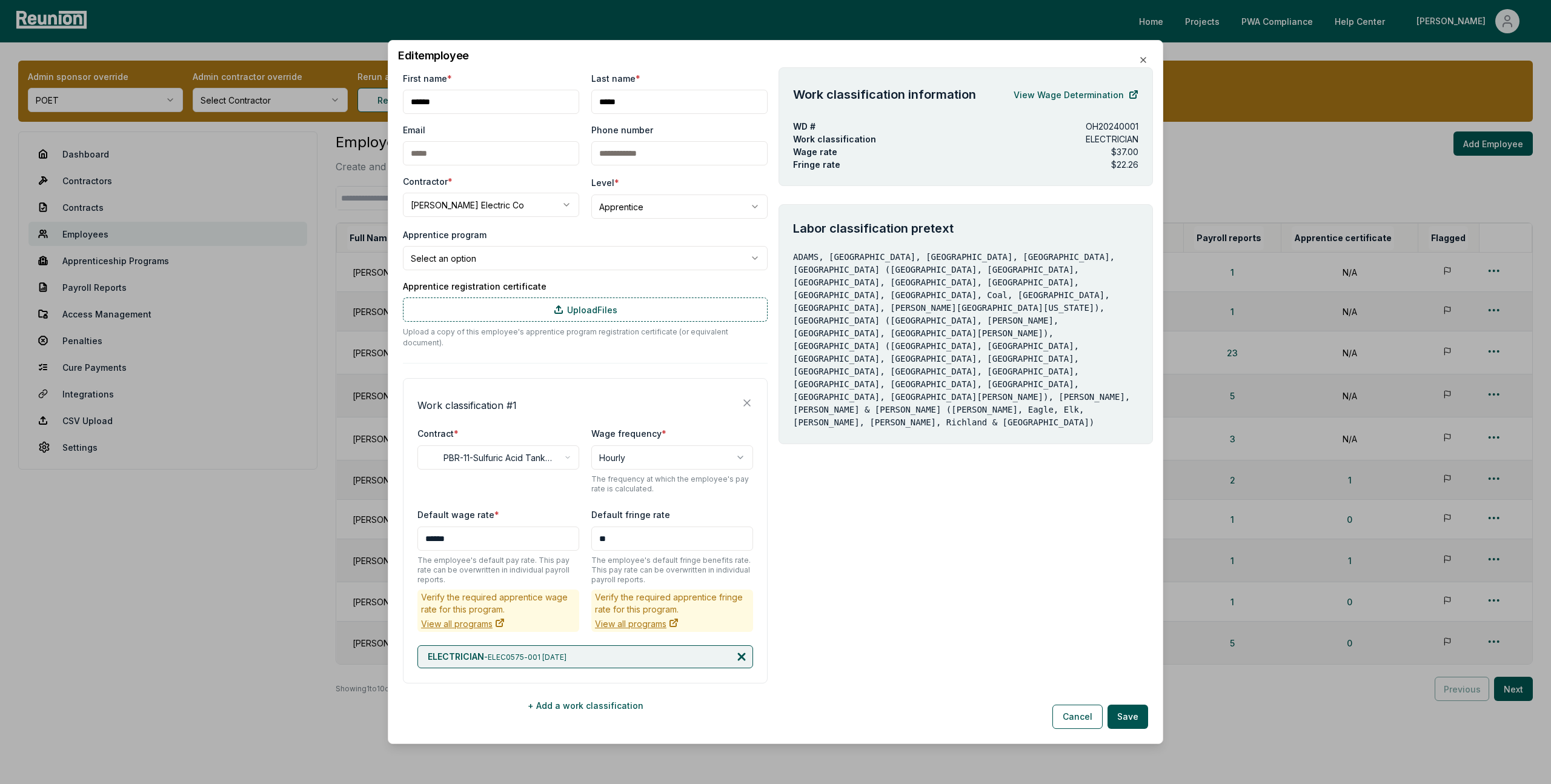
click at [743, 653] on icon at bounding box center [742, 656] width 6 height 6
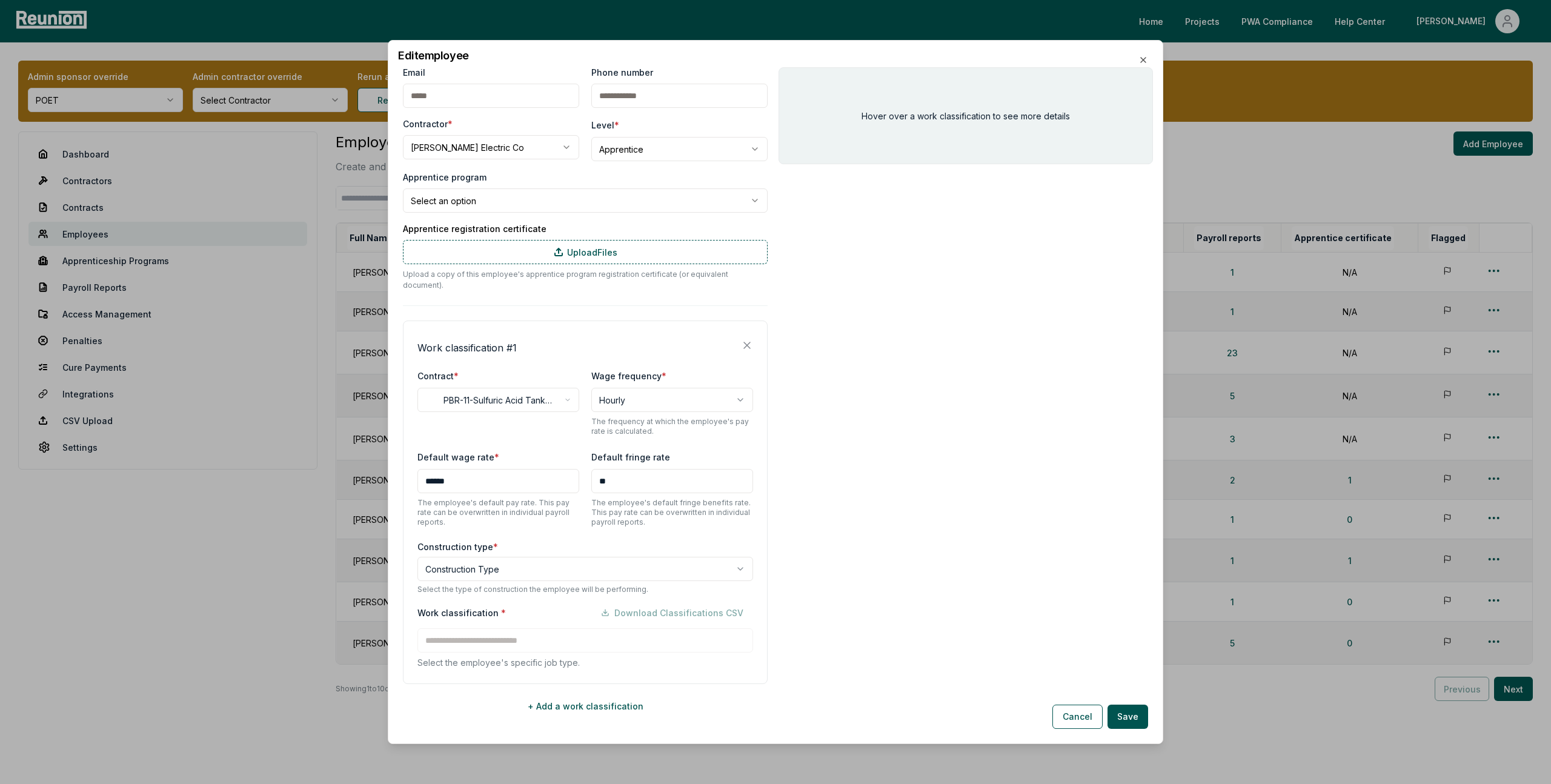
scroll to position [65, 0]
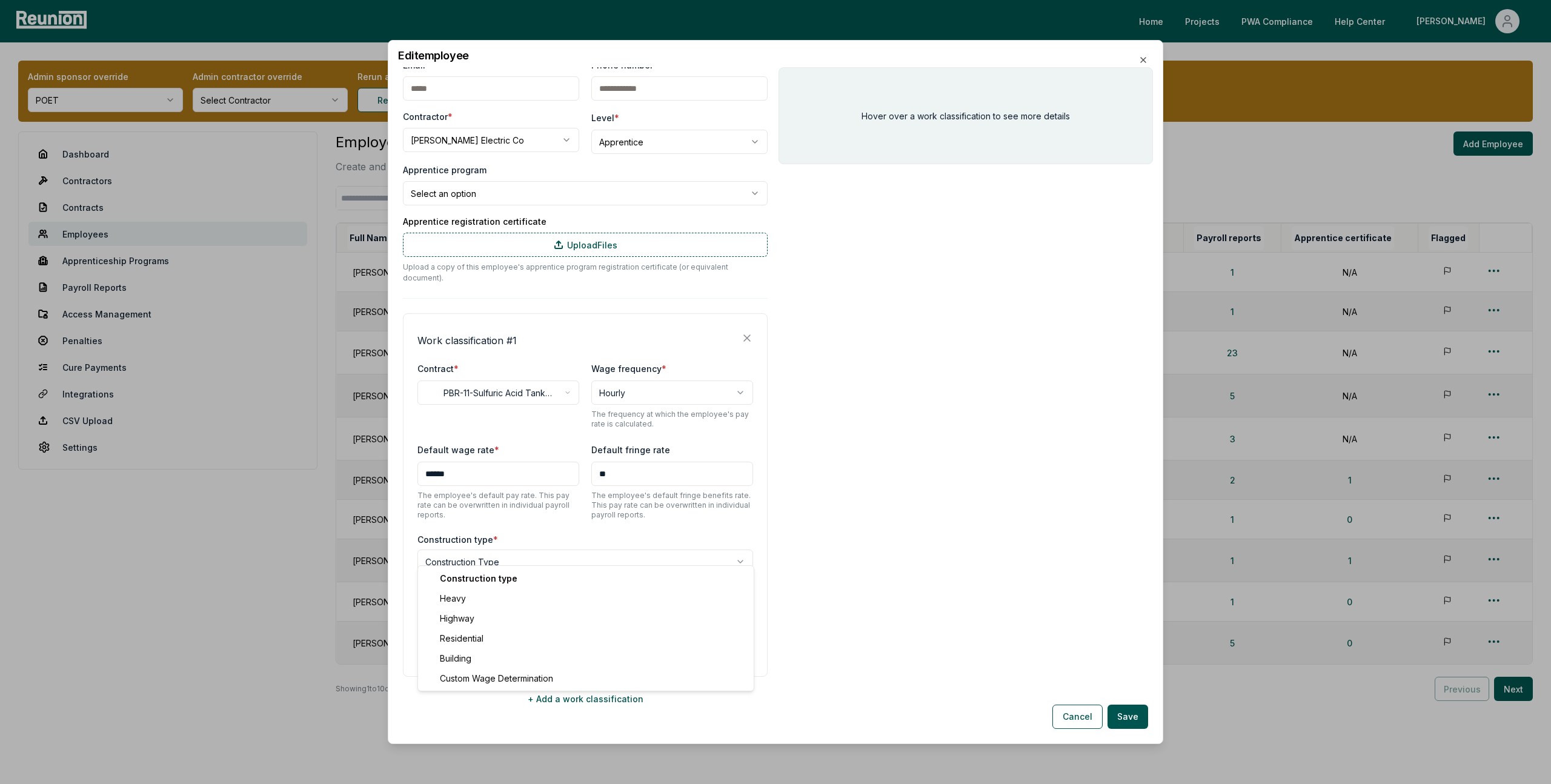
click at [471, 548] on body "Please visit us on your desktop We're working on making our marketplace mobile-…" at bounding box center [775, 408] width 1551 height 816
select select "*****"
click at [469, 621] on input at bounding box center [585, 633] width 336 height 24
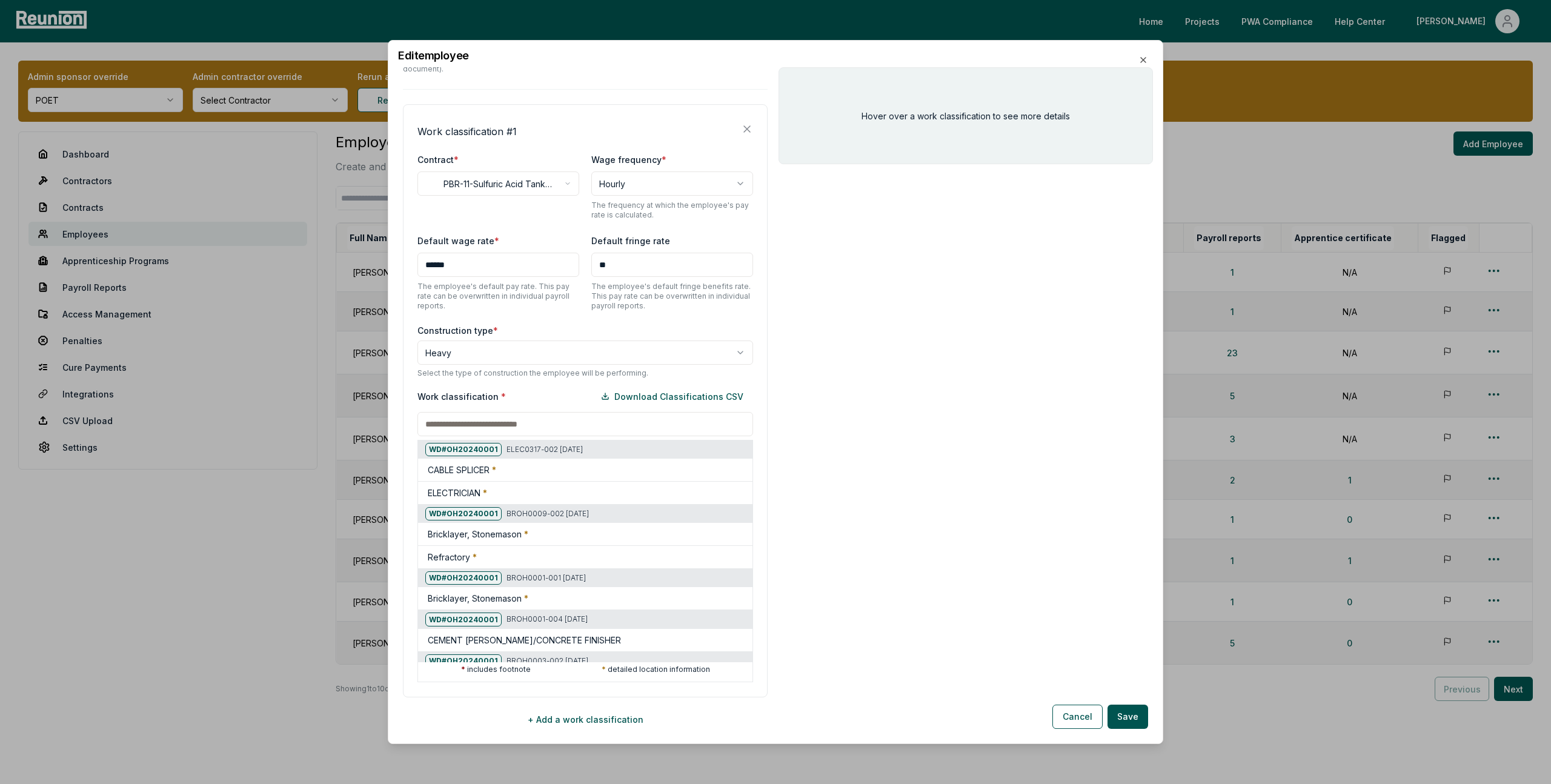
scroll to position [295, 0]
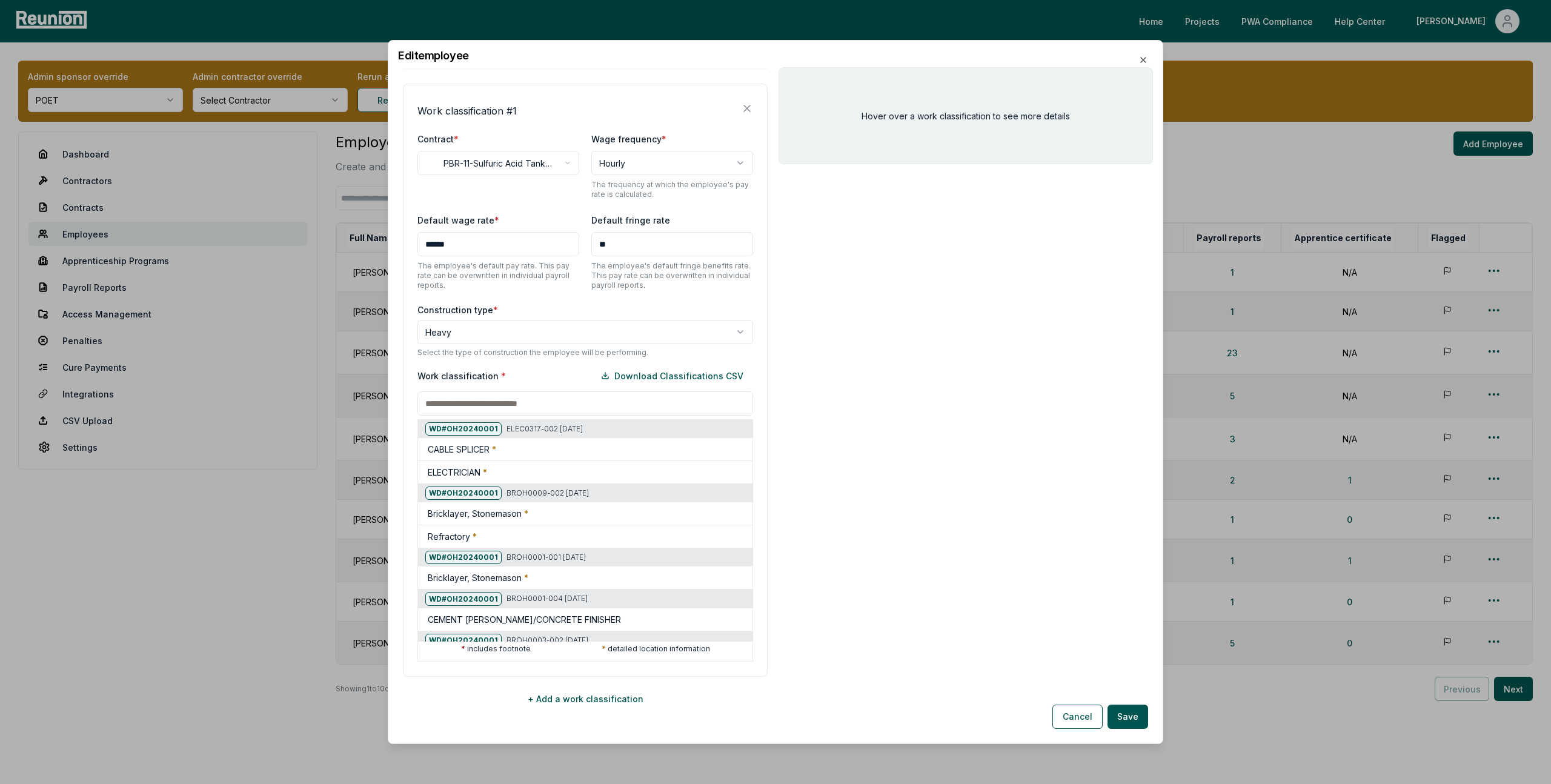
paste input "********"
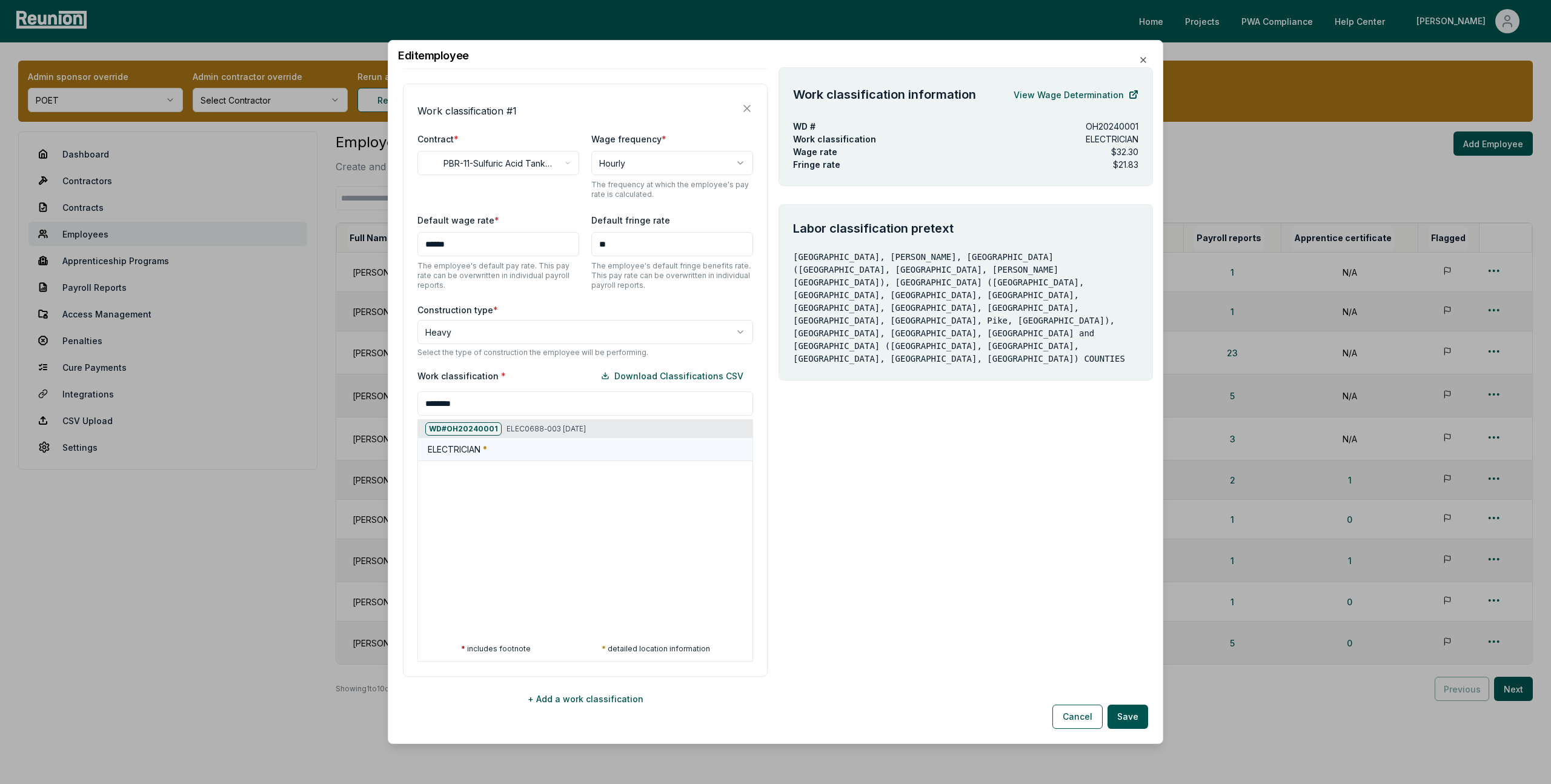
type input "********"
click at [524, 443] on div "ELECTRICIAN *" at bounding box center [587, 449] width 320 height 13
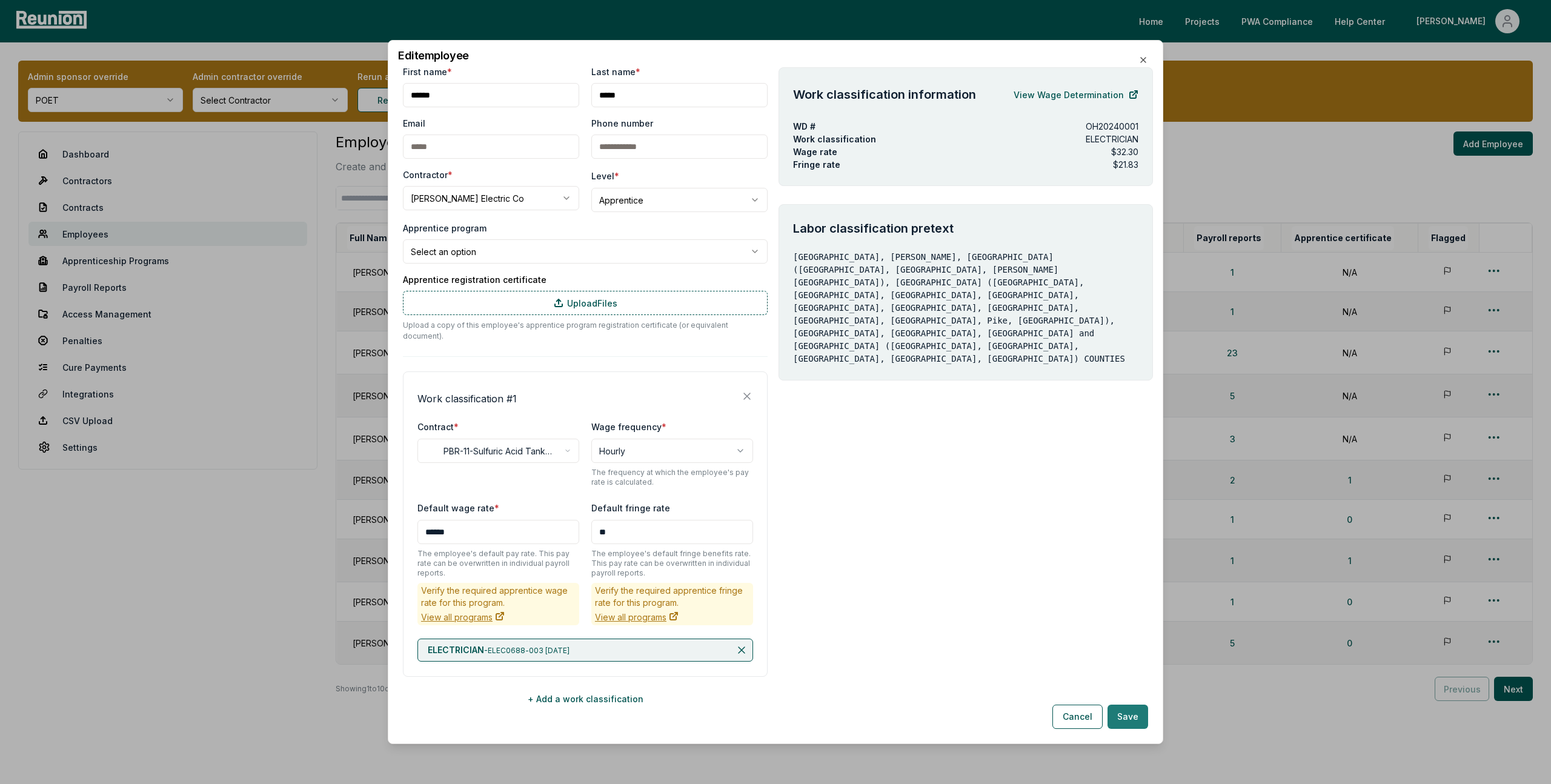
click at [1138, 711] on button "Save" at bounding box center [1128, 716] width 41 height 24
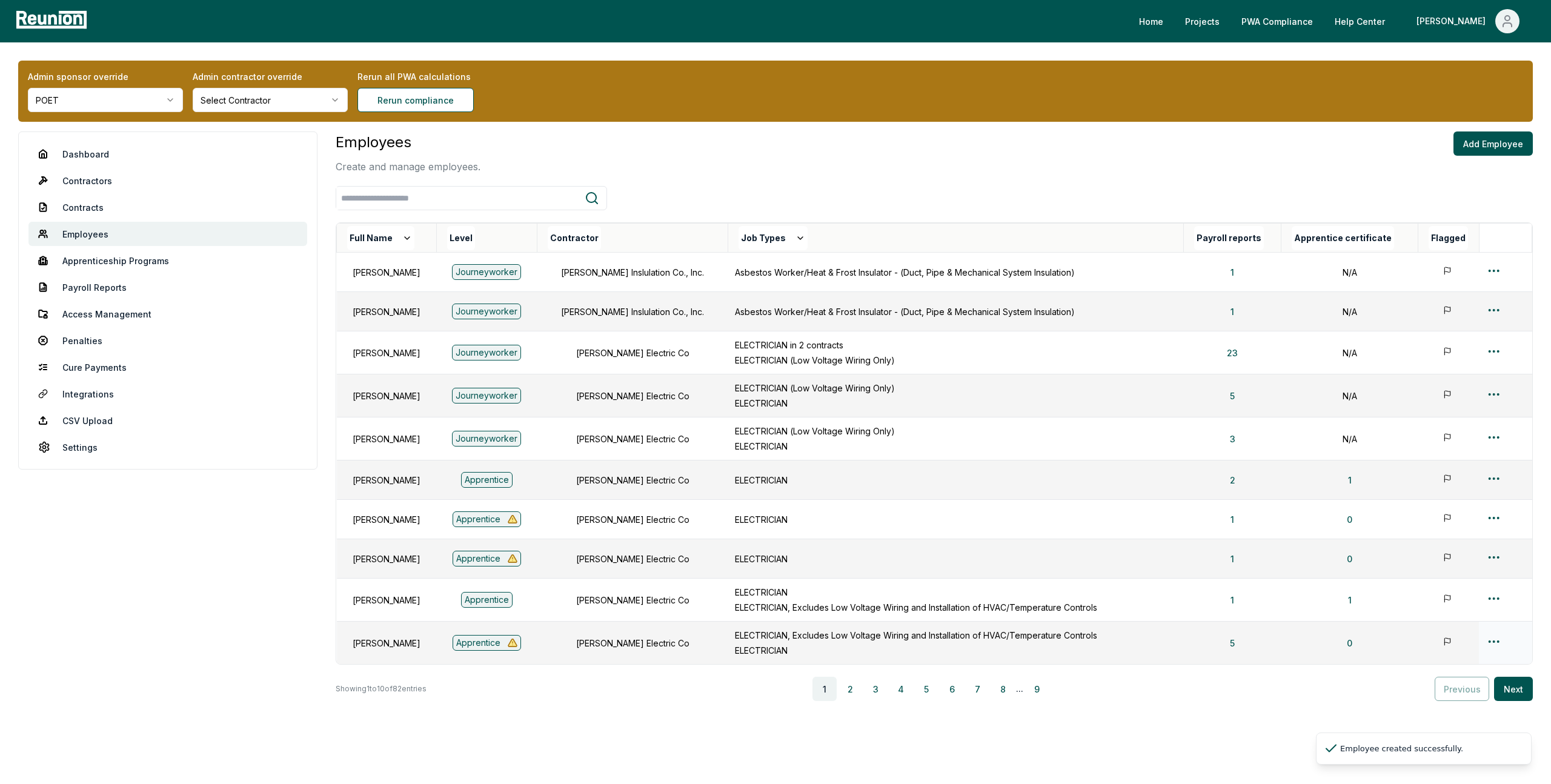
click at [1494, 640] on html "Please visit us on your desktop We're working on making our marketplace mobile-…" at bounding box center [775, 408] width 1551 height 816
click at [1435, 686] on div "Edit" at bounding box center [1483, 689] width 115 height 20
click at [1494, 643] on html "Please visit us on your desktop We're working on making our marketplace mobile-…" at bounding box center [775, 408] width 1551 height 816
click at [1445, 693] on div "Edit" at bounding box center [1483, 689] width 115 height 20
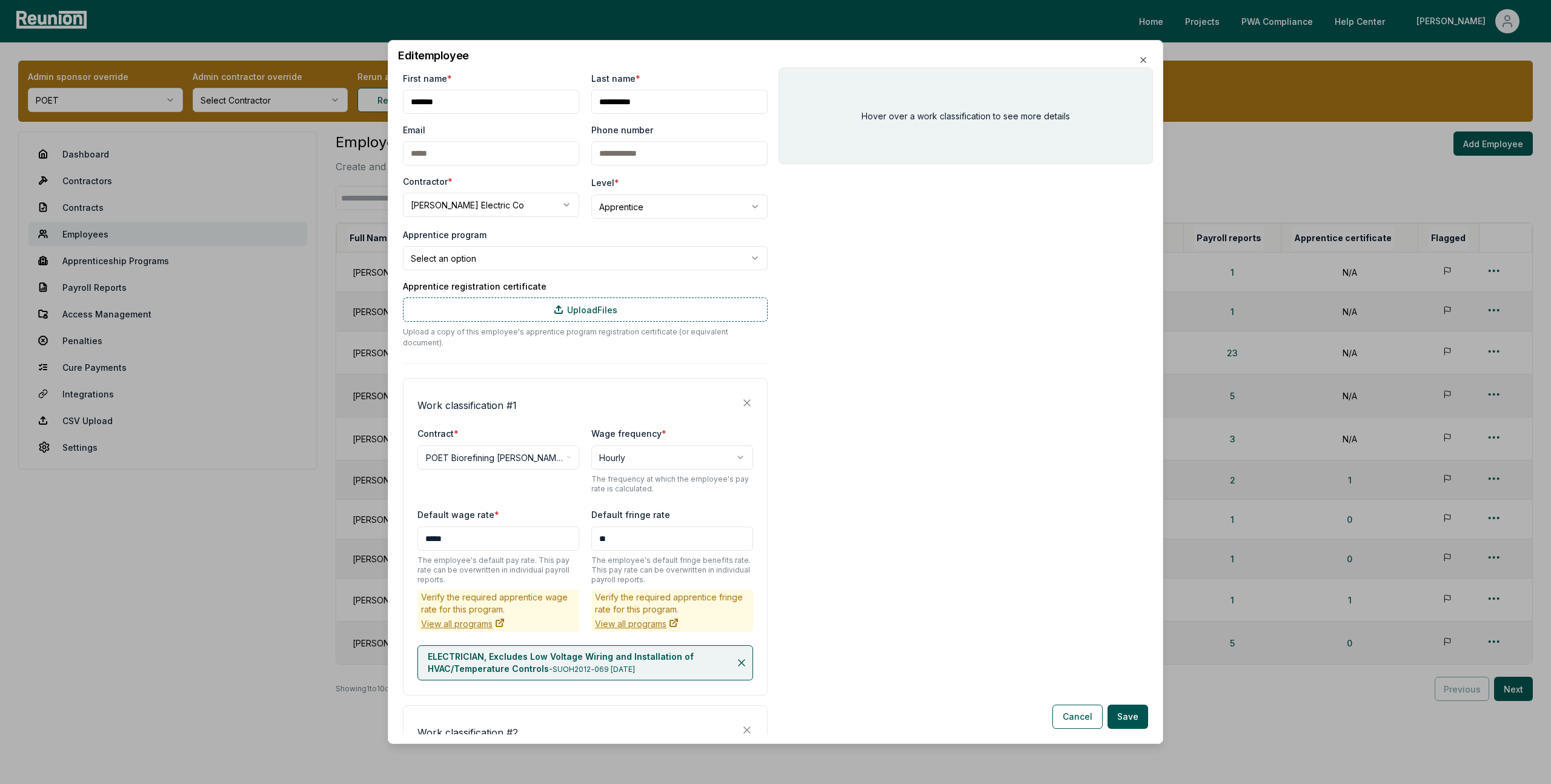
scroll to position [334, 0]
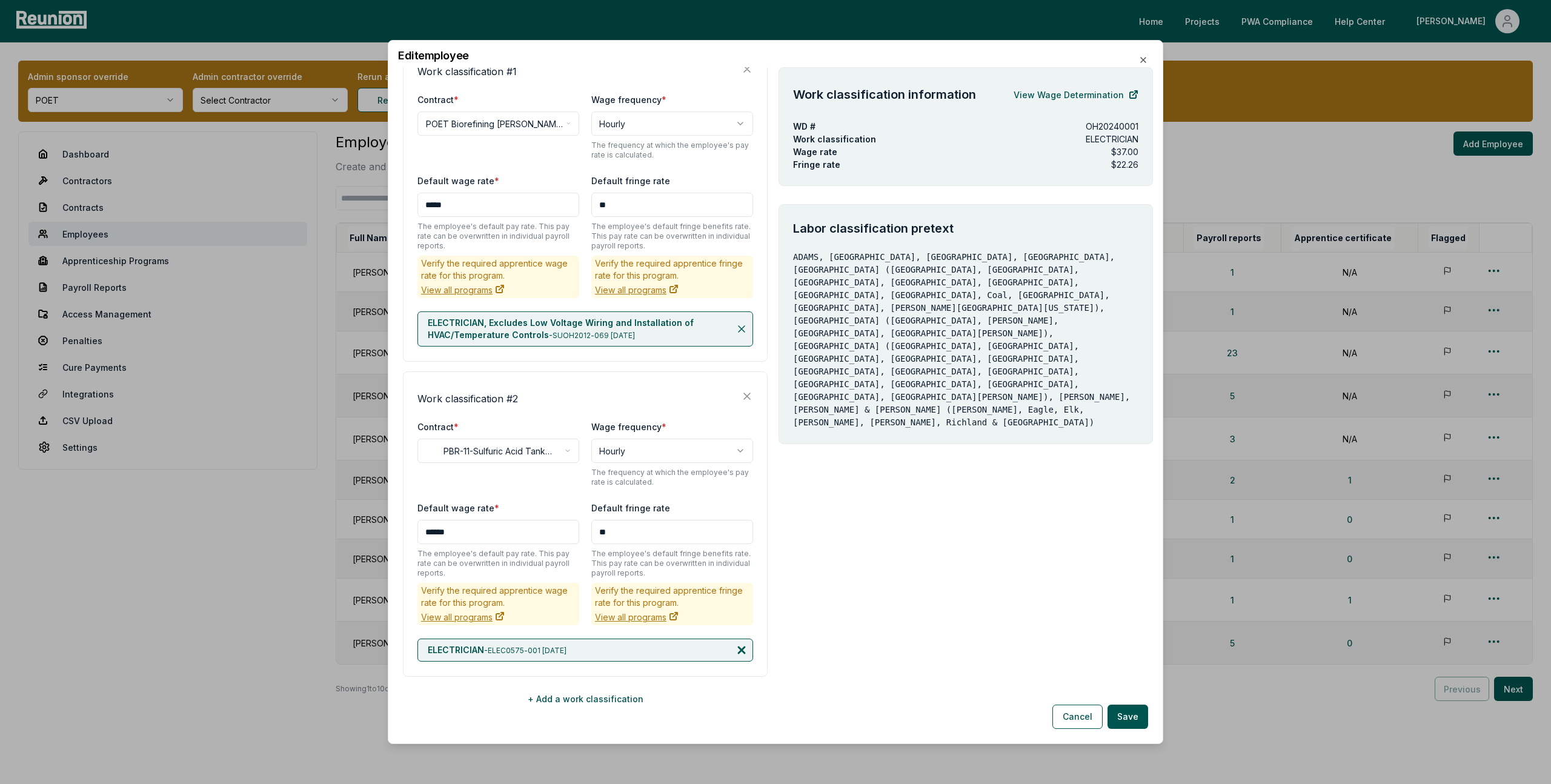
click at [744, 647] on icon at bounding box center [742, 650] width 6 height 6
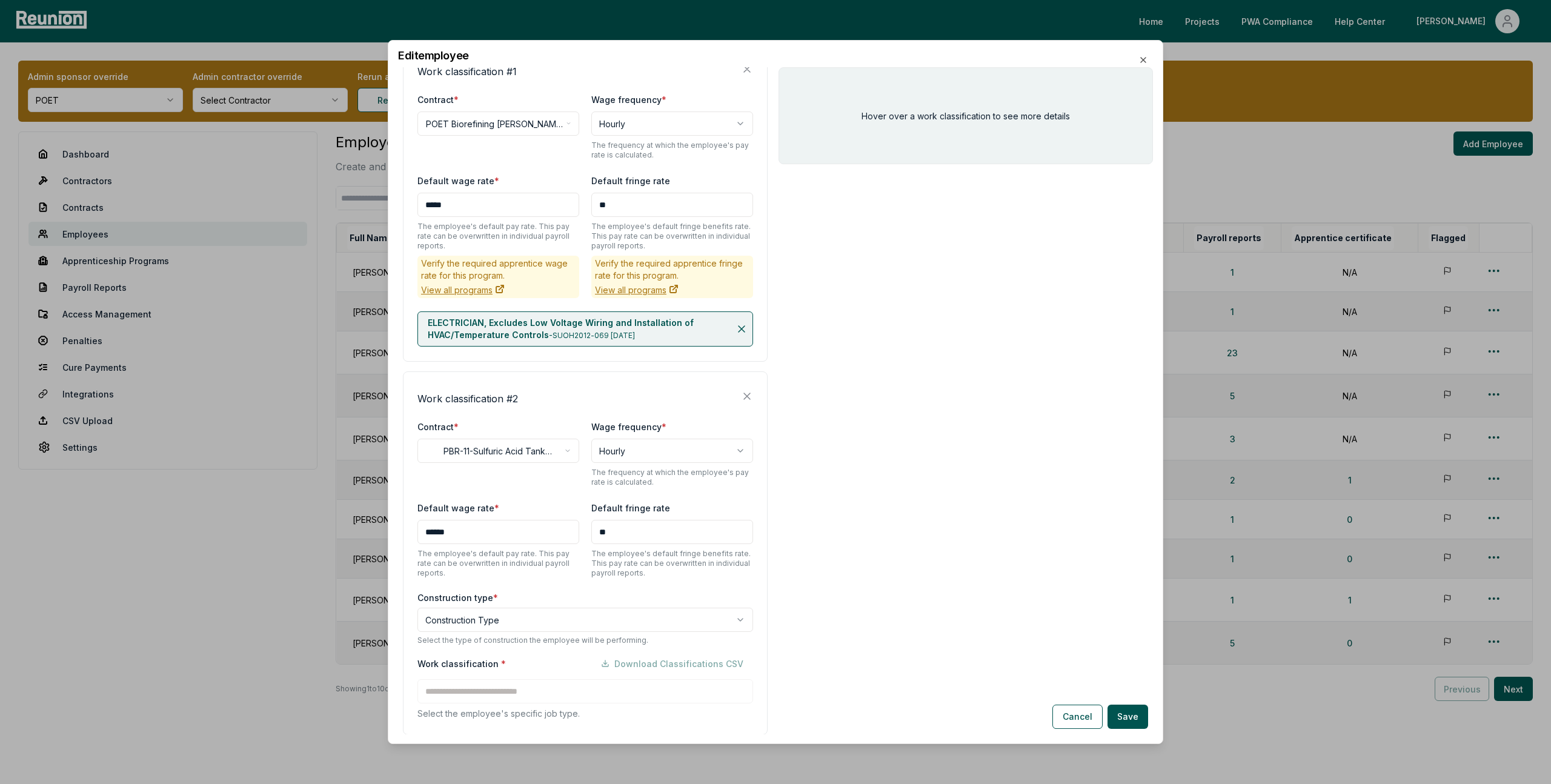
scroll to position [392, 0]
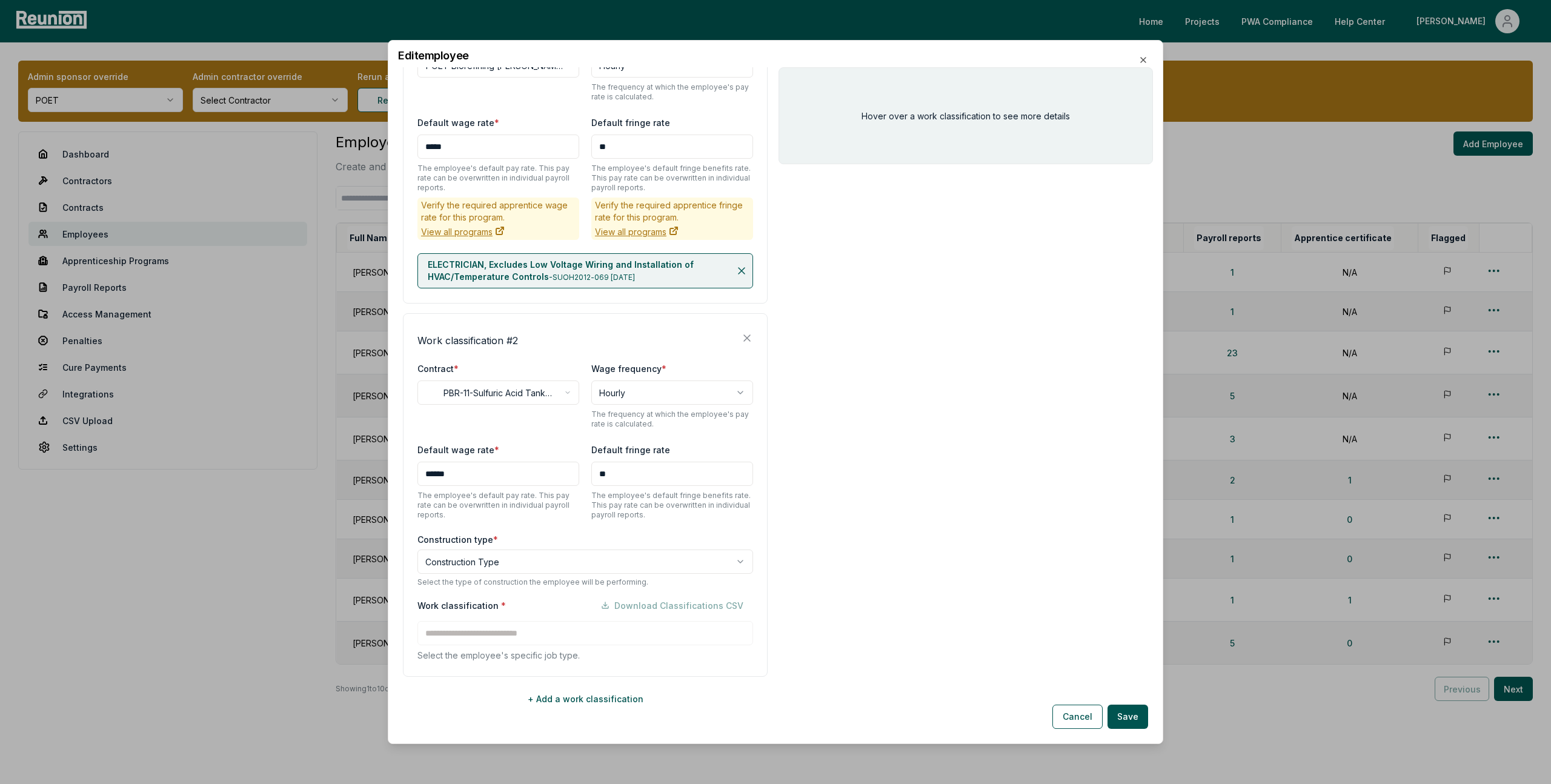
click at [529, 552] on body "Please visit us on your desktop We're working on making our marketplace mobile-…" at bounding box center [775, 408] width 1551 height 816
select select "*****"
click at [502, 621] on input at bounding box center [585, 633] width 336 height 24
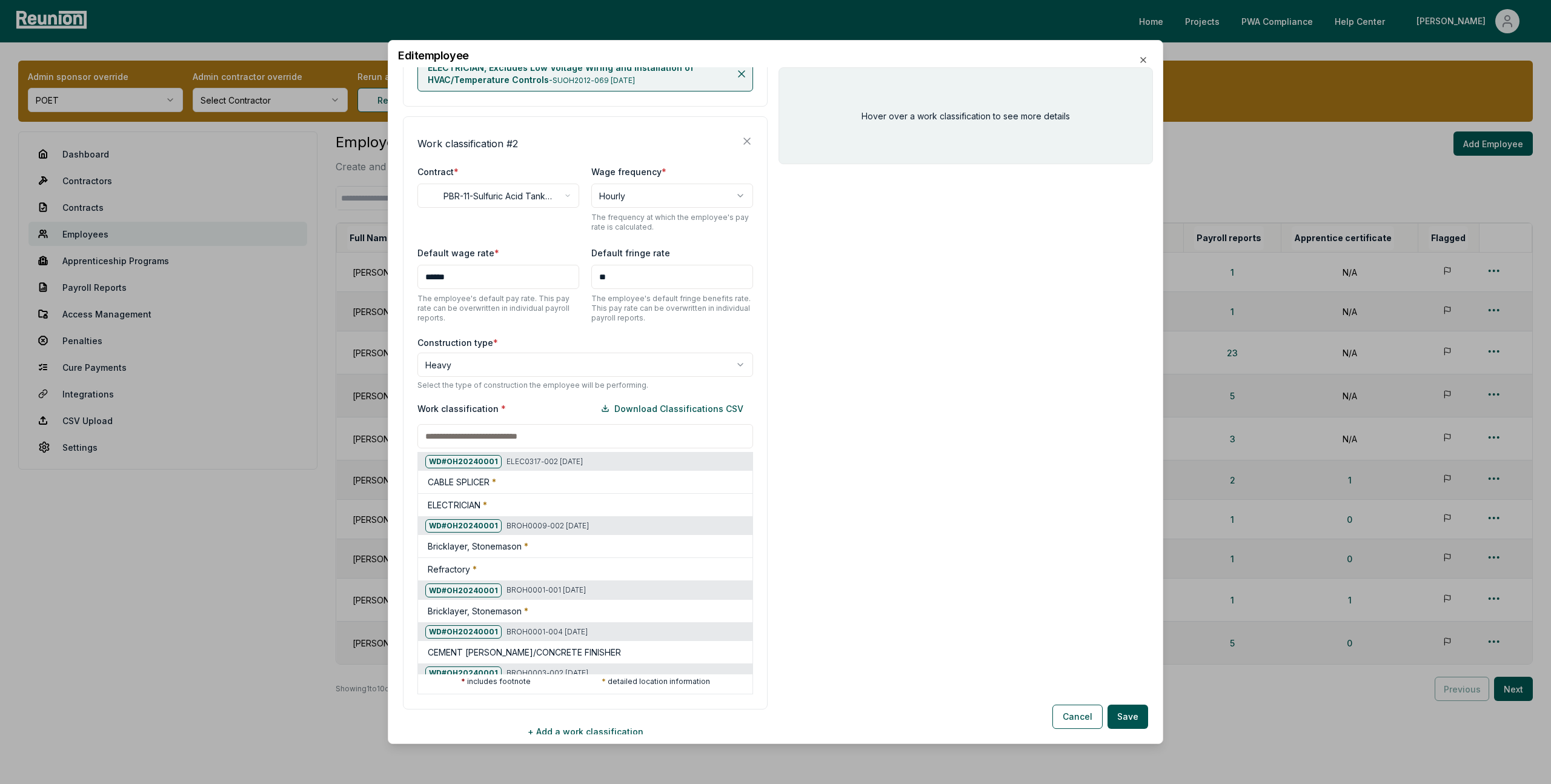
scroll to position [622, 0]
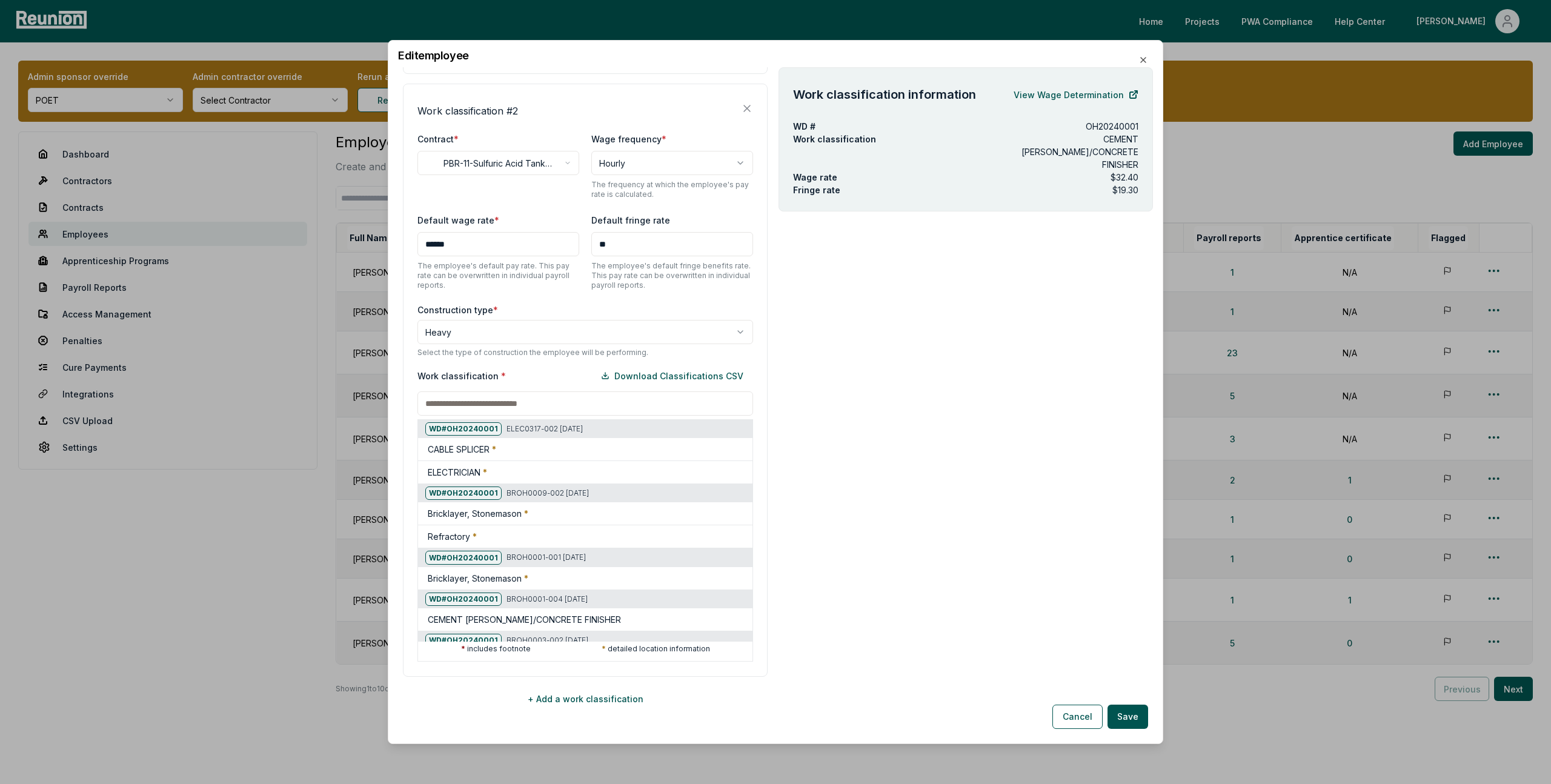
paste input "********"
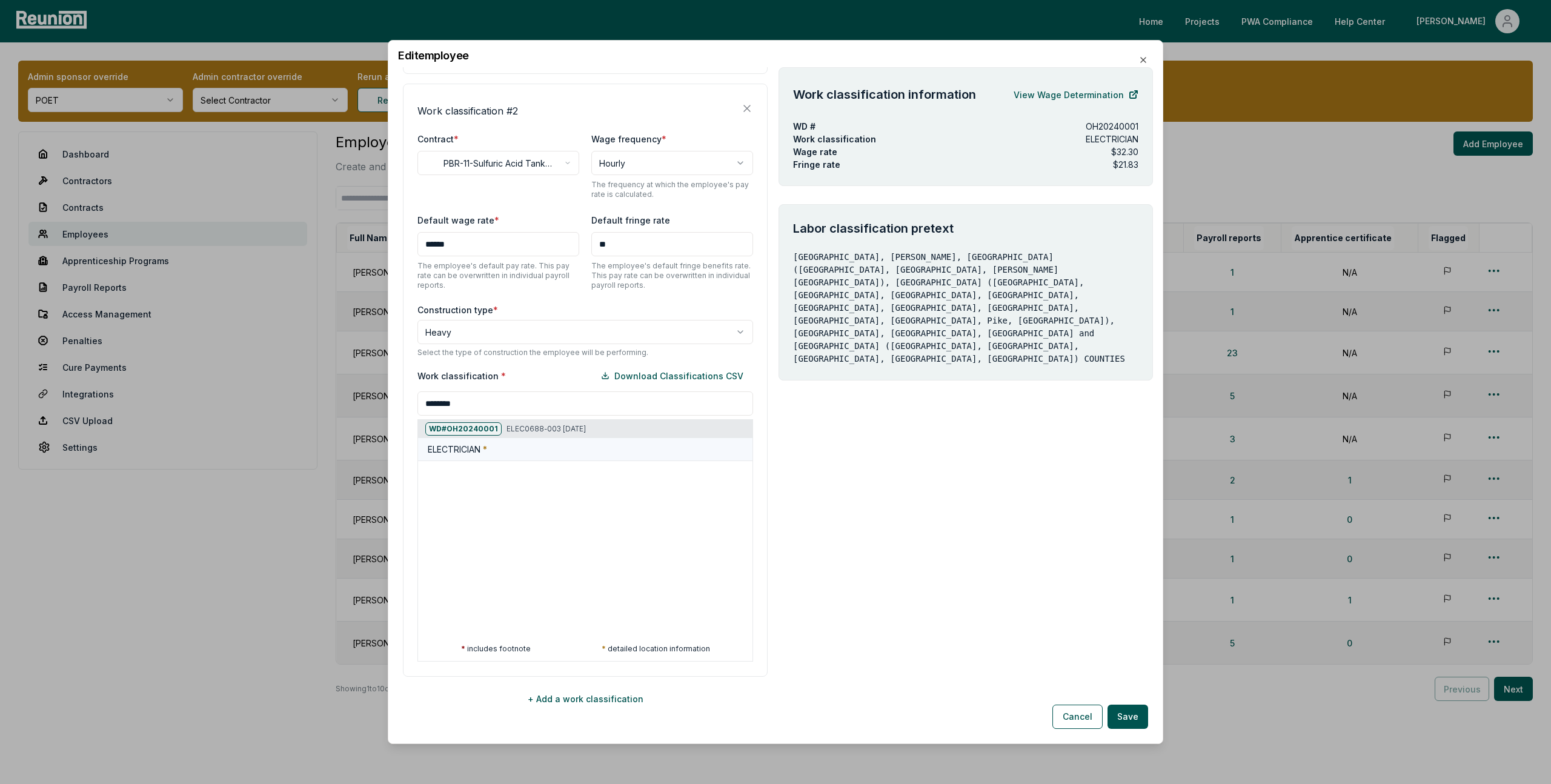
type input "********"
click at [527, 443] on div "ELECTRICIAN *" at bounding box center [587, 449] width 320 height 13
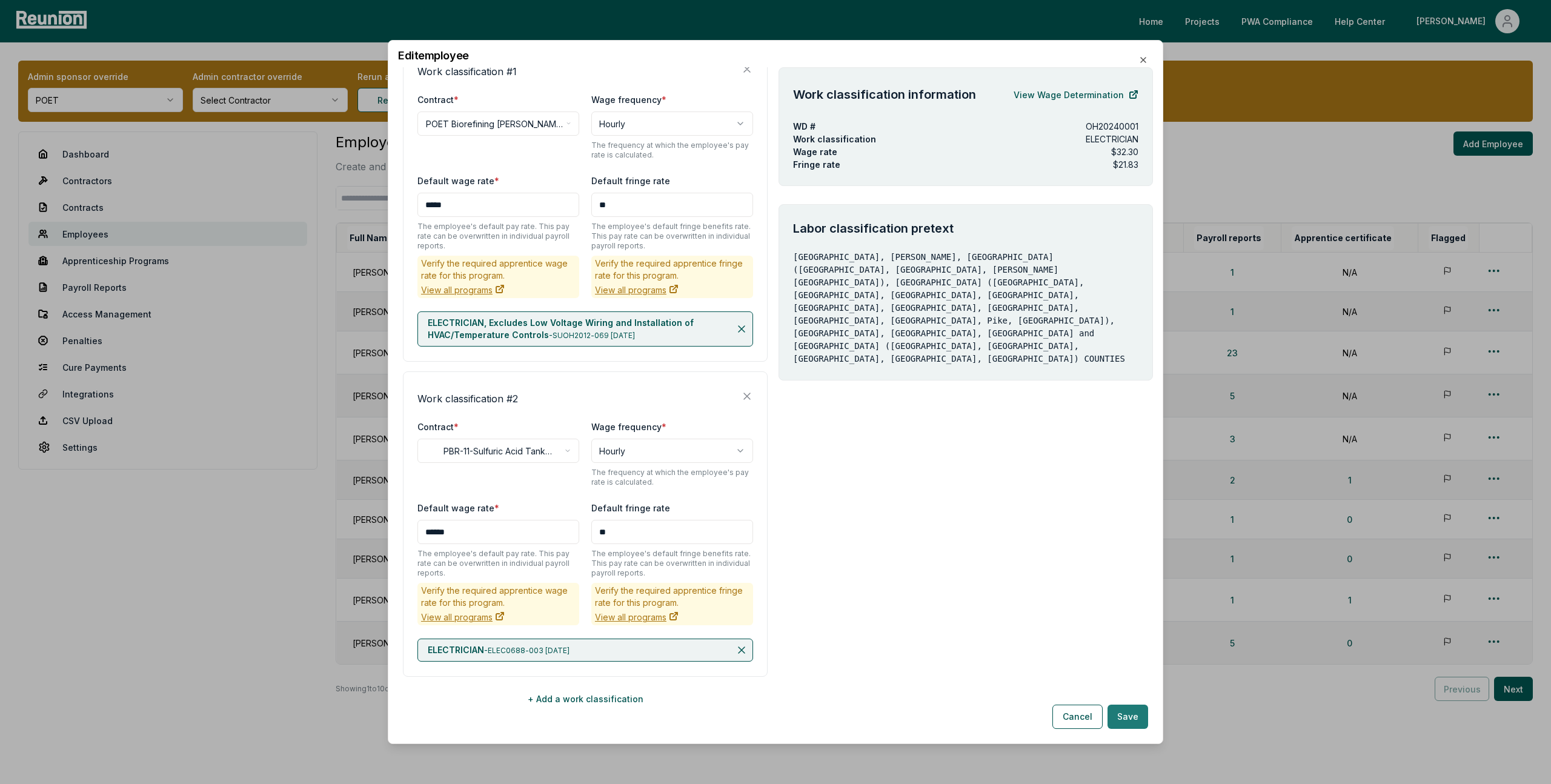
click at [1138, 715] on button "Save" at bounding box center [1128, 716] width 41 height 24
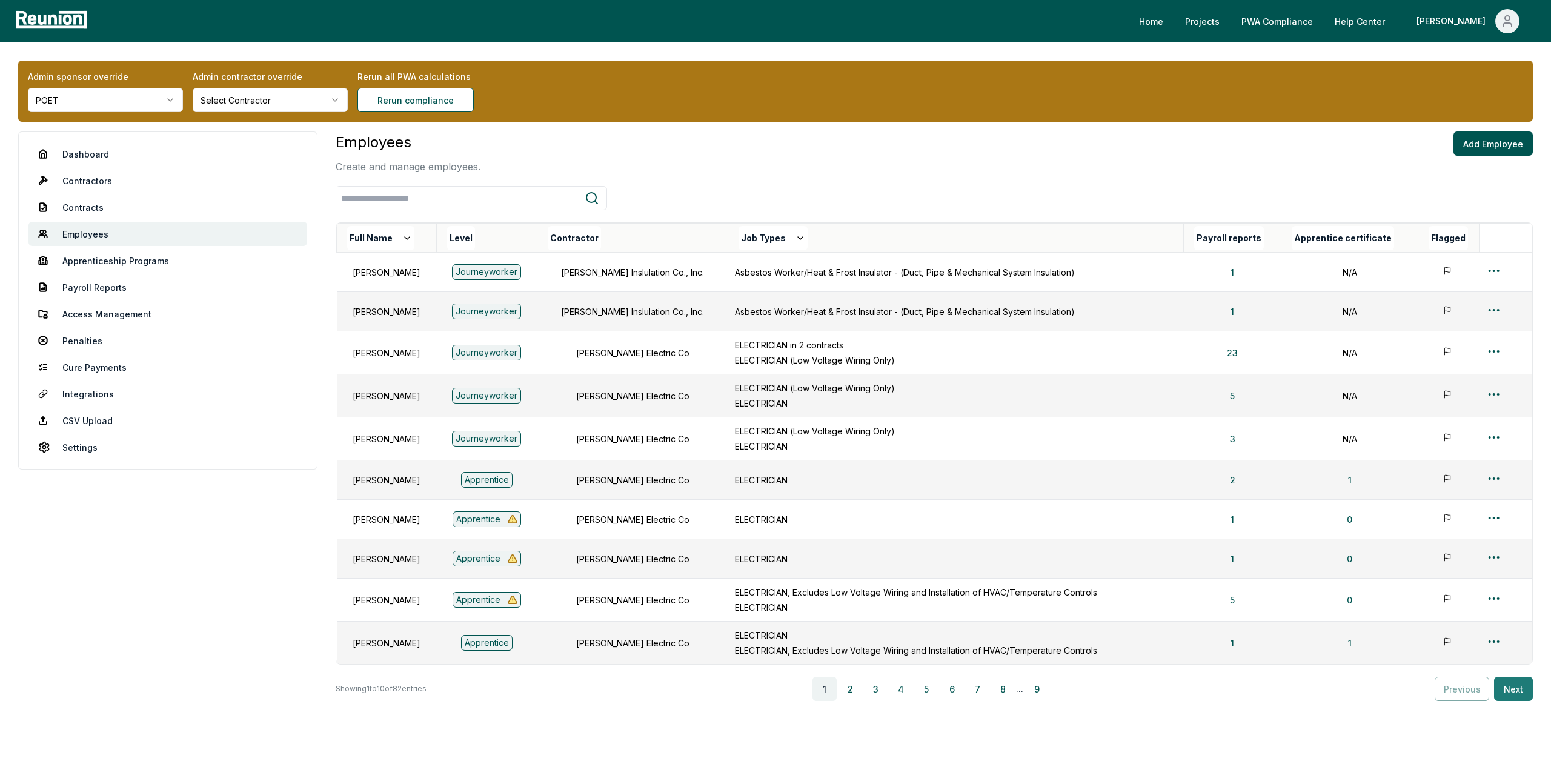
click at [1520, 688] on button "Next" at bounding box center [1514, 689] width 39 height 24
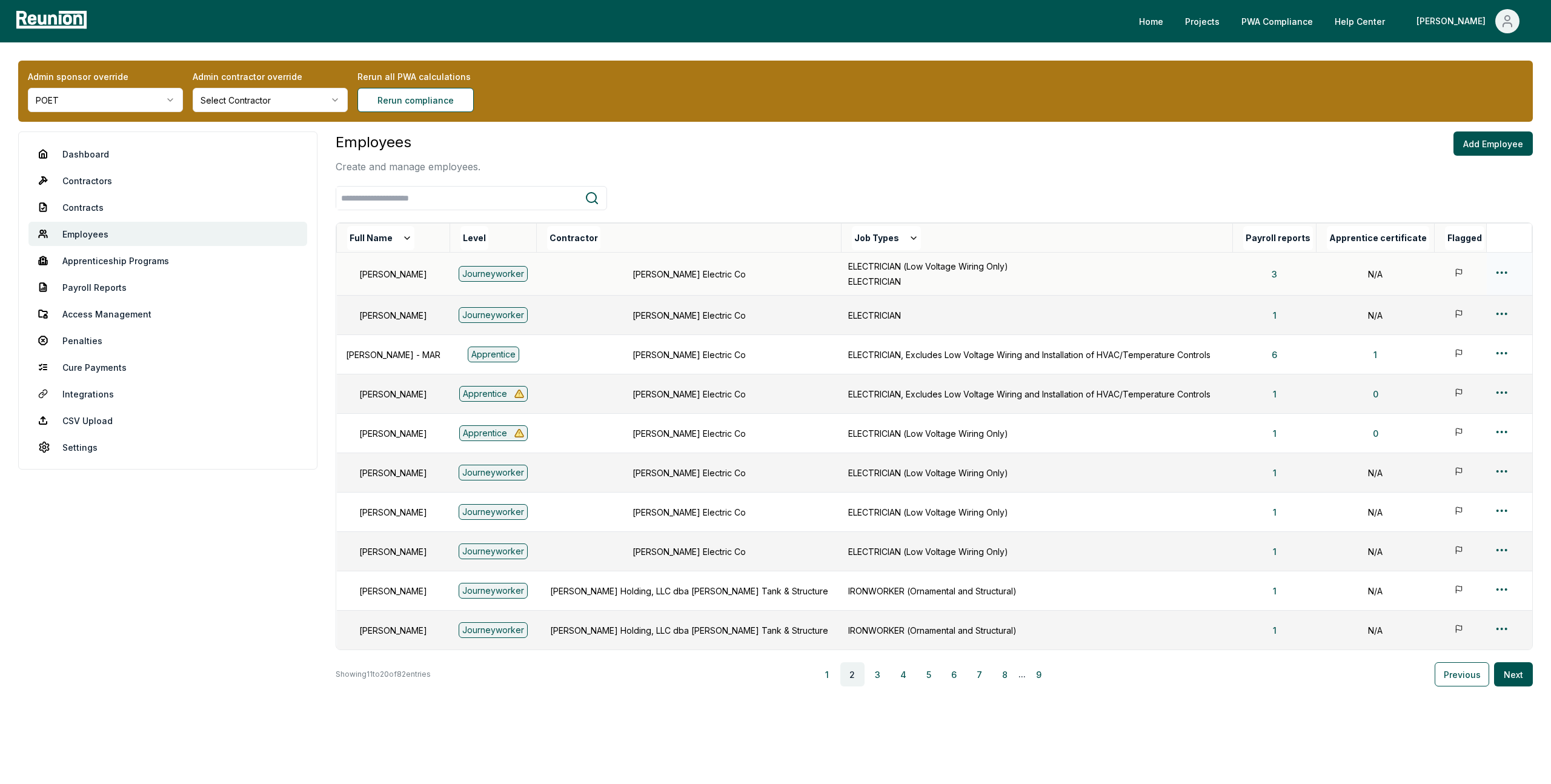
click at [1499, 273] on html "Please visit us on your desktop We're working on making our marketplace mobile-…" at bounding box center [775, 400] width 1551 height 802
click at [1440, 327] on div "Edit" at bounding box center [1483, 321] width 115 height 20
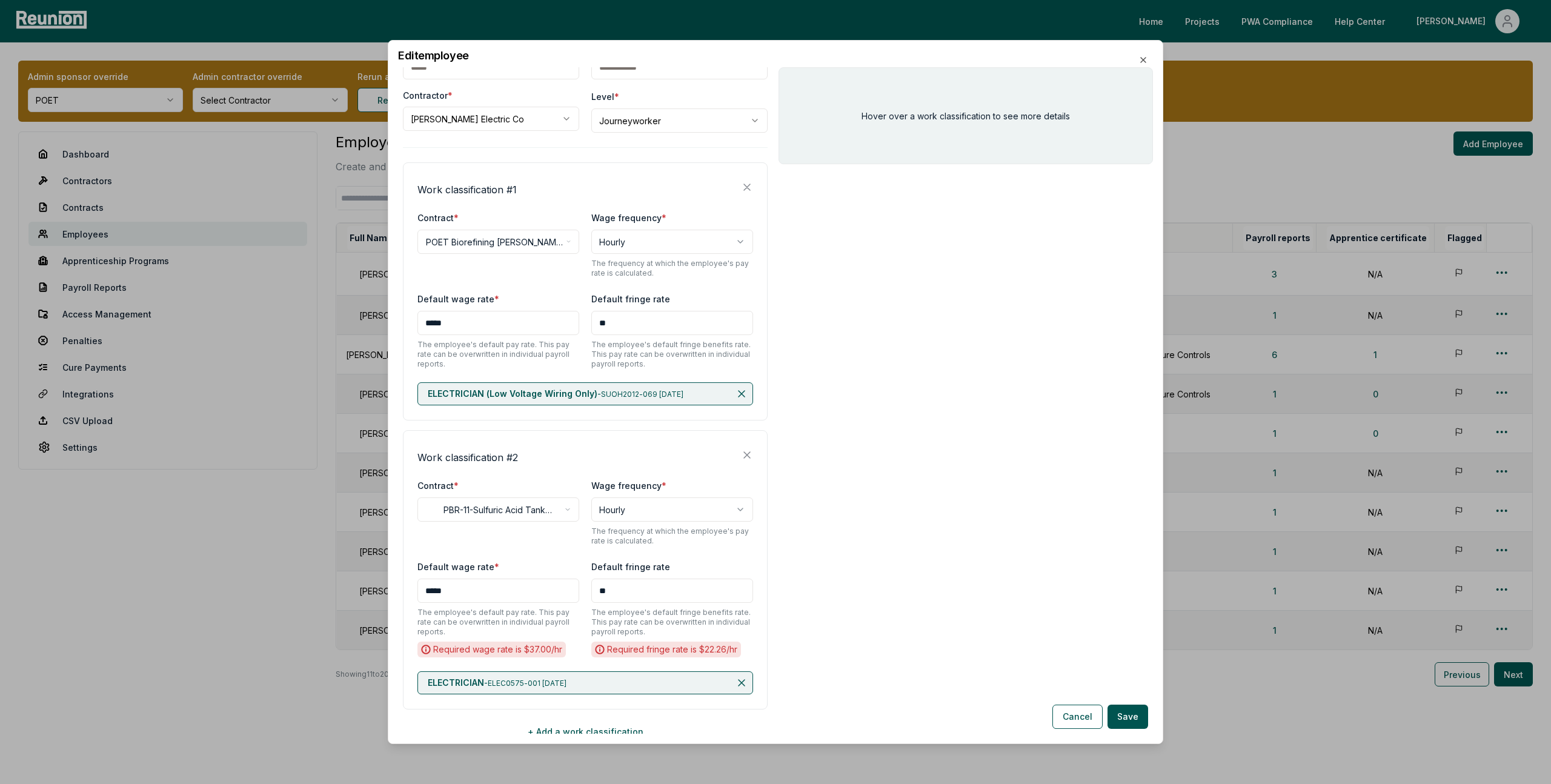
scroll to position [130, 0]
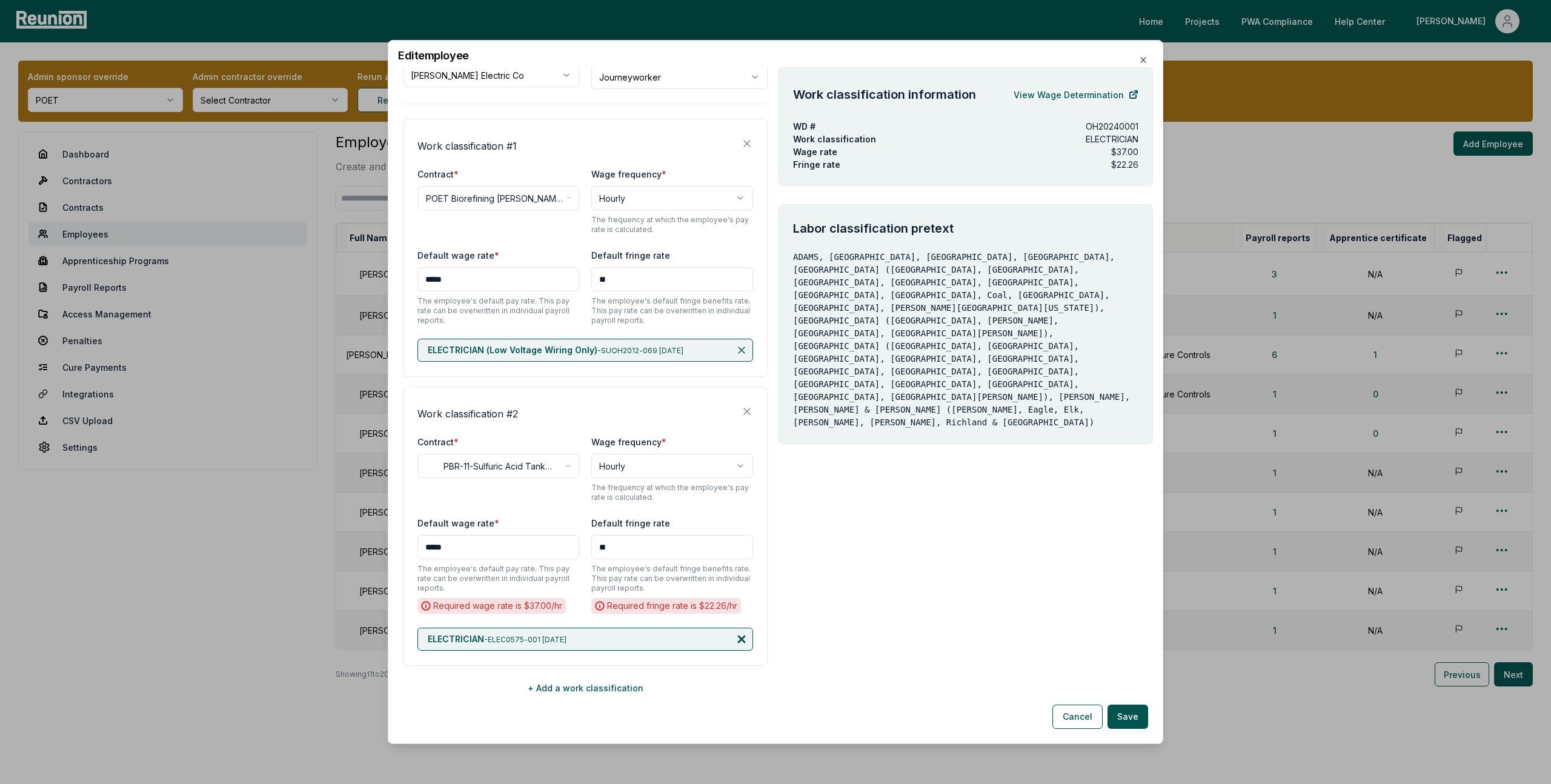
click at [742, 639] on icon at bounding box center [742, 639] width 6 height 6
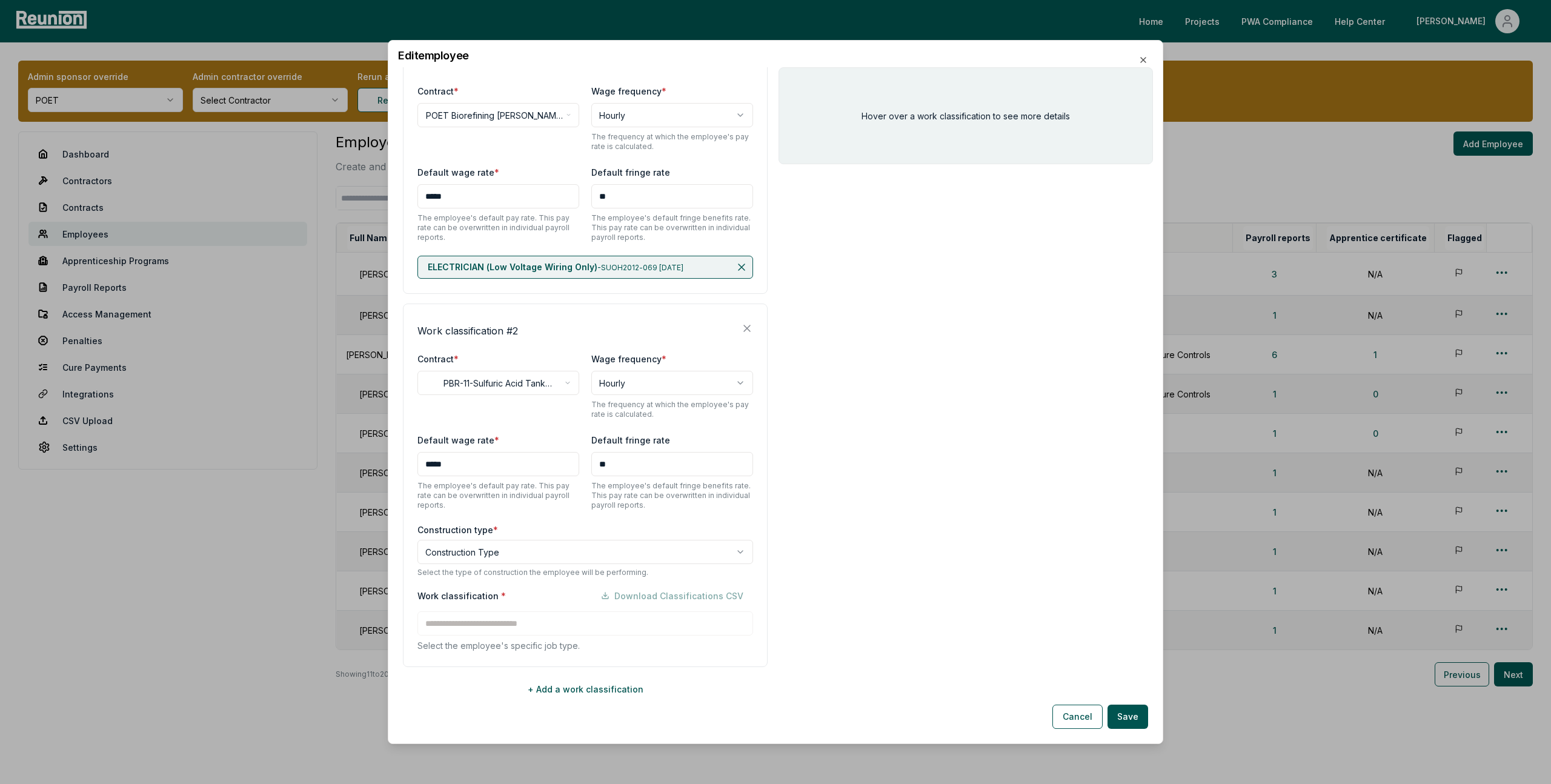
scroll to position [214, 0]
click at [490, 555] on body "Please visit us on your desktop We're working on making our marketplace mobile-…" at bounding box center [775, 400] width 1551 height 802
select select "*****"
click at [486, 613] on input at bounding box center [585, 622] width 336 height 24
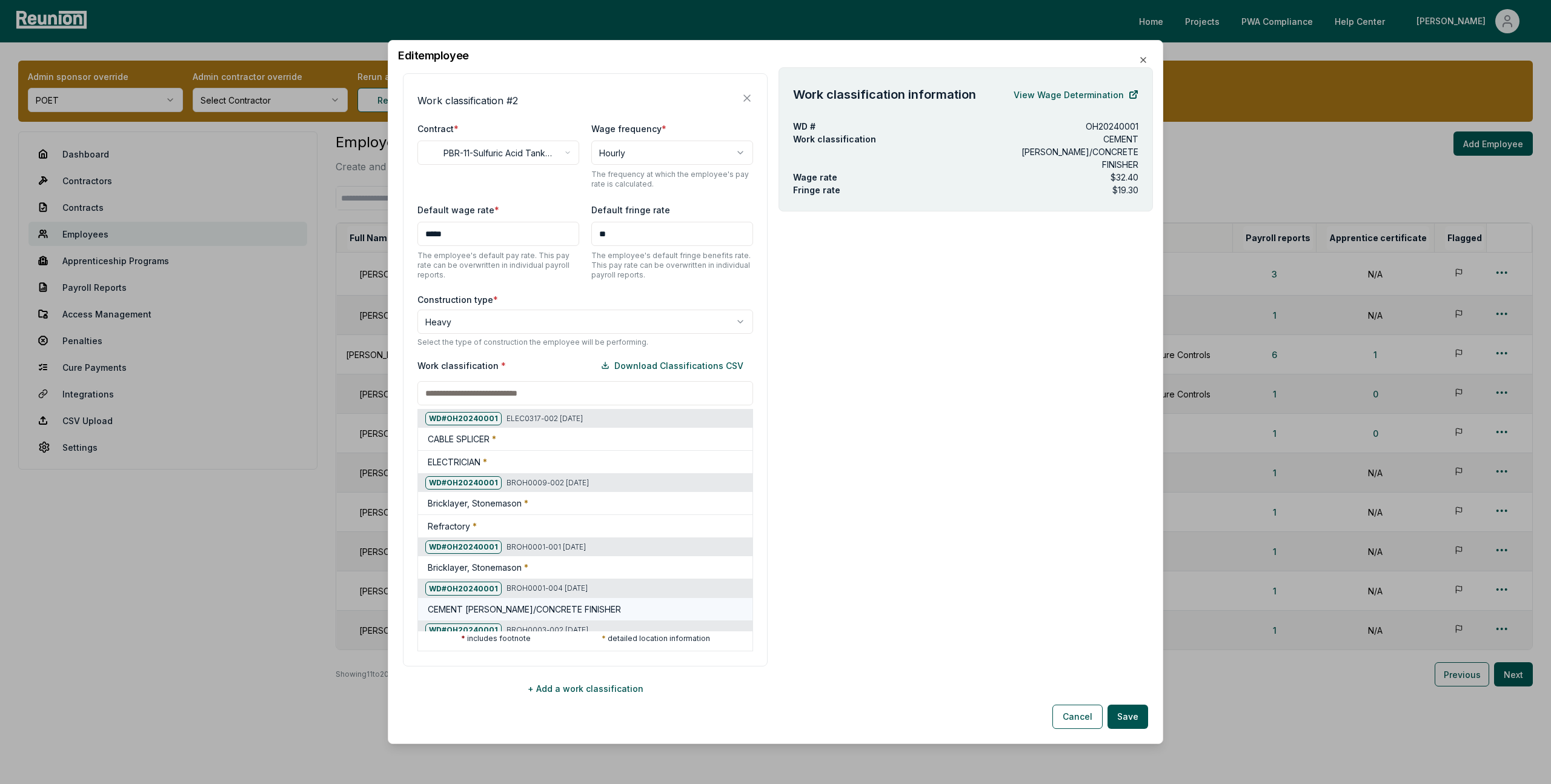
scroll to position [443, 0]
paste input "********"
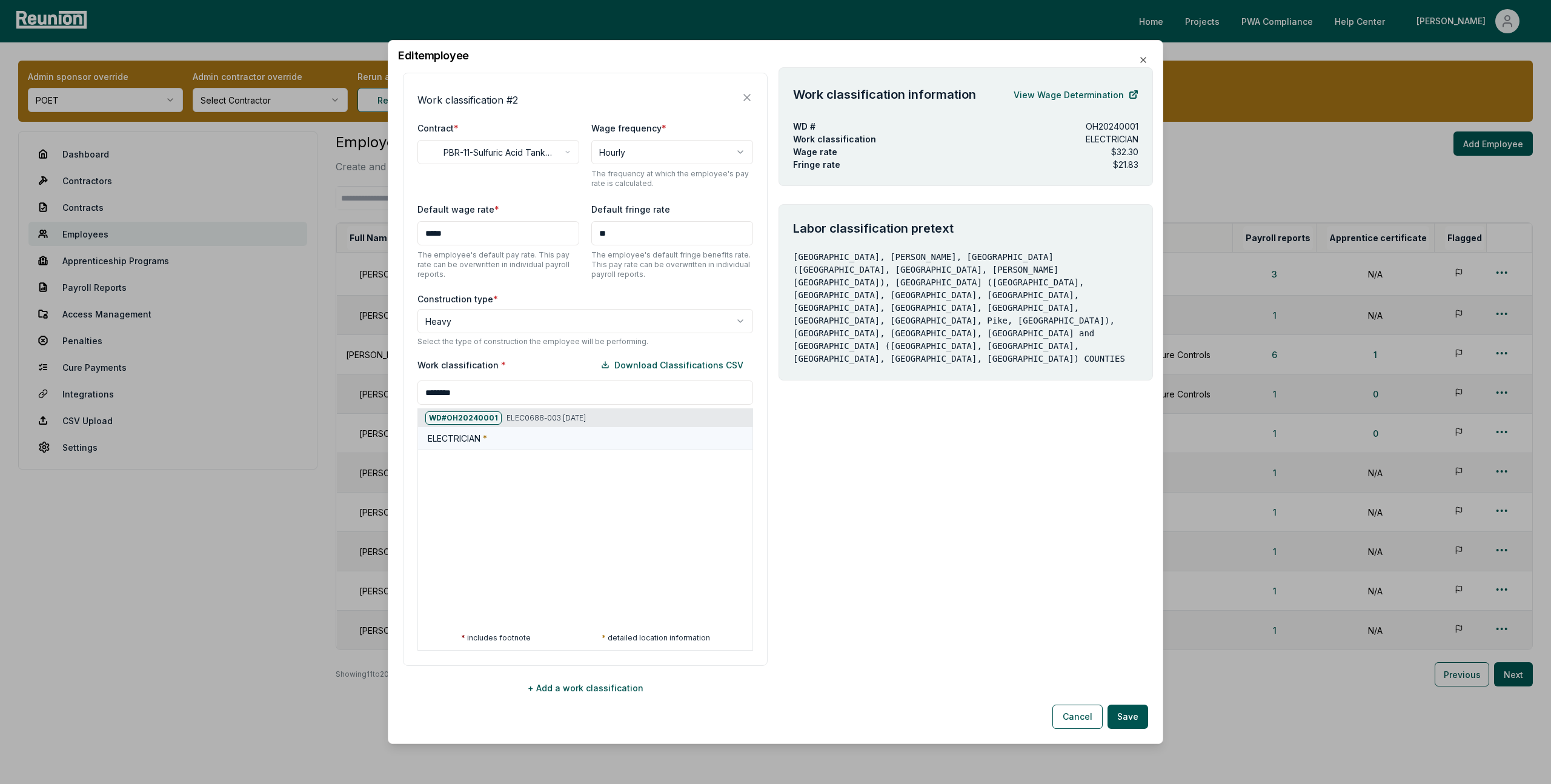
type input "********"
click at [533, 437] on div "ELECTRICIAN *" at bounding box center [587, 438] width 320 height 13
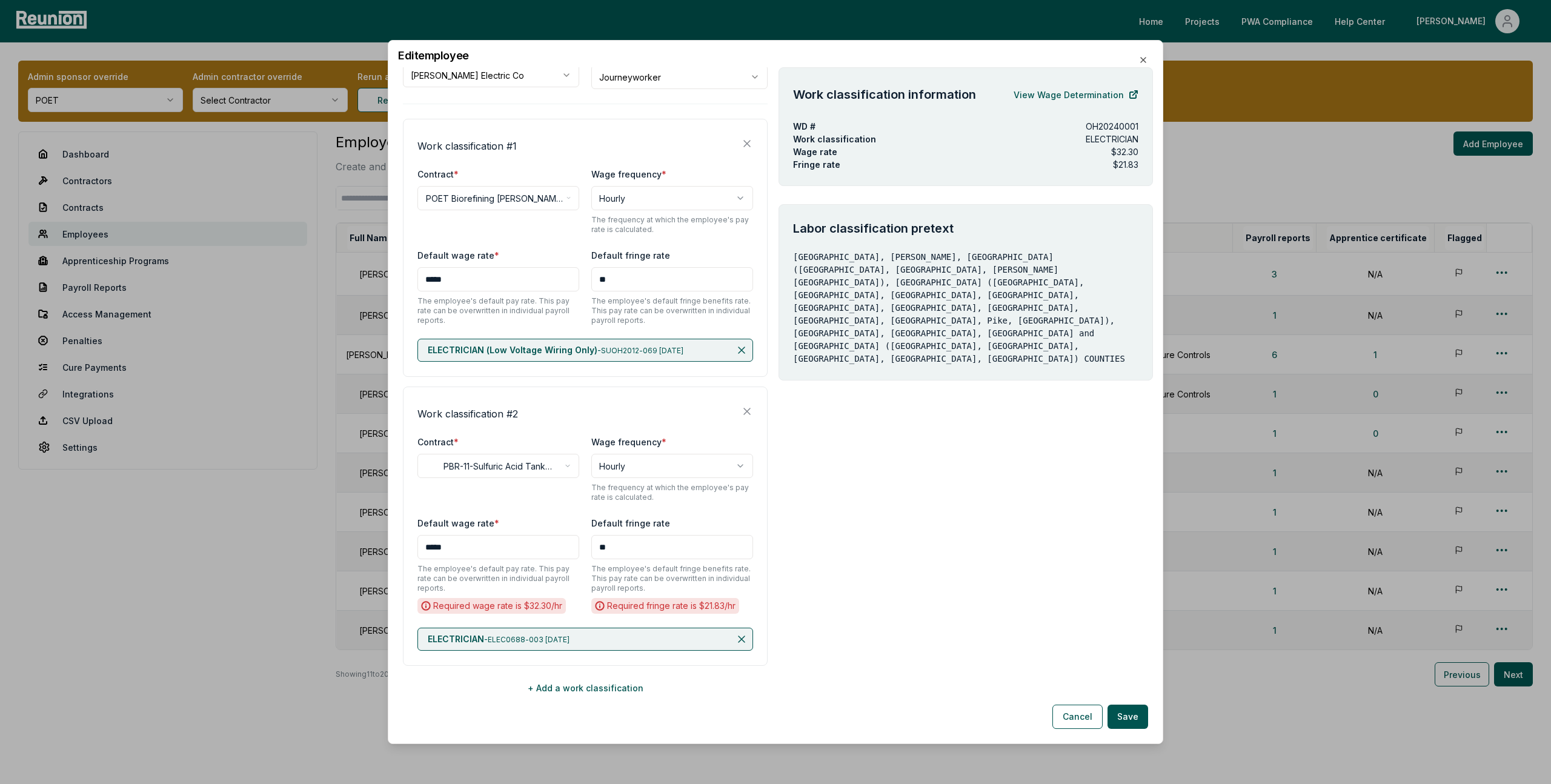
scroll to position [130, 0]
click at [1131, 711] on button "Save" at bounding box center [1128, 716] width 41 height 24
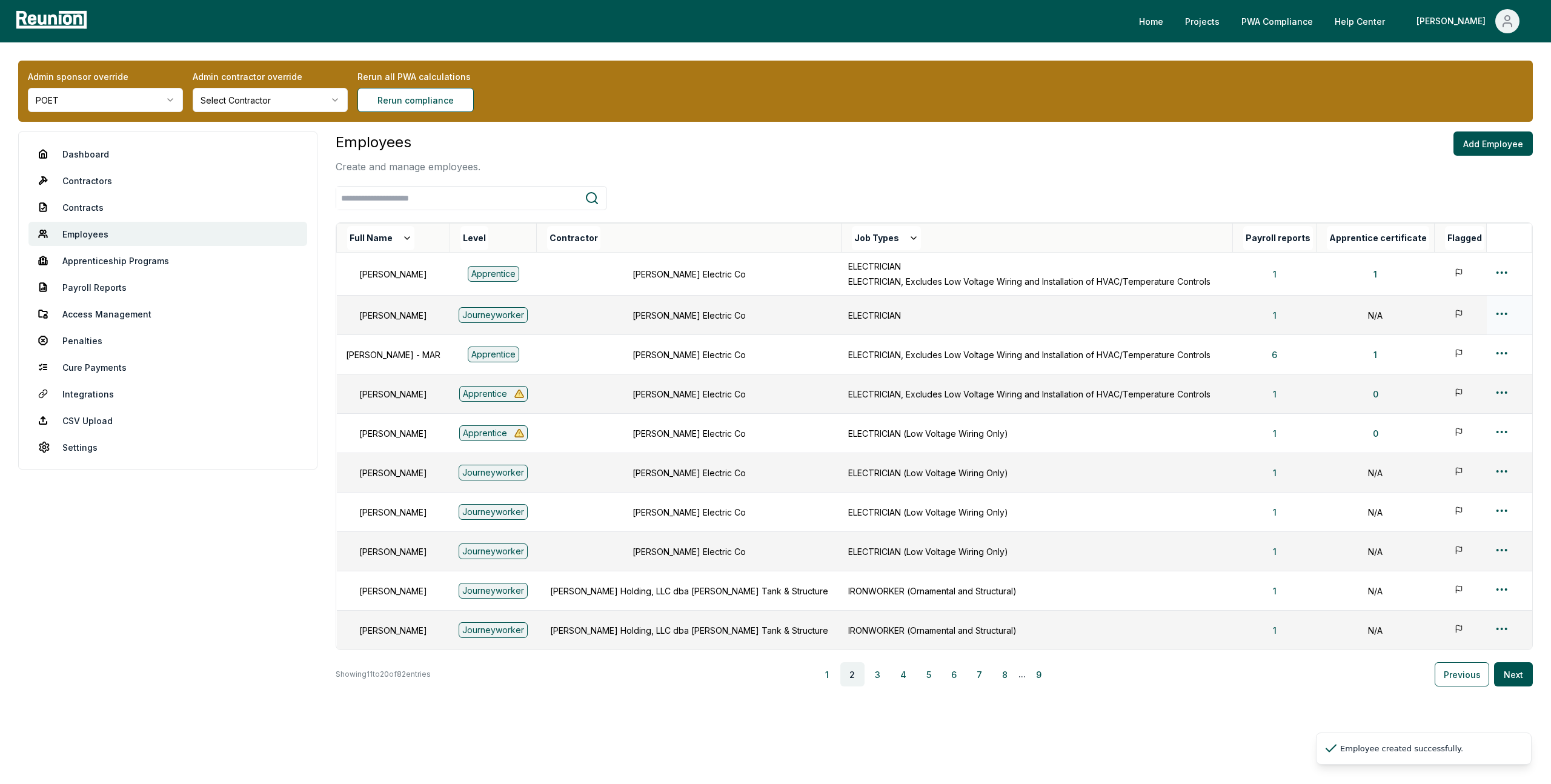
click at [1500, 312] on html "Please visit us on your desktop We're working on making our marketplace mobile-…" at bounding box center [775, 400] width 1551 height 802
click at [1445, 362] on div "Edit" at bounding box center [1483, 362] width 115 height 20
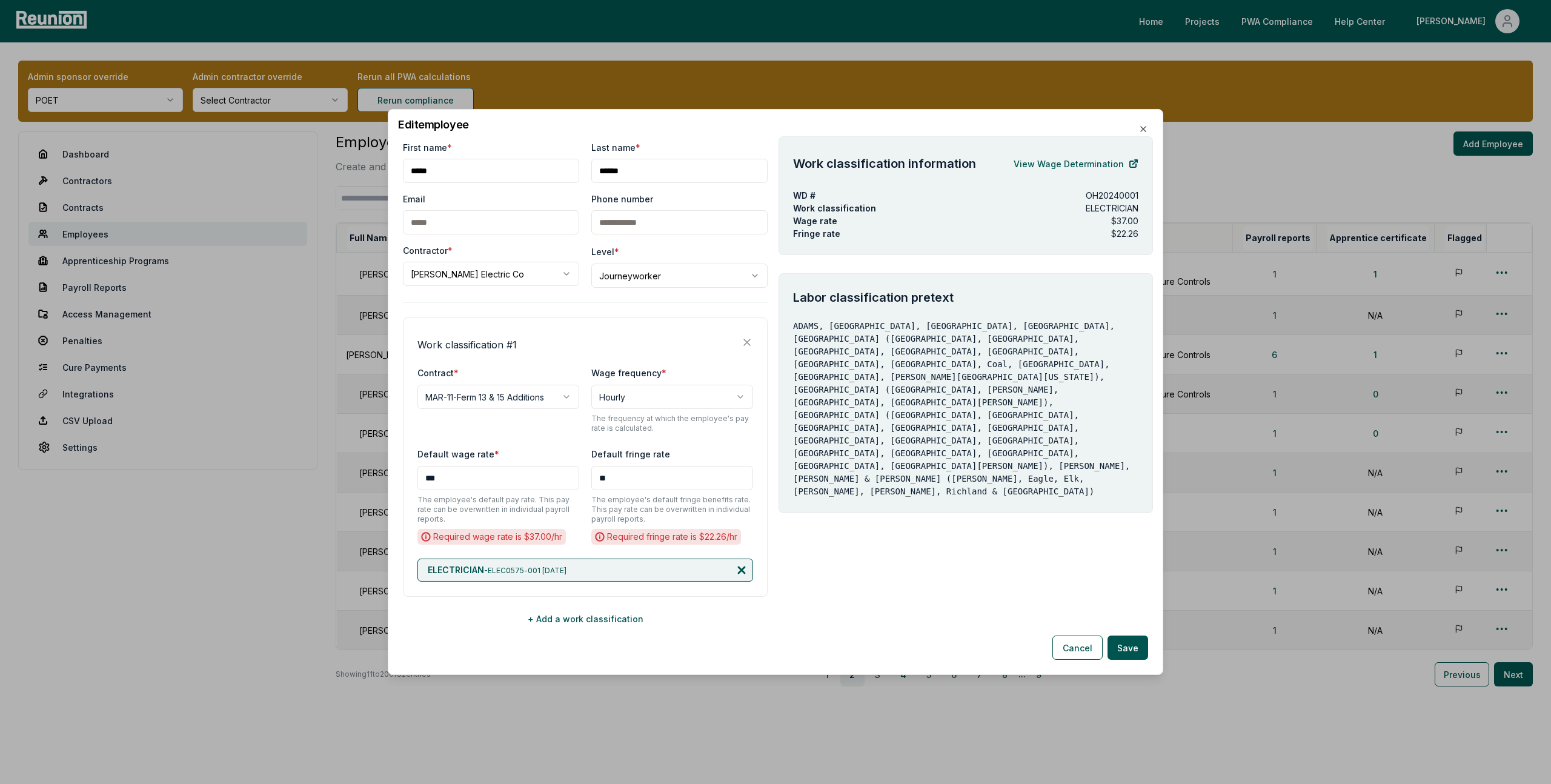
click at [744, 569] on icon at bounding box center [741, 569] width 12 height 12
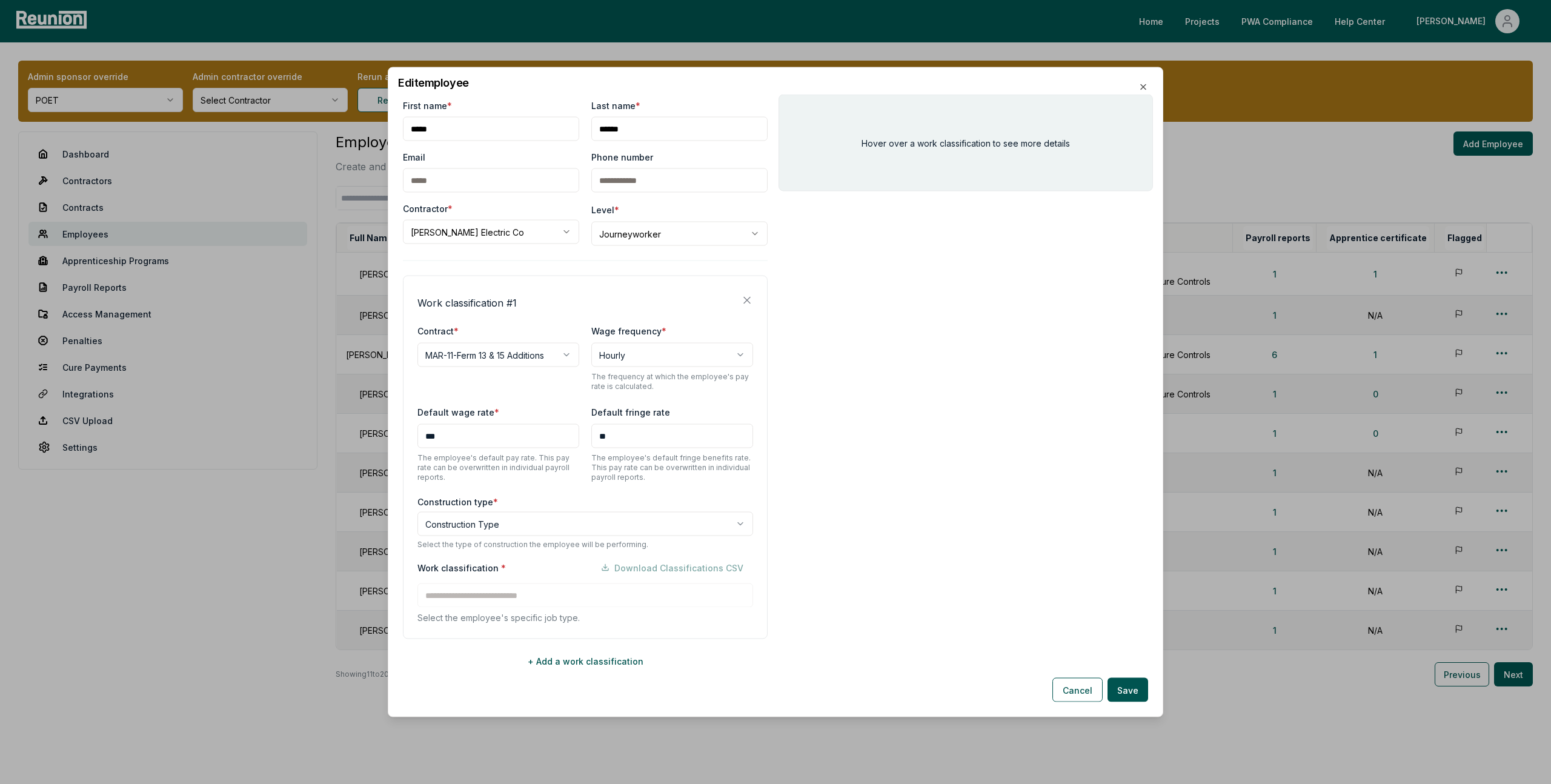
click at [669, 529] on body "Please visit us on your desktop We're working on making our marketplace mobile-…" at bounding box center [775, 400] width 1551 height 802
select select "*****"
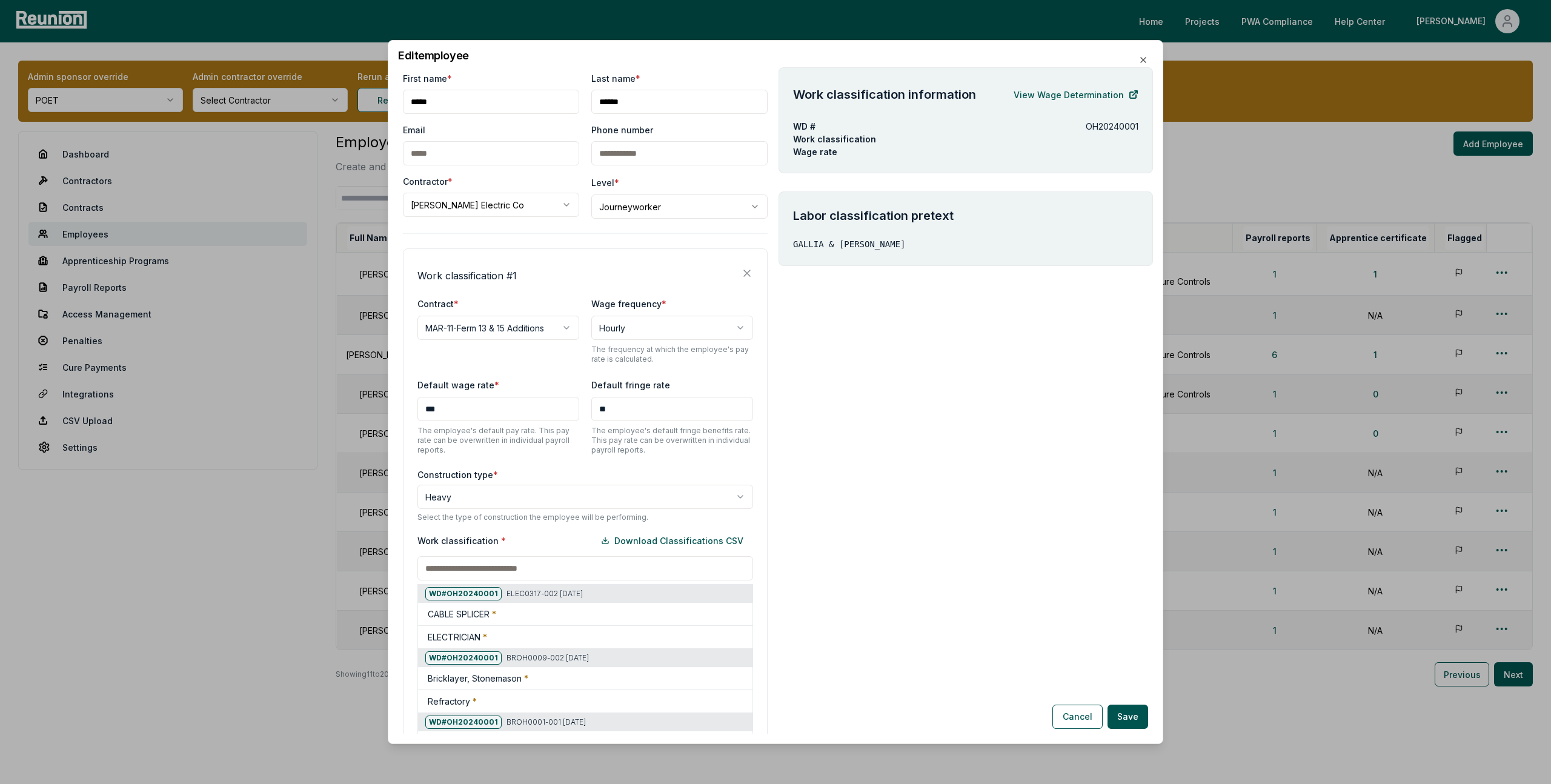
click at [604, 599] on div "Work classification * Download Classifications CSV WD# OH20240001 ELEC0317-002 …" at bounding box center [585, 677] width 336 height 298
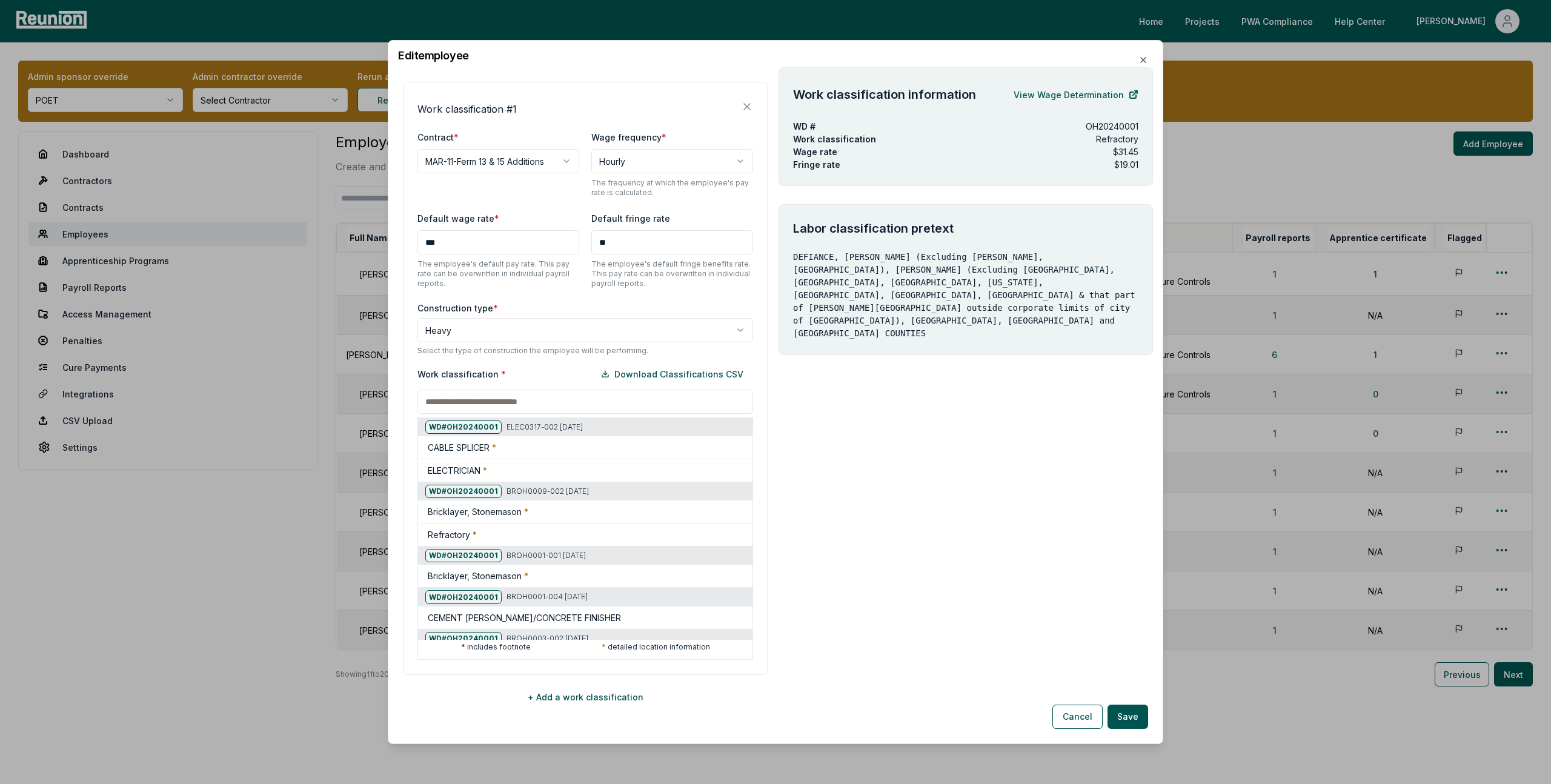
scroll to position [176, 0]
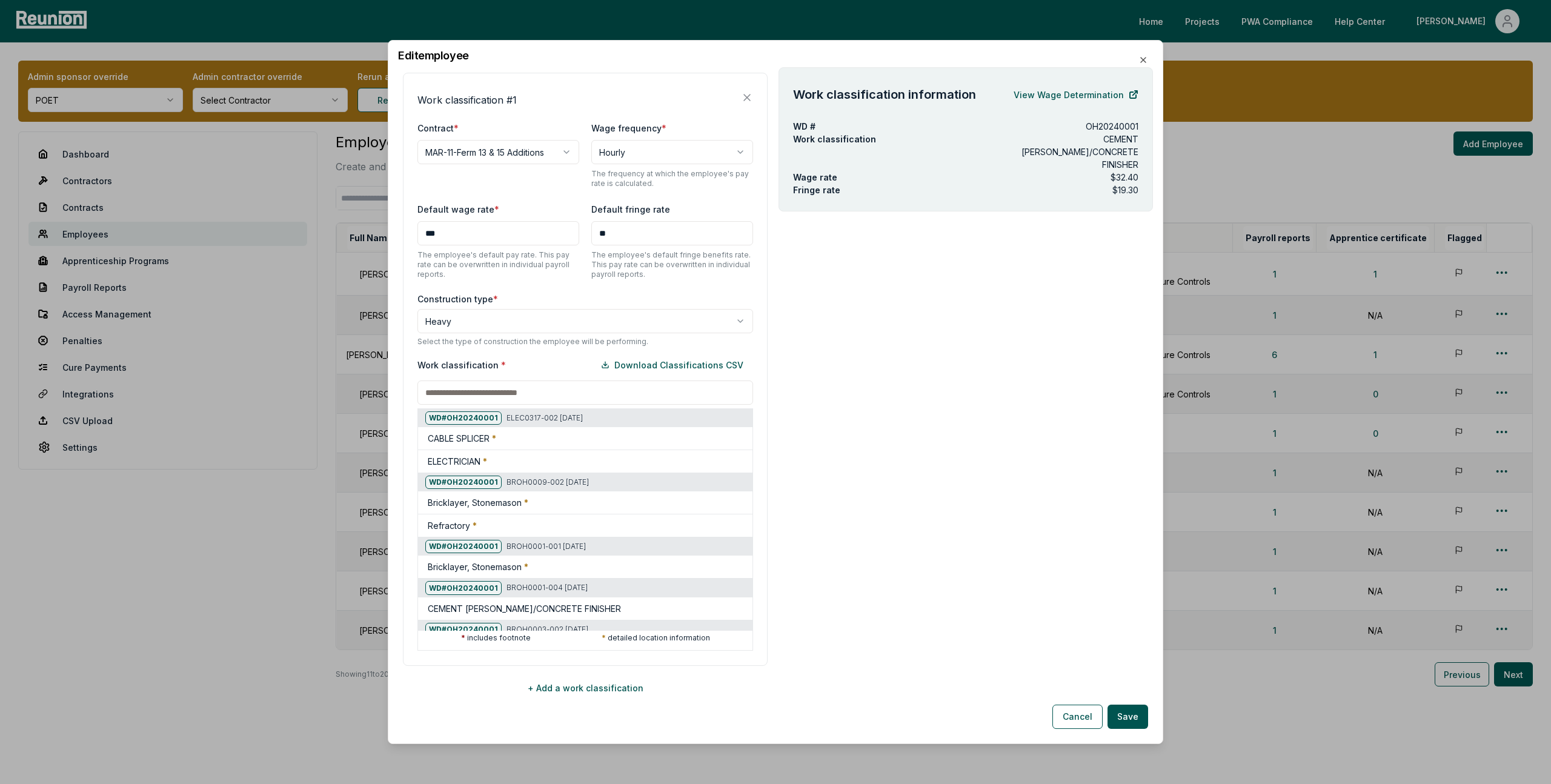
paste input "********"
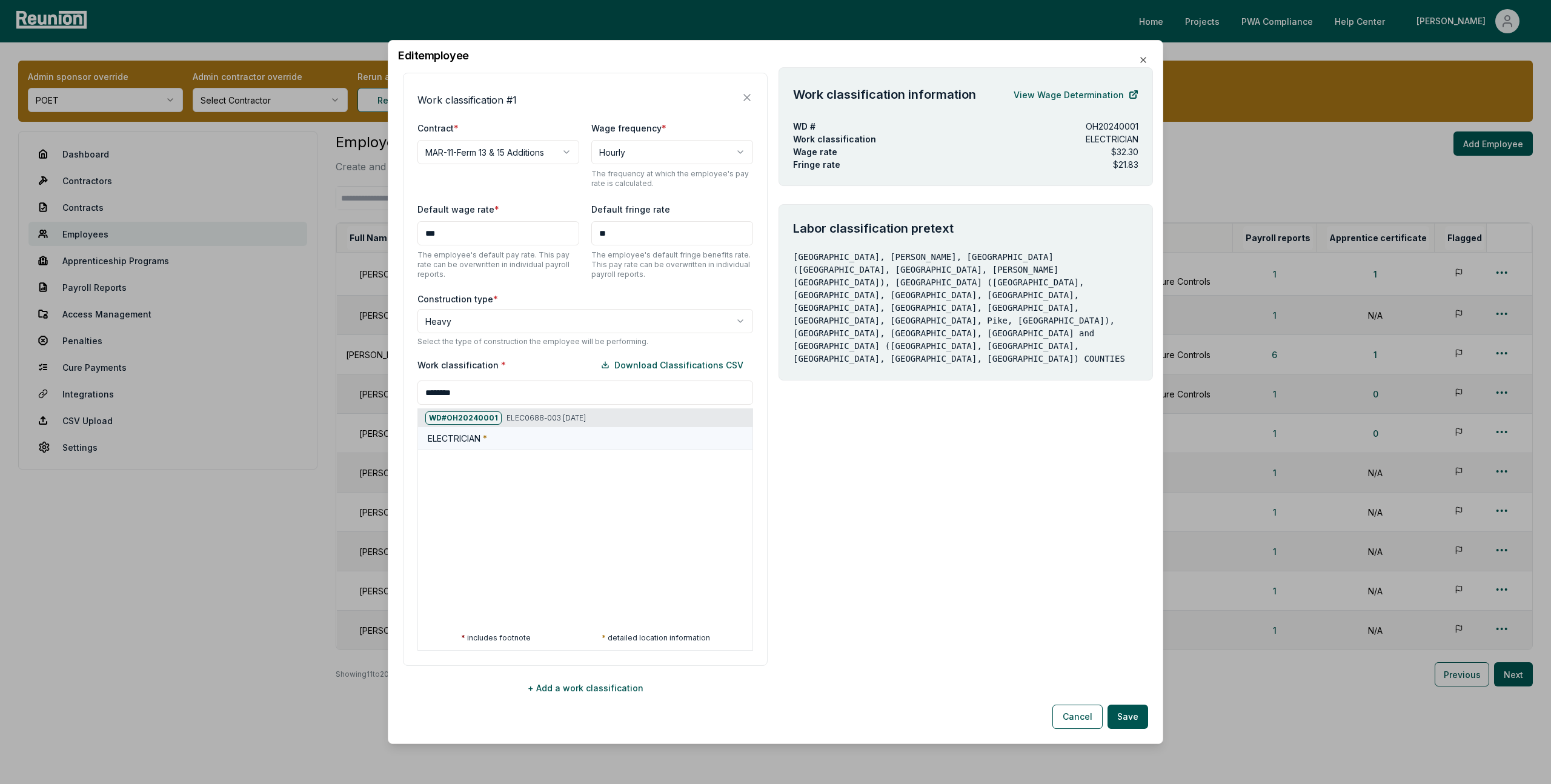
type input "********"
click at [528, 437] on div "ELECTRICIAN *" at bounding box center [587, 438] width 320 height 13
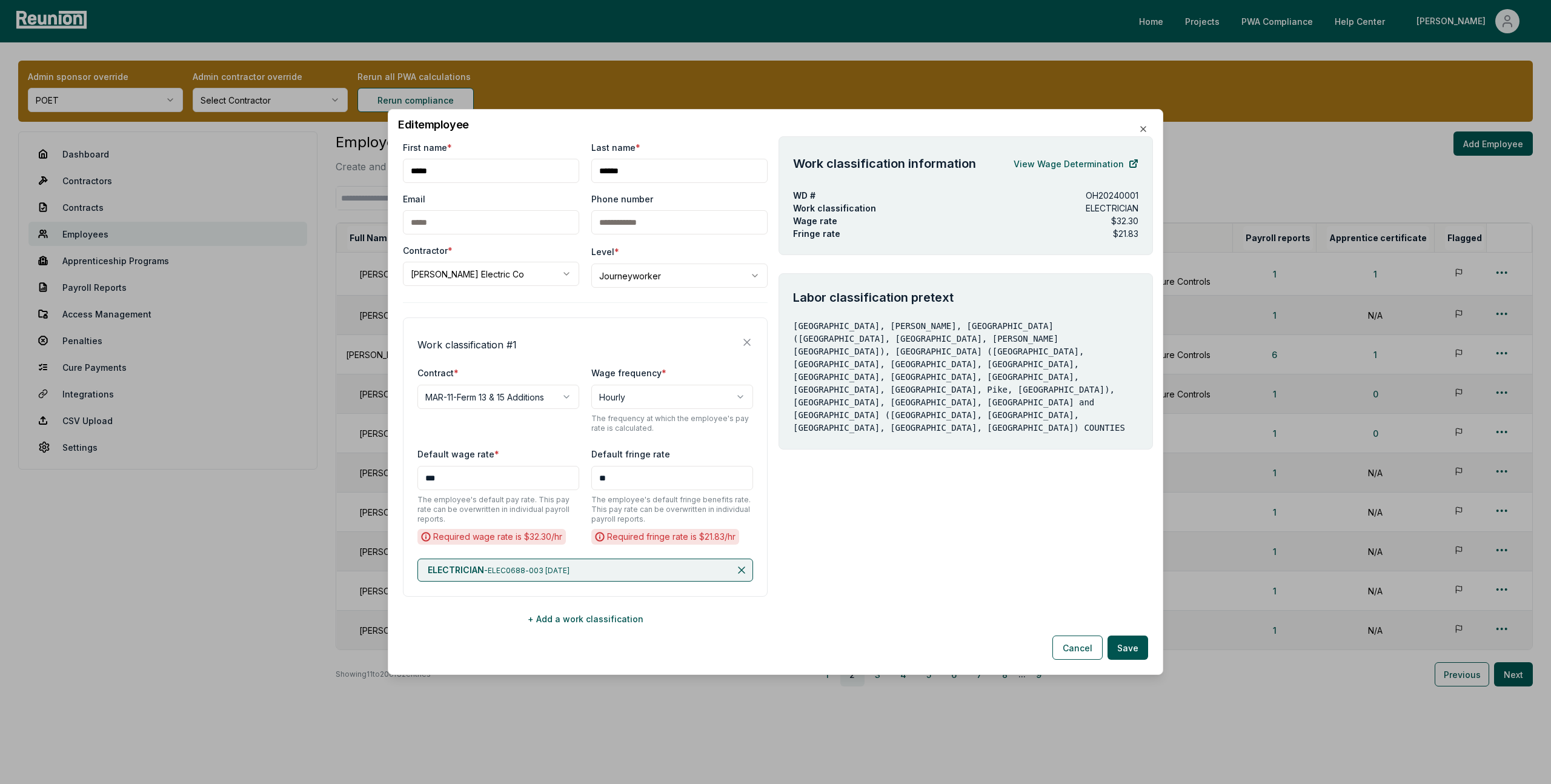
scroll to position [0, 0]
click at [1132, 650] on button "Save" at bounding box center [1128, 648] width 41 height 24
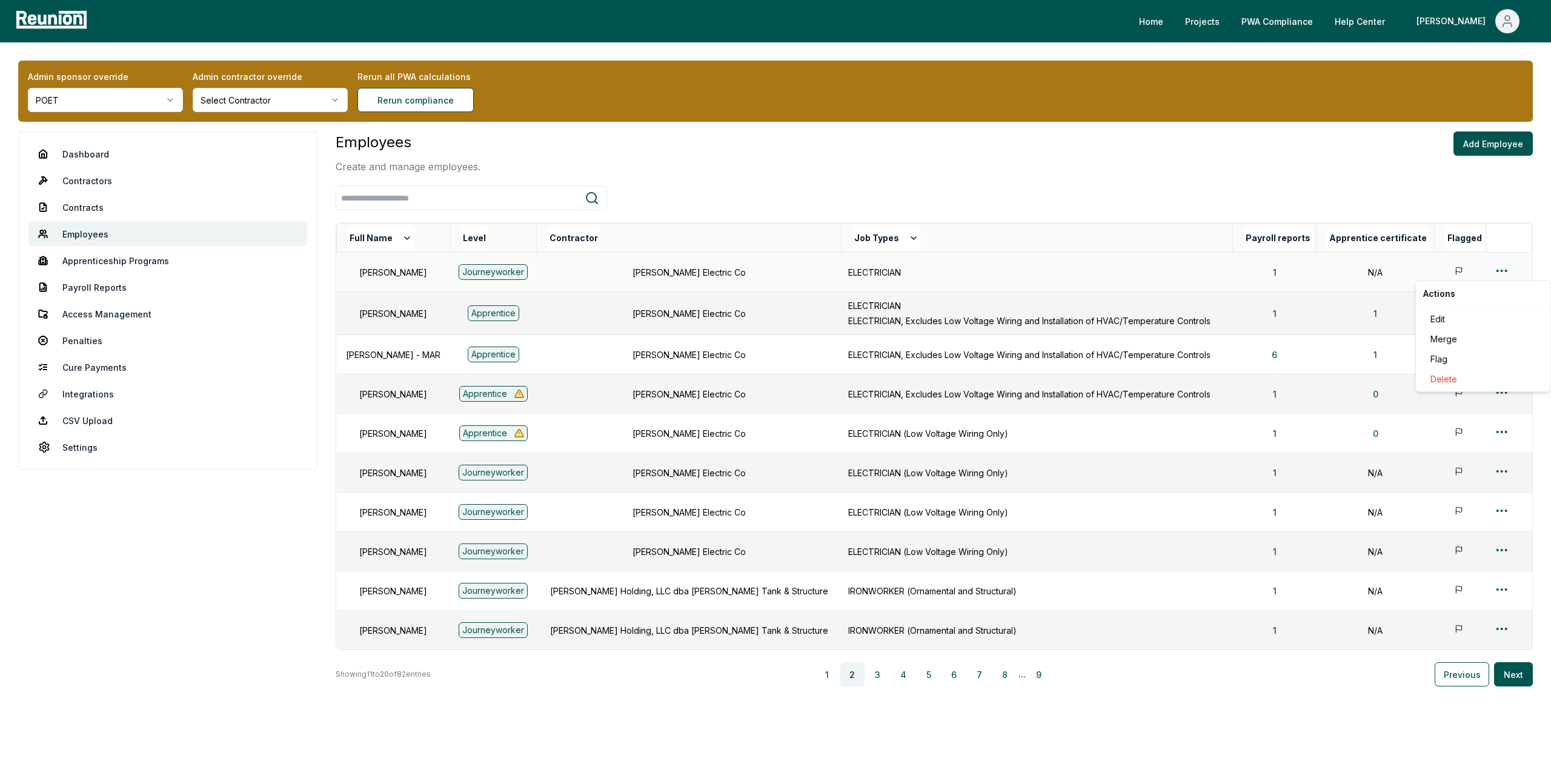
click at [1501, 272] on html "Please visit us on your desktop We're working on making our marketplace mobile-…" at bounding box center [775, 400] width 1551 height 802
click at [1451, 317] on div "Edit" at bounding box center [1483, 319] width 115 height 20
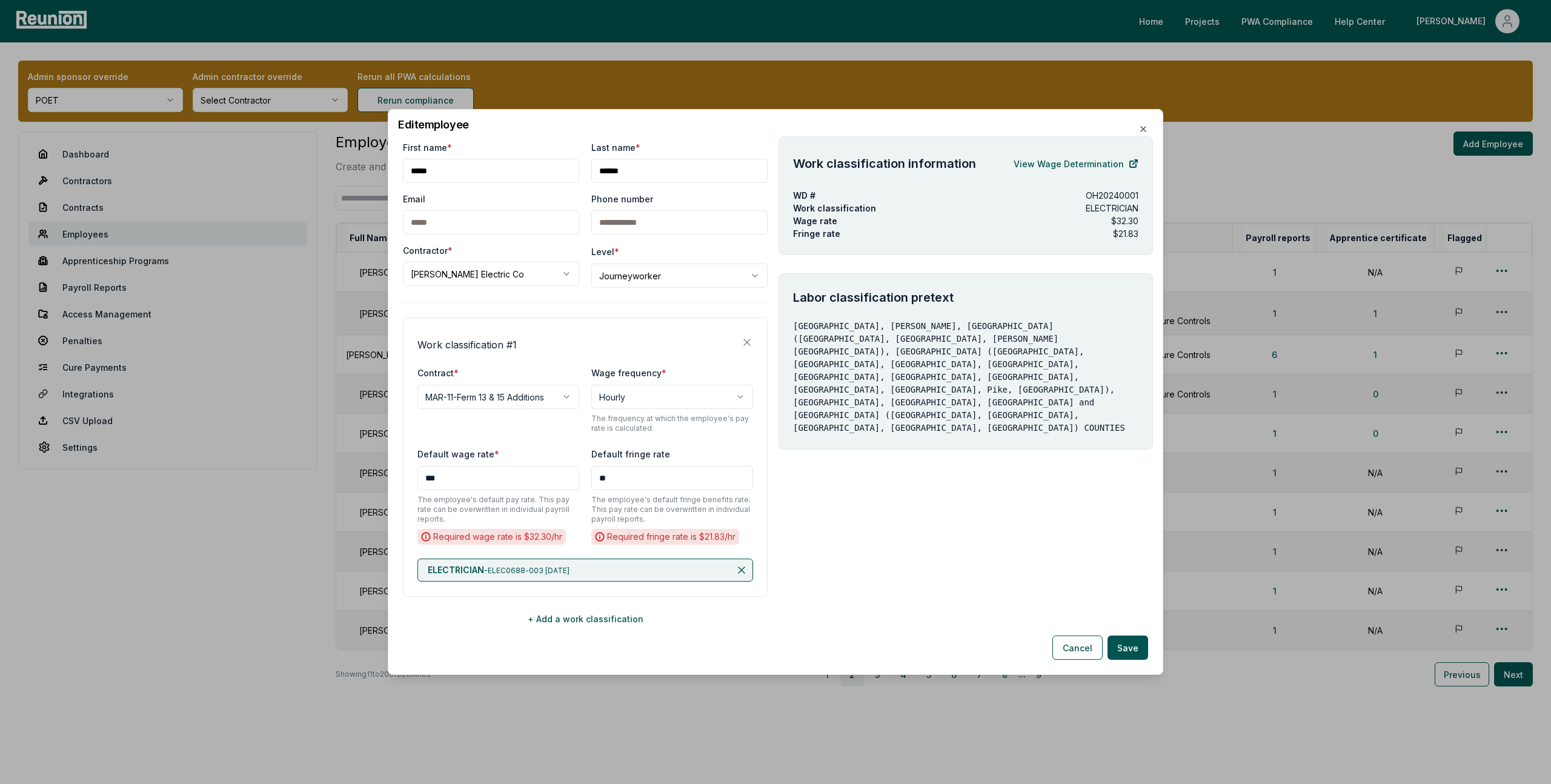
drag, startPoint x: 591, startPoint y: 571, endPoint x: 493, endPoint y: 571, distance: 98.0
click at [493, 571] on div "ELECTRICIAN - ELEC0688-003 [DATE]" at bounding box center [585, 570] width 336 height 23
copy span "ELEC0688-003 [DATE]"
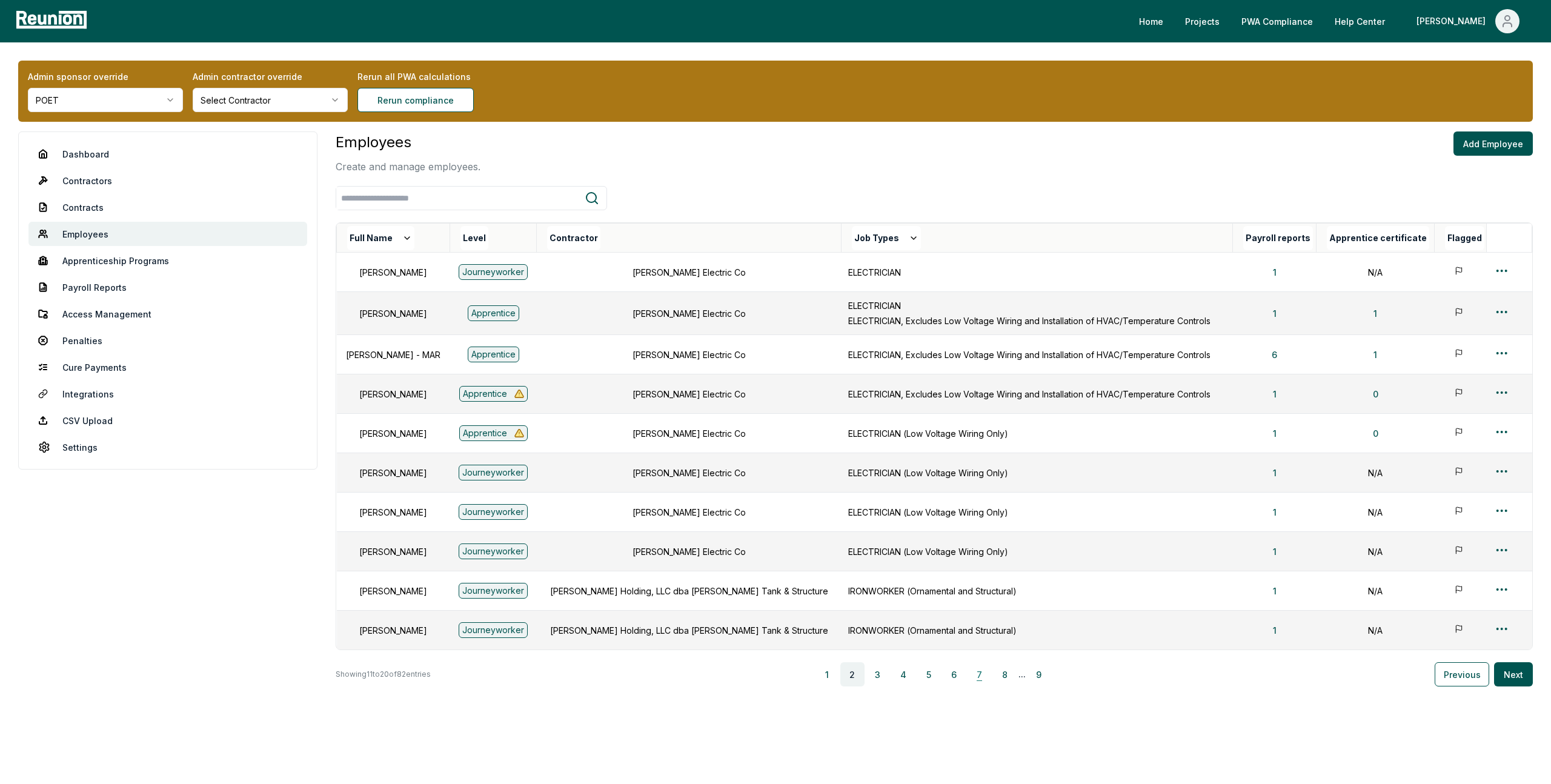
click at [992, 674] on button "7" at bounding box center [980, 674] width 24 height 24
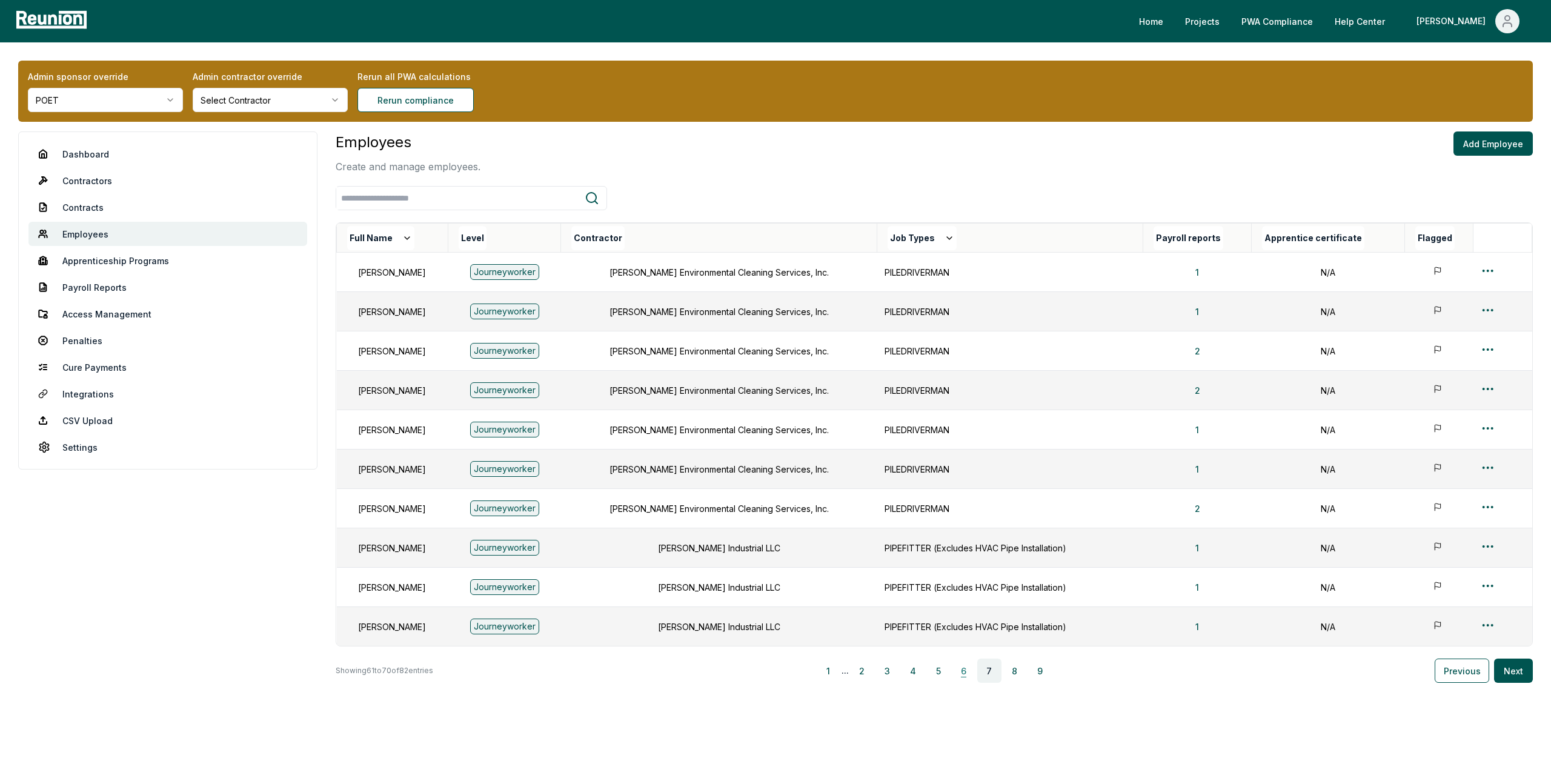
click at [964, 677] on button "6" at bounding box center [964, 670] width 24 height 24
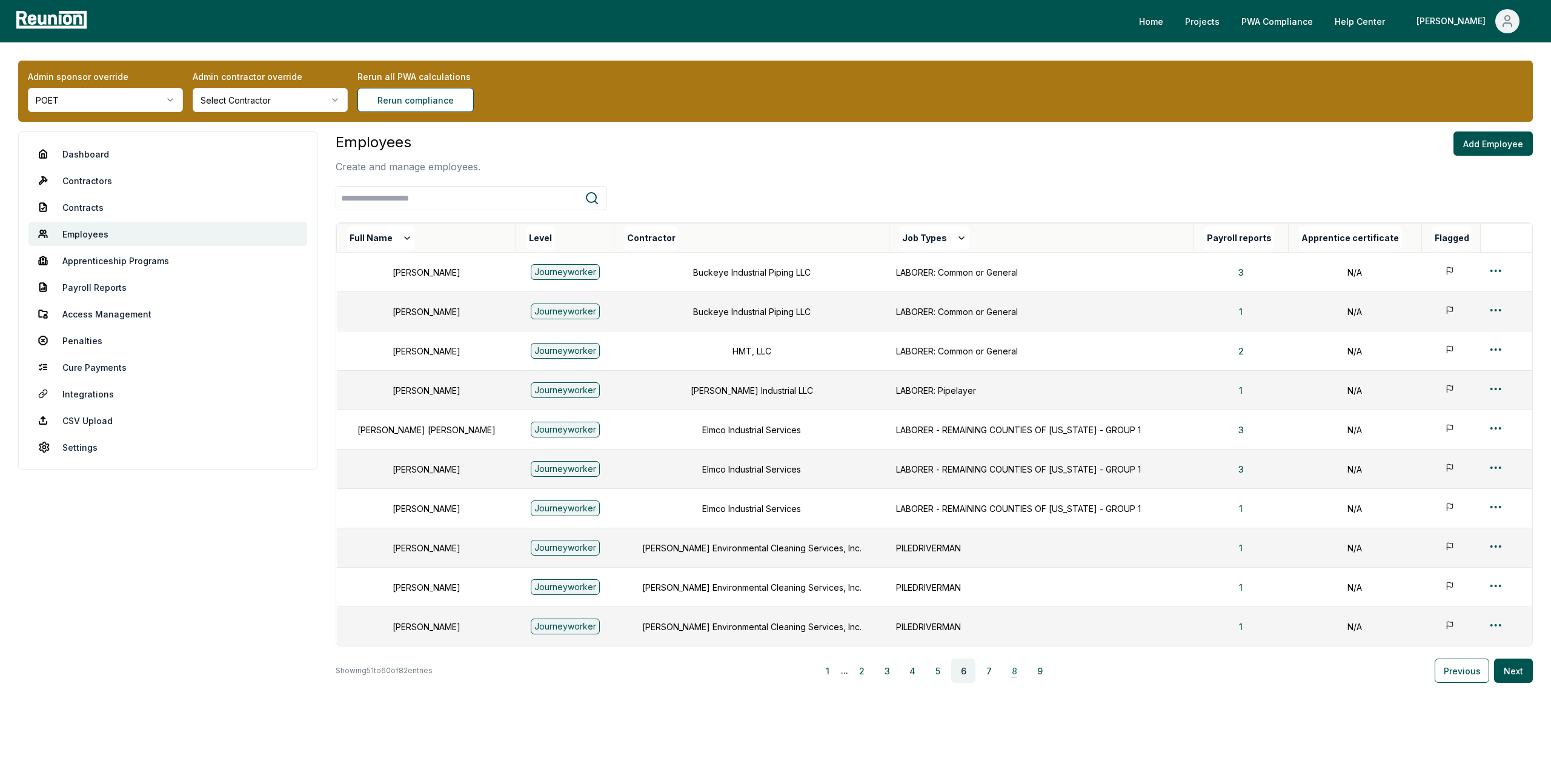
click at [1016, 673] on button "8" at bounding box center [1014, 670] width 24 height 24
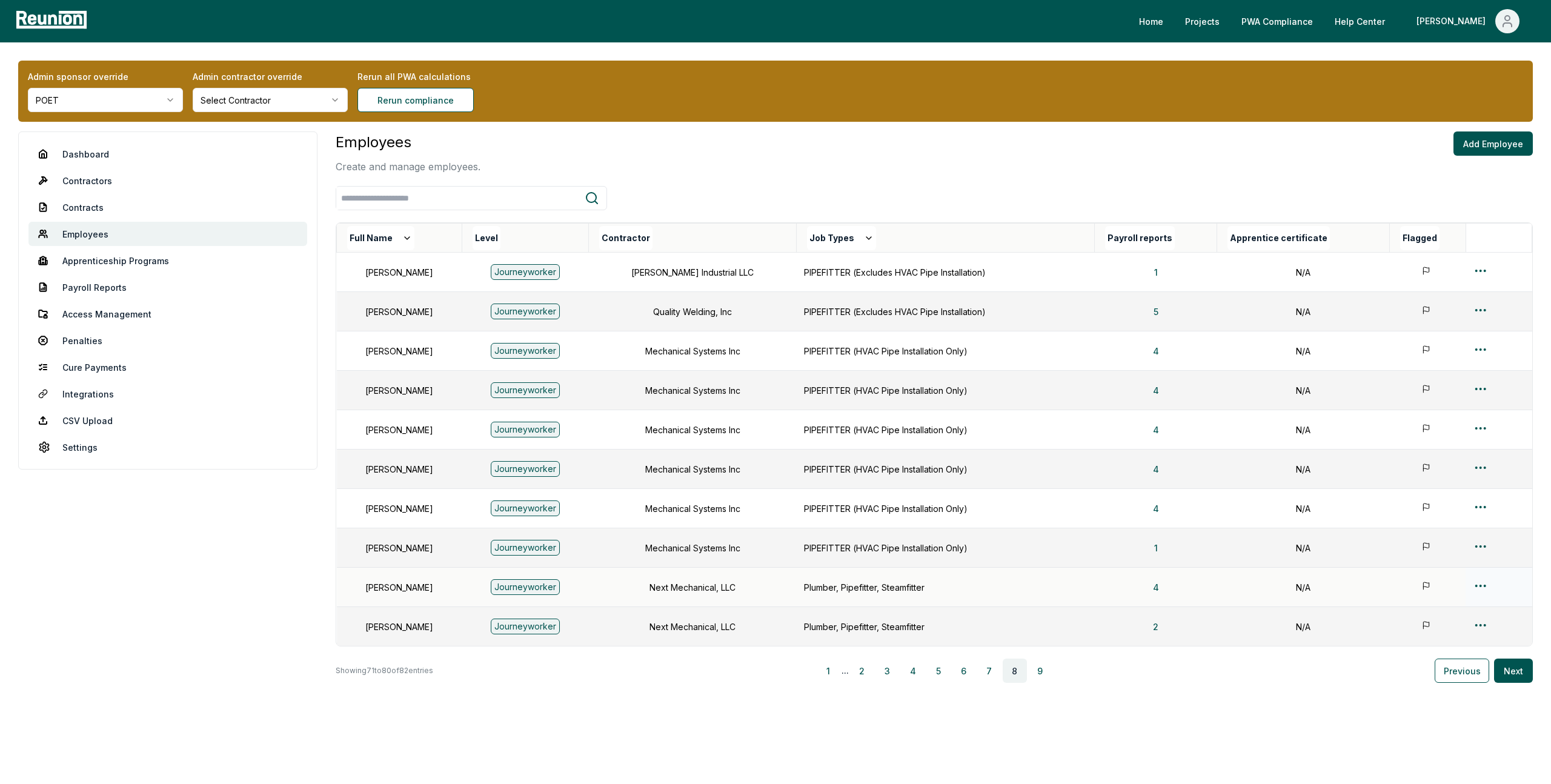
click at [1480, 584] on html "Please visit us on your desktop We're working on making our marketplace mobile-…" at bounding box center [775, 398] width 1551 height 798
click at [1437, 634] on div "Edit" at bounding box center [1480, 634] width 115 height 20
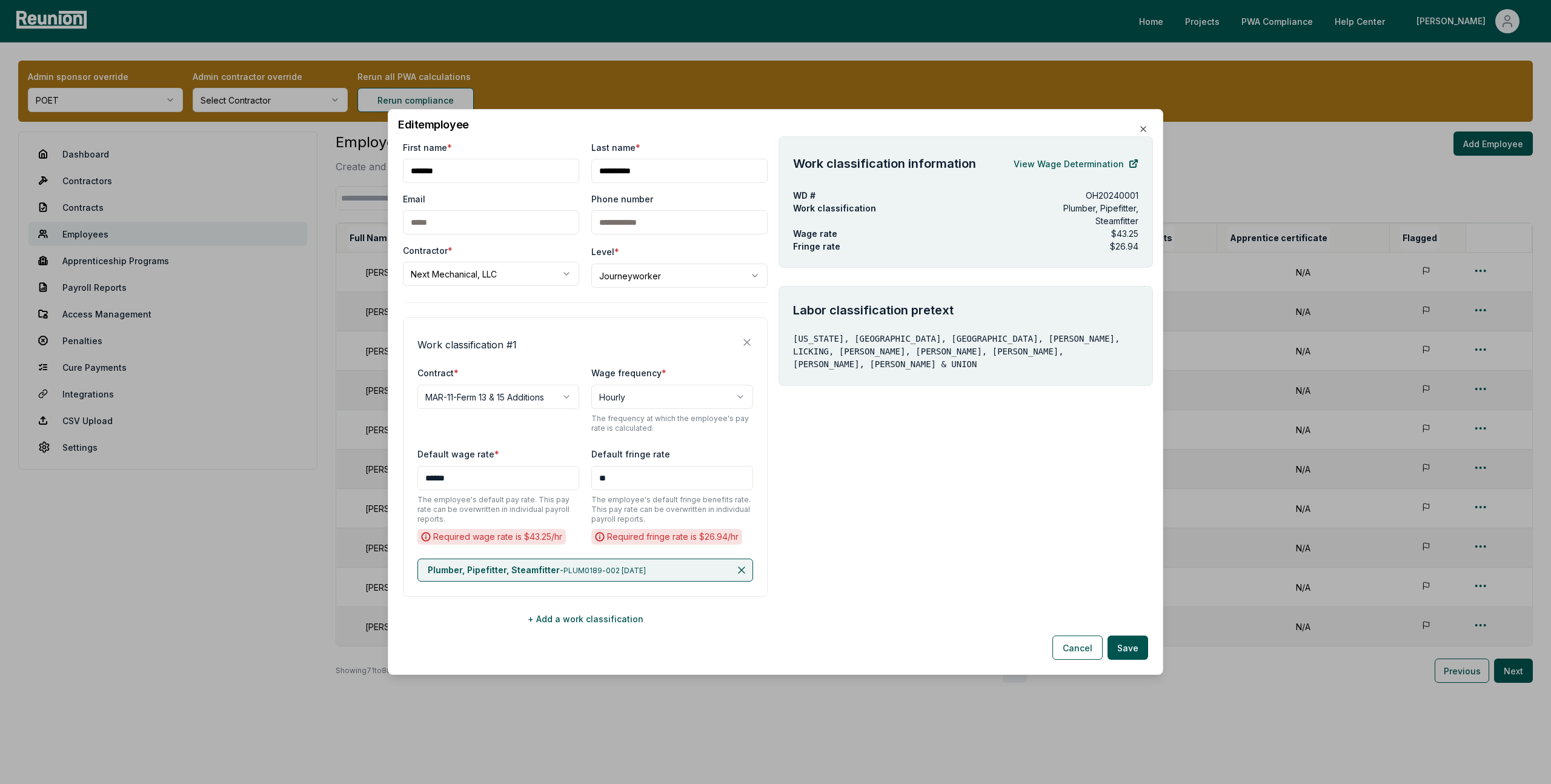
drag, startPoint x: 657, startPoint y: 571, endPoint x: 563, endPoint y: 571, distance: 94.0
click at [564, 571] on span "PLUM0189-002 [DATE]" at bounding box center [604, 570] width 83 height 9
copy span "PLUM0189-002 [DATE]"
click at [1150, 132] on div "**********" at bounding box center [775, 392] width 776 height 565
click at [1146, 132] on icon "button" at bounding box center [1143, 129] width 9 height 9
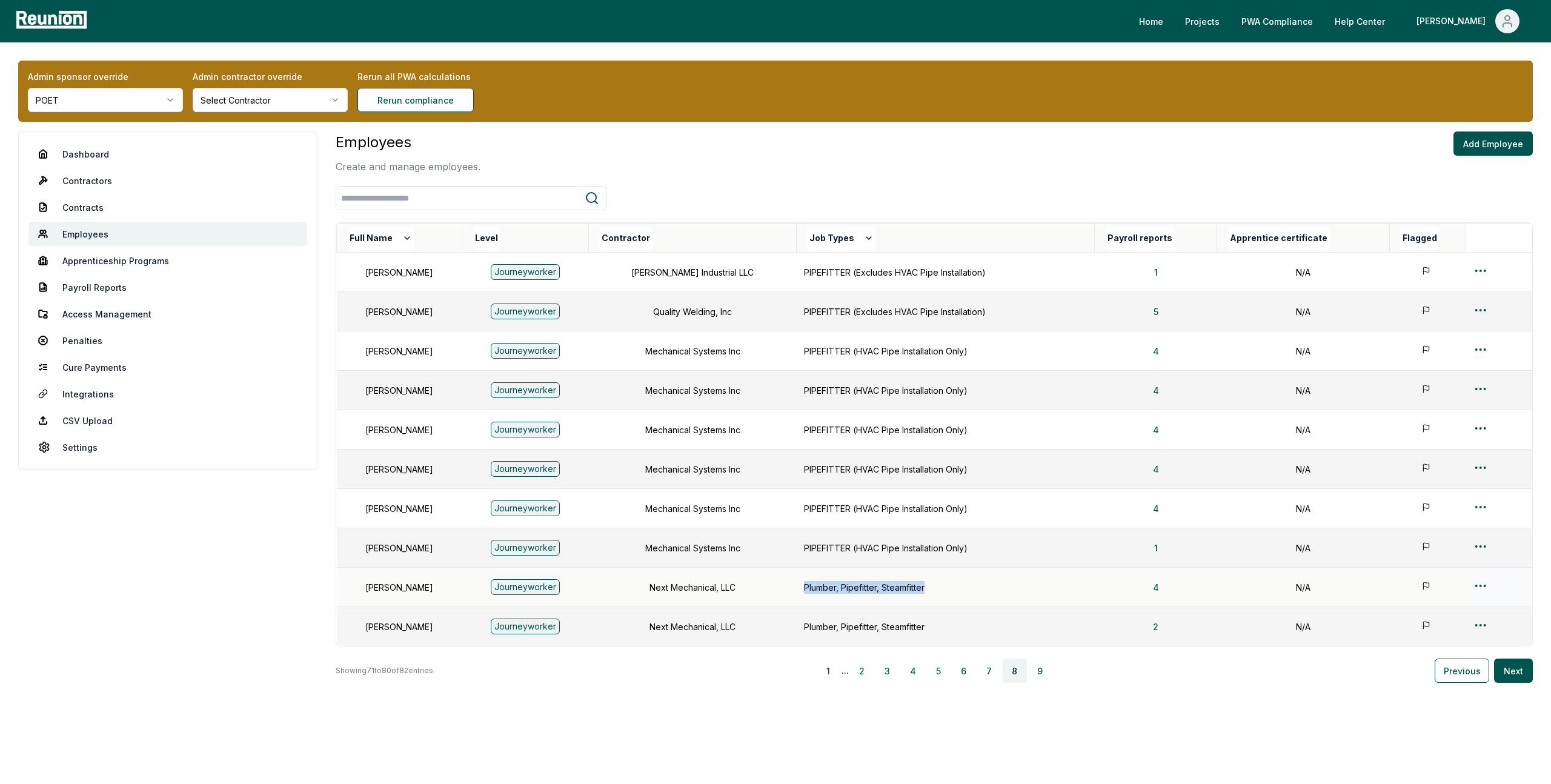
drag, startPoint x: 945, startPoint y: 589, endPoint x: 798, endPoint y: 587, distance: 147.0
click at [798, 587] on tr "[PERSON_NAME] Journeyworker Next Mechanical, LLC Plumber, Pipefitter, Steamfitt…" at bounding box center [934, 587] width 1195 height 39
copy tr "Plumber, Pipefitter, Steamfitter"
click at [86, 275] on link "Payroll Reports" at bounding box center [168, 287] width 279 height 24
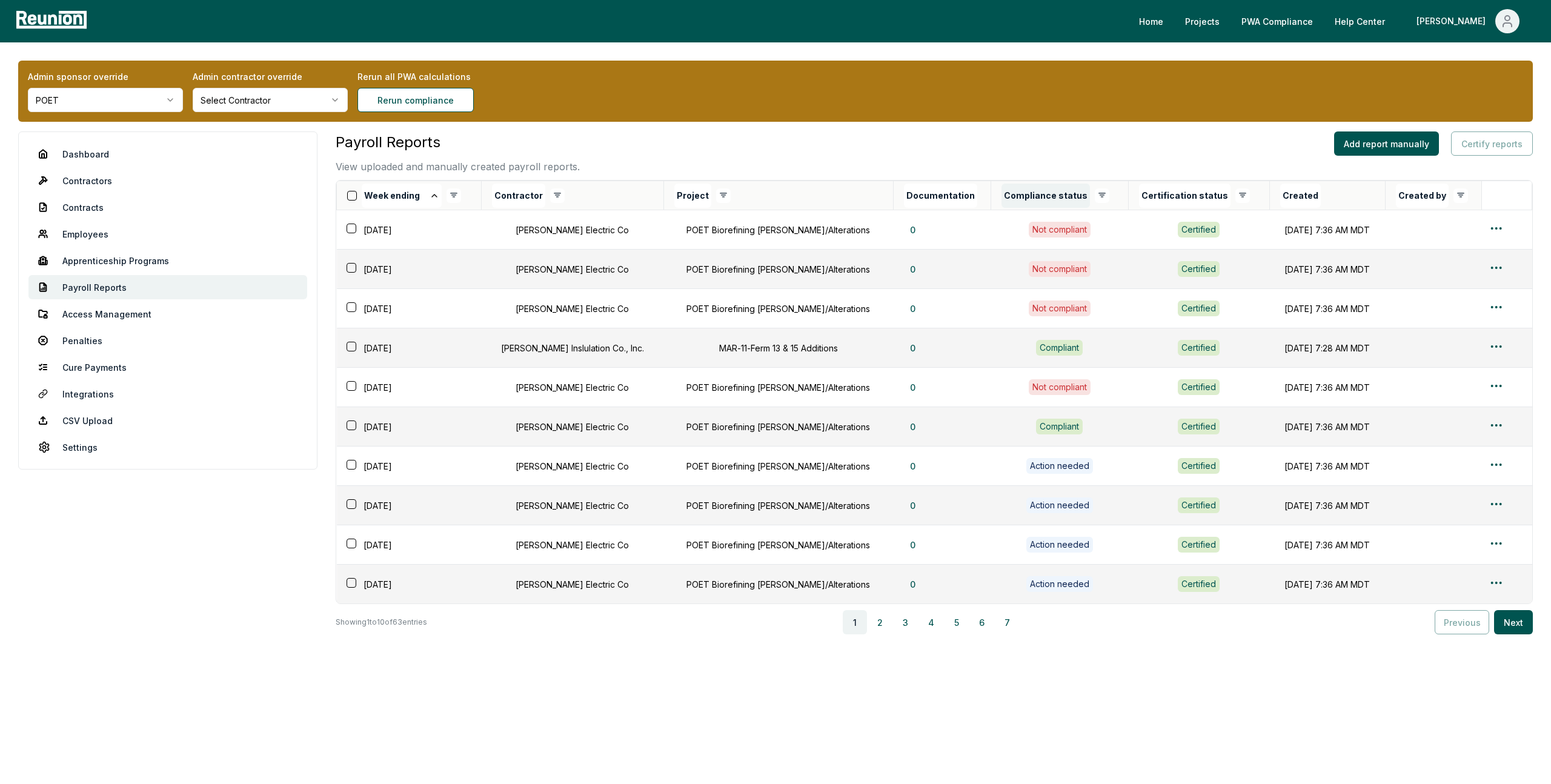
click at [1001, 192] on button "Compliance status" at bounding box center [1045, 196] width 88 height 24
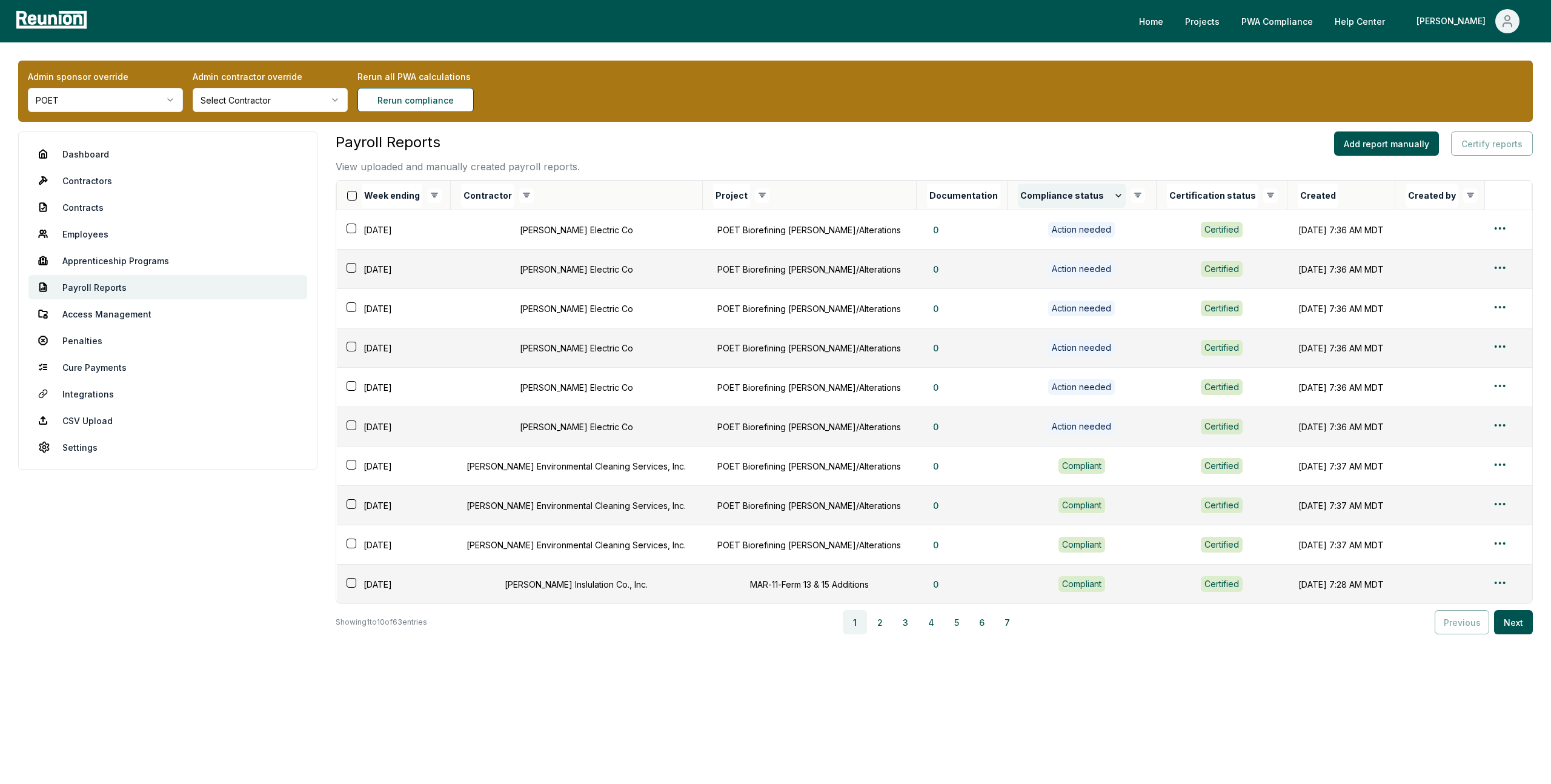
click at [1018, 196] on button "Compliance status" at bounding box center [1072, 196] width 108 height 24
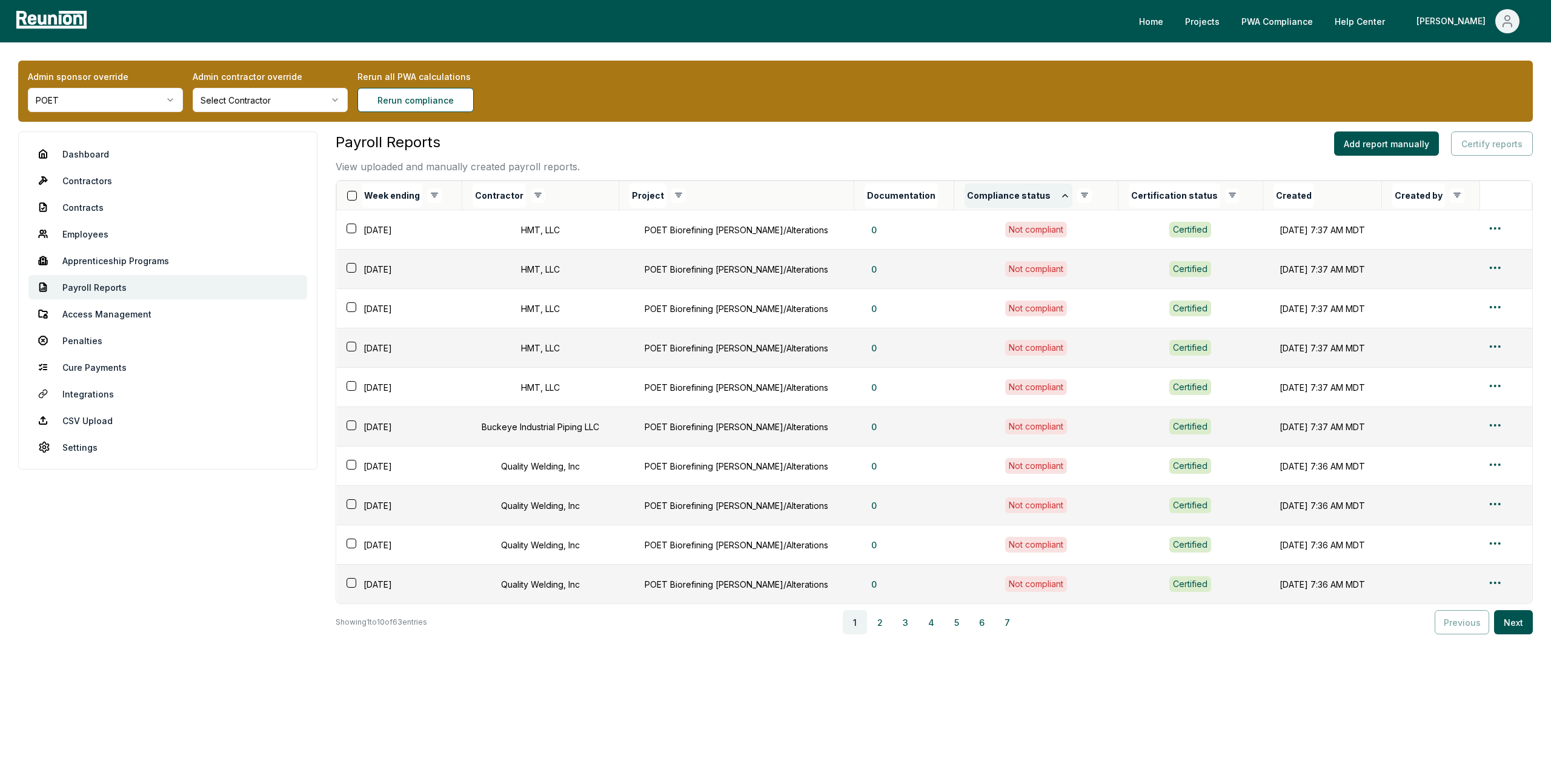
click at [1015, 196] on button "Compliance status" at bounding box center [1018, 196] width 108 height 24
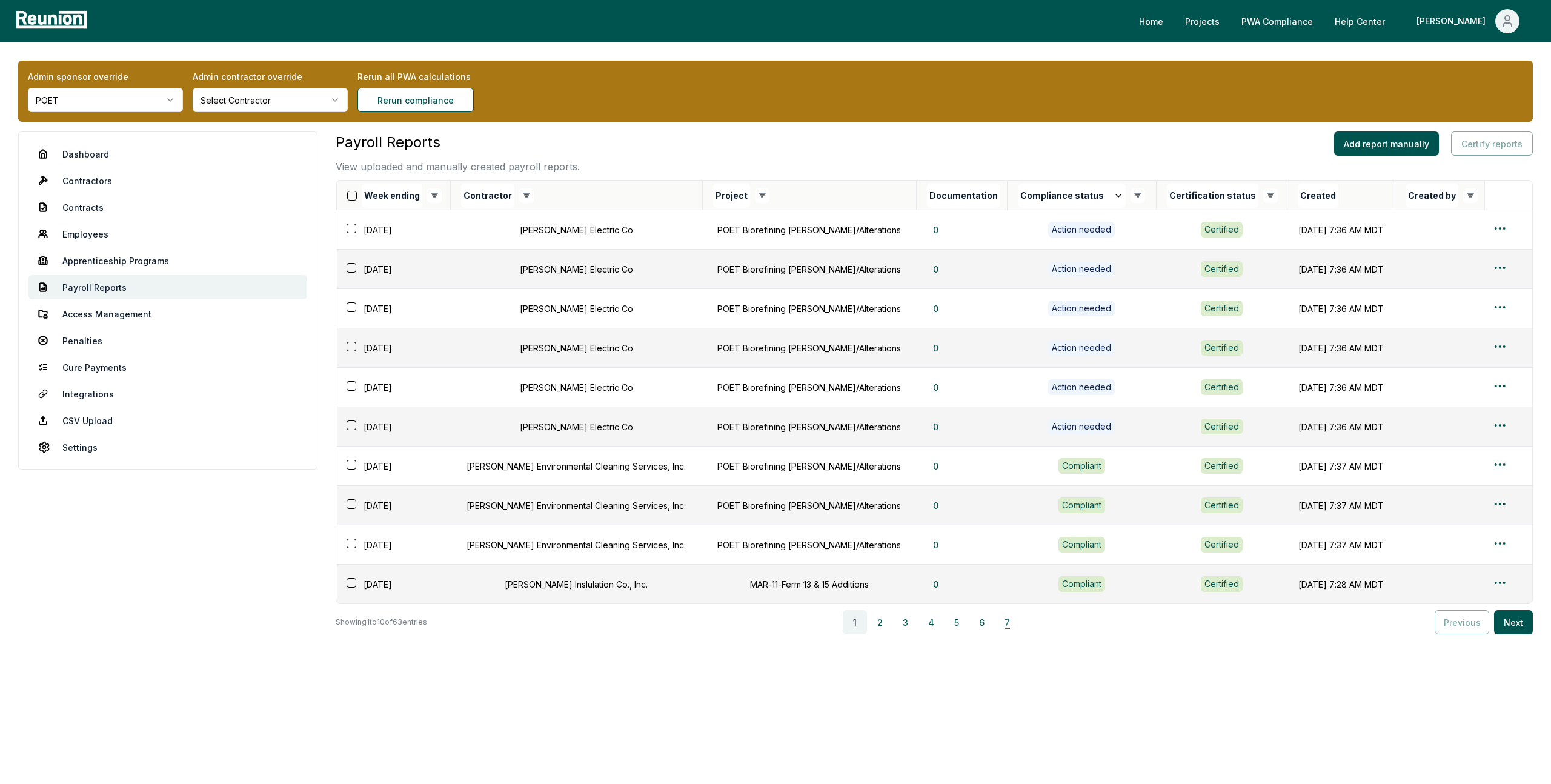
click at [1011, 621] on button "7" at bounding box center [1008, 622] width 24 height 24
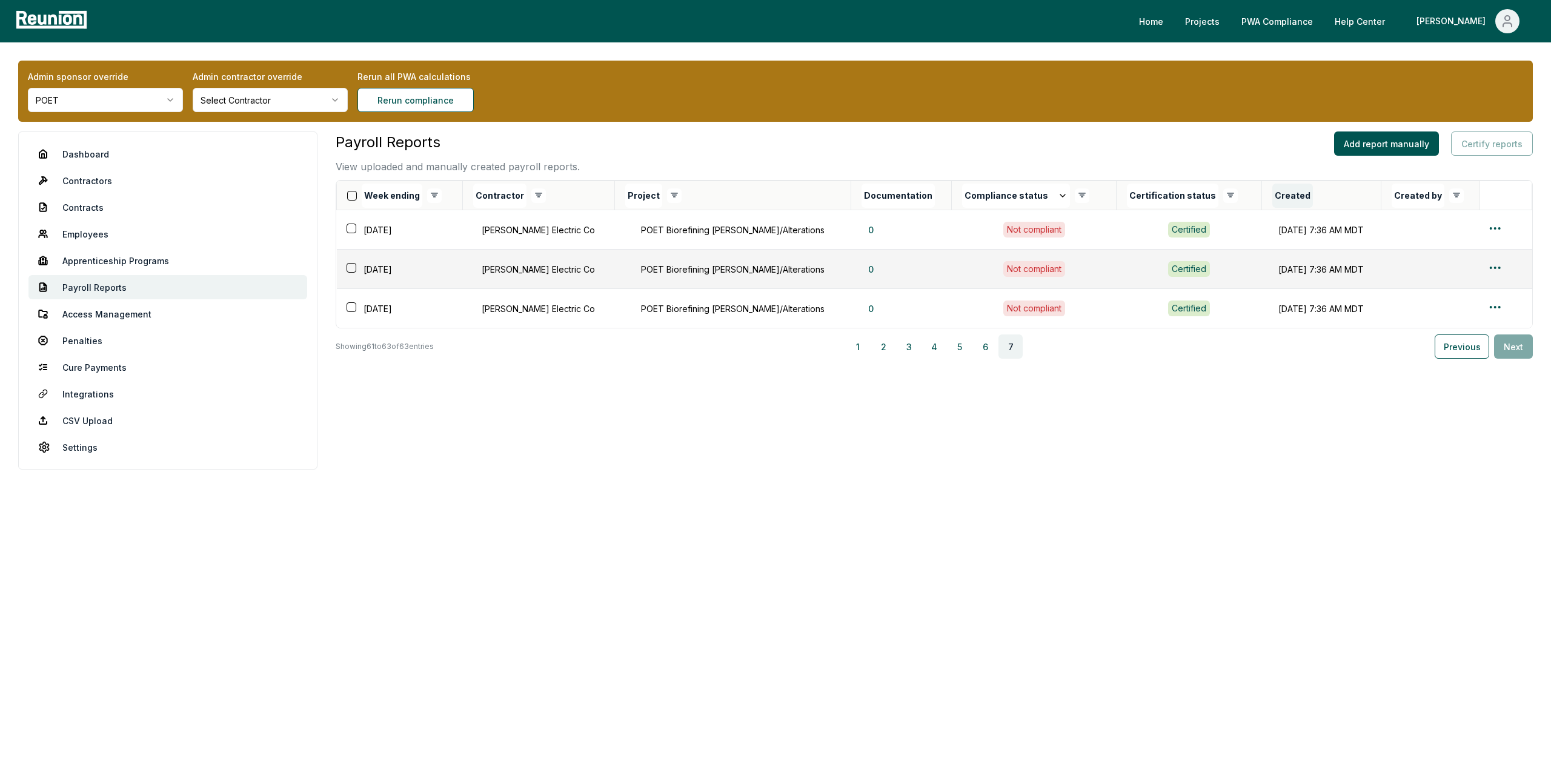
click at [1272, 196] on button "Created" at bounding box center [1292, 196] width 41 height 24
click at [1263, 200] on button "Created" at bounding box center [1292, 196] width 60 height 24
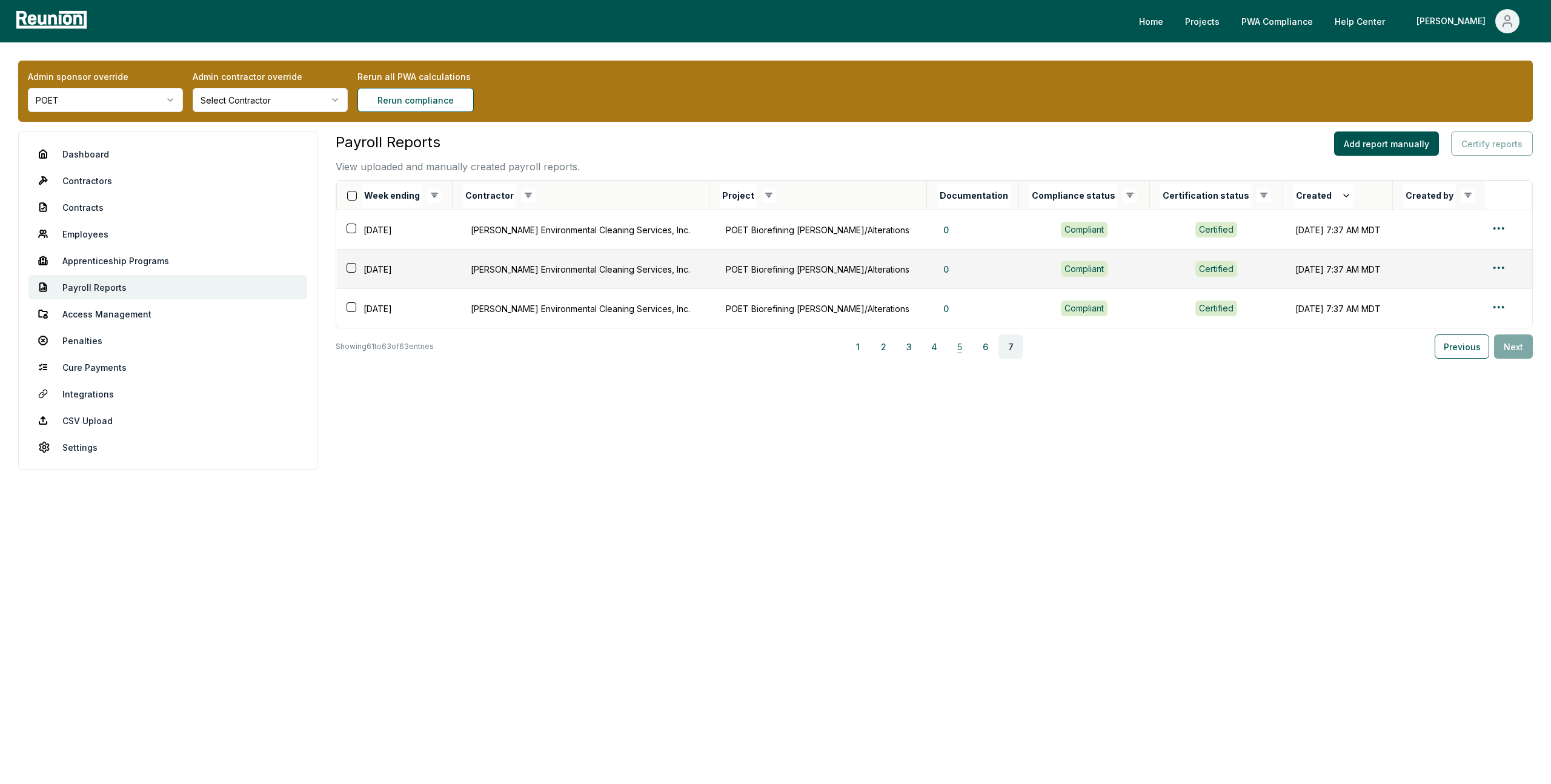
click at [951, 347] on button "5" at bounding box center [960, 347] width 24 height 24
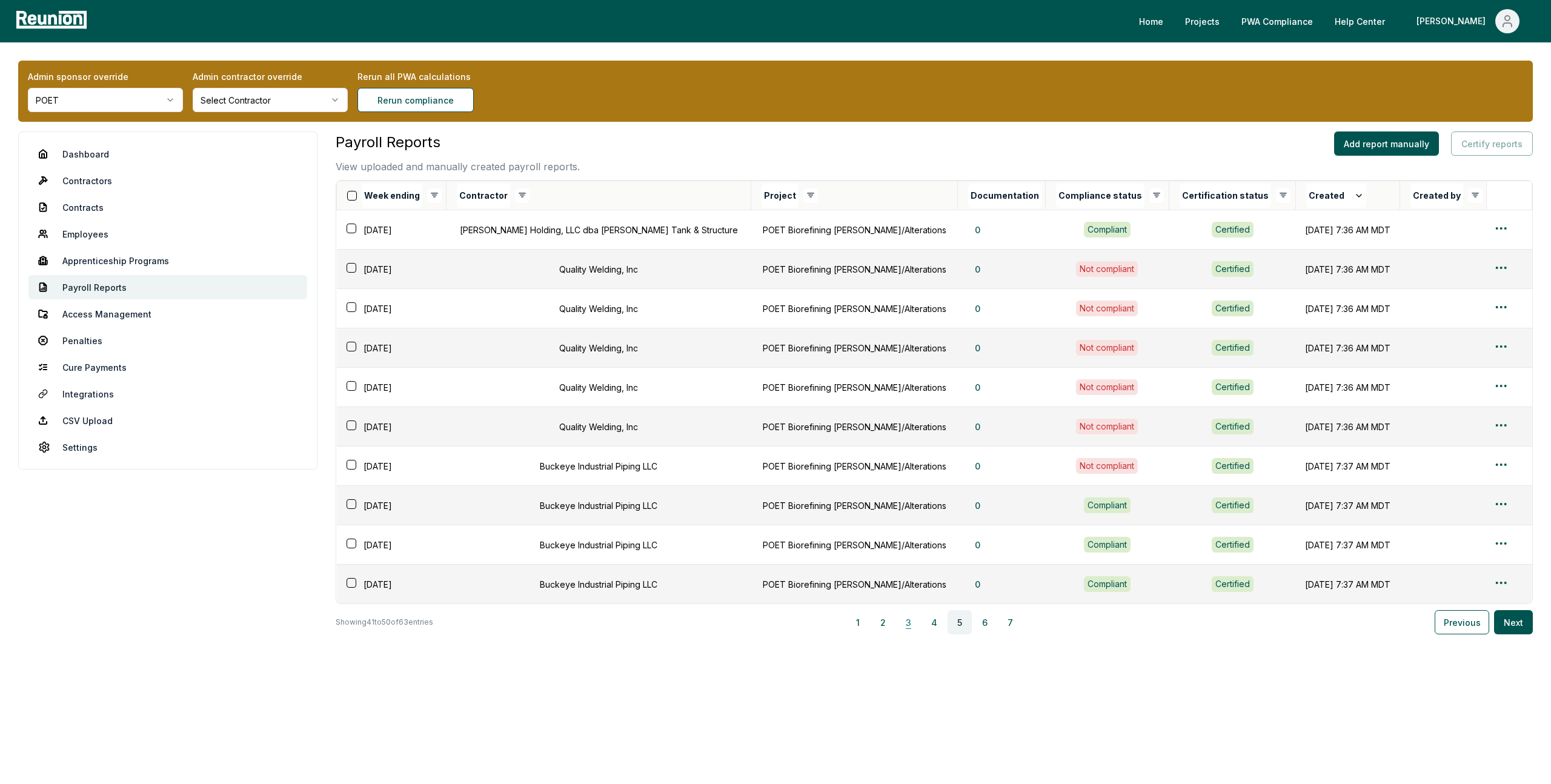
click at [921, 625] on button "3" at bounding box center [909, 622] width 24 height 24
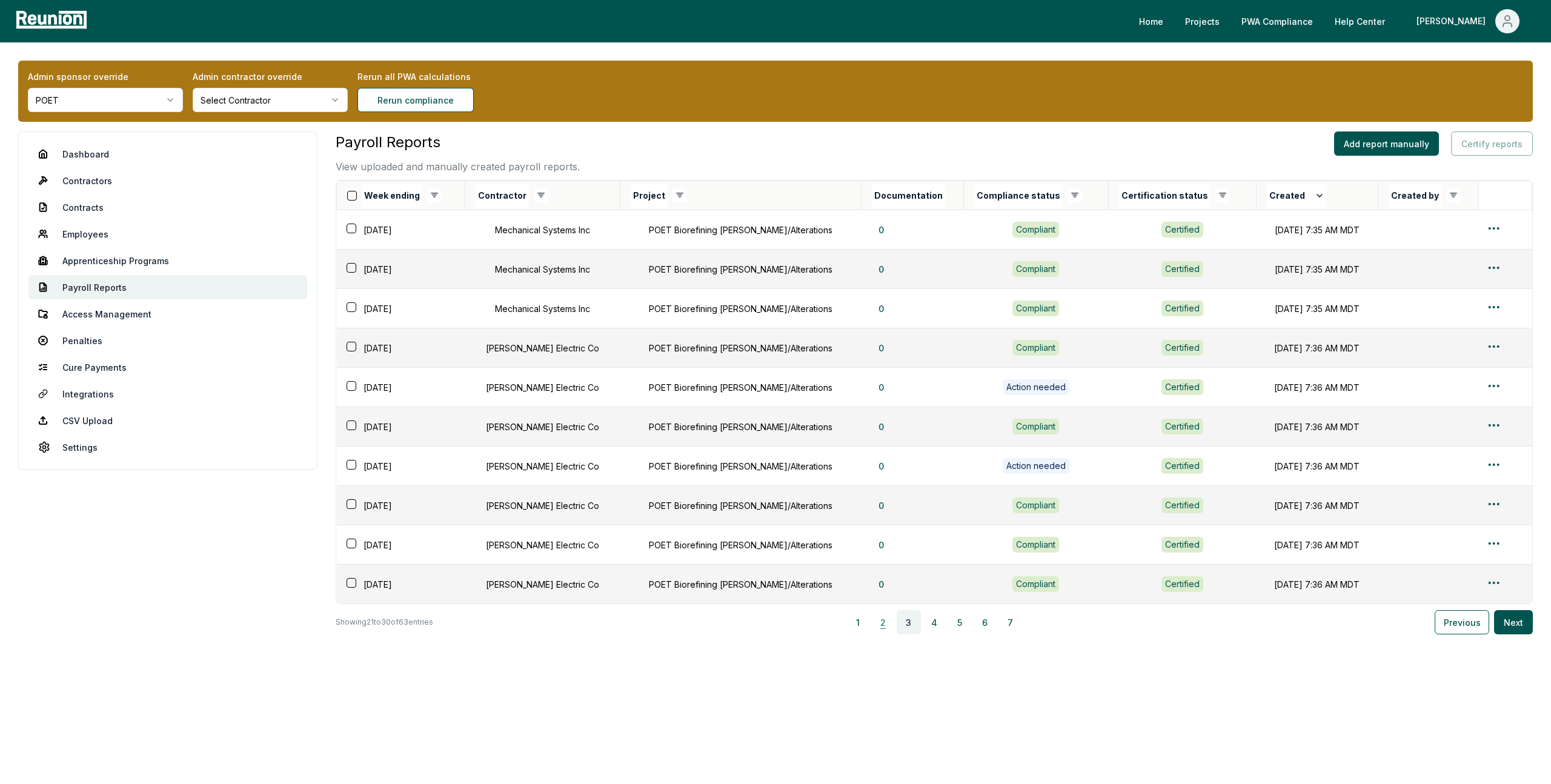
click at [887, 625] on button "2" at bounding box center [884, 622] width 24 height 24
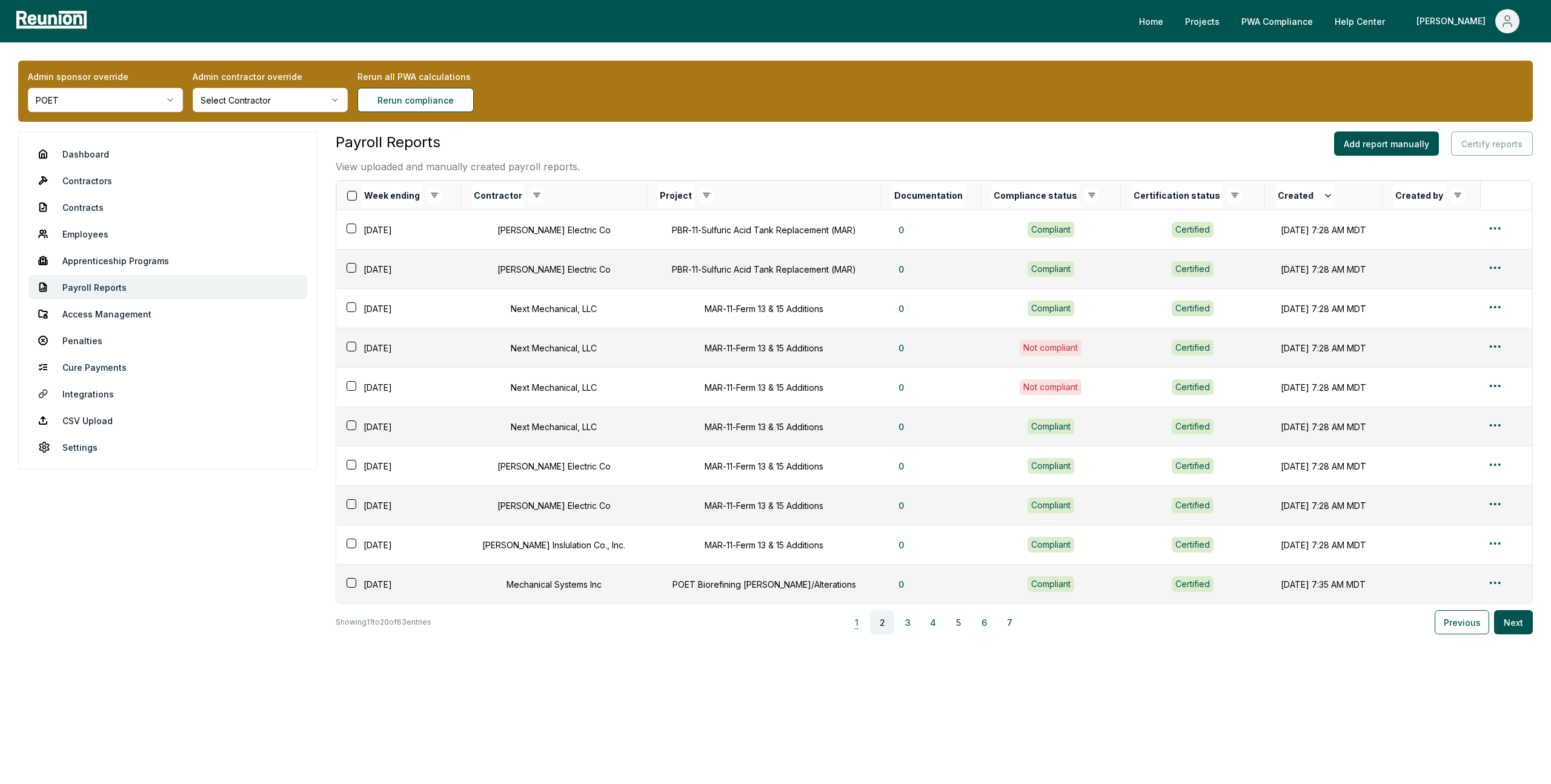
click at [860, 623] on button "1" at bounding box center [857, 622] width 24 height 24
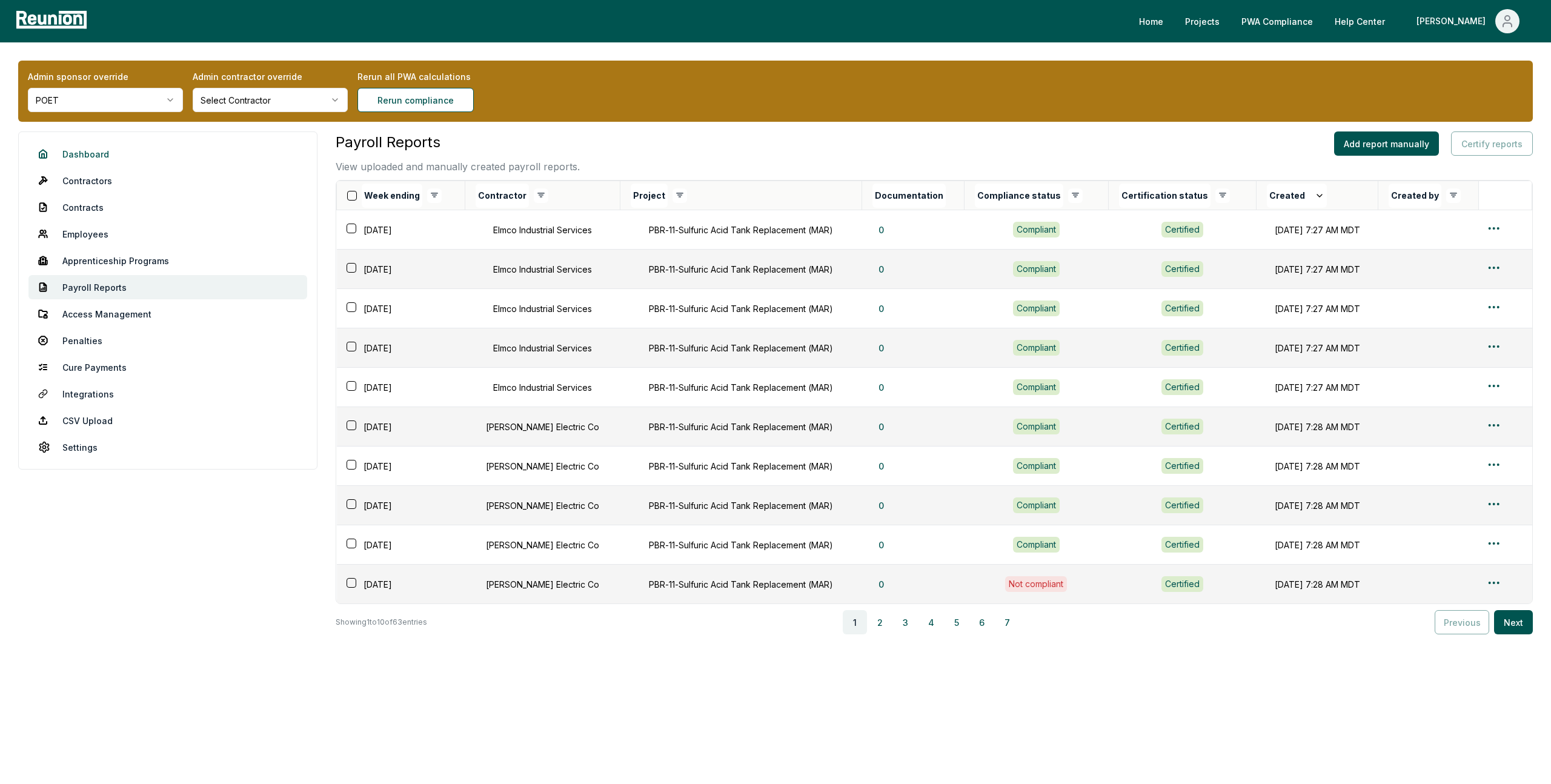
click at [87, 145] on link "Dashboard" at bounding box center [168, 154] width 279 height 24
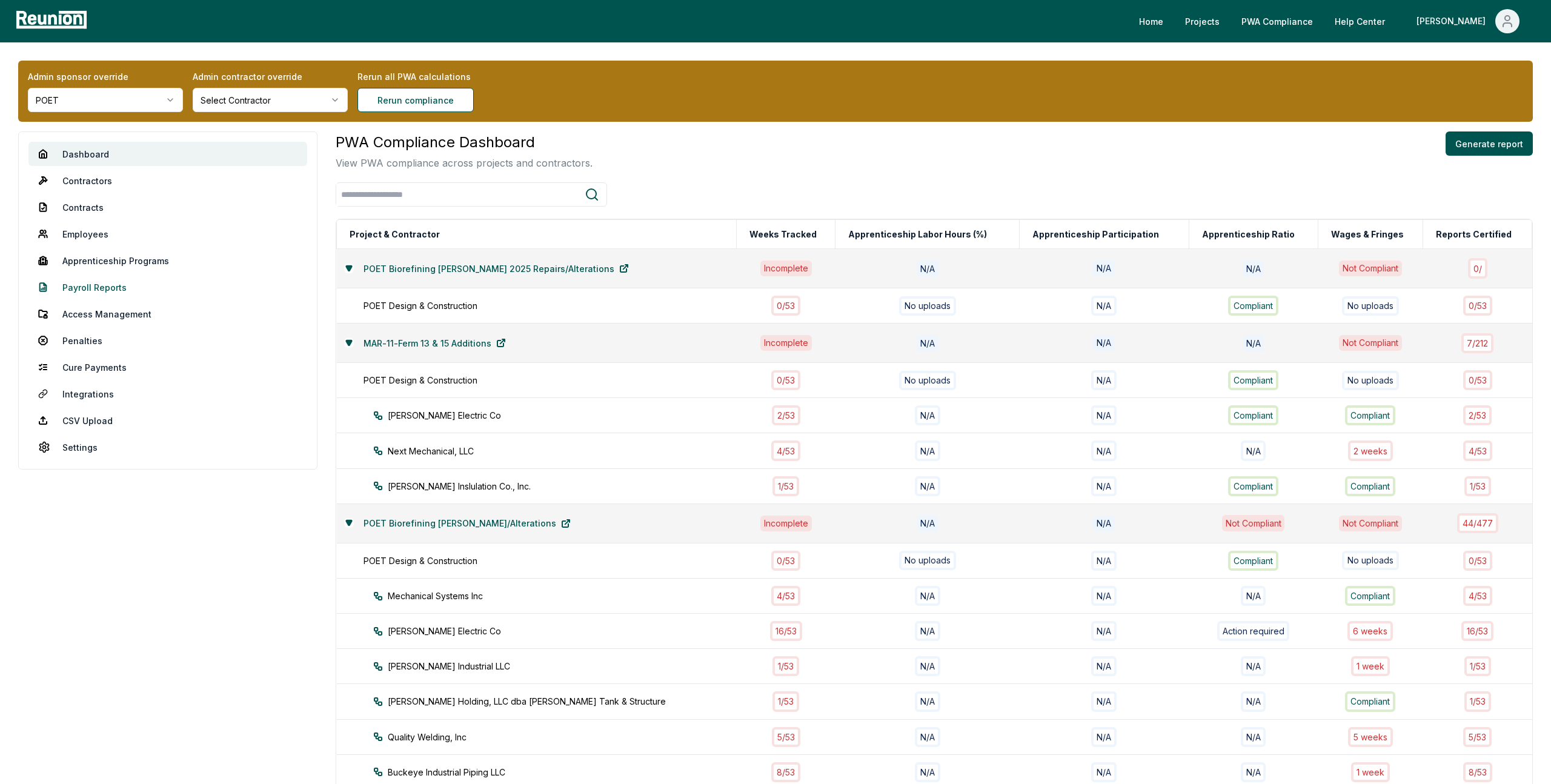
click at [97, 286] on link "Payroll Reports" at bounding box center [168, 287] width 279 height 24
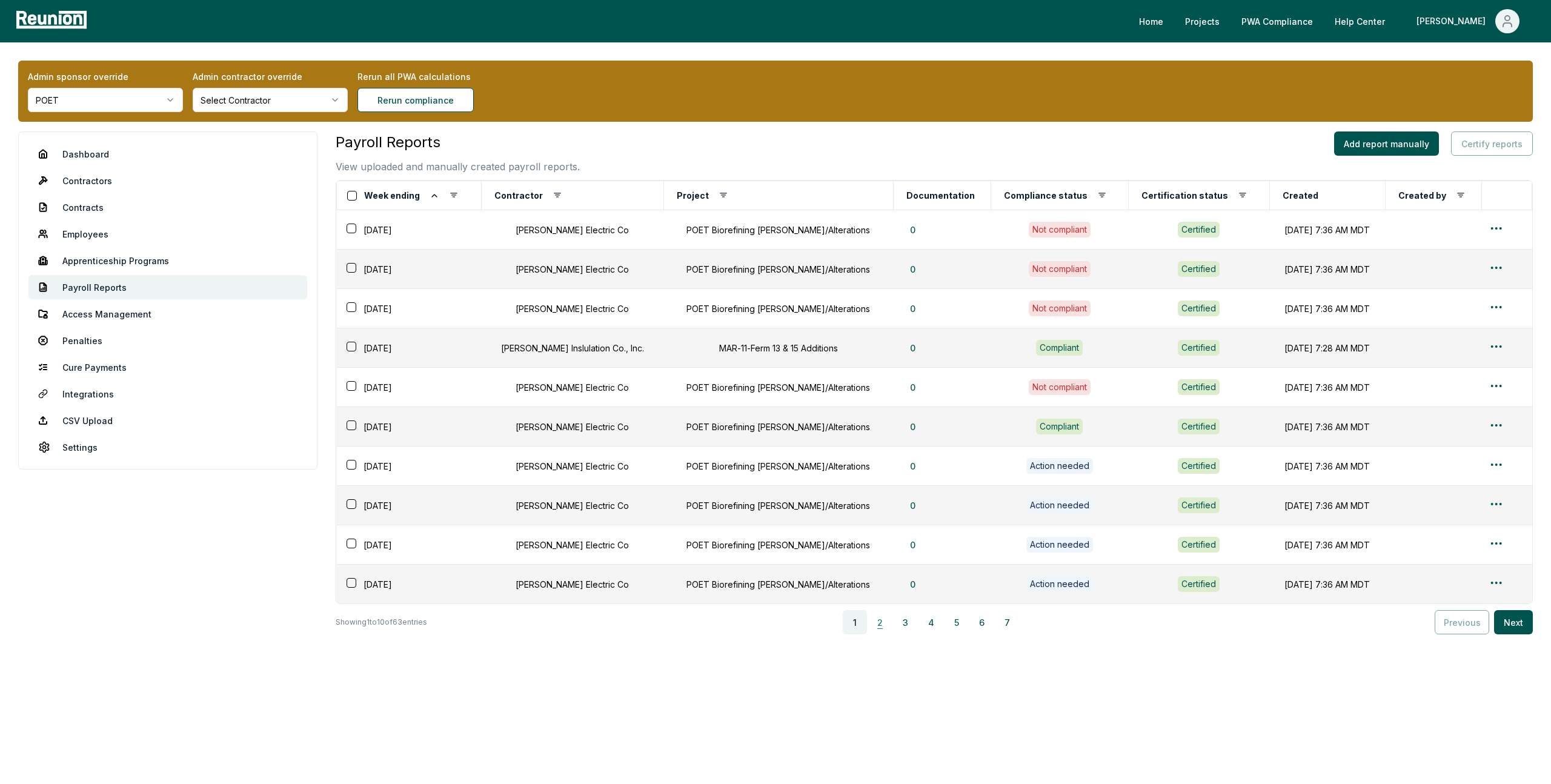
click at [889, 630] on button "2" at bounding box center [880, 622] width 24 height 24
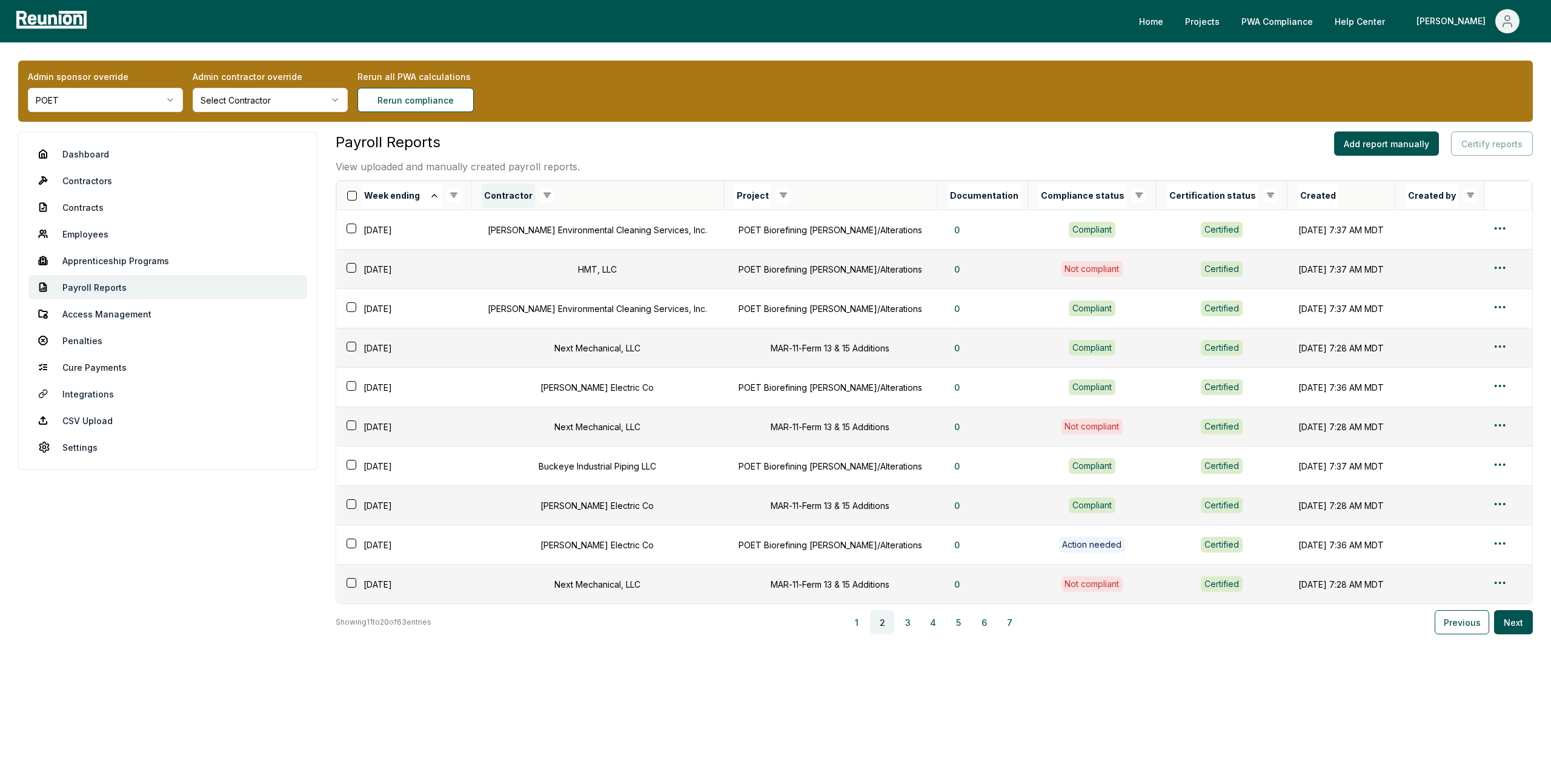
click at [496, 196] on button "Contractor" at bounding box center [509, 196] width 54 height 24
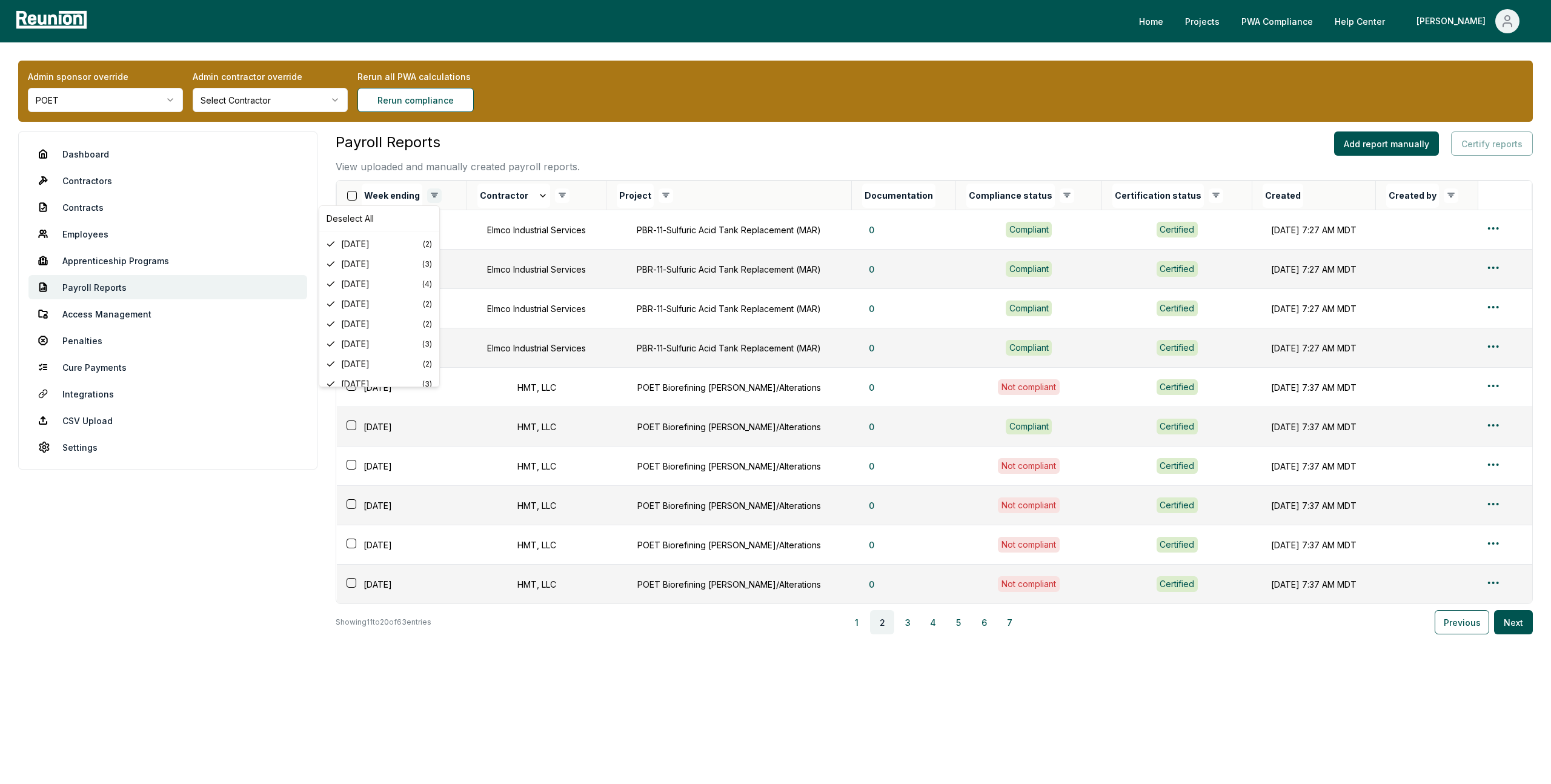
click at [434, 191] on html "Please visit us on your desktop We're working on making our marketplace mobile-…" at bounding box center [775, 392] width 1551 height 784
click at [658, 196] on html "Please visit us on your desktop We're working on making our marketplace mobile-…" at bounding box center [775, 392] width 1551 height 784
click at [1009, 618] on button "7" at bounding box center [1010, 622] width 24 height 24
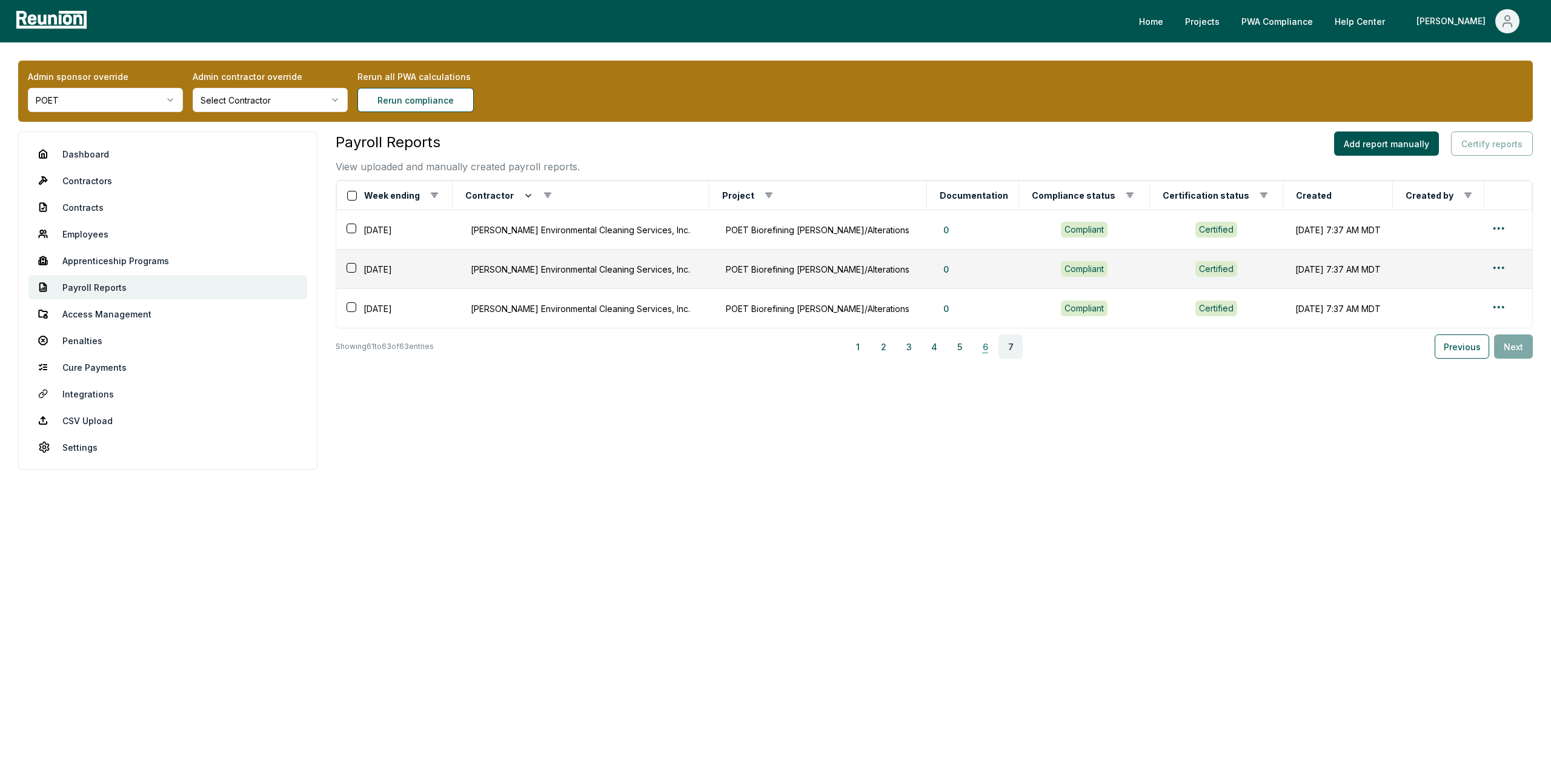
click at [989, 343] on button "6" at bounding box center [985, 347] width 24 height 24
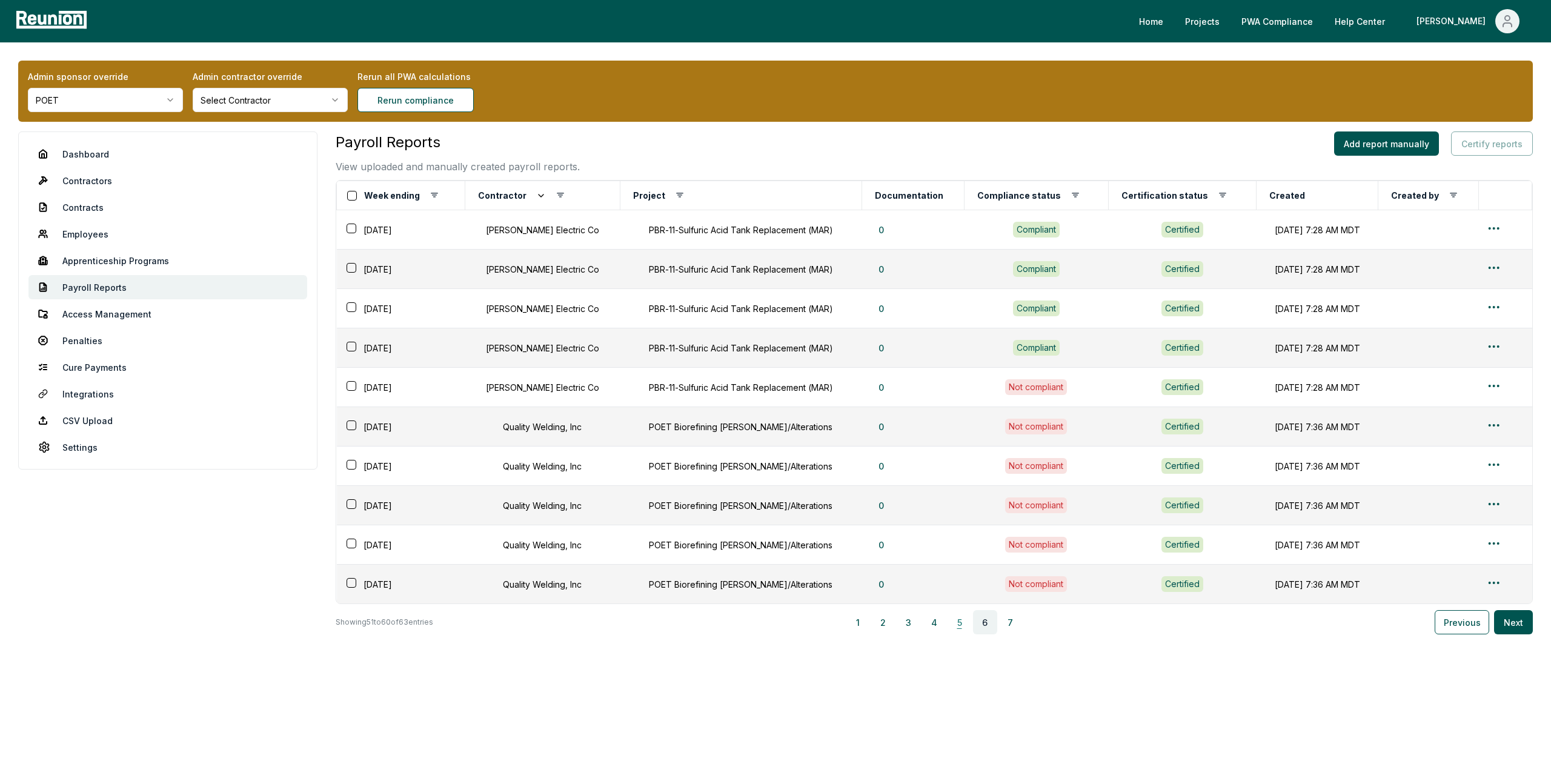
click at [960, 623] on button "5" at bounding box center [960, 622] width 24 height 24
click at [940, 626] on button "4" at bounding box center [934, 622] width 24 height 24
click at [912, 622] on button "3" at bounding box center [909, 622] width 24 height 24
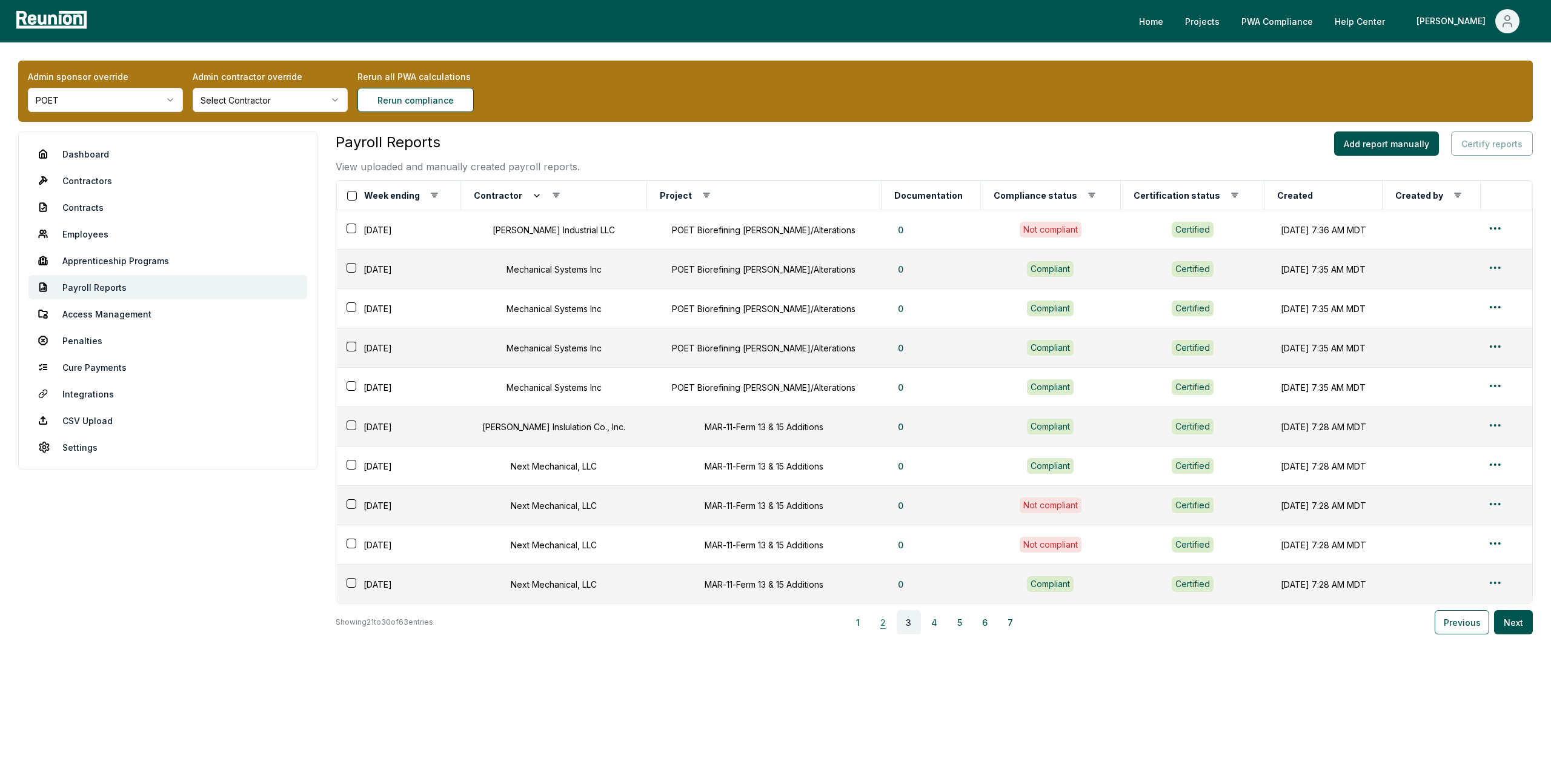
click at [887, 625] on button "2" at bounding box center [884, 622] width 24 height 24
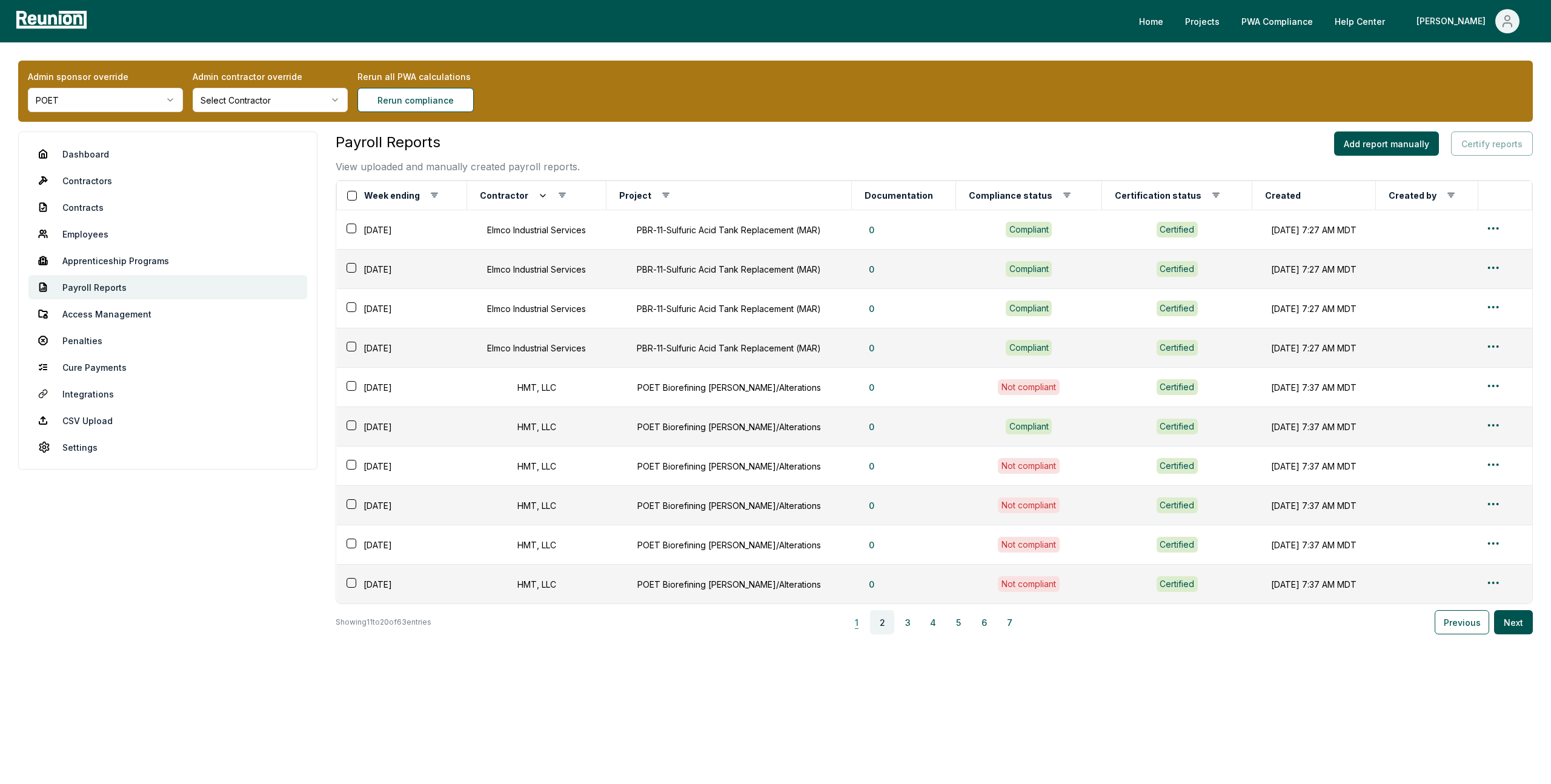
click at [859, 627] on button "1" at bounding box center [857, 622] width 24 height 24
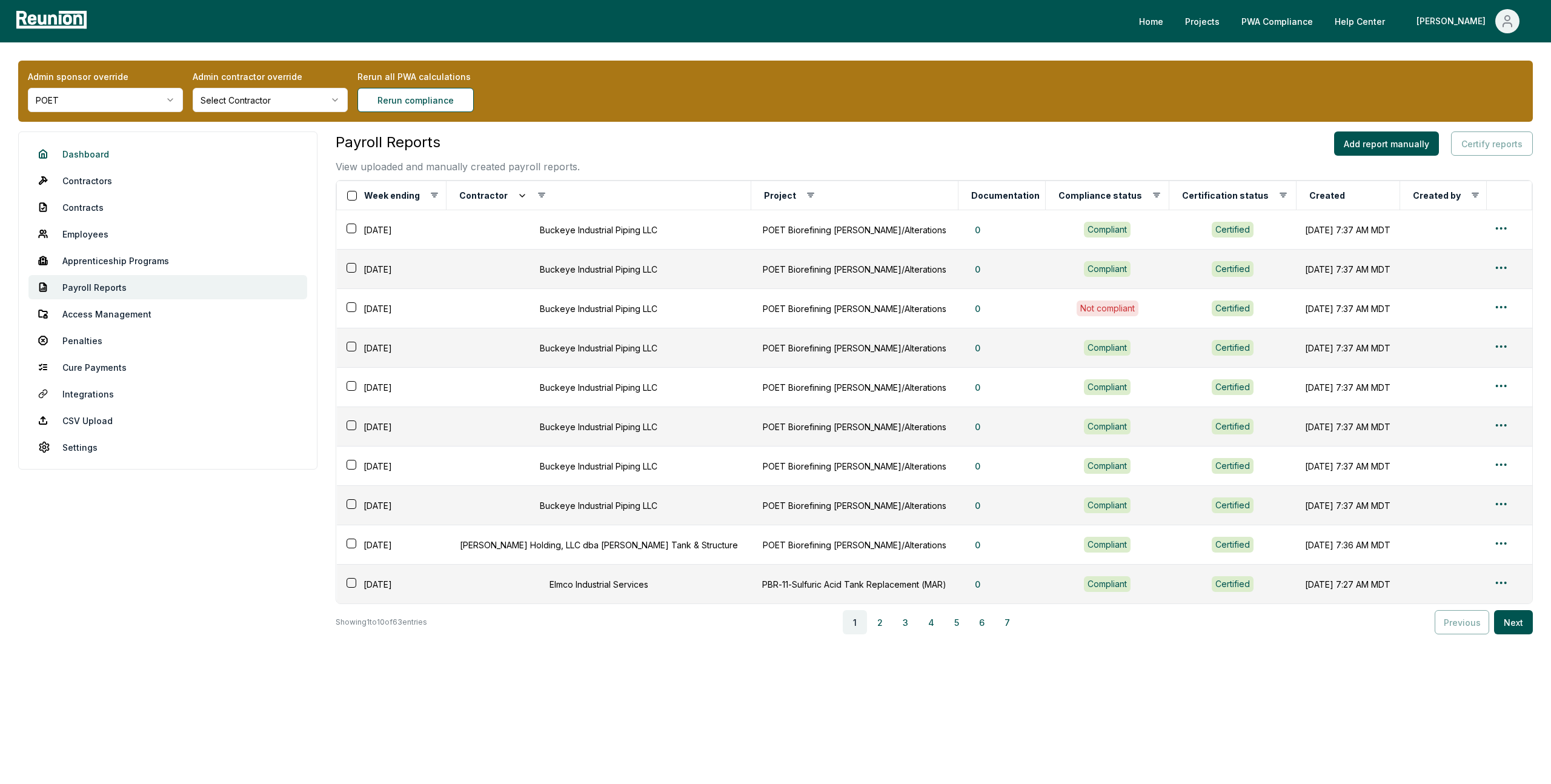
click at [80, 153] on link "Dashboard" at bounding box center [168, 154] width 279 height 24
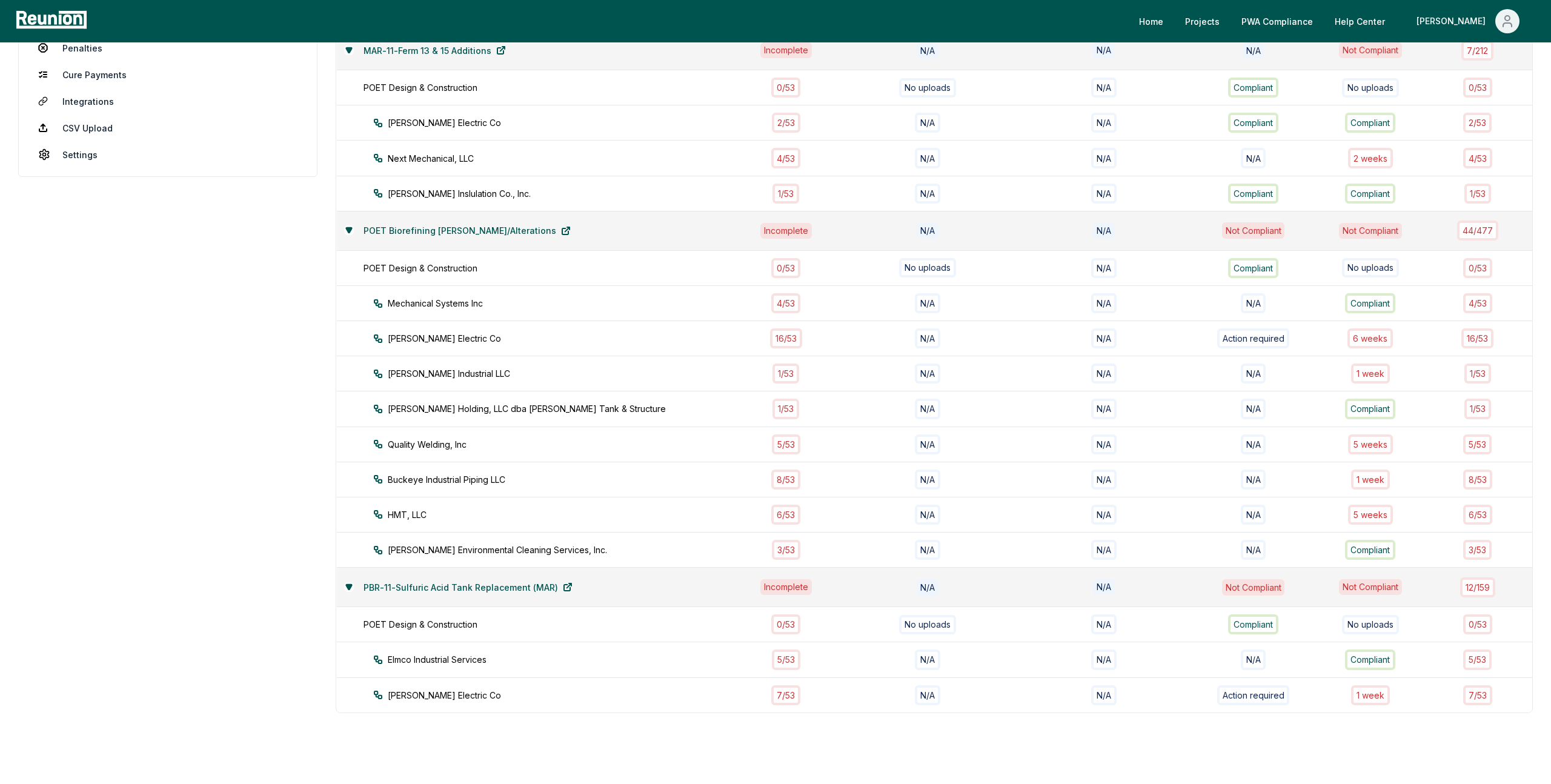
scroll to position [336, 0]
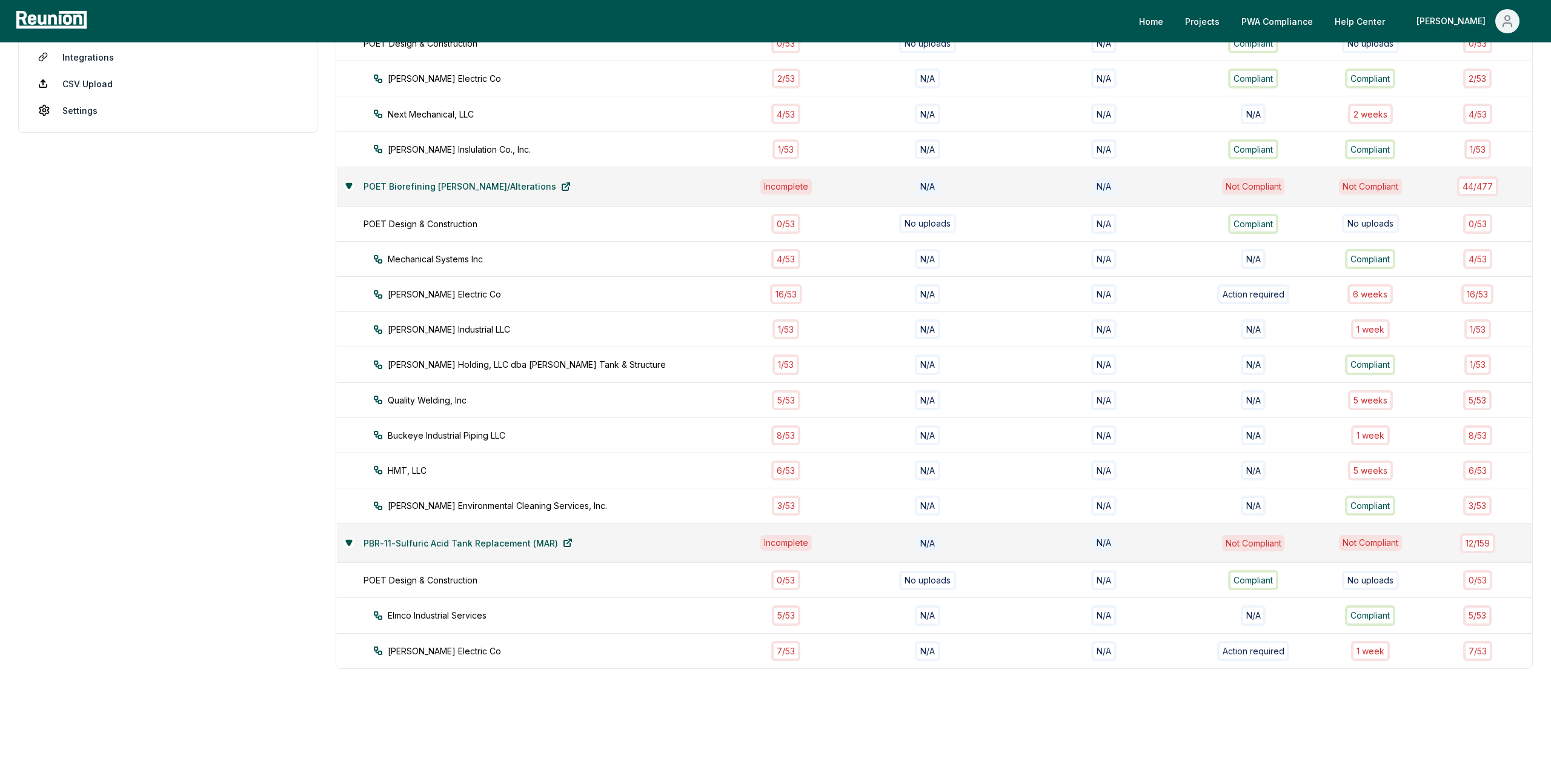
click at [612, 695] on div "PWA Compliance Dashboard View PWA compliance across projects and contractors. G…" at bounding box center [934, 280] width 1197 height 971
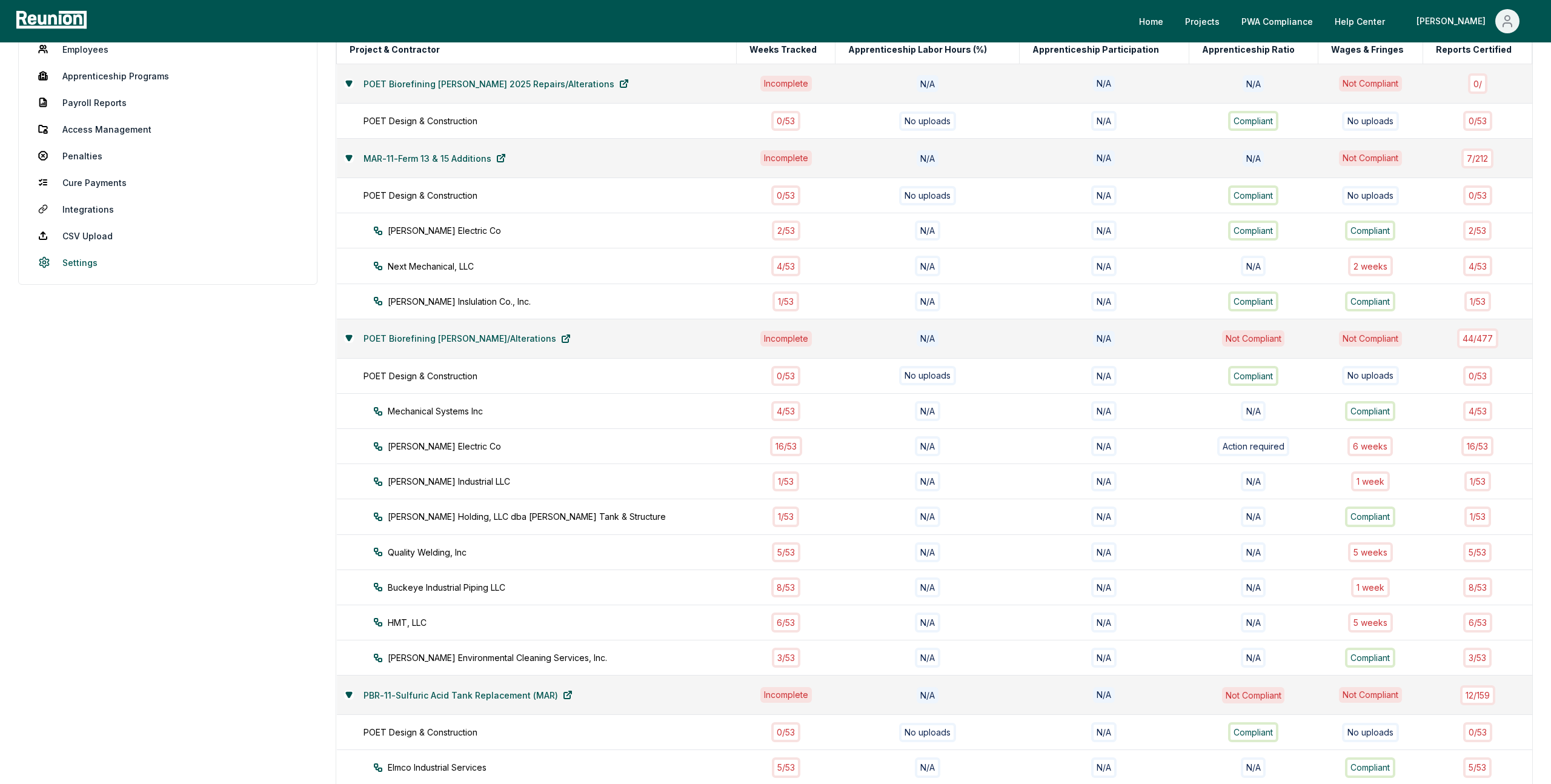
scroll to position [0, 0]
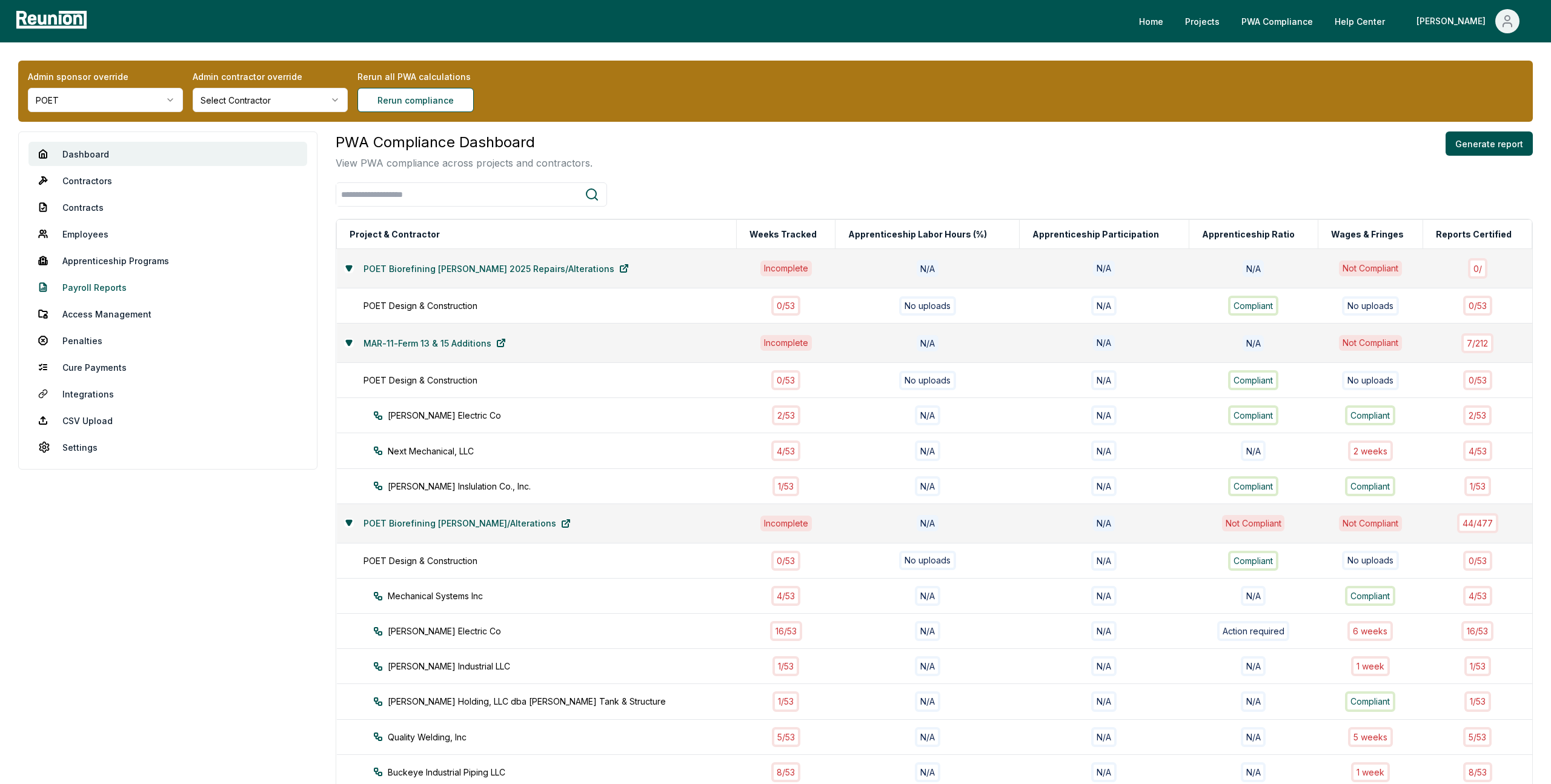
click at [107, 285] on link "Payroll Reports" at bounding box center [168, 287] width 279 height 24
